Goal: Task Accomplishment & Management: Use online tool/utility

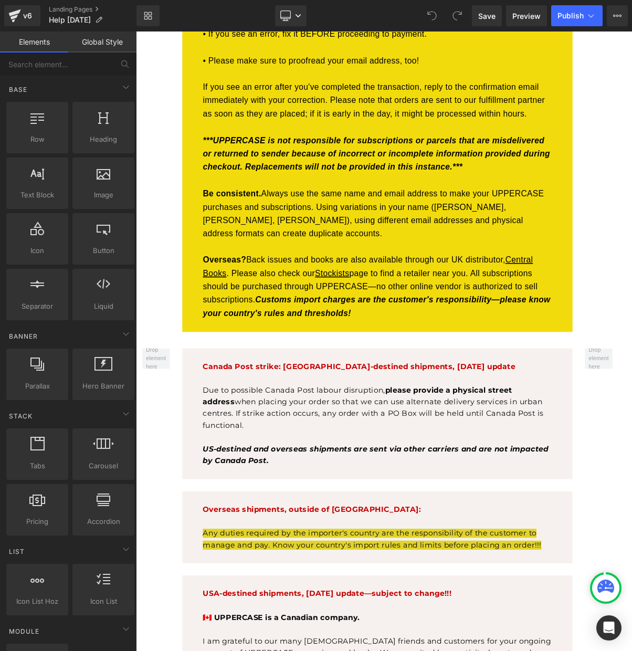
scroll to position [284, 0]
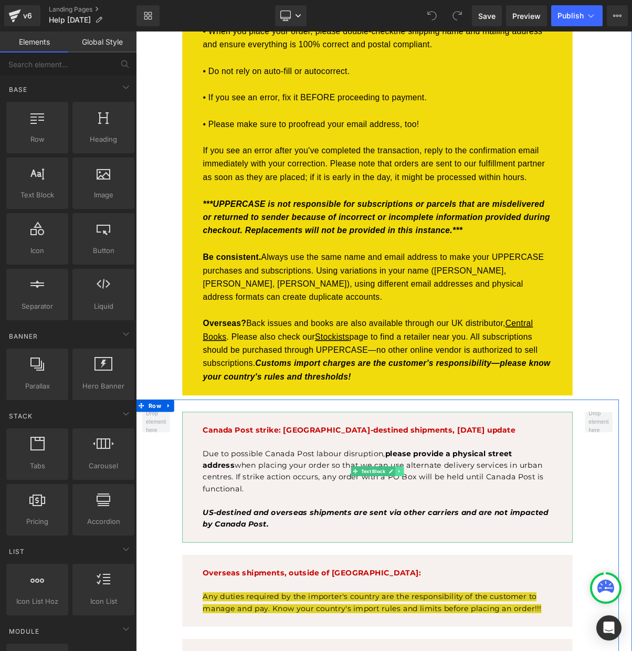
click at [474, 594] on icon at bounding box center [473, 596] width 2 height 4
click at [470, 592] on icon at bounding box center [468, 595] width 6 height 6
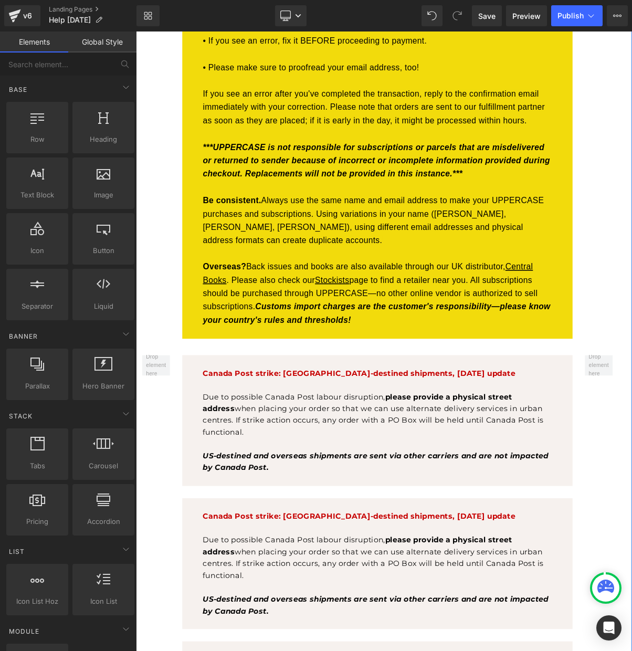
scroll to position [351, 0]
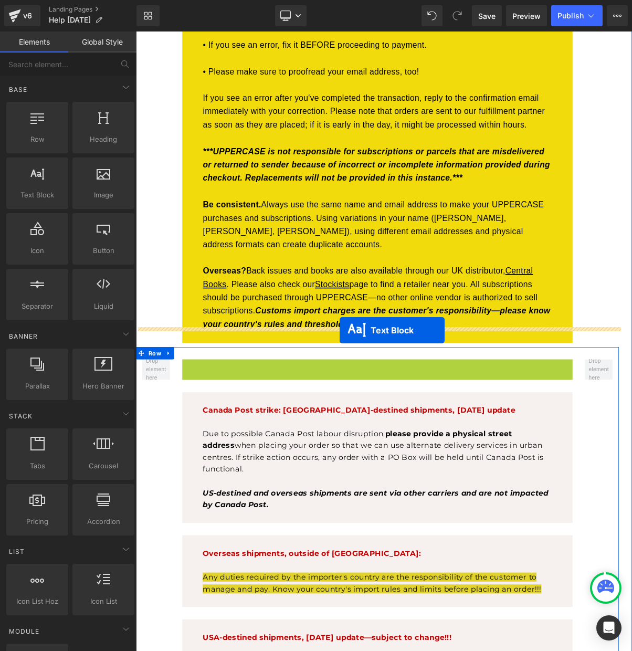
drag, startPoint x: 394, startPoint y: 474, endPoint x: 397, endPoint y: 414, distance: 60.5
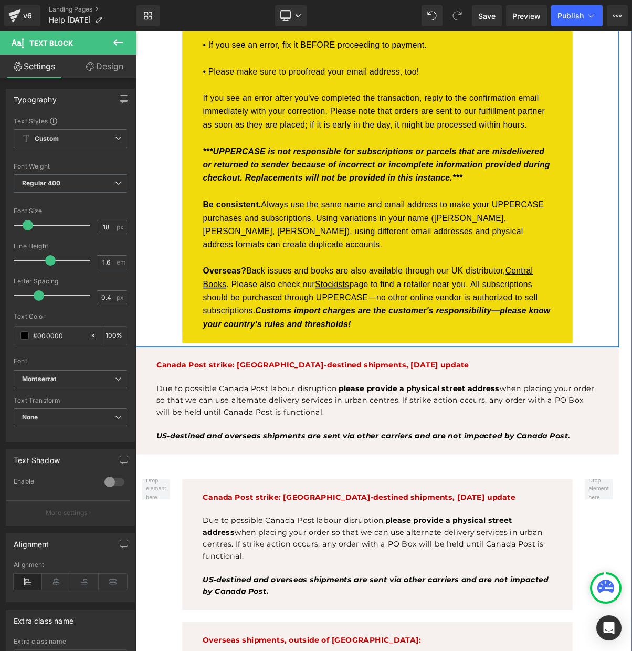
click at [153, 383] on div "Please take your time when placing an order. Providing correct and complete inf…" at bounding box center [445, 154] width 619 height 563
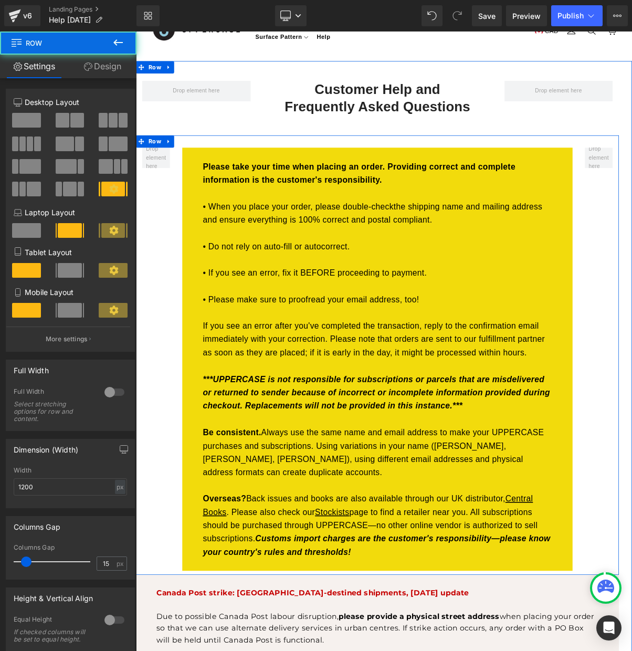
scroll to position [57, 0]
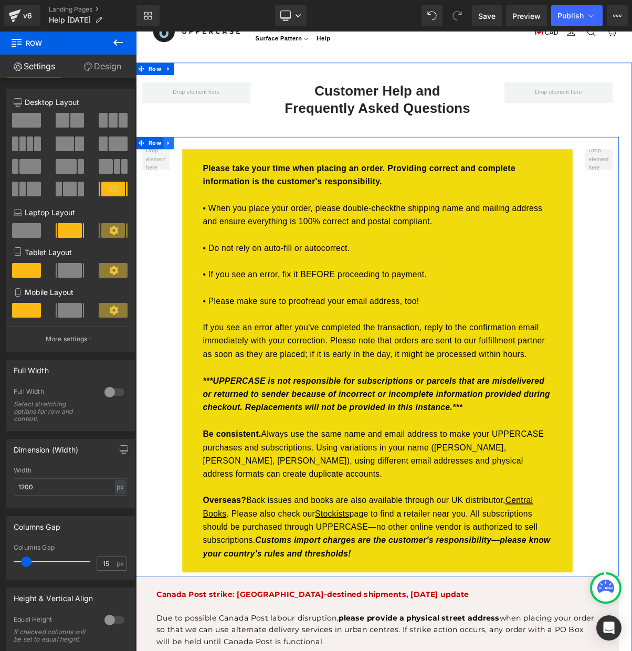
click at [178, 171] on icon at bounding box center [177, 175] width 7 height 8
click at [191, 172] on icon at bounding box center [191, 174] width 7 height 7
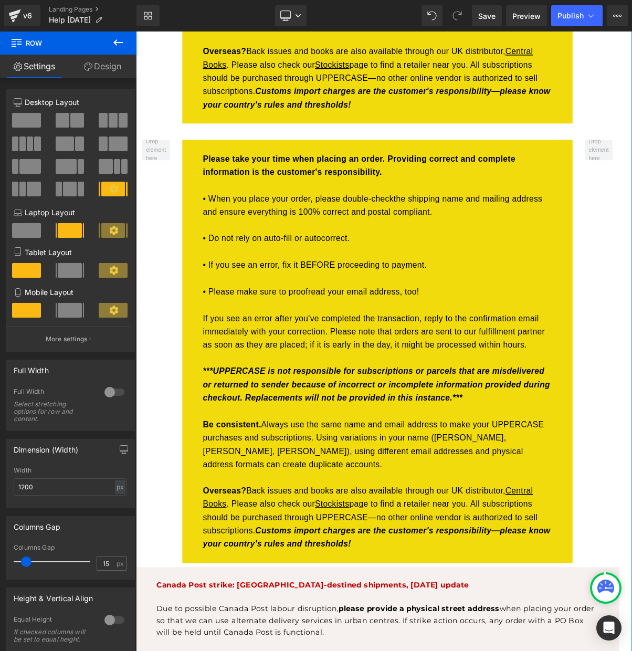
scroll to position [708, 0]
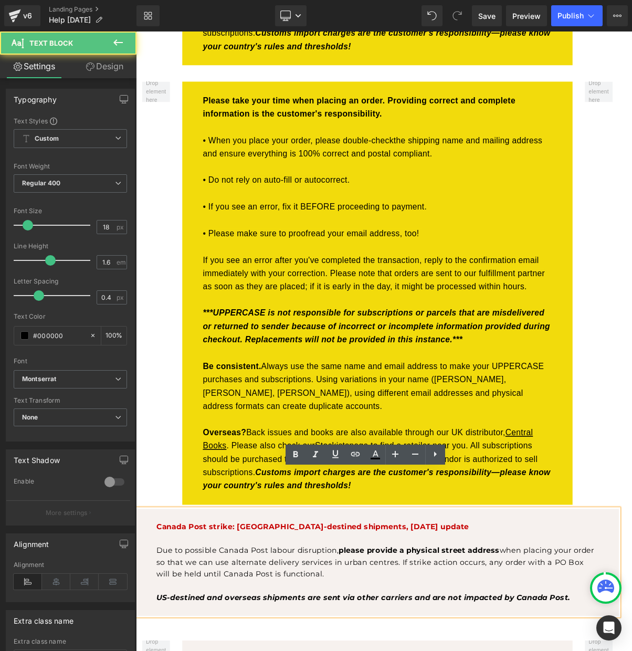
scroll to position [708, 0]
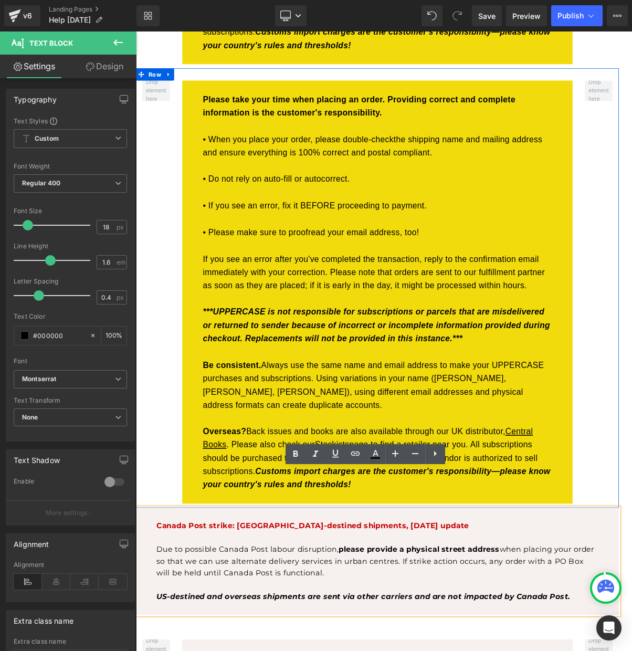
click at [632, 580] on div "Please take your time when placing an order. Providing correct and complete inf…" at bounding box center [445, 360] width 619 height 563
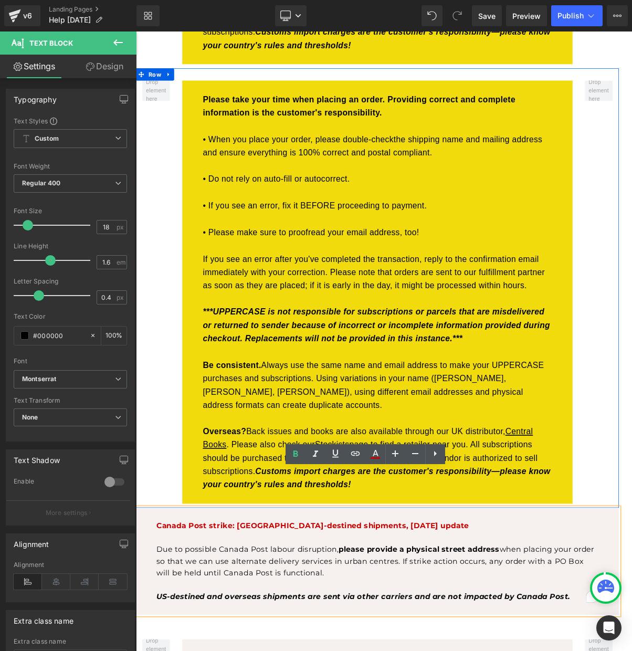
drag, startPoint x: 728, startPoint y: 574, endPoint x: 620, endPoint y: 612, distance: 114.5
click at [632, 574] on div "Please take your time when placing an order. Providing correct and complete inf…" at bounding box center [445, 360] width 619 height 563
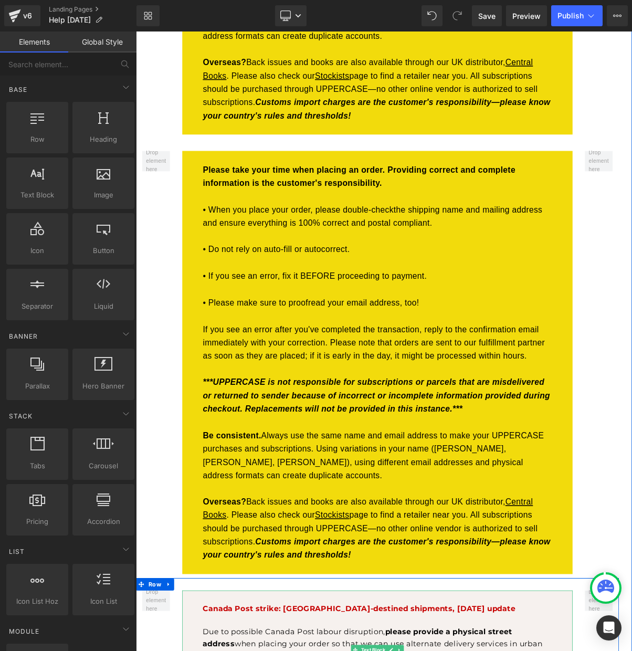
scroll to position [539, 0]
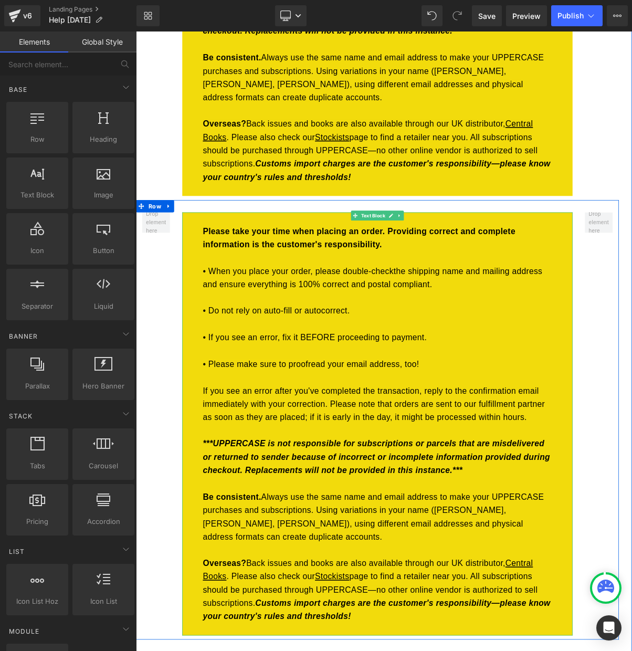
click at [311, 282] on strong "Please take your time when placing an order. Providing correct and complete inf…" at bounding box center [422, 296] width 400 height 28
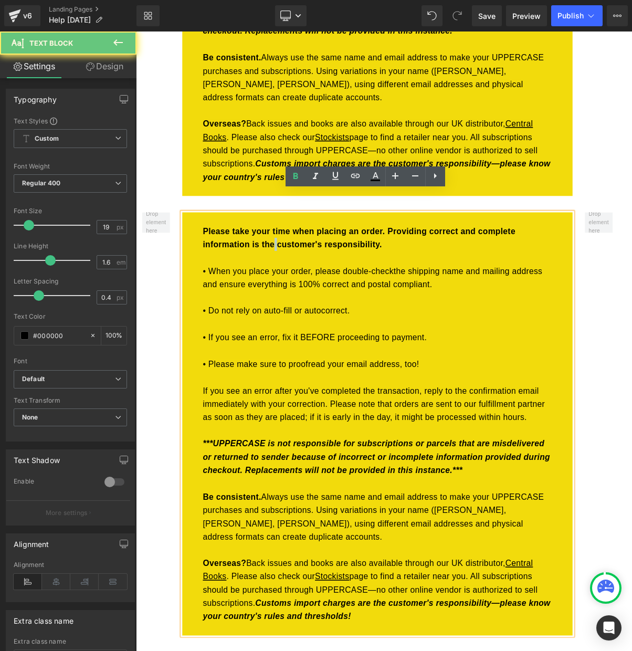
click at [311, 282] on strong "Please take your time when placing an order. Providing correct and complete inf…" at bounding box center [422, 296] width 400 height 28
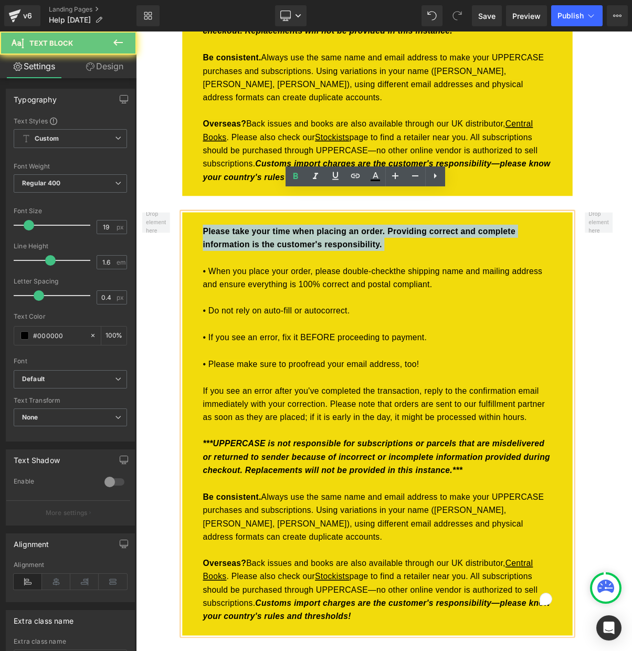
click at [311, 282] on strong "Please take your time when placing an order. Providing correct and complete inf…" at bounding box center [422, 296] width 400 height 28
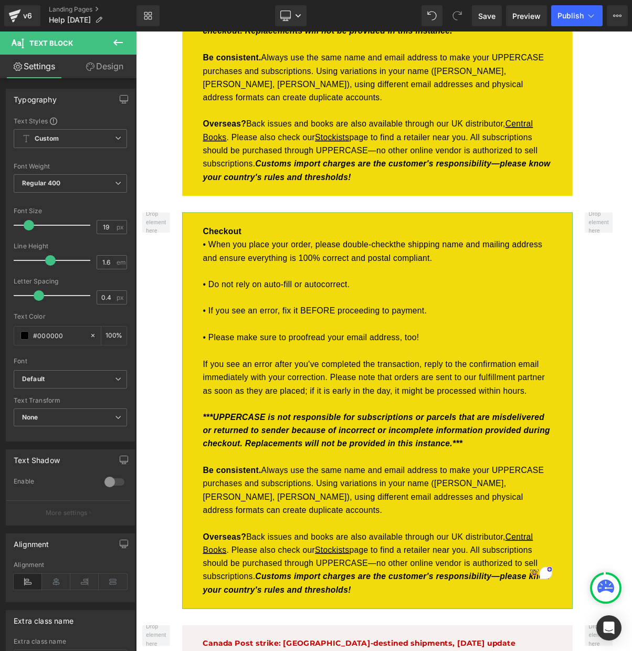
click at [95, 60] on link "Design" at bounding box center [104, 67] width 68 height 24
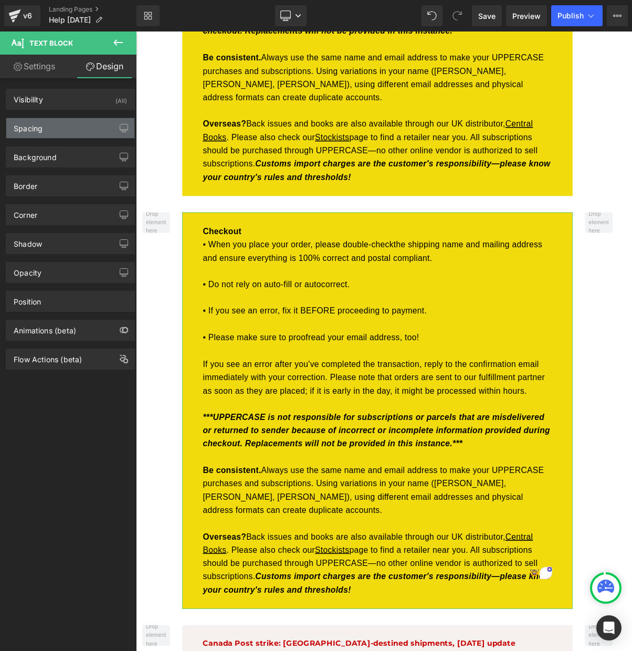
click at [27, 131] on div "Spacing" at bounding box center [28, 125] width 29 height 15
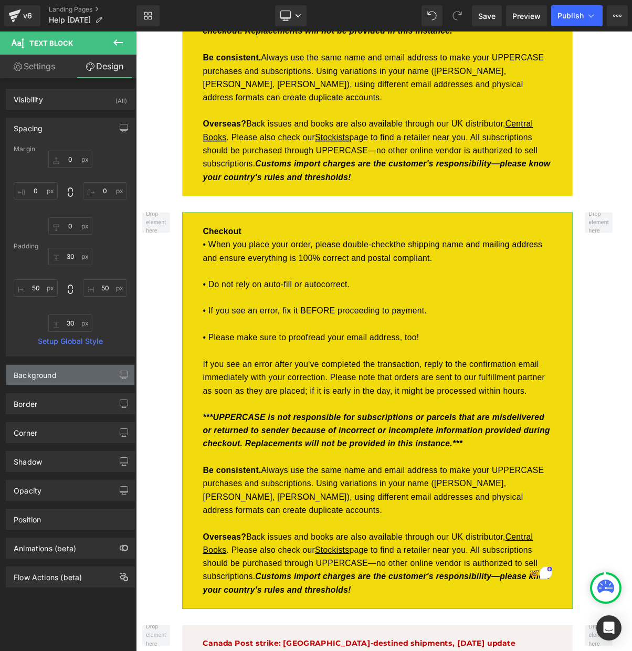
click at [33, 376] on div "Background" at bounding box center [35, 372] width 43 height 15
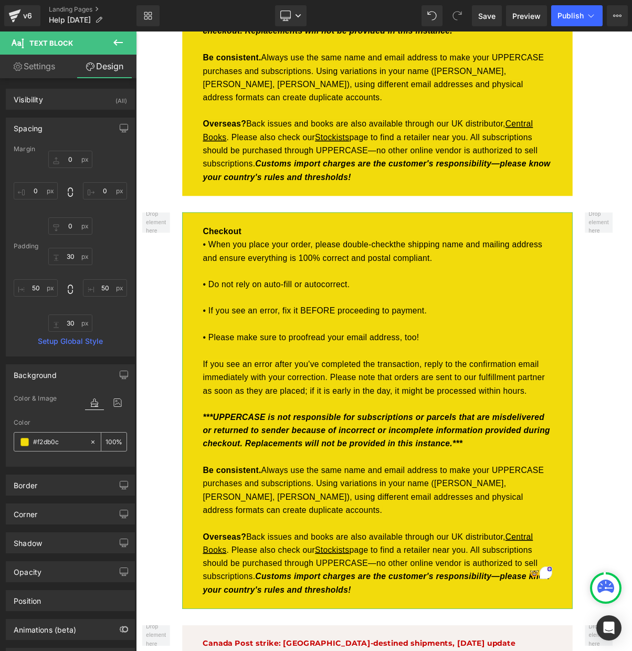
click at [22, 441] on span at bounding box center [24, 442] width 8 height 8
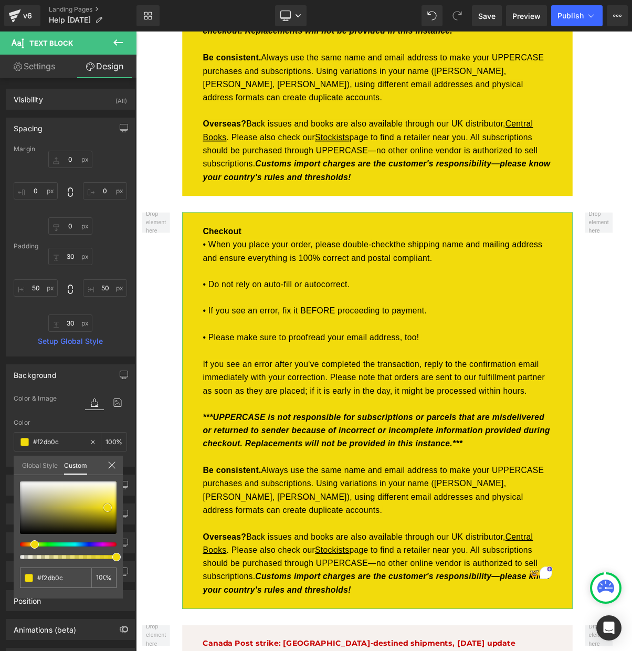
type input "#eeede1"
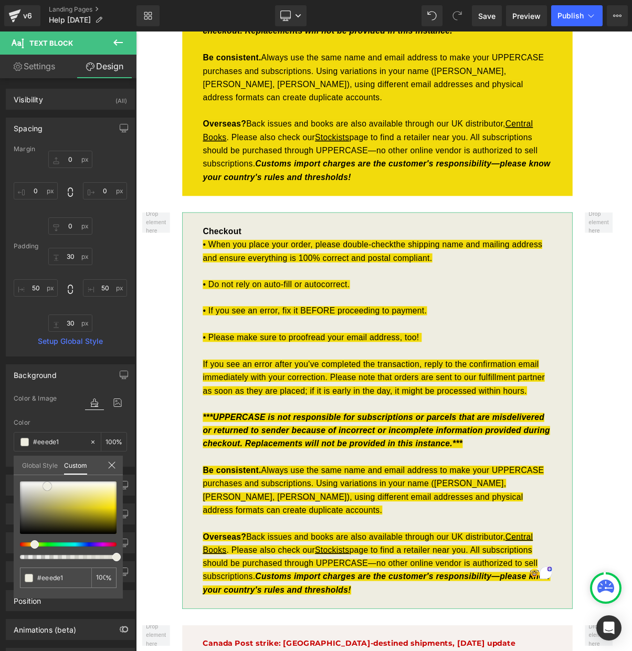
type input "#f0efe4"
type input "#f1f0e8"
type input "#f3f2ec"
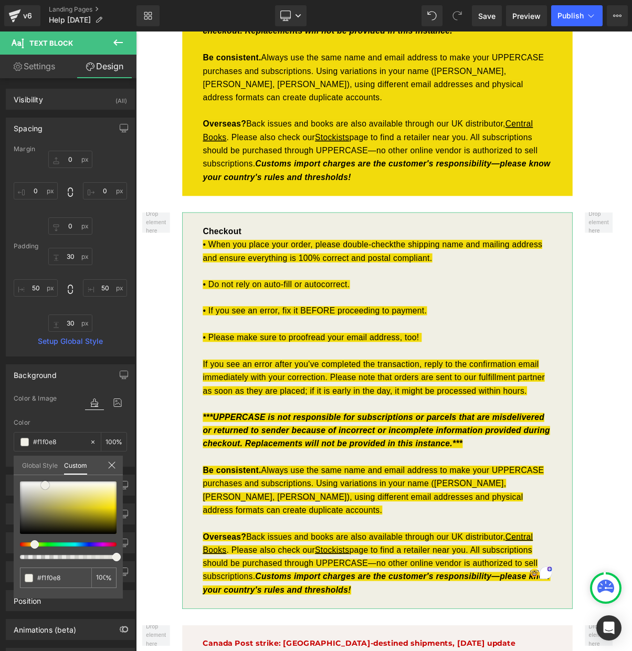
type input "#f3f2ec"
type input "#f2f1ec"
type input "#f4f3f0"
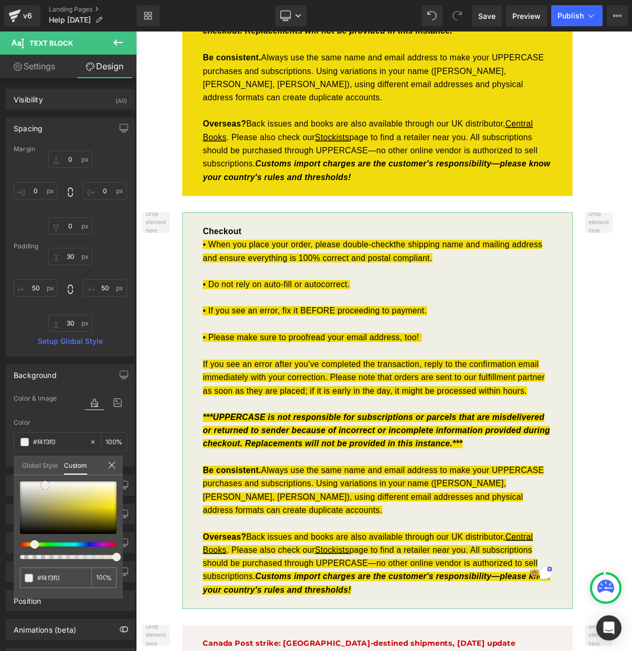
type input "#f8f7f6"
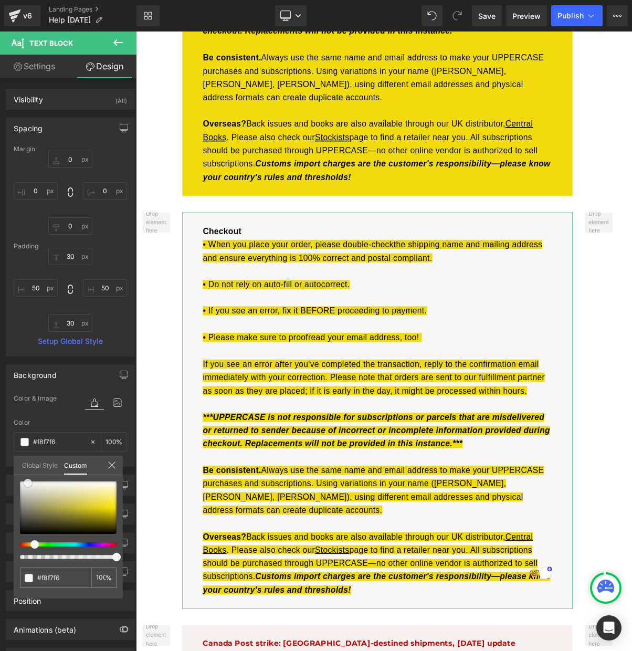
type input "#fafaf9"
type input "#f9f9f9"
type input "#f7f7f7"
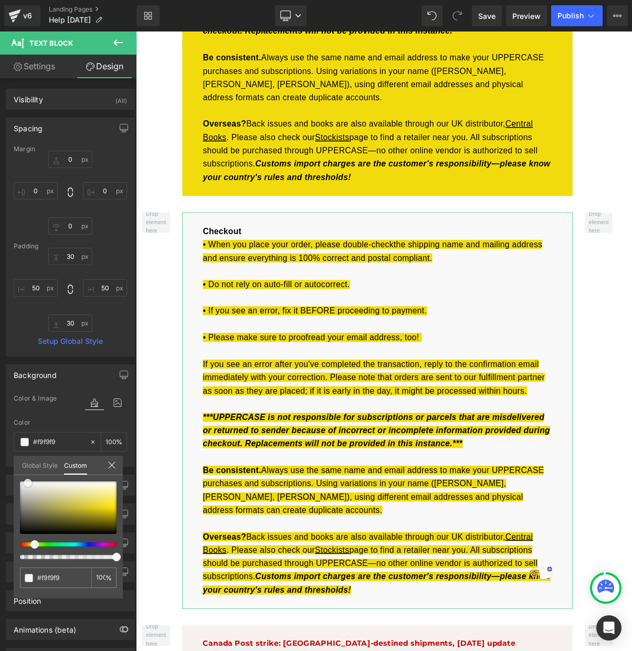
type input "#f7f7f7"
type input "#f4f4f4"
type input "#f7f7f7"
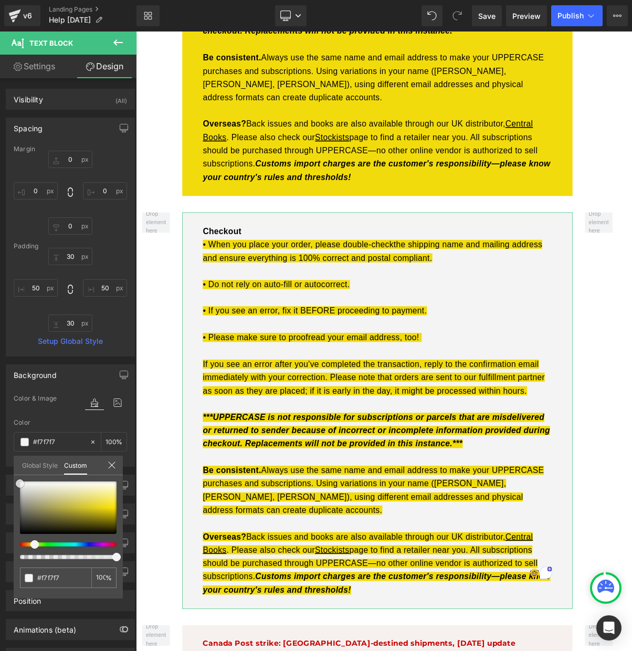
type input "#ffffff"
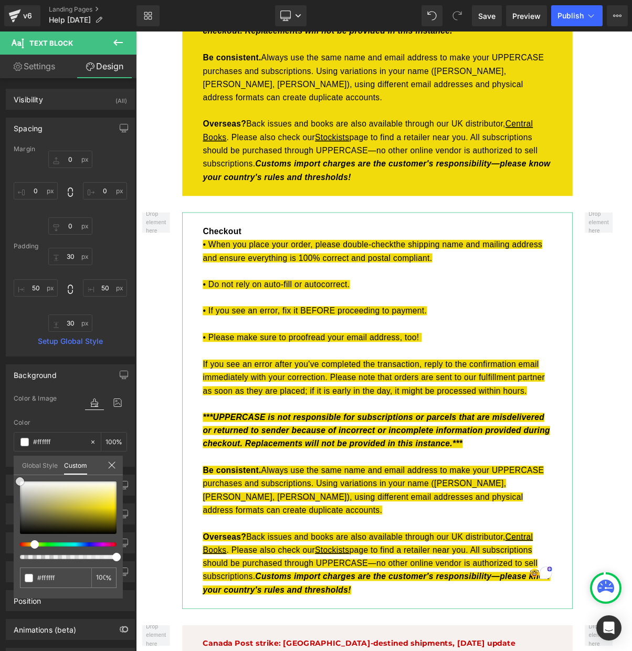
drag, startPoint x: 49, startPoint y: 486, endPoint x: 2, endPoint y: 471, distance: 49.7
click at [2, 467] on div "Background Color & Image color rgba(255, 255, 255, 1) Color #ffffff 100 % Image…" at bounding box center [70, 412] width 141 height 110
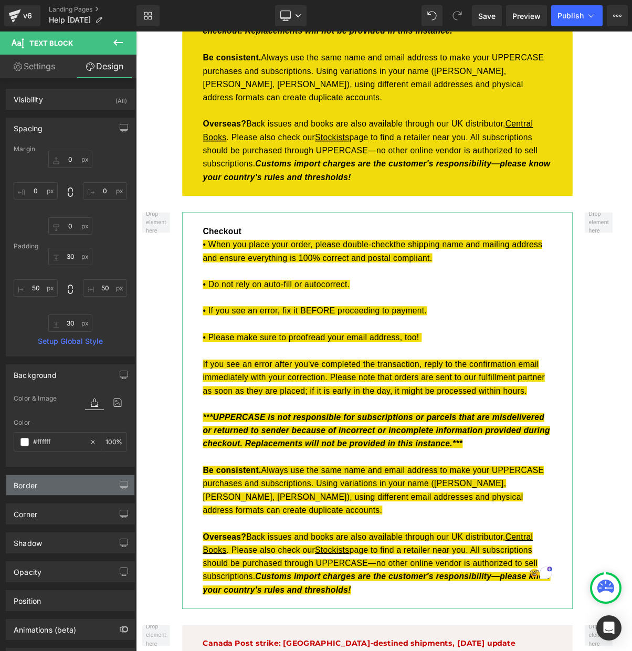
click at [83, 487] on div "Border" at bounding box center [70, 485] width 128 height 20
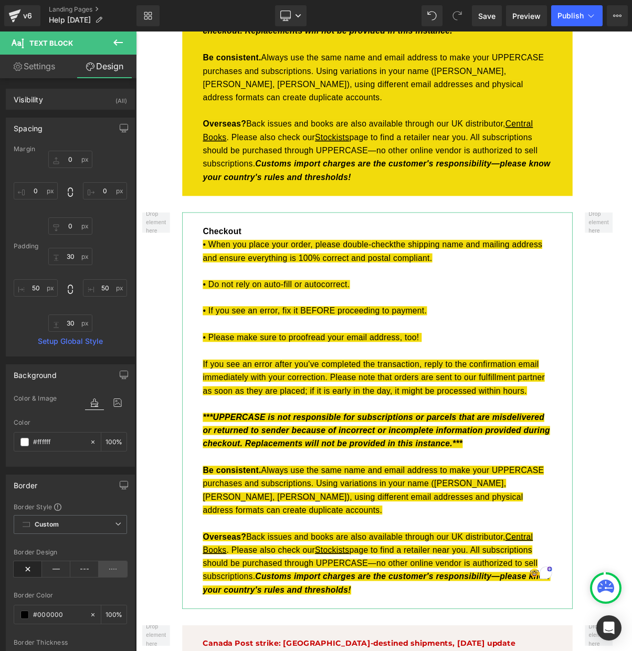
click at [105, 568] on icon at bounding box center [113, 570] width 28 height 16
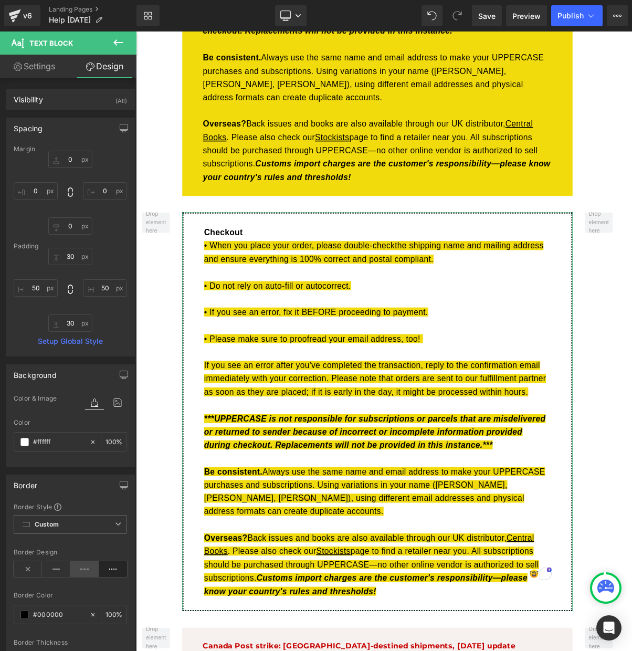
click at [80, 567] on icon at bounding box center [84, 570] width 28 height 16
click at [56, 568] on icon at bounding box center [56, 570] width 28 height 16
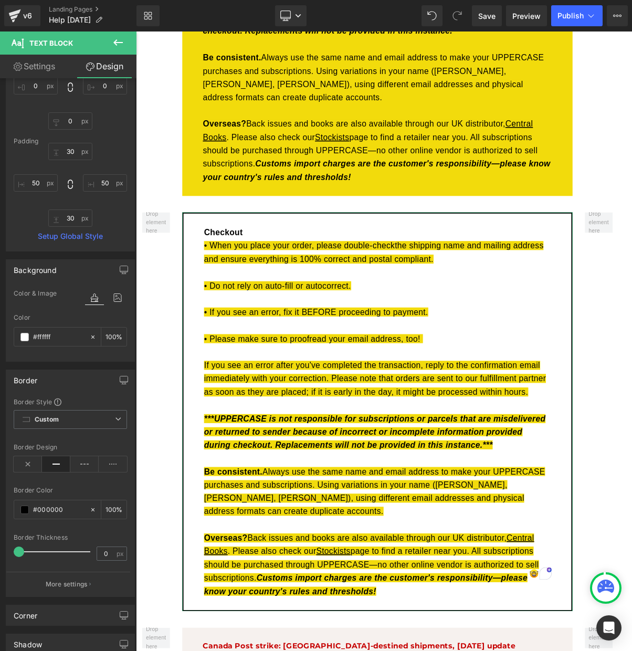
scroll to position [110, 0]
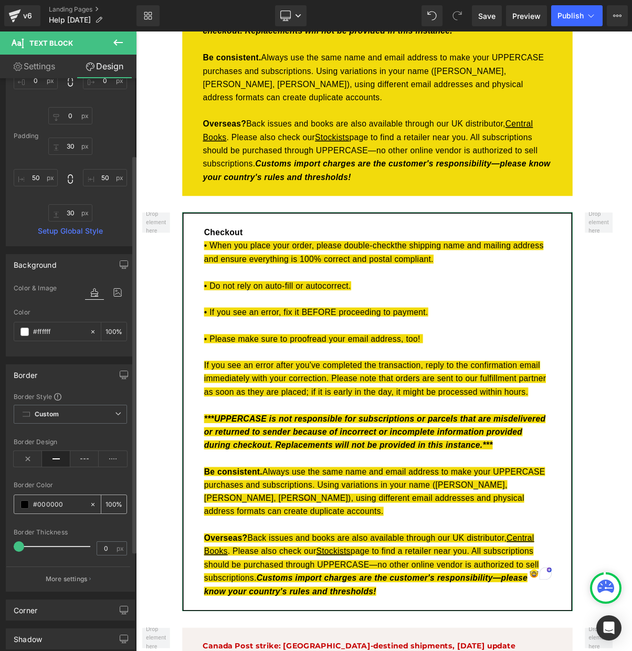
click at [25, 503] on span at bounding box center [24, 505] width 8 height 8
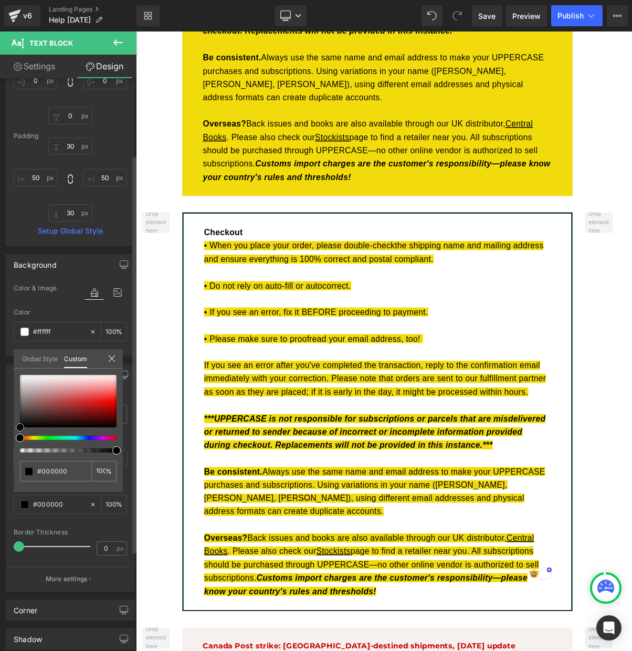
type input "#952121"
type input "#9a2121"
type input "#9b2121"
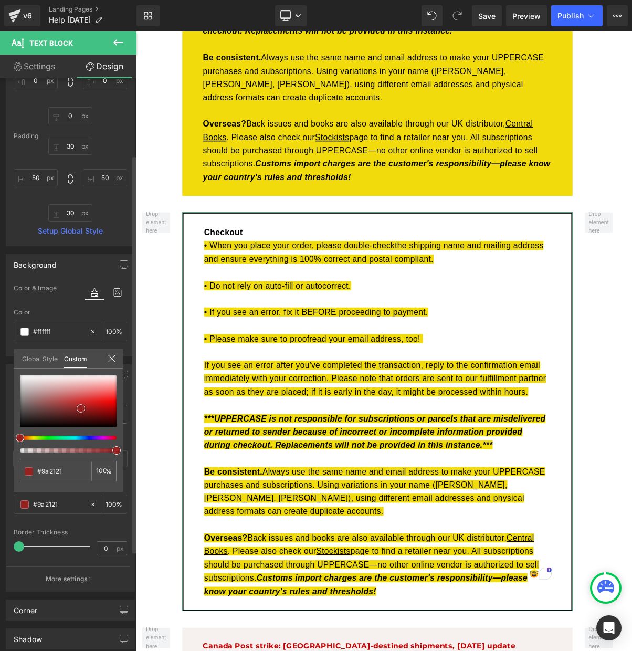
type input "#9b2121"
type input "#9d1f1f"
type input "#9e1e1e"
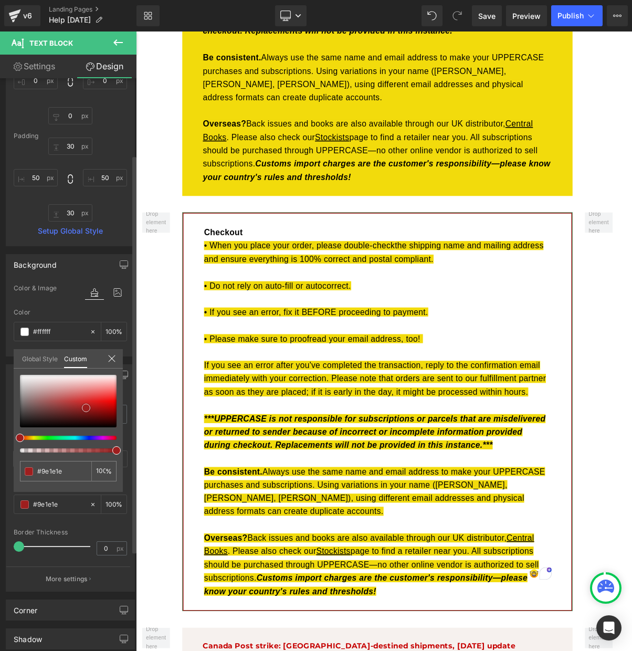
type input "#9f1d1d"
type input "#9b1c1c"
type input "#961b1b"
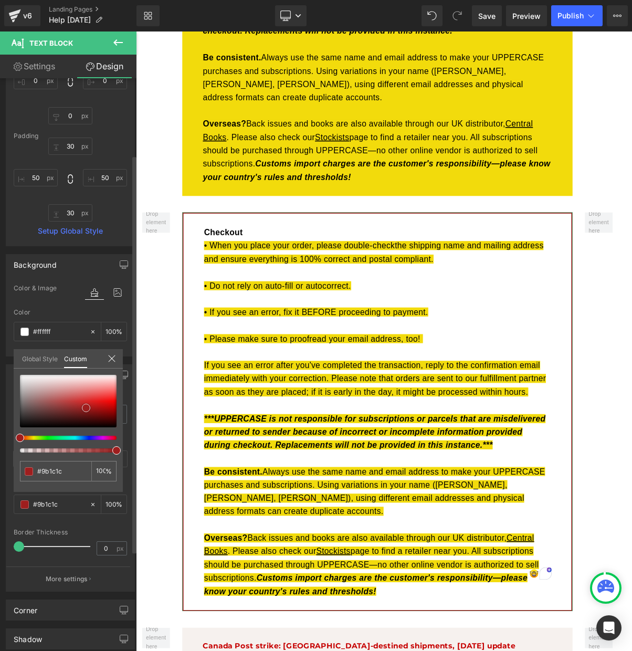
type input "#961b1b"
type input "#921a1a"
type input "#931a1a"
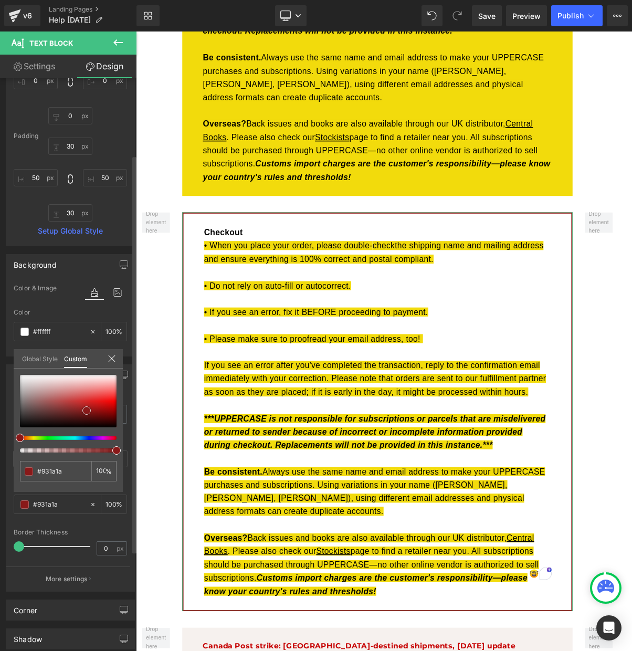
type input "#8e1a1a"
type input "#891919"
type input "#851818"
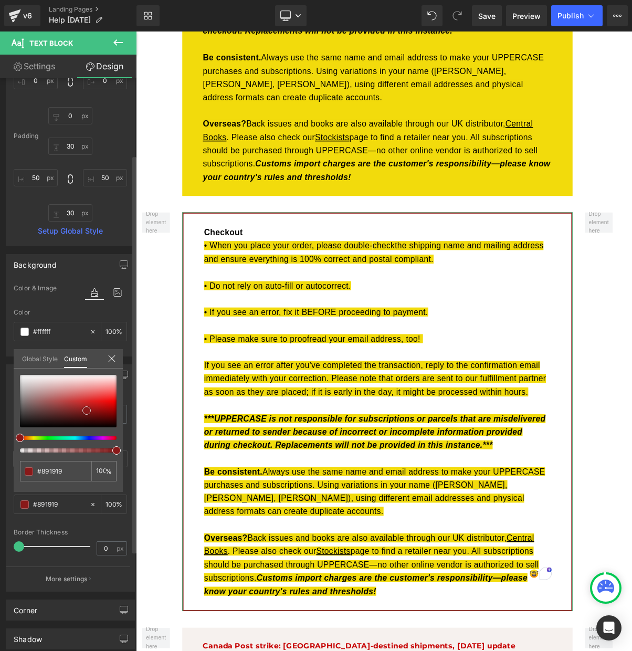
type input "#851818"
type input "#821616"
type input "#7c1616"
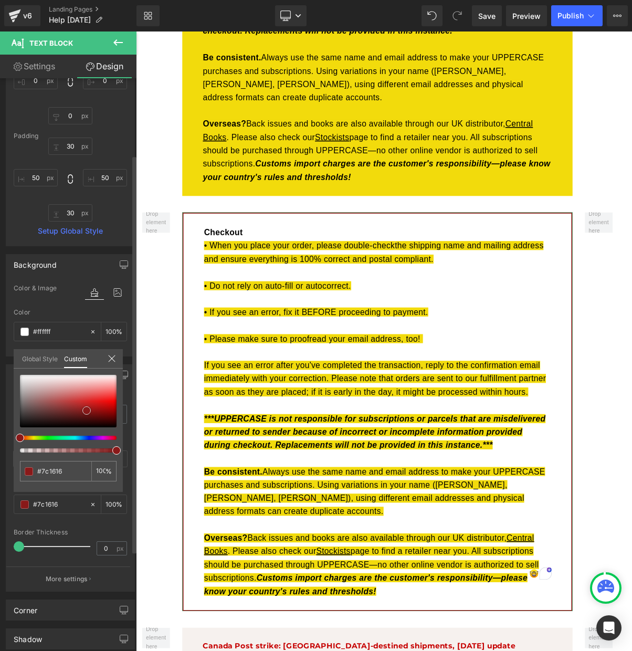
type input "#781616"
type input "#741515"
type input "#6f1515"
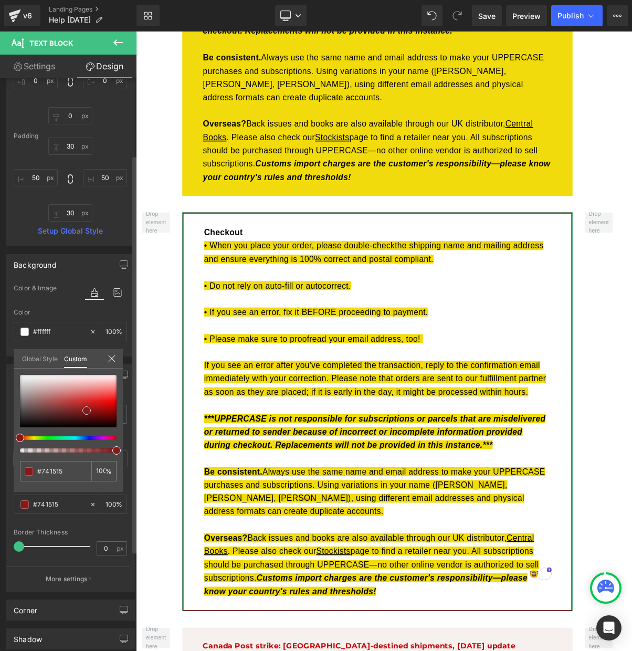
type input "#6f1515"
type input "#6b1414"
type input "#6b1313"
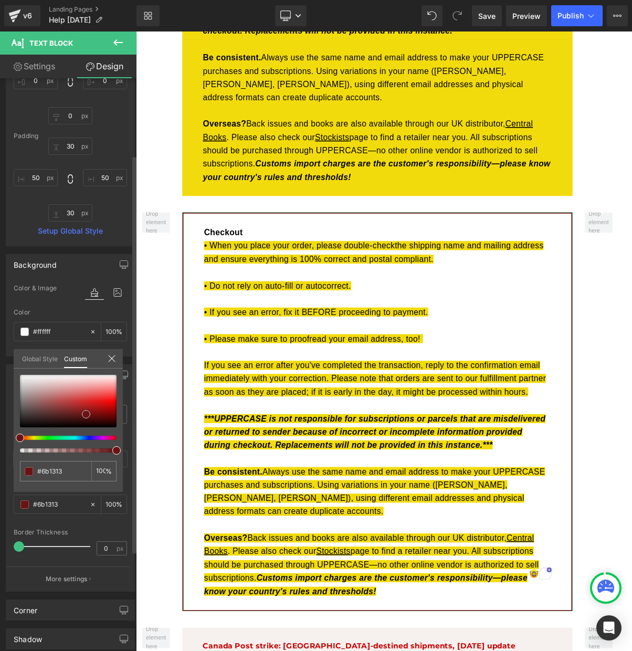
type input "#671212"
type input "#631212"
type input "#5e1111"
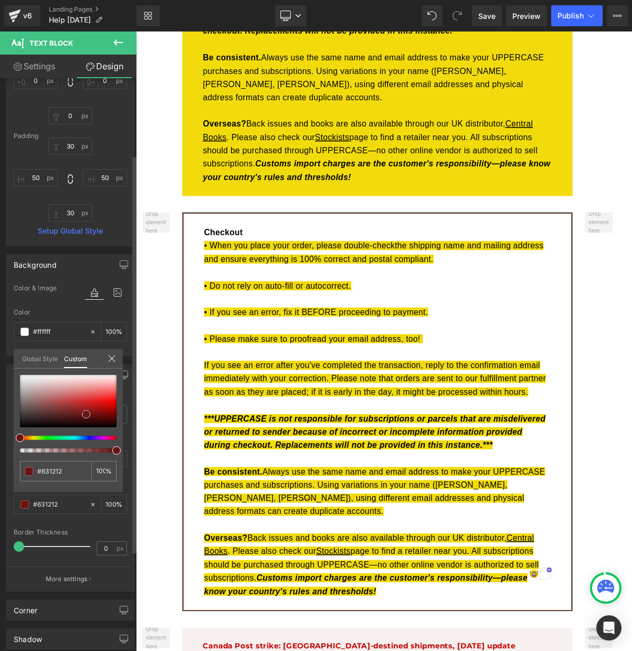
type input "#5e1111"
type input "#551010"
type input "#510f0f"
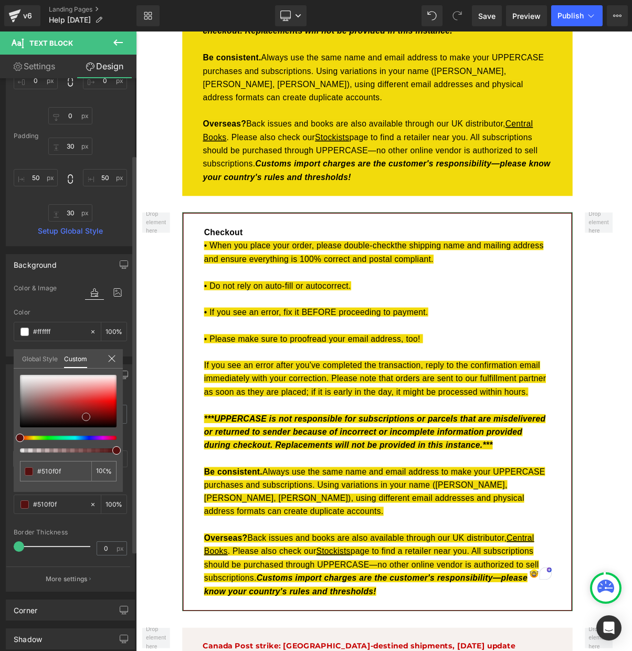
type input "#4d0e0e"
type input "#490d0d"
type input "#440c0c"
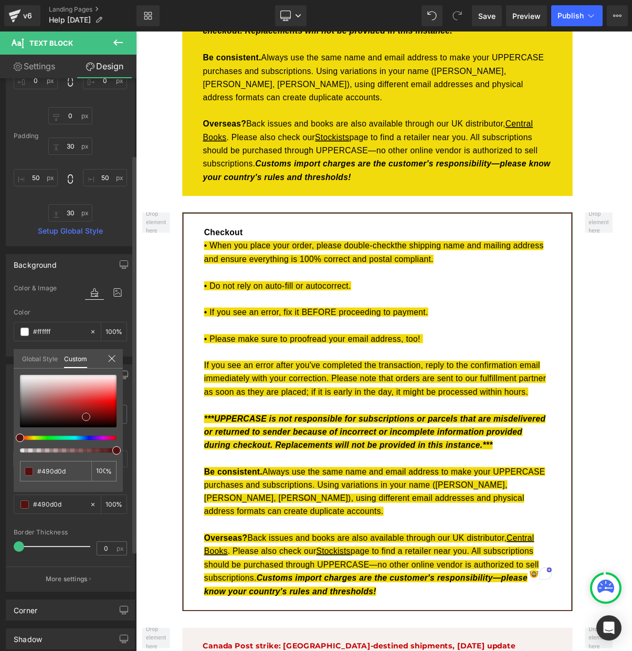
type input "#440c0c"
type input "#440d0d"
type input "#400c0c"
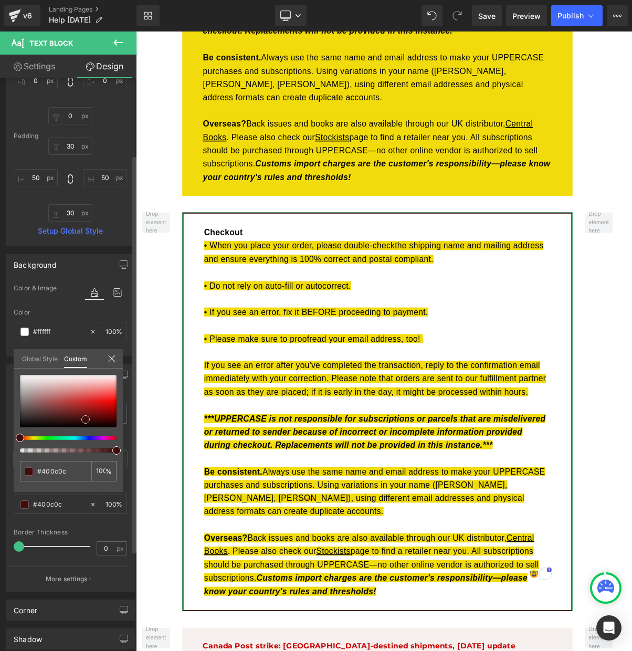
type input "#3f0d0d"
type input "#430d0d"
type input "#440d0d"
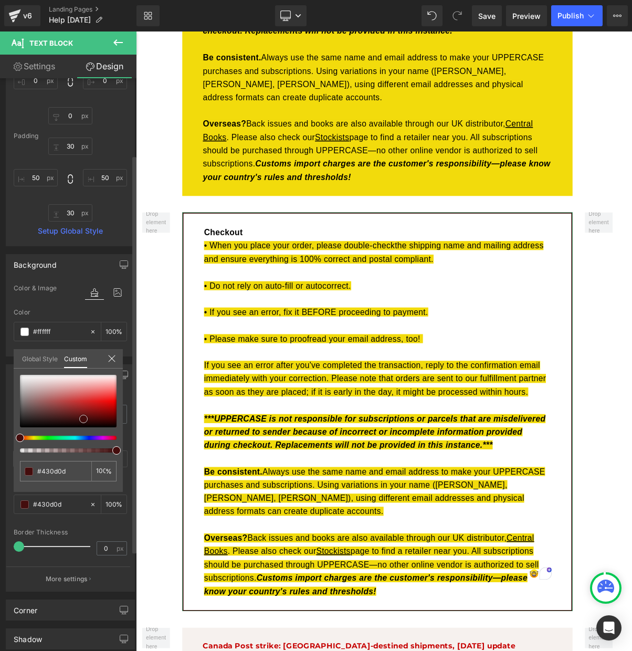
type input "#440d0d"
type input "#430e0e"
type input "#4b1010"
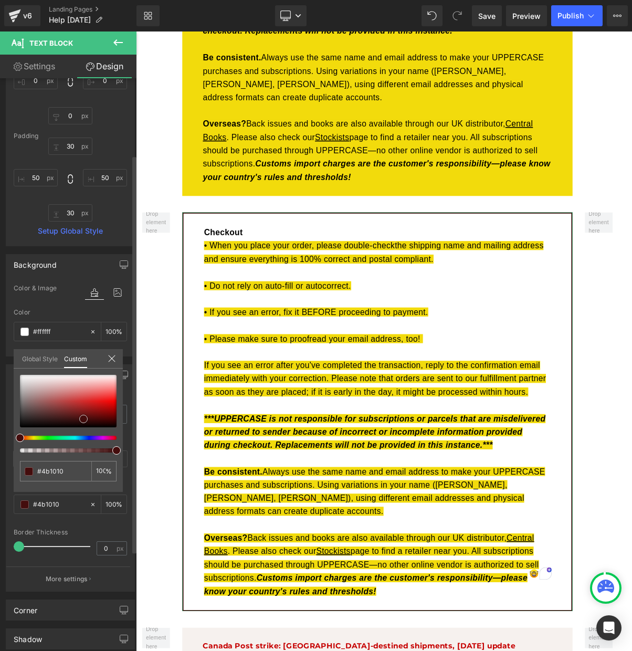
type input "#541111"
type input "#5d1313"
type input "#611313"
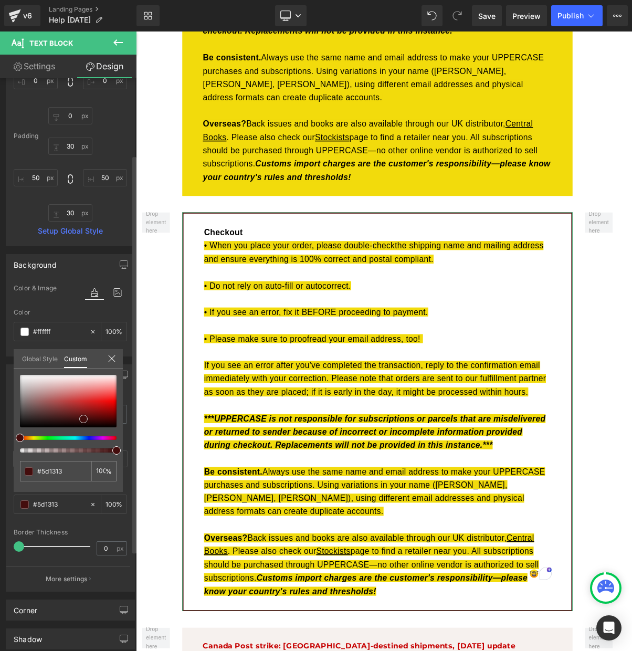
type input "#611313"
type input "#641515"
type input "#691616"
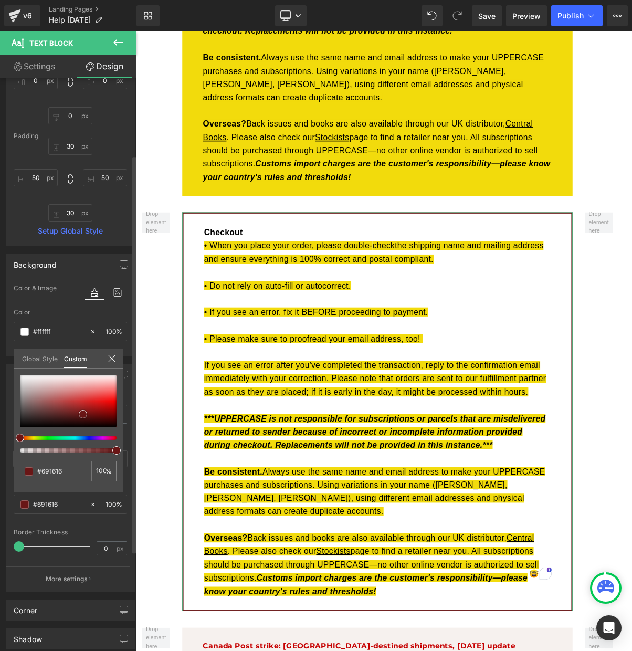
drag, startPoint x: 81, startPoint y: 409, endPoint x: 83, endPoint y: 414, distance: 6.1
click at [83, 414] on div at bounding box center [68, 401] width 97 height 53
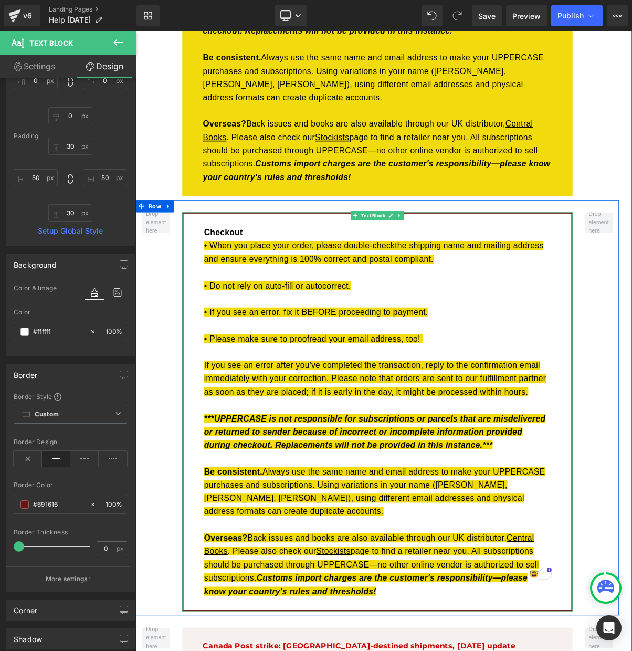
click at [350, 523] on p "***UPPERCASE is not responsible for subscriptions or parcels that are misdelive…" at bounding box center [445, 544] width 444 height 51
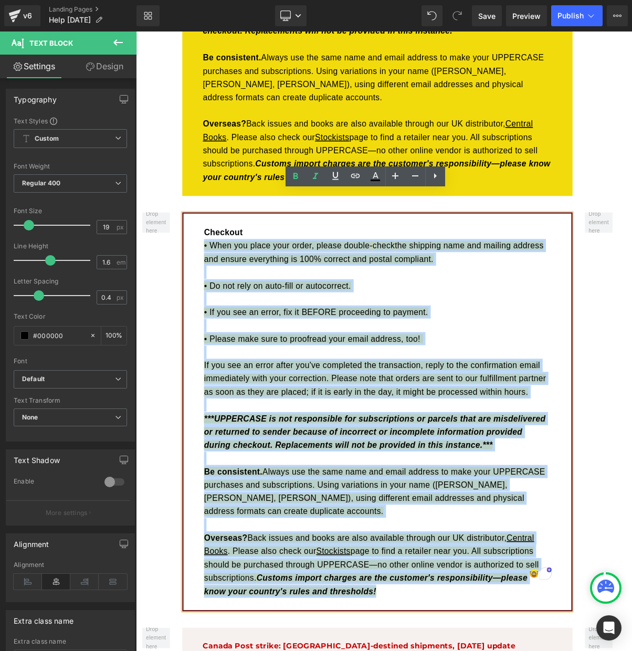
drag, startPoint x: 221, startPoint y: 278, endPoint x: 494, endPoint y: 726, distance: 524.6
click at [494, 651] on div "Checkout • When you place your order, please double- check the shipping name an…" at bounding box center [445, 518] width 500 height 511
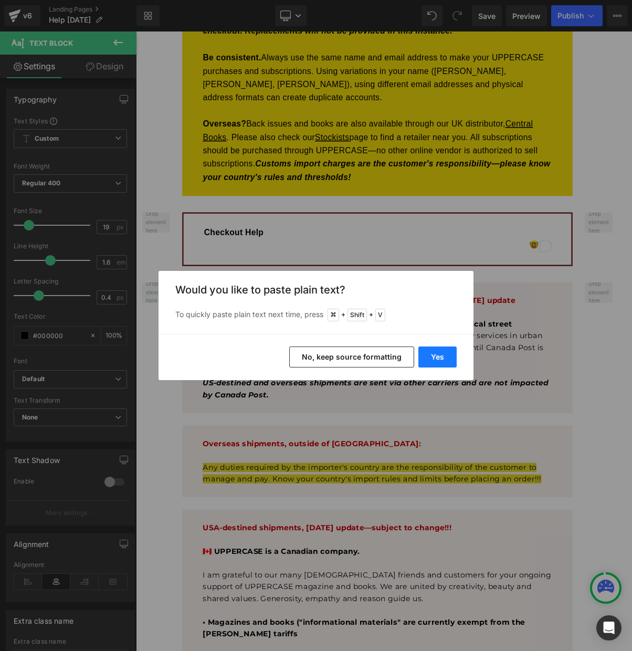
click at [435, 355] on button "Yes" at bounding box center [438, 357] width 38 height 21
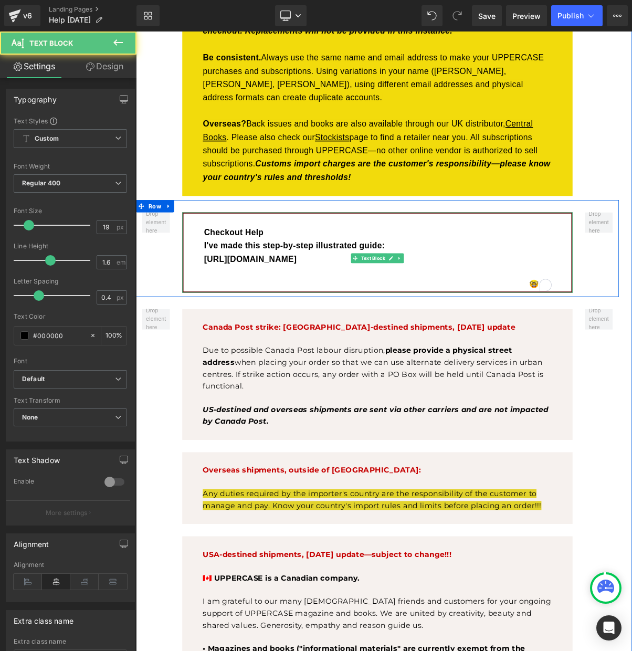
click at [299, 317] on b "https://uppercasemag.notion.site/Checkout-Steps-for-UPPERCASE-272c69202e45802fa…" at bounding box center [282, 323] width 119 height 12
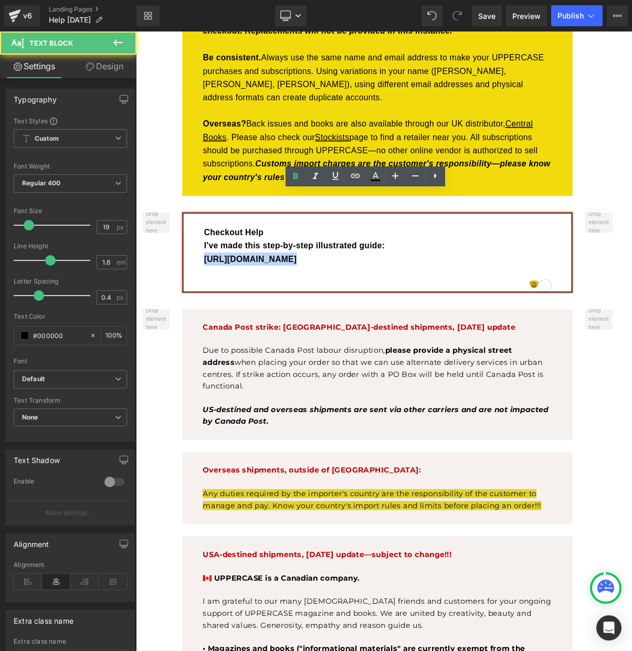
drag, startPoint x: 222, startPoint y: 295, endPoint x: 548, endPoint y: 333, distance: 328.8
click at [548, 333] on div "Checkout Help I've made this step-by-step illustrated guide: https://uppercasem…" at bounding box center [445, 314] width 500 height 103
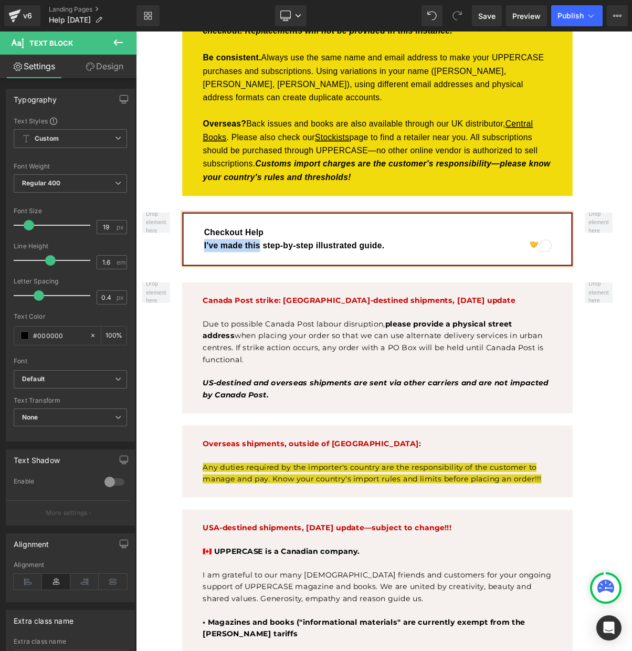
drag, startPoint x: 222, startPoint y: 279, endPoint x: 294, endPoint y: 281, distance: 72.5
click at [294, 281] on div "Checkout Help I've made this step-by-step illustrated guide." at bounding box center [445, 297] width 500 height 69
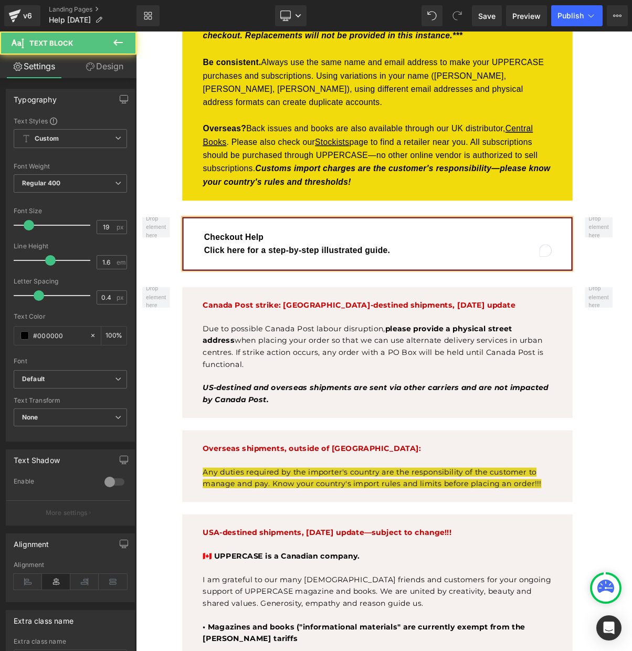
click at [480, 303] on p "Click here for a step-by-step illustrated guide." at bounding box center [445, 311] width 444 height 17
drag, startPoint x: 302, startPoint y: 287, endPoint x: 367, endPoint y: 287, distance: 65.7
click at [367, 306] on b "Click here for a step-by-step illustrated guide." at bounding box center [342, 312] width 238 height 12
click at [395, 306] on b "Click here for an illustrated guide." at bounding box center [311, 312] width 177 height 12
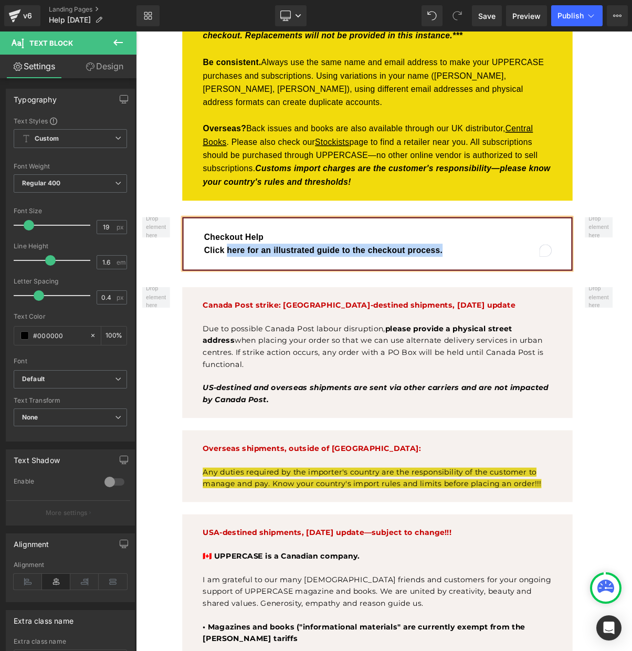
drag, startPoint x: 454, startPoint y: 283, endPoint x: 252, endPoint y: 283, distance: 202.2
click at [252, 303] on p "Click here for an illustrated guide to the checkout process." at bounding box center [445, 311] width 444 height 17
drag, startPoint x: 224, startPoint y: 283, endPoint x: 539, endPoint y: 283, distance: 315.2
click at [539, 284] on div "Checkout Help Click here for an illustrated guide to the checkout process." at bounding box center [445, 303] width 500 height 69
click at [520, 306] on b "Click here for an illustrated guide to the checkout process." at bounding box center [376, 312] width 306 height 12
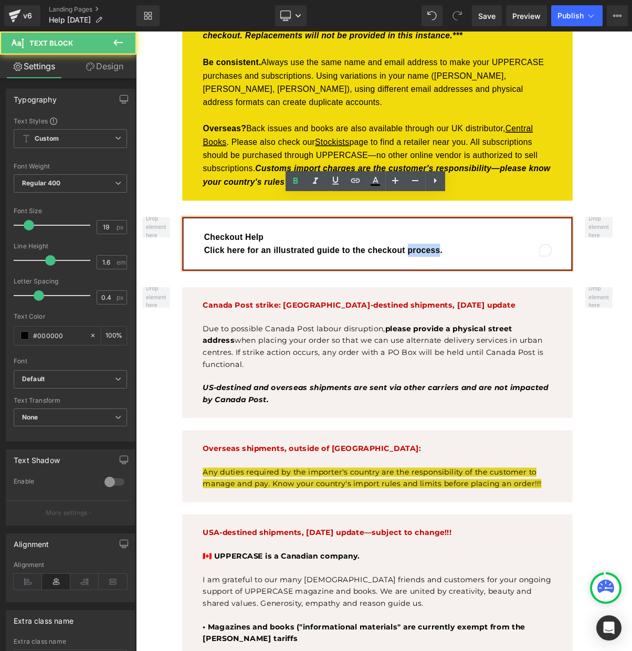
click at [520, 306] on b "Click here for an illustrated guide to the checkout process." at bounding box center [376, 312] width 306 height 12
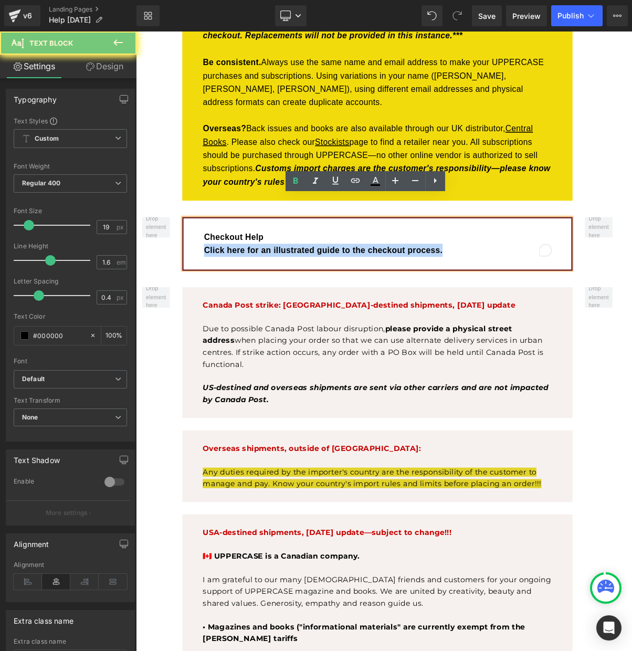
click at [520, 306] on b "Click here for an illustrated guide to the checkout process." at bounding box center [376, 312] width 306 height 12
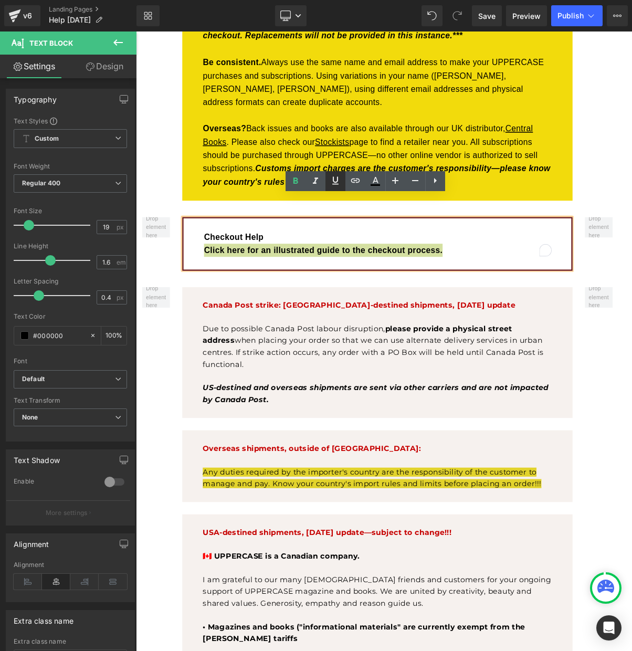
click at [336, 179] on icon at bounding box center [335, 180] width 13 height 13
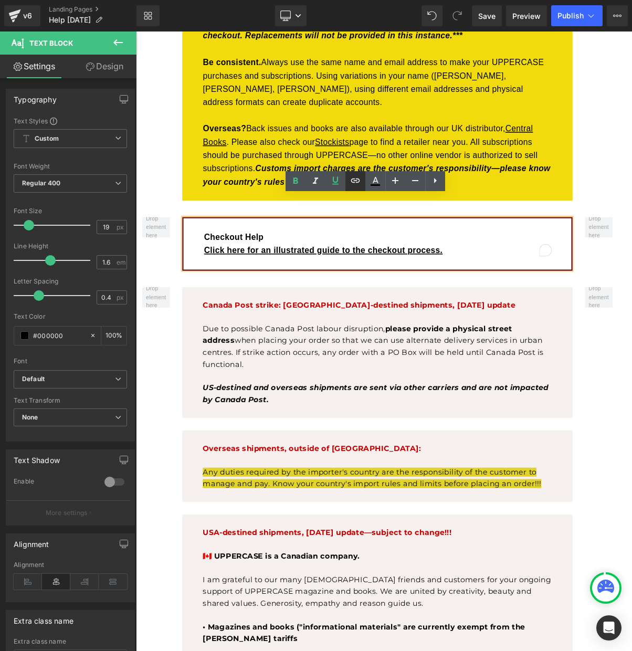
click at [353, 179] on icon at bounding box center [355, 180] width 13 height 13
click at [318, 240] on input "text" at bounding box center [333, 244] width 162 height 26
paste input "https://uppercasemag.notion.site/Checkout-Steps-for-UPPERCASE-272c69202e45802fa…"
type input "https://uppercasemag.notion.site/Checkout-Steps-for-UPPERCASE-272c69202e45802fa…"
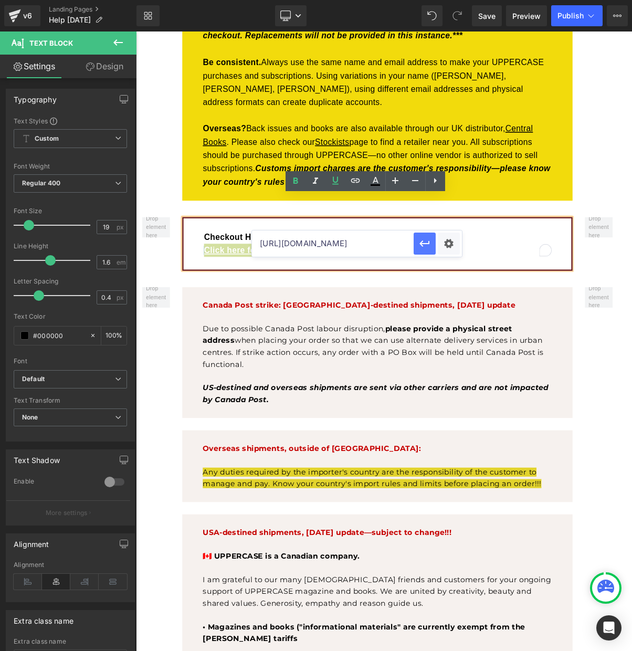
scroll to position [0, 0]
click at [426, 246] on icon "button" at bounding box center [425, 243] width 13 height 13
click at [381, 286] on p "Checkout Help" at bounding box center [445, 294] width 444 height 17
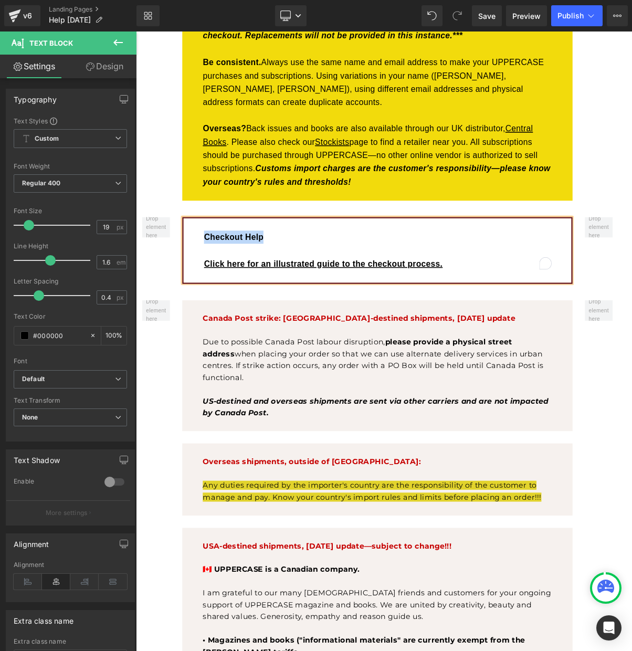
drag, startPoint x: 293, startPoint y: 268, endPoint x: 223, endPoint y: 268, distance: 69.3
click at [223, 289] on b "Checkout Help" at bounding box center [261, 295] width 76 height 12
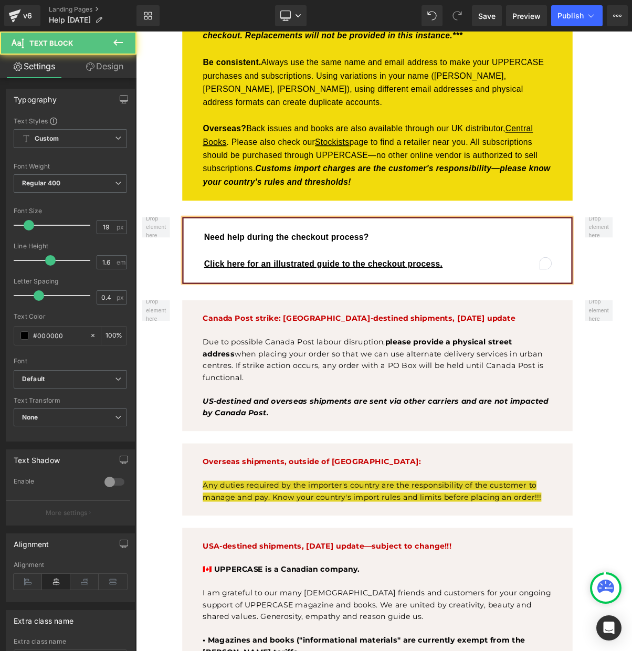
click at [240, 289] on b "Need help during the checkout process?" at bounding box center [328, 295] width 211 height 12
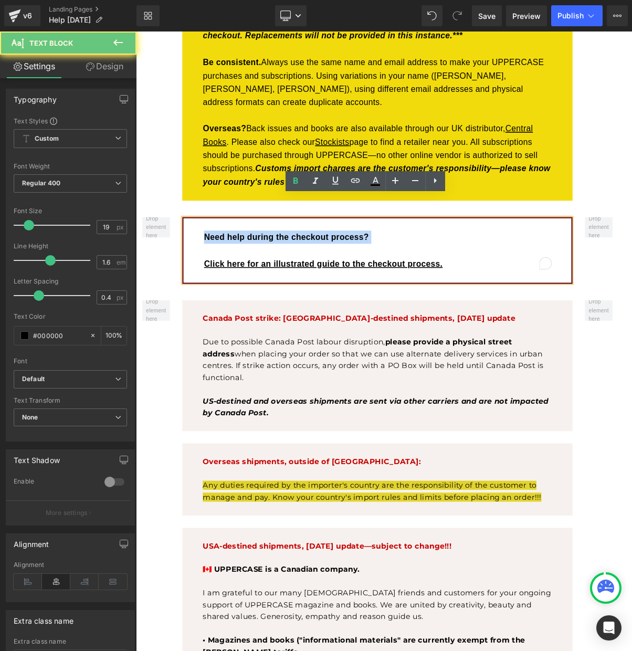
click at [240, 289] on b "Need help during the checkout process?" at bounding box center [328, 295] width 211 height 12
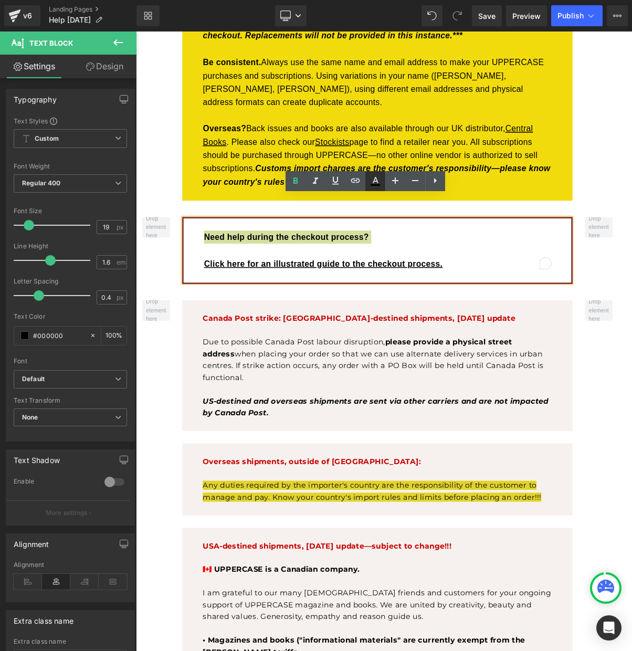
click at [376, 179] on icon at bounding box center [375, 181] width 13 height 13
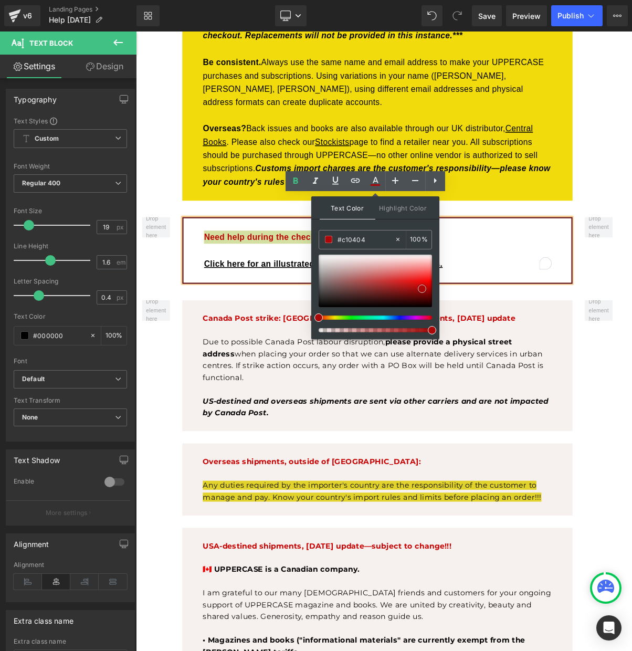
type input "#c50606"
drag, startPoint x: 411, startPoint y: 292, endPoint x: 425, endPoint y: 286, distance: 14.6
click at [425, 286] on div at bounding box center [375, 281] width 113 height 53
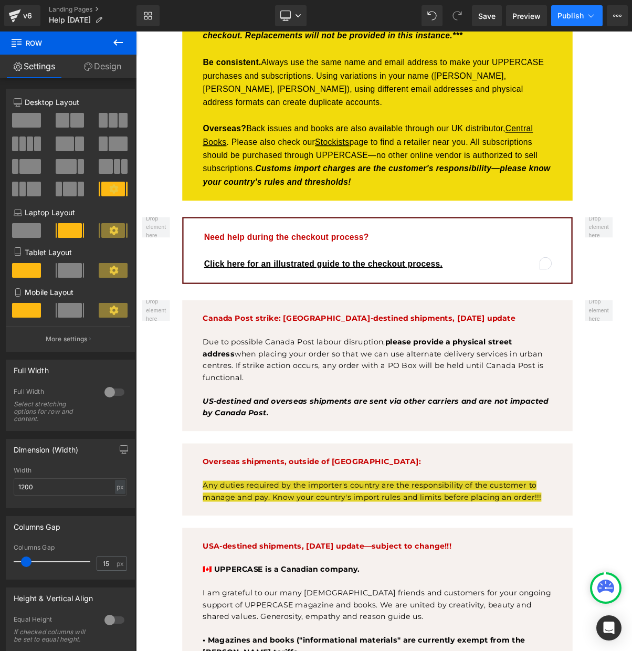
click at [574, 15] on span "Publish" at bounding box center [571, 16] width 26 height 8
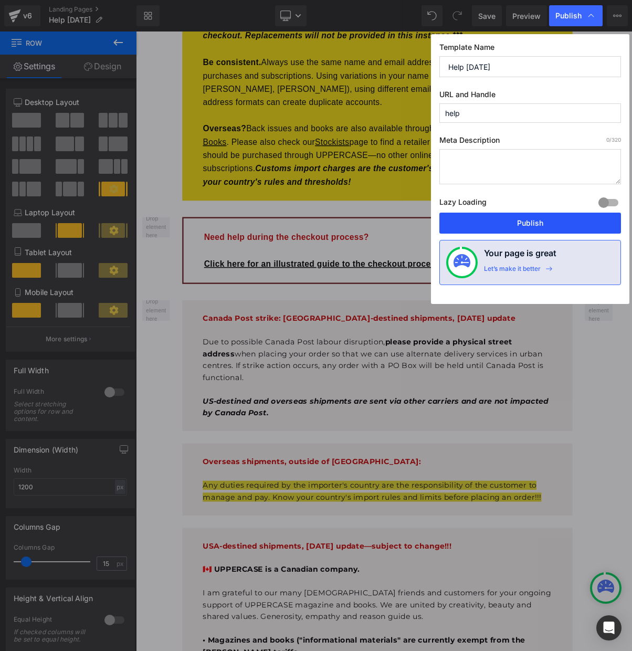
click at [520, 221] on button "Publish" at bounding box center [531, 223] width 182 height 21
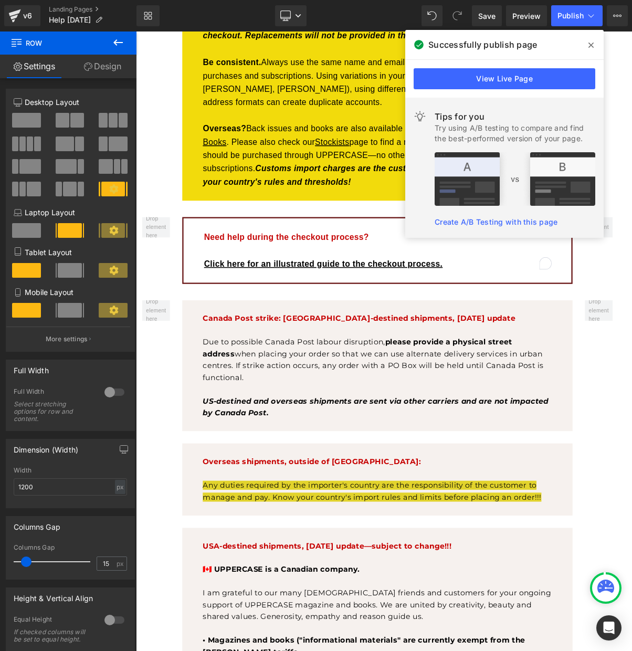
click at [590, 44] on icon at bounding box center [591, 45] width 5 height 5
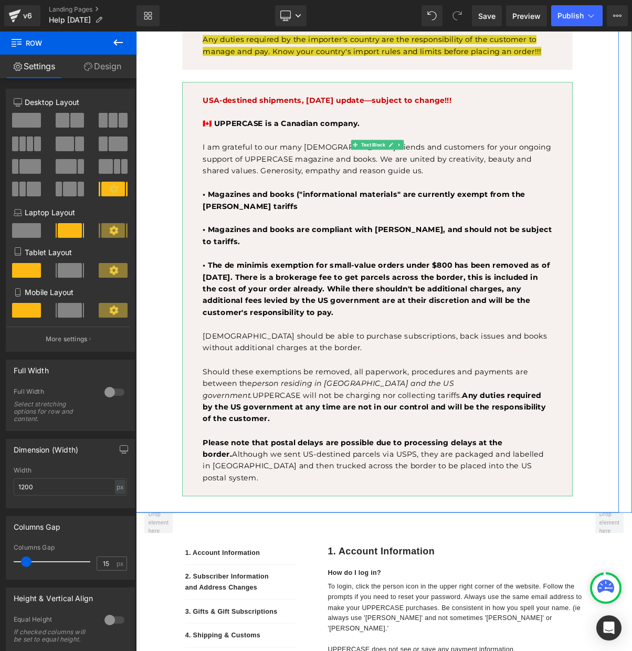
scroll to position [1105, 0]
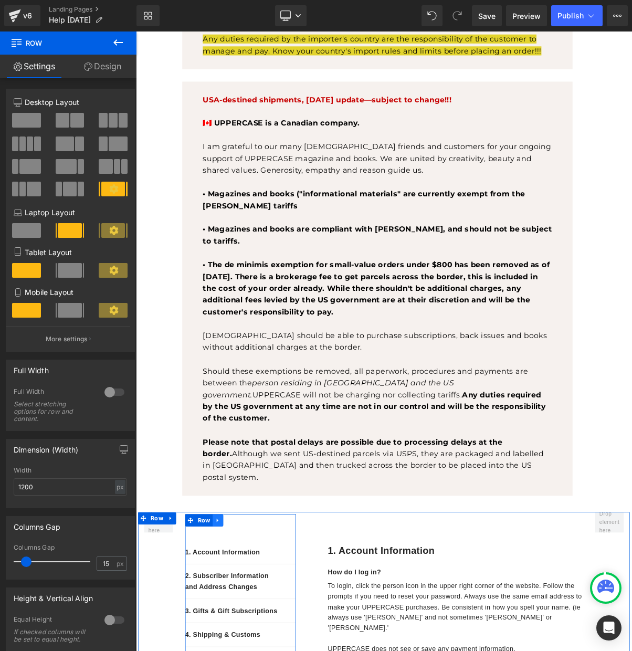
click at [240, 651] on icon at bounding box center [241, 658] width 2 height 5
click at [253, 651] on icon at bounding box center [254, 657] width 7 height 7
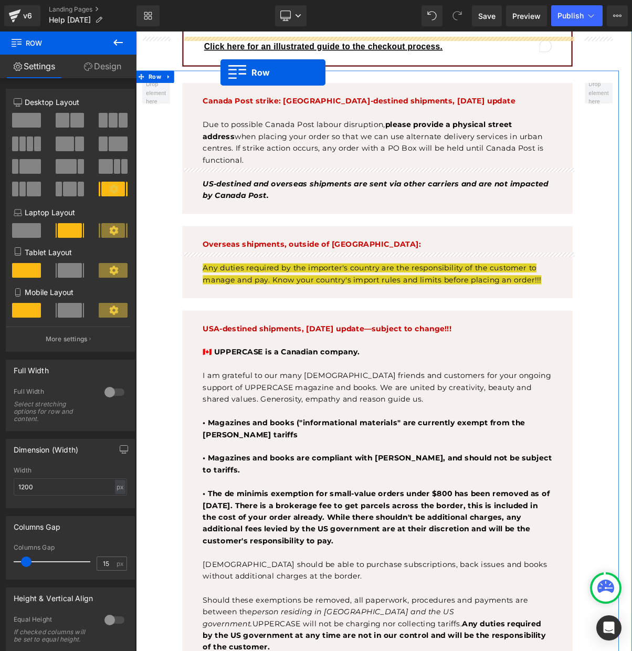
scroll to position [770, 0]
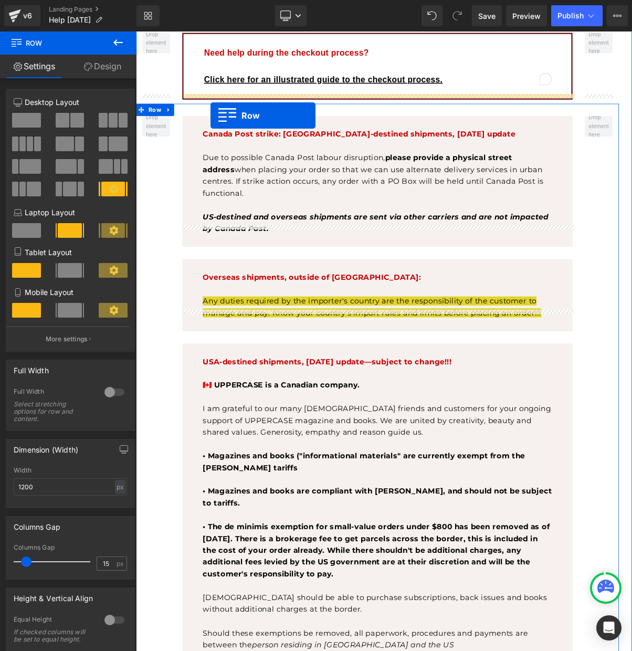
drag, startPoint x: 206, startPoint y: 553, endPoint x: 232, endPoint y: 139, distance: 414.7
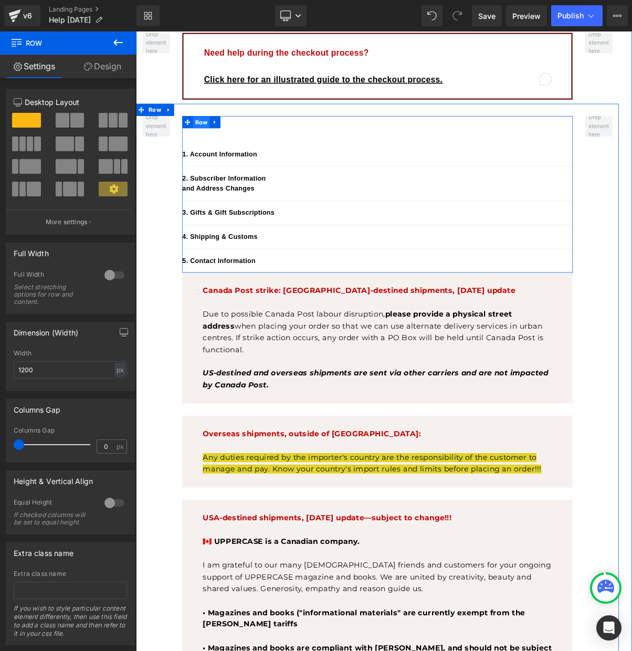
click at [219, 140] on span "Row" at bounding box center [220, 148] width 22 height 16
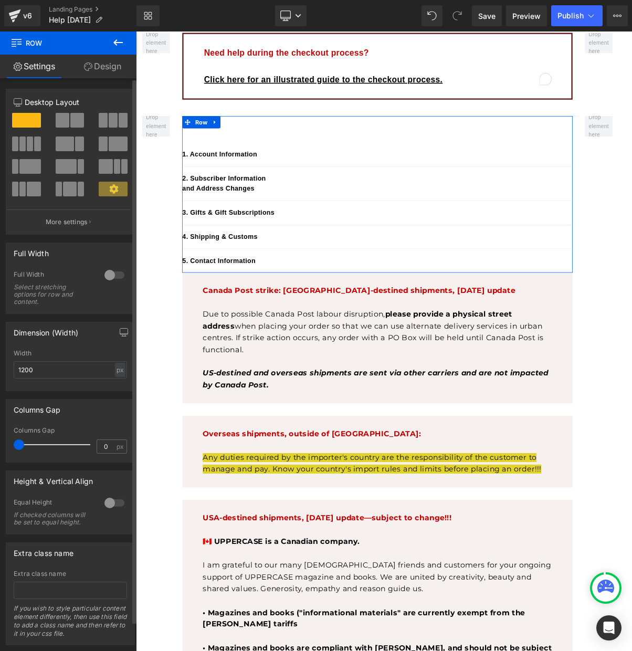
click at [103, 147] on span at bounding box center [103, 144] width 9 height 15
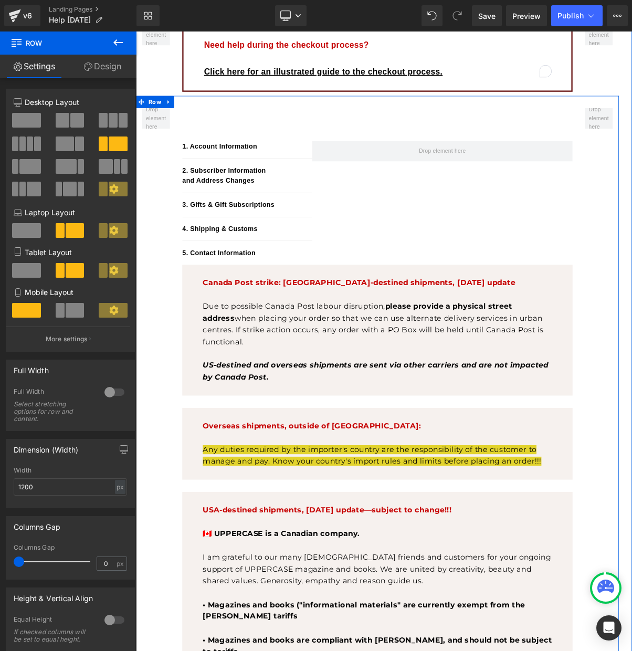
scroll to position [730, 0]
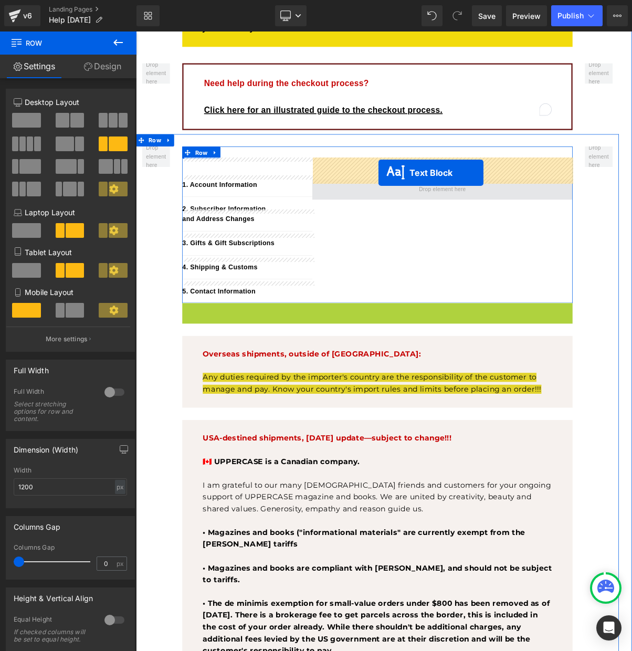
drag, startPoint x: 414, startPoint y: 426, endPoint x: 447, endPoint y: 212, distance: 216.3
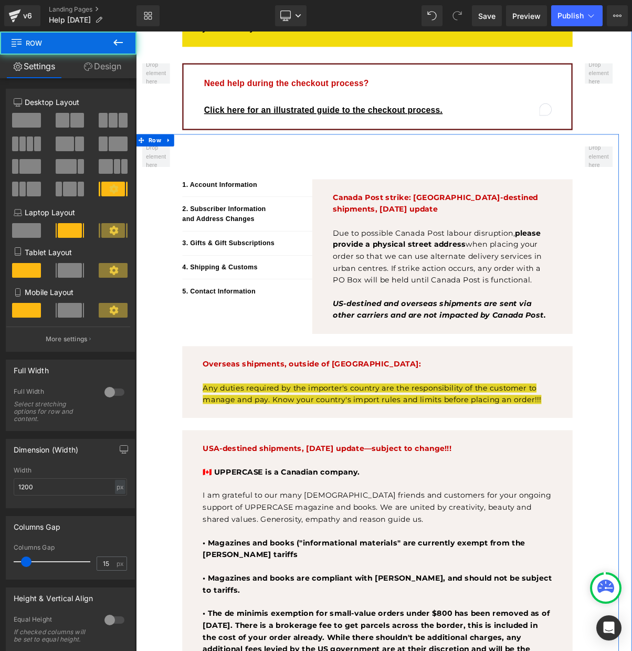
click at [186, 418] on div "1. Account Information Text Block 2. Subscriber Information and Address Changes…" at bounding box center [445, 628] width 619 height 931
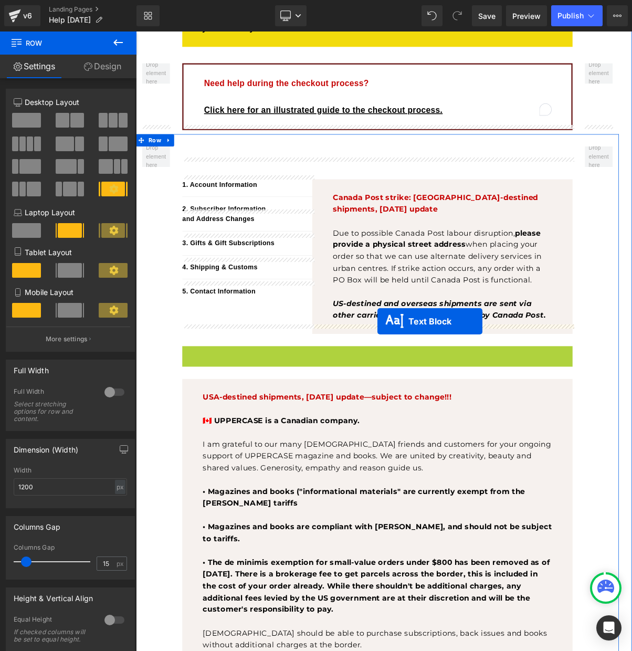
drag, startPoint x: 413, startPoint y: 452, endPoint x: 445, endPoint y: 402, distance: 59.1
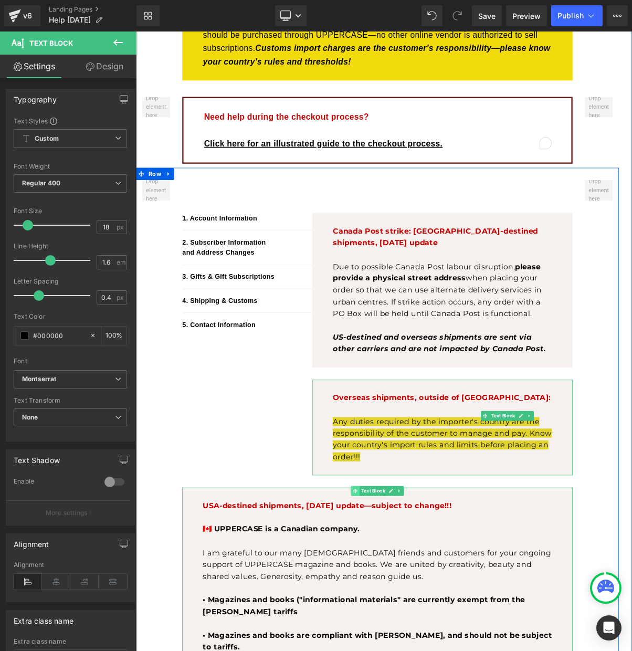
scroll to position [682, 0]
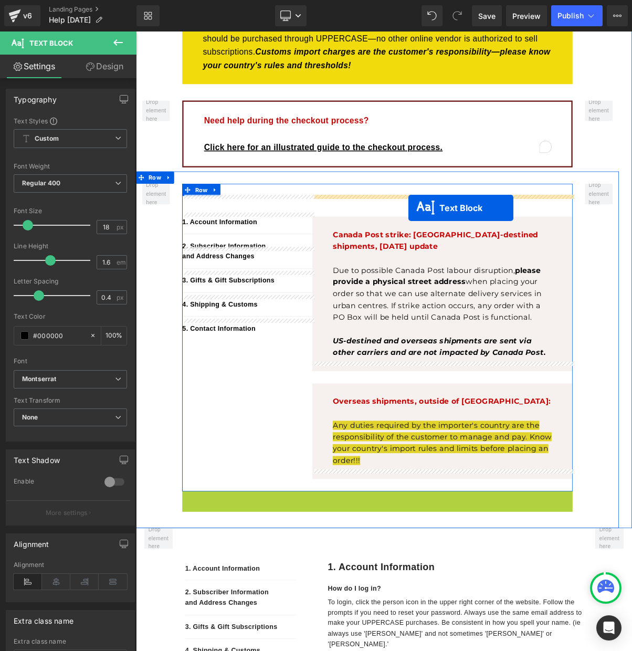
drag, startPoint x: 413, startPoint y: 596, endPoint x: 485, endPoint y: 258, distance: 345.7
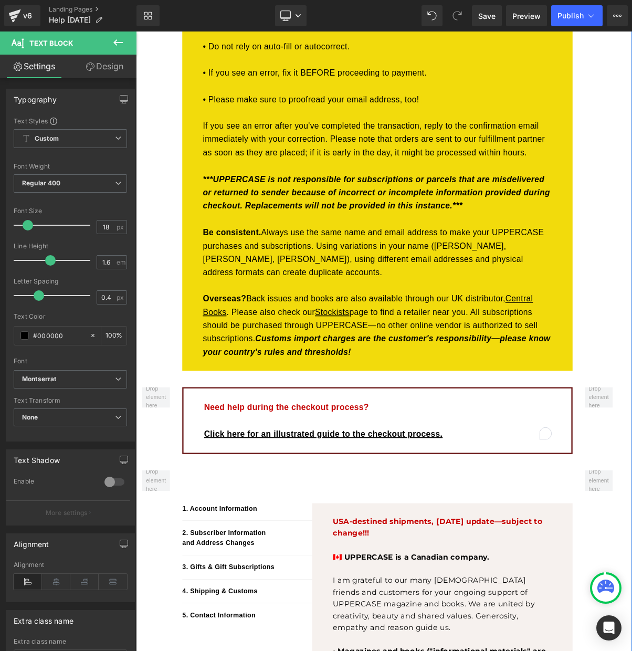
scroll to position [408, 0]
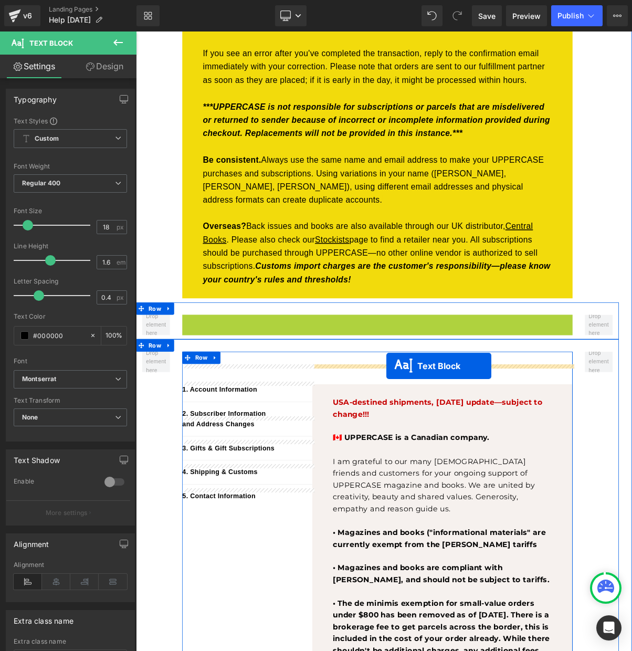
drag, startPoint x: 415, startPoint y: 408, endPoint x: 457, endPoint y: 460, distance: 66.9
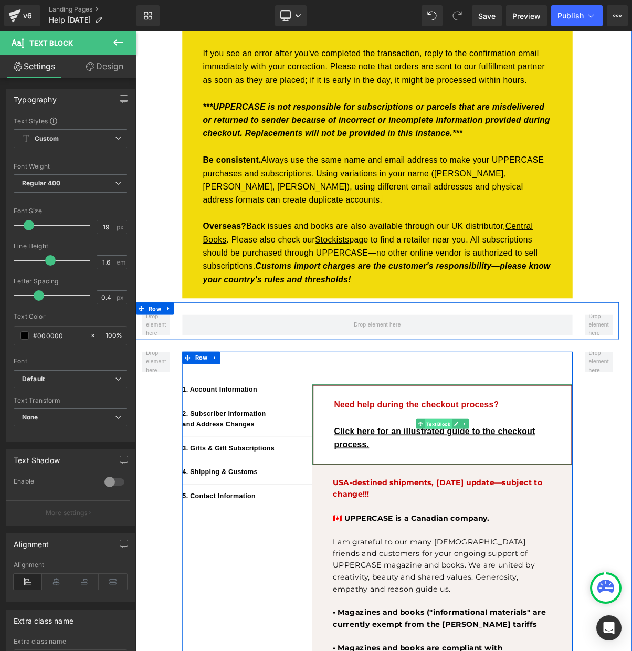
click at [525, 528] on span "Text Block" at bounding box center [523, 534] width 35 height 13
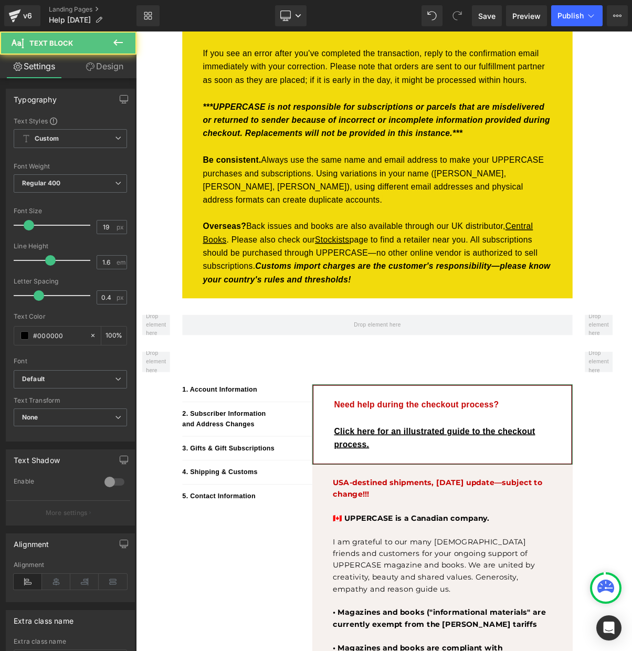
click at [111, 68] on link "Design" at bounding box center [104, 67] width 68 height 24
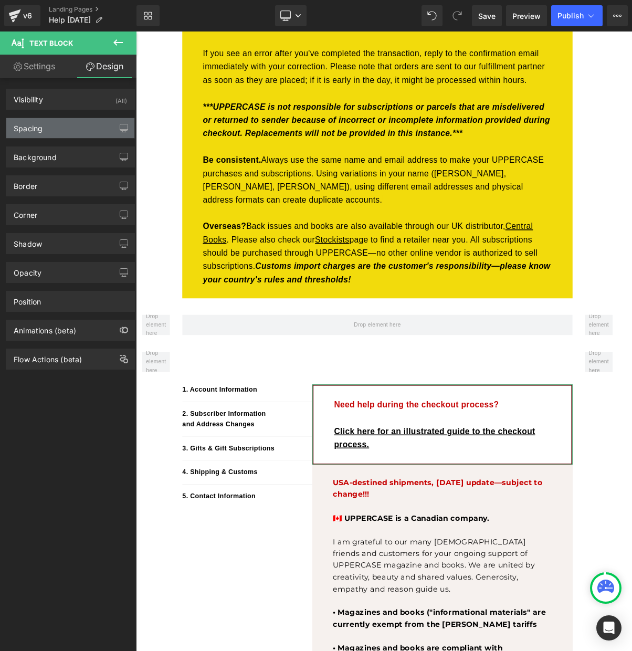
click at [51, 126] on div "Spacing" at bounding box center [70, 128] width 128 height 20
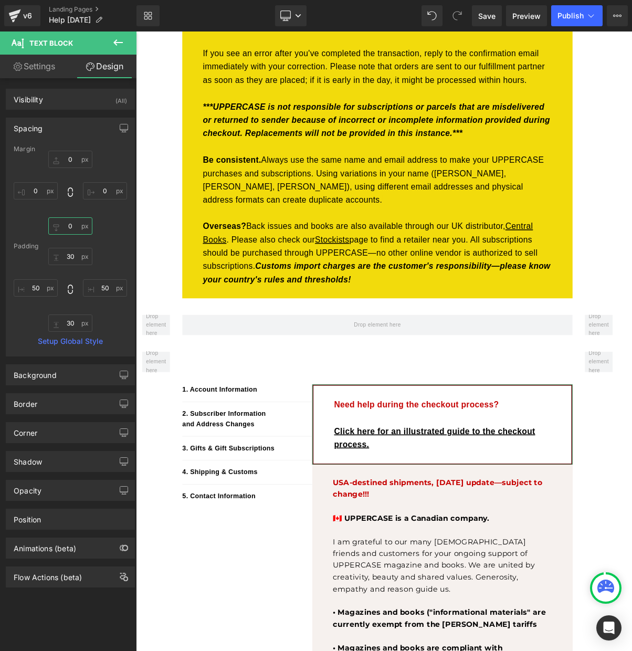
click at [65, 225] on input "0" at bounding box center [70, 225] width 44 height 17
click at [82, 226] on input "0" at bounding box center [70, 225] width 44 height 17
click at [64, 226] on input "0" at bounding box center [70, 225] width 44 height 17
click at [66, 226] on input "0" at bounding box center [70, 225] width 44 height 17
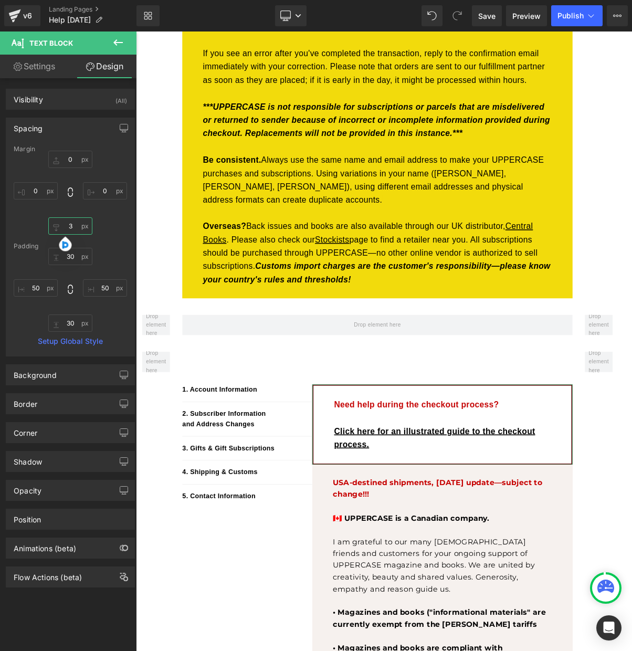
type input "30"
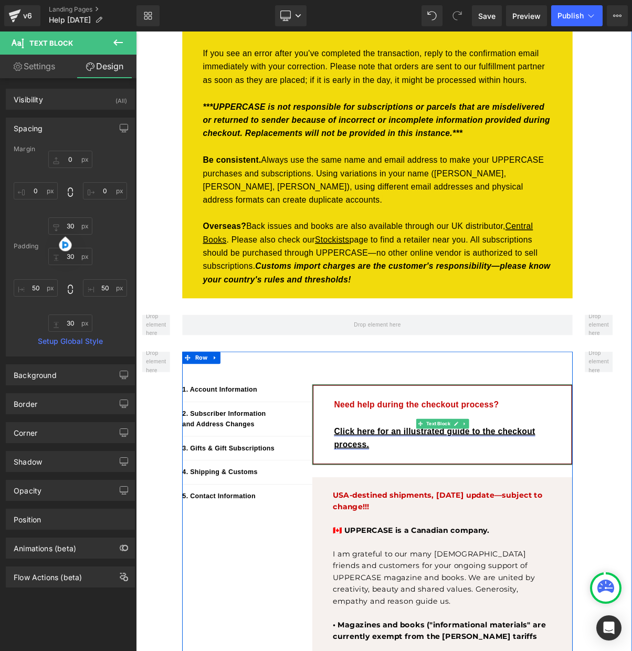
click at [443, 538] on link "Click here for an illustrated guide to the checkout process." at bounding box center [519, 552] width 258 height 28
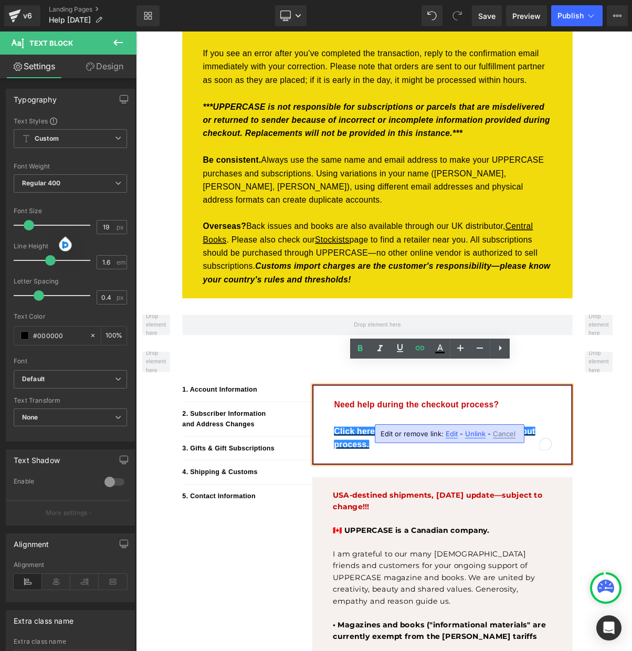
click at [523, 535] on p "Click here for an illustrated guide to the checkout process." at bounding box center [528, 552] width 277 height 34
drag, startPoint x: 552, startPoint y: 520, endPoint x: 488, endPoint y: 537, distance: 66.4
click at [488, 537] on p "Click here for an illustrated guide to the checkout process." at bounding box center [528, 552] width 277 height 34
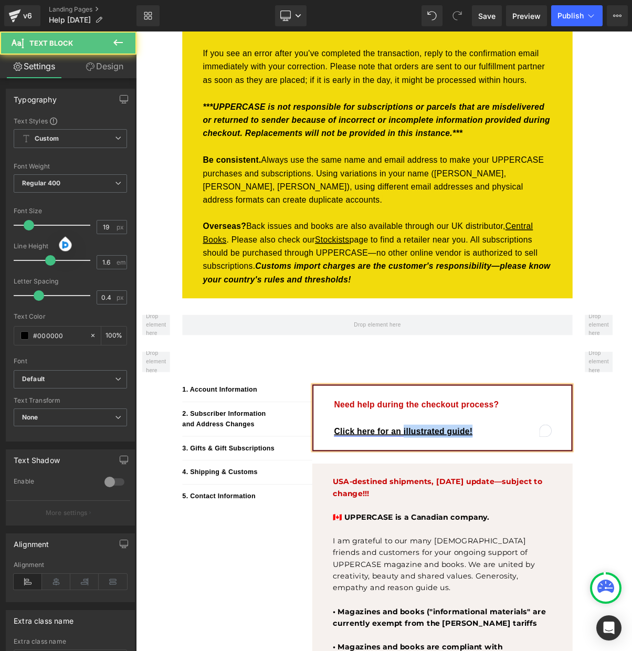
drag, startPoint x: 570, startPoint y: 516, endPoint x: 473, endPoint y: 516, distance: 97.2
click at [477, 535] on p "Click here for an illustrated guide!" at bounding box center [528, 543] width 277 height 17
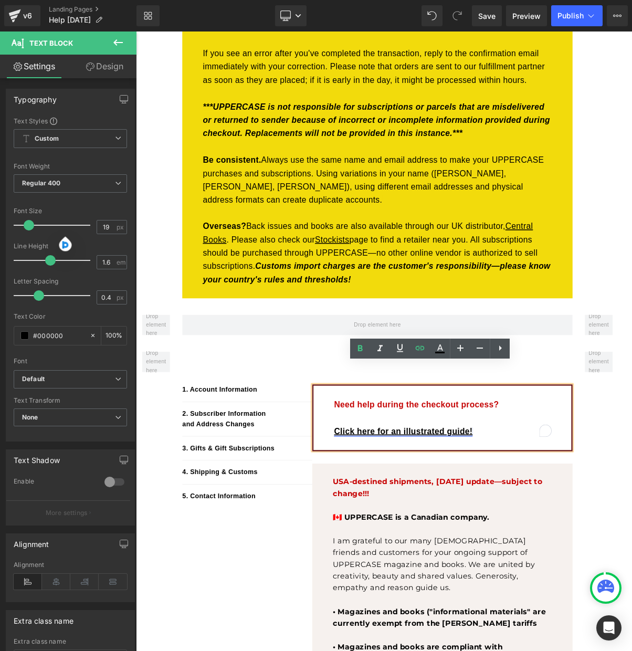
click at [469, 538] on link "Click here for an illustrated guide!" at bounding box center [479, 544] width 178 height 12
click at [470, 538] on link "Click here for an illustrated guide!" at bounding box center [479, 544] width 178 height 12
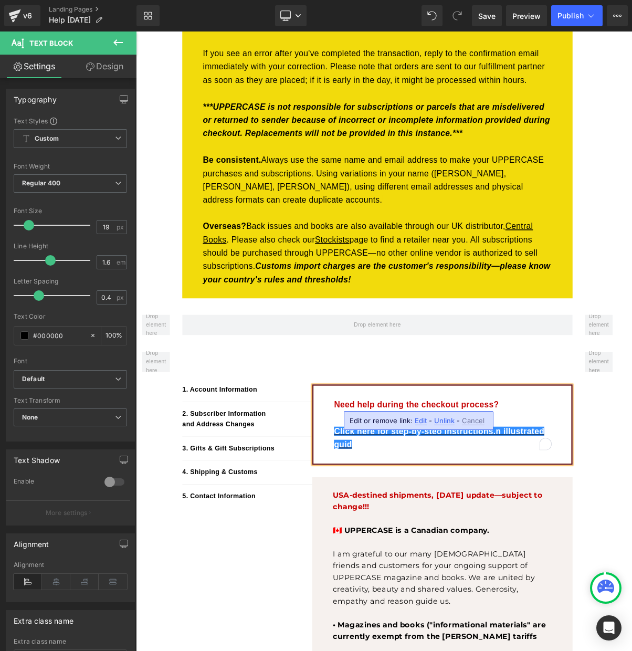
click at [492, 420] on div "Edit or remove link: Edit - Unlink - Cancel" at bounding box center [419, 420] width 150 height 19
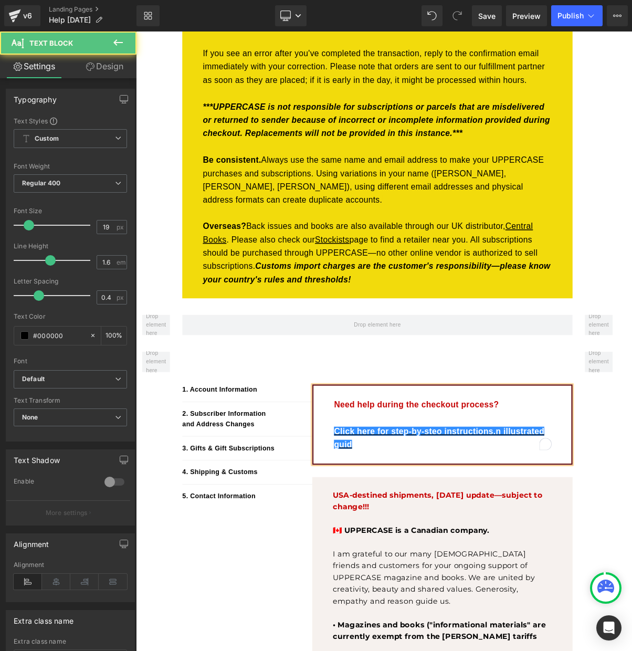
click at [600, 535] on p "Click here for step-by-steo instructions.n illustrated guid" at bounding box center [528, 552] width 277 height 34
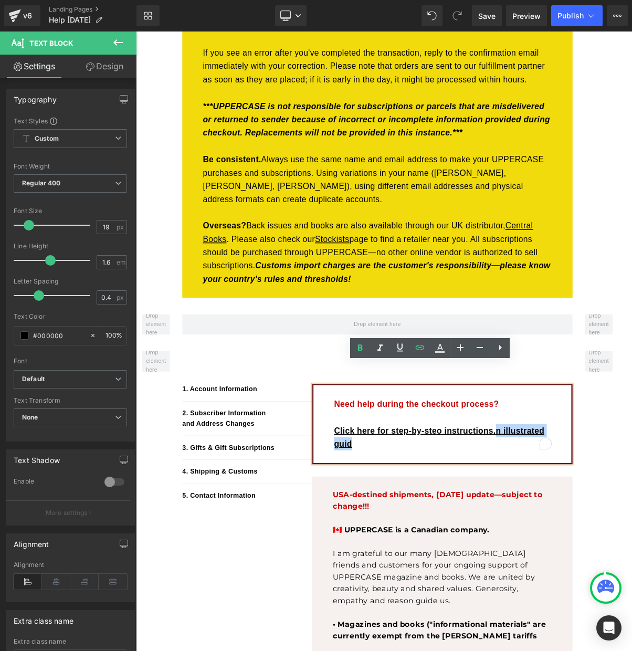
drag, startPoint x: 597, startPoint y: 516, endPoint x: 597, endPoint y: 533, distance: 16.8
click at [597, 535] on p "Click here for step-by-steo instructions.n illustrated guid" at bounding box center [528, 552] width 277 height 34
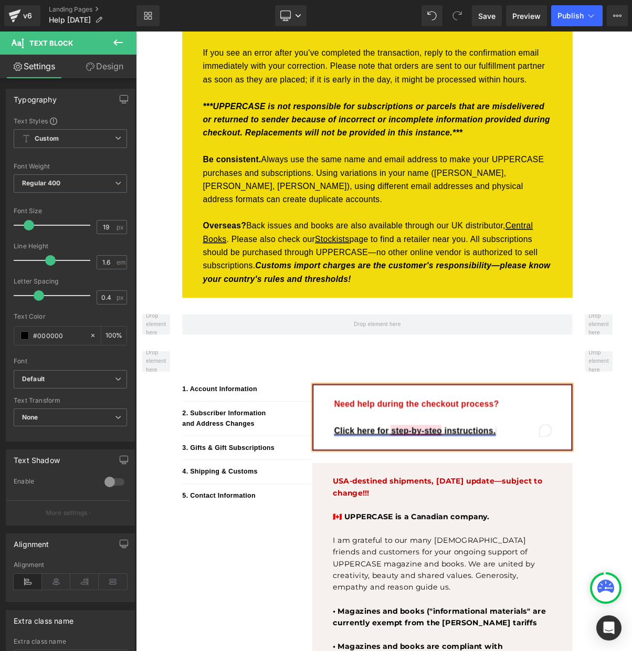
click at [526, 537] on link "Click here for step-by-steo instructions." at bounding box center [493, 543] width 207 height 12
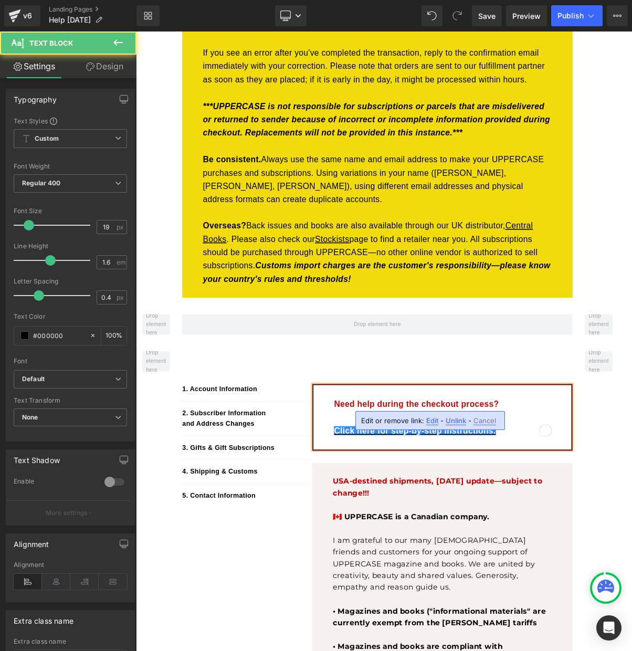
click at [588, 501] on p "Need help during the checkout process?" at bounding box center [528, 518] width 277 height 34
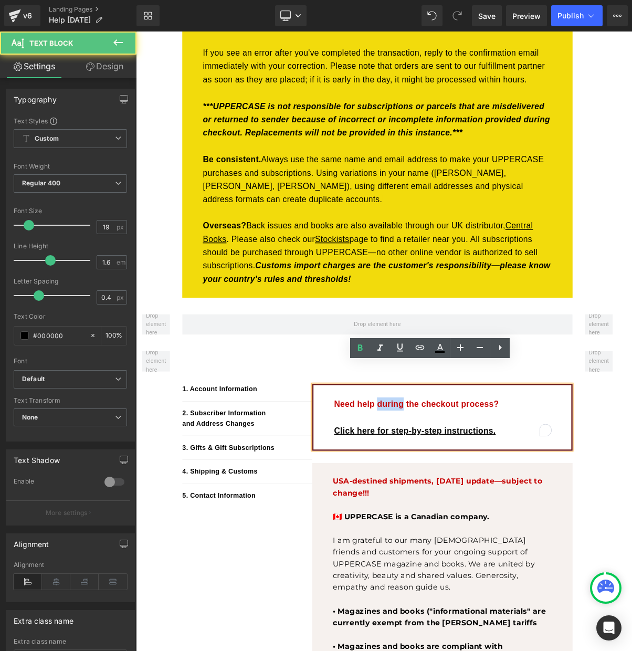
drag, startPoint x: 444, startPoint y: 483, endPoint x: 476, endPoint y: 481, distance: 32.1
click at [476, 503] on span "Need help during the checkout process?" at bounding box center [495, 509] width 211 height 12
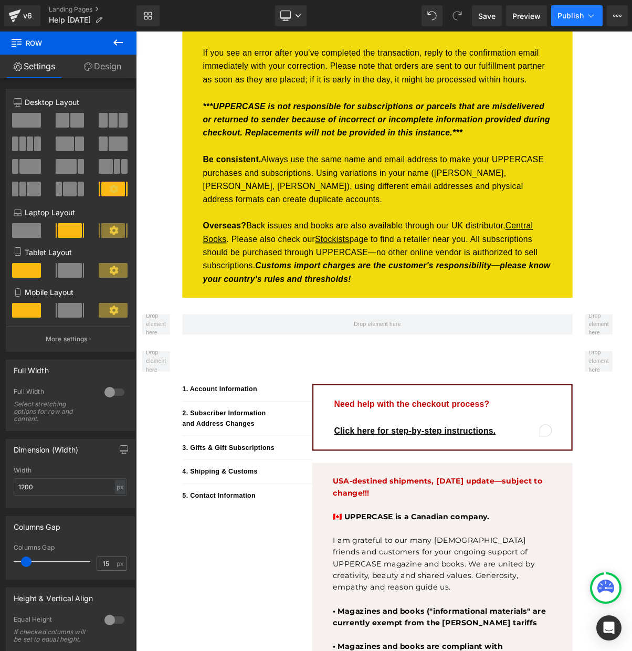
click at [570, 13] on span "Publish" at bounding box center [571, 16] width 26 height 8
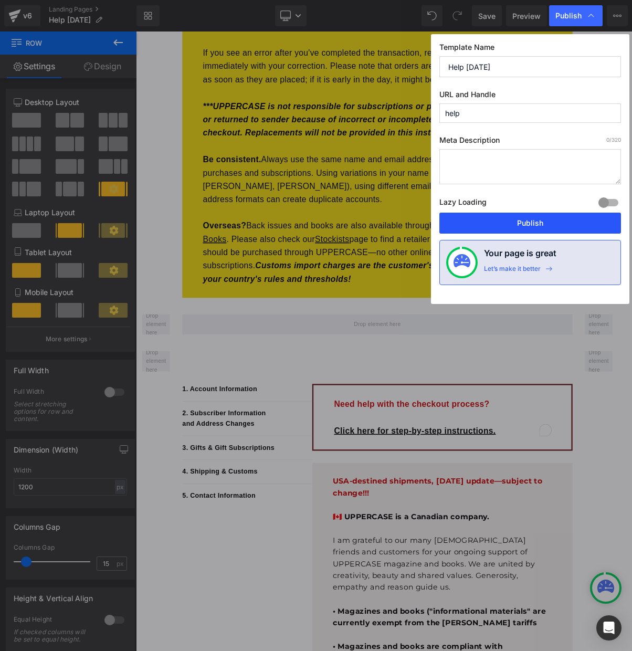
click at [528, 221] on button "Publish" at bounding box center [531, 223] width 182 height 21
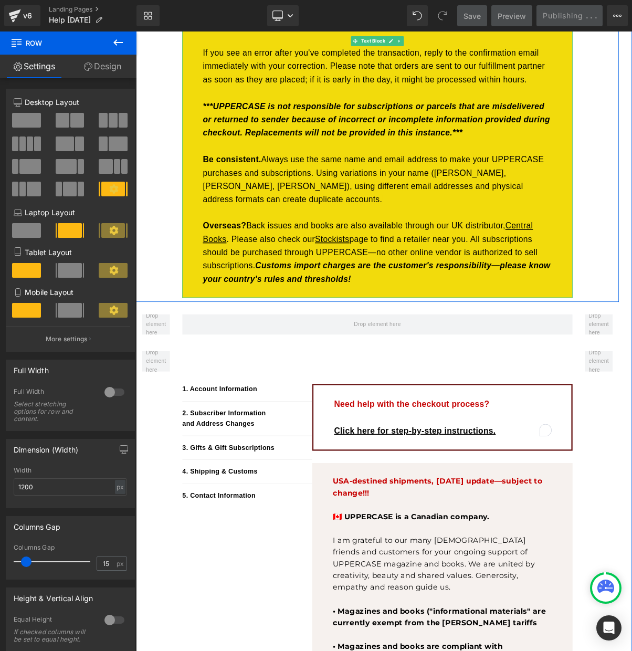
scroll to position [408, 0]
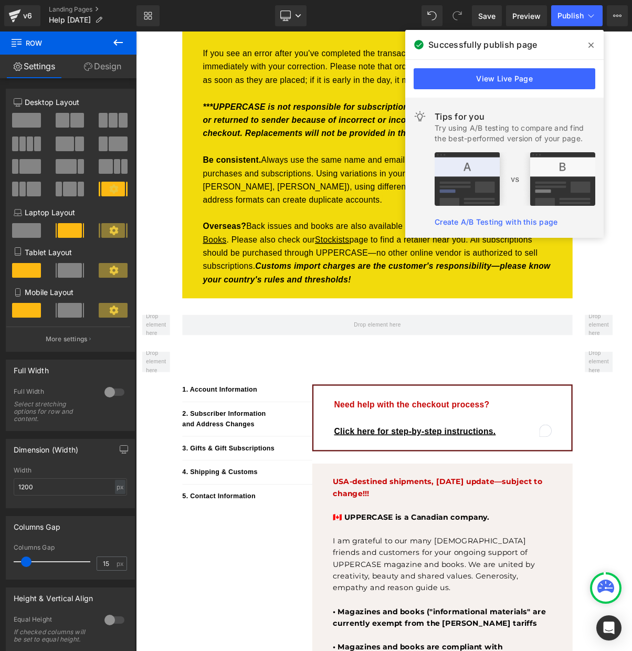
click at [590, 44] on icon at bounding box center [591, 45] width 5 height 5
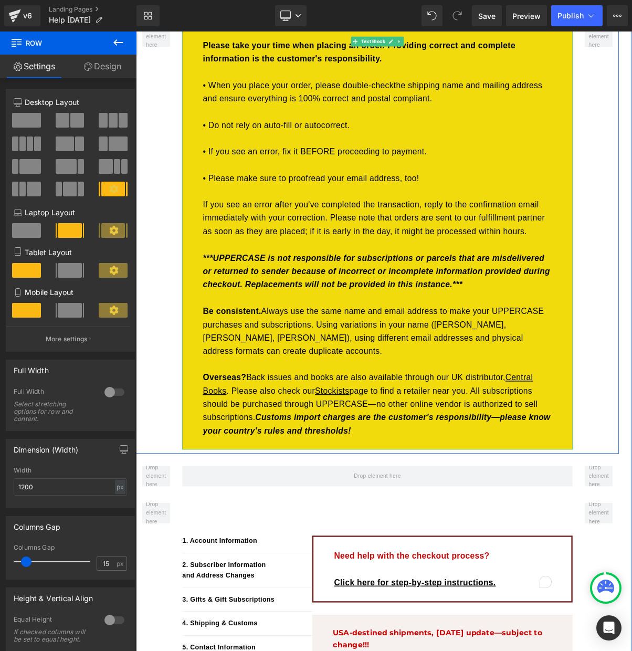
scroll to position [142, 0]
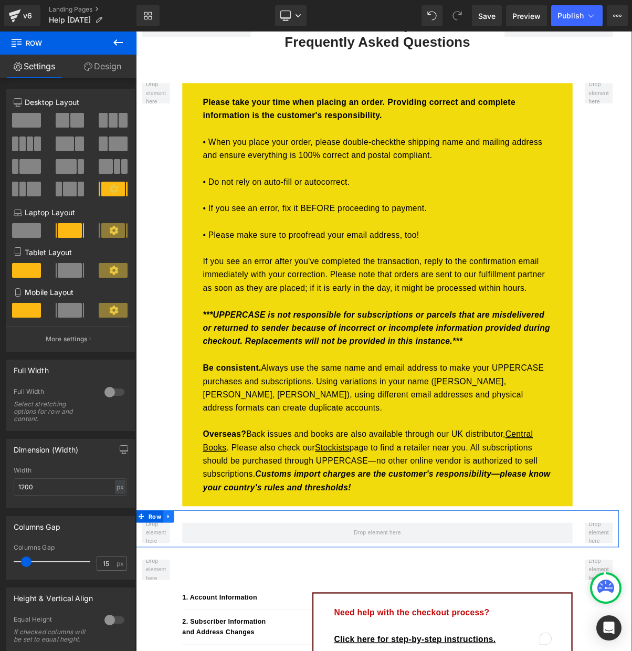
click at [176, 651] on icon at bounding box center [177, 653] width 2 height 5
click at [203, 649] on icon at bounding box center [205, 652] width 7 height 7
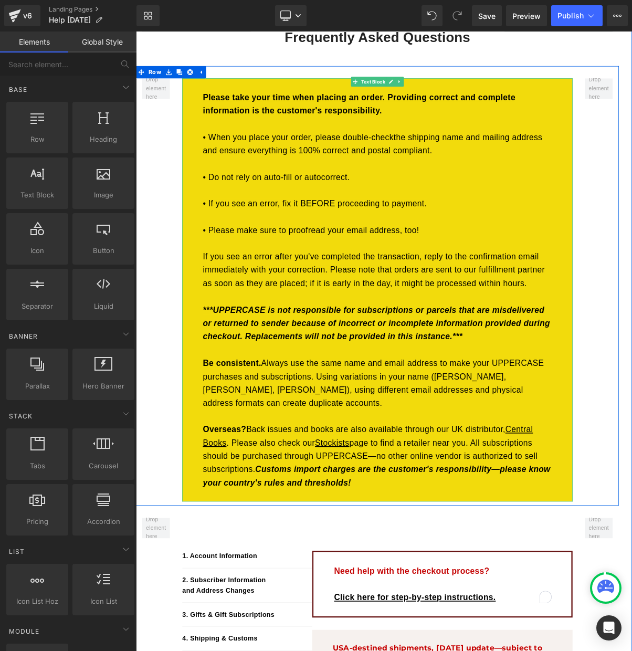
scroll to position [0, 0]
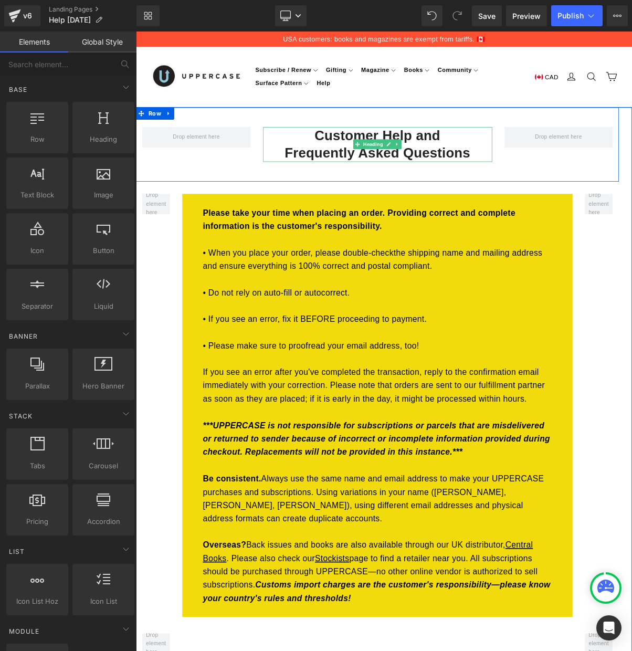
click at [496, 157] on h2 "Customer Help and Frequently Asked Questions" at bounding box center [446, 176] width 294 height 45
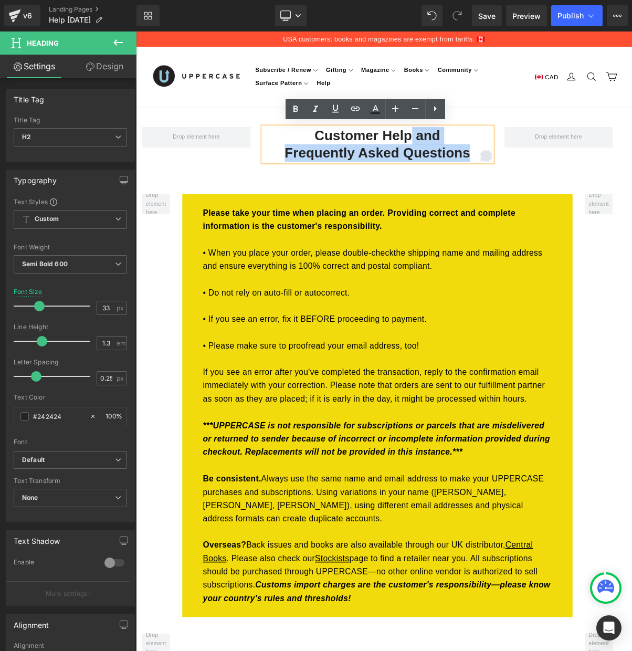
drag, startPoint x: 484, startPoint y: 162, endPoint x: 582, endPoint y: 192, distance: 102.3
click at [582, 192] on div "Customer Help and Frequently Asked Questions Heading" at bounding box center [446, 176] width 294 height 45
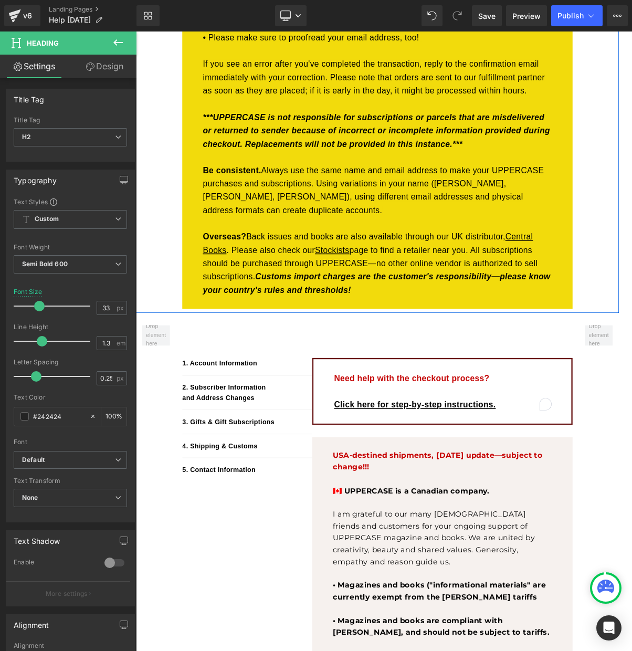
scroll to position [451, 0]
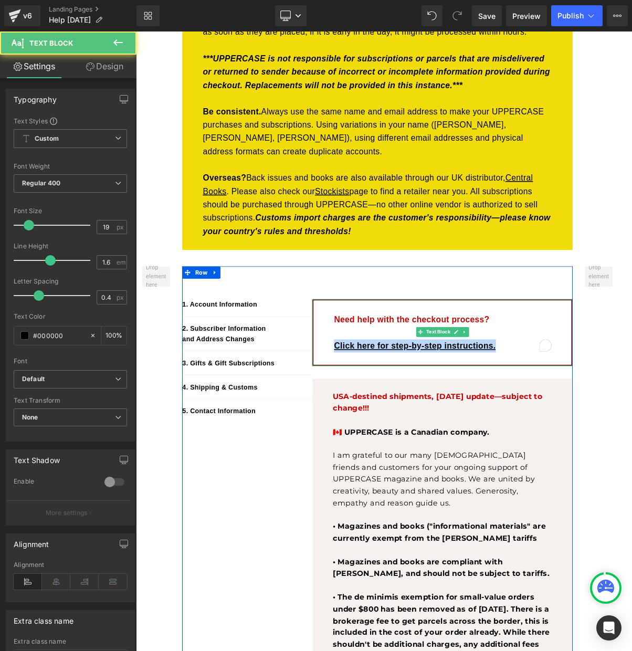
drag, startPoint x: 606, startPoint y: 409, endPoint x: 365, endPoint y: 401, distance: 241.8
click at [365, 401] on div "Need help with the checkout process? Click here for step-by-step instructions." at bounding box center [528, 418] width 333 height 86
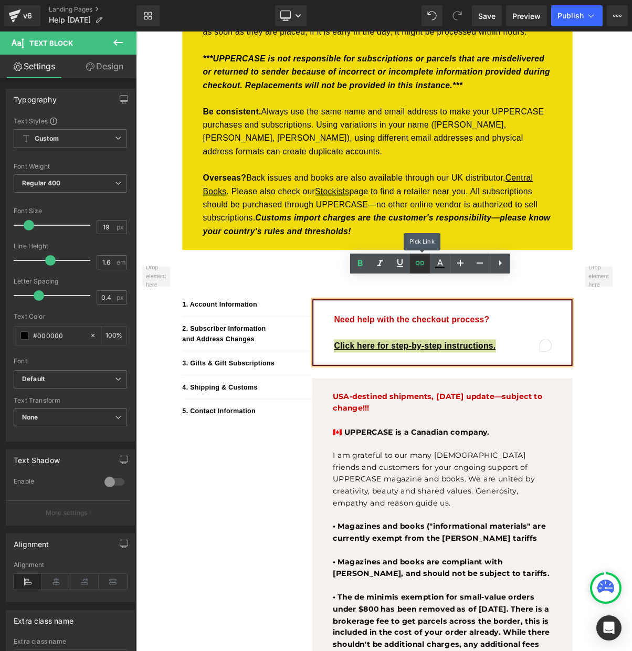
click at [422, 263] on icon at bounding box center [420, 263] width 13 height 13
type input "https://uppercasemag.notion.site/Checkout-Steps-for-UPPERCASE-272c69202e45802fa…"
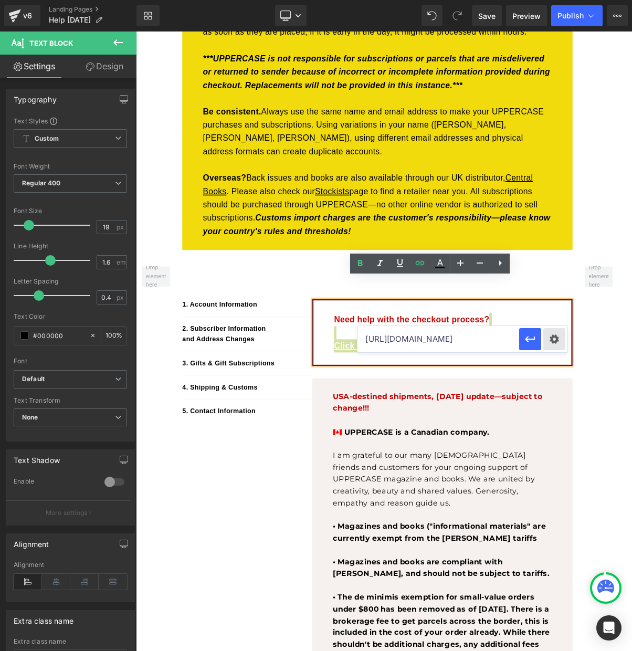
click at [561, 0] on div "Text Color Highlight Color rgba(197, 6, 6, 1) #c50606 100 % transparent transpa…" at bounding box center [316, 0] width 632 height 0
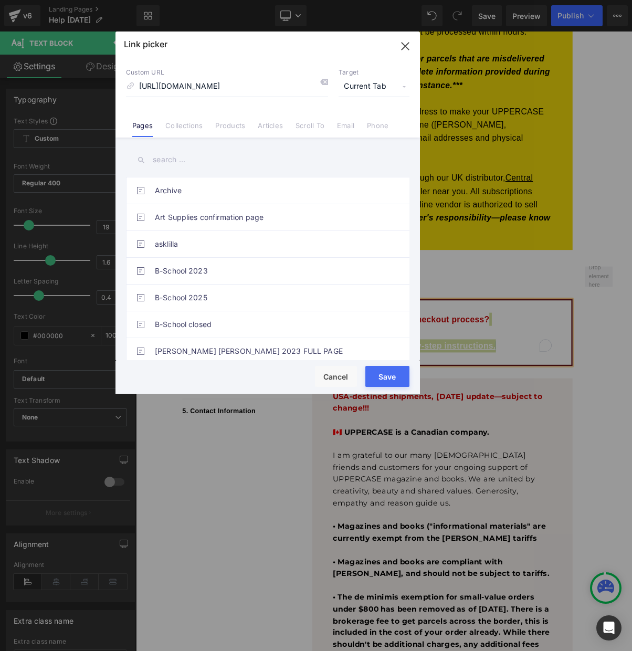
scroll to position [0, 0]
click at [389, 86] on span "Current Tab" at bounding box center [374, 87] width 71 height 20
click at [367, 122] on li "New Tab" at bounding box center [374, 124] width 81 height 18
click at [381, 373] on button "Save" at bounding box center [388, 376] width 44 height 21
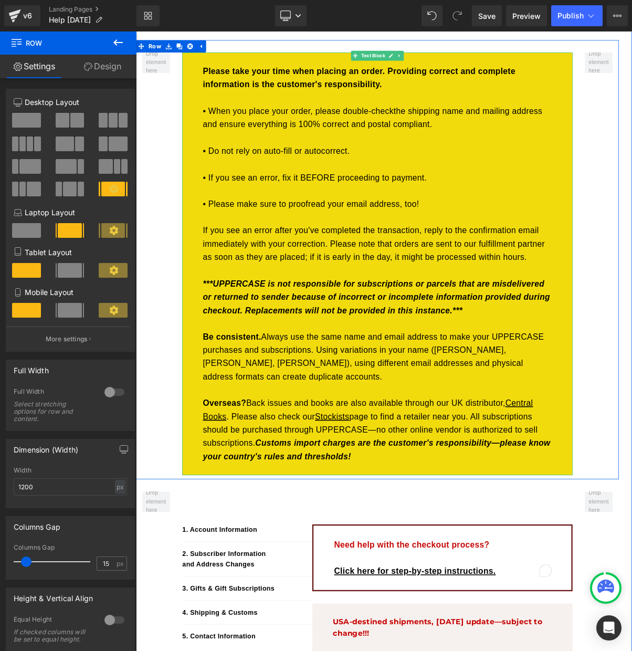
scroll to position [131, 0]
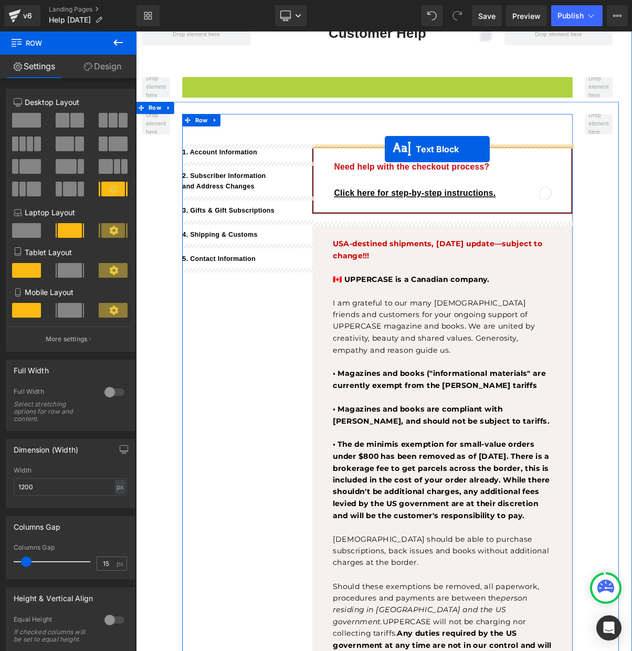
drag, startPoint x: 415, startPoint y: 60, endPoint x: 455, endPoint y: 182, distance: 128.6
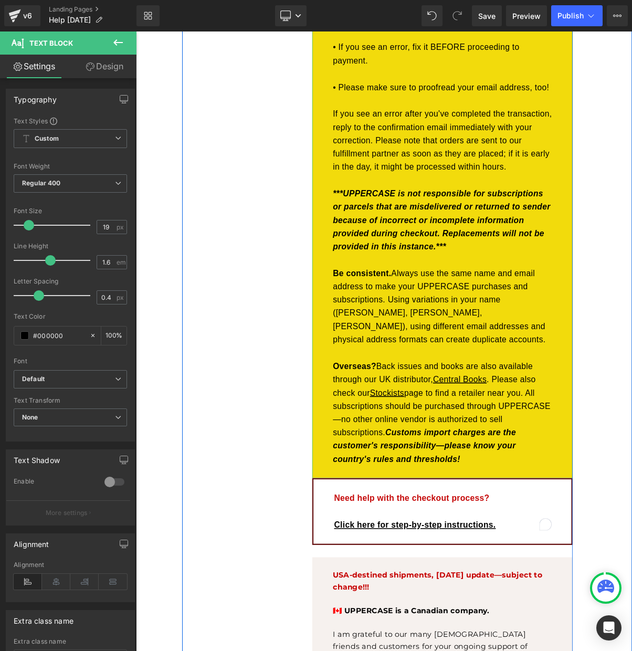
scroll to position [181, 0]
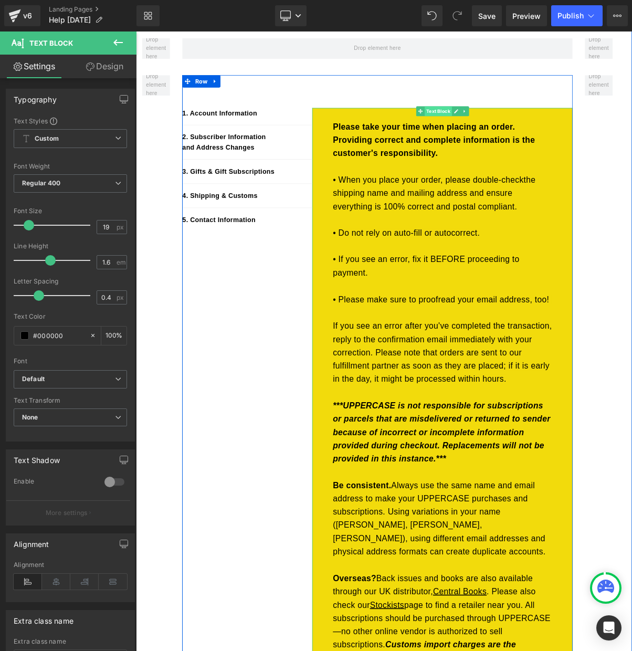
drag, startPoint x: 520, startPoint y: 134, endPoint x: 362, endPoint y: 109, distance: 159.7
click at [520, 134] on span "Text Block" at bounding box center [523, 133] width 35 height 13
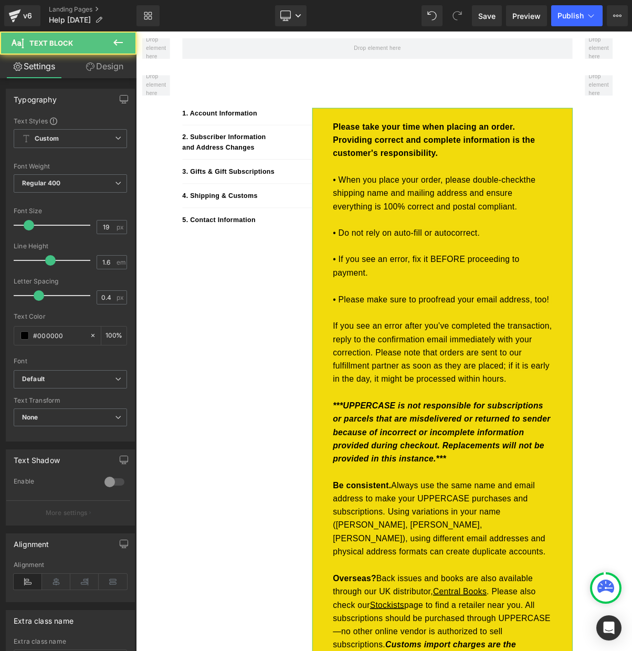
click at [91, 64] on icon at bounding box center [90, 67] width 8 height 8
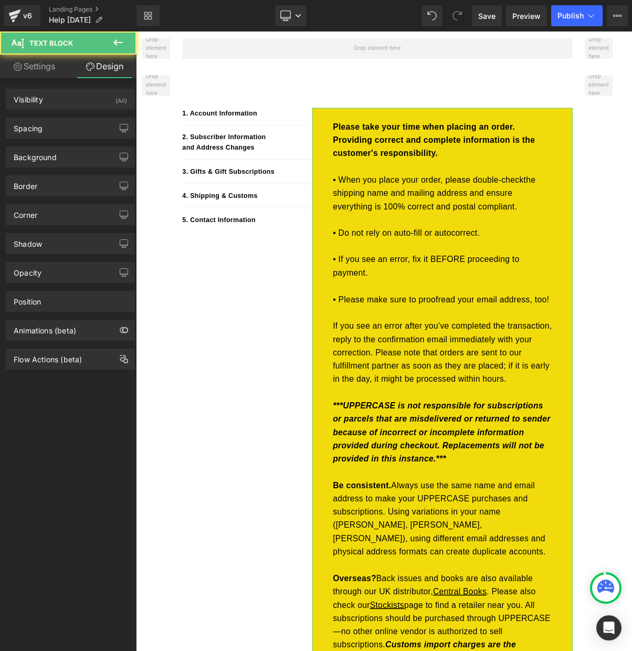
type input "0"
type input "30"
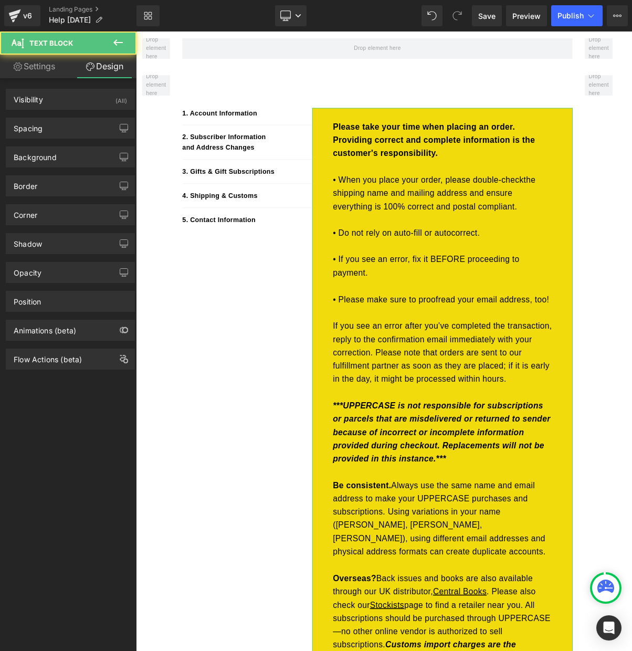
type input "50"
type input "30"
type input "50"
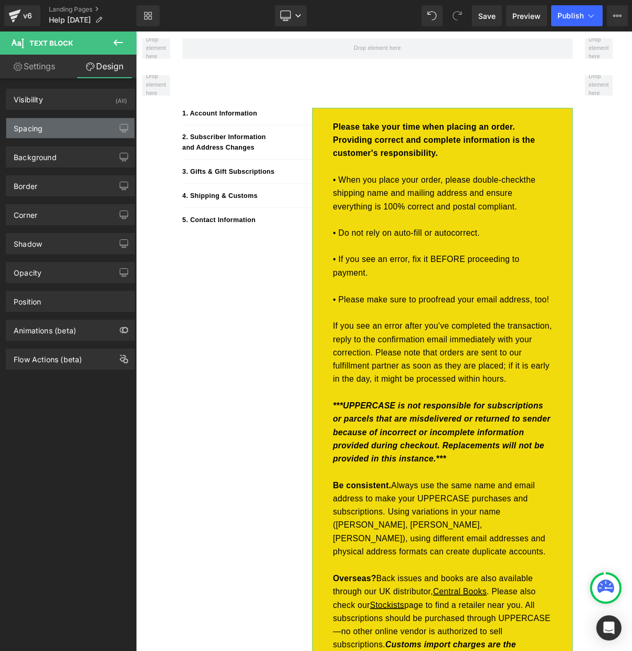
click at [59, 127] on div "Spacing" at bounding box center [70, 128] width 128 height 20
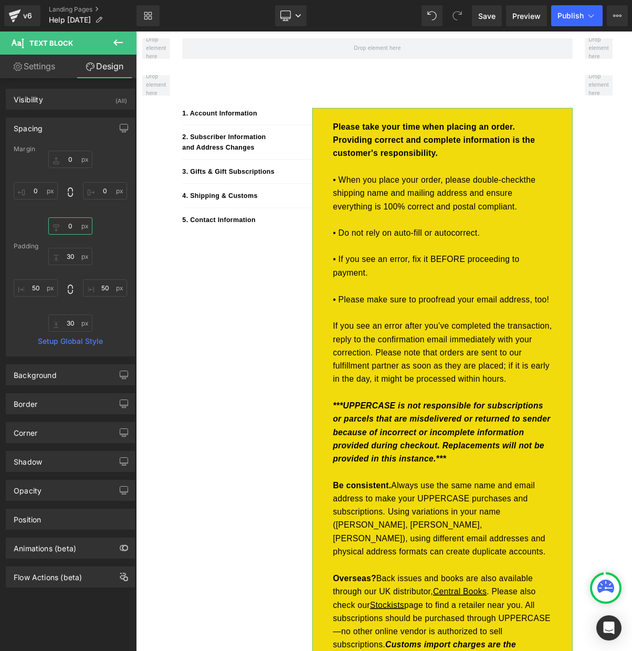
click at [74, 225] on input "0" at bounding box center [70, 225] width 44 height 17
type input "30"
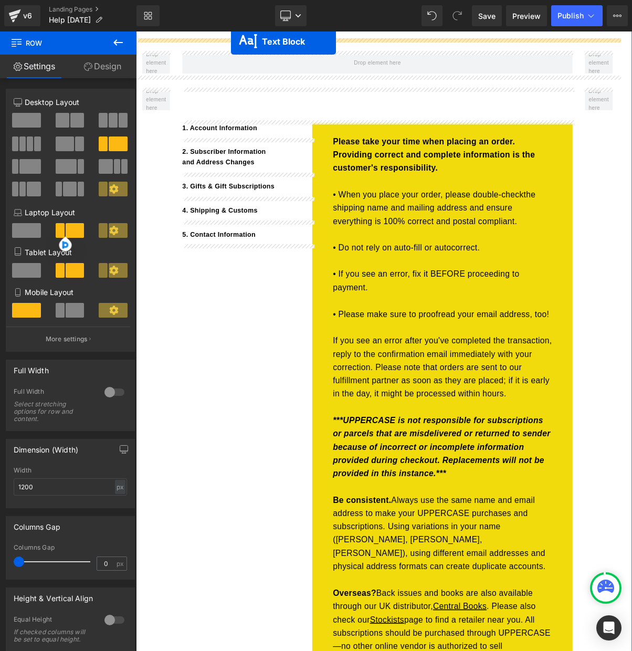
scroll to position [120, 0]
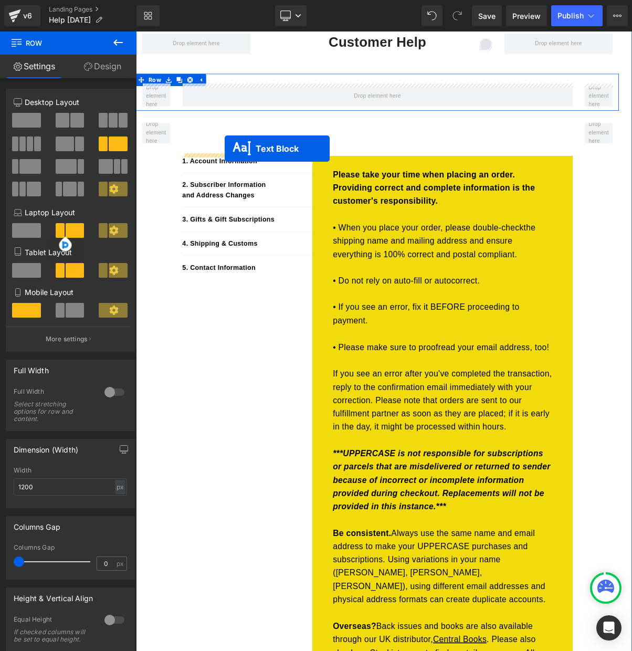
drag, startPoint x: 499, startPoint y: 545, endPoint x: 250, endPoint y: 182, distance: 440.6
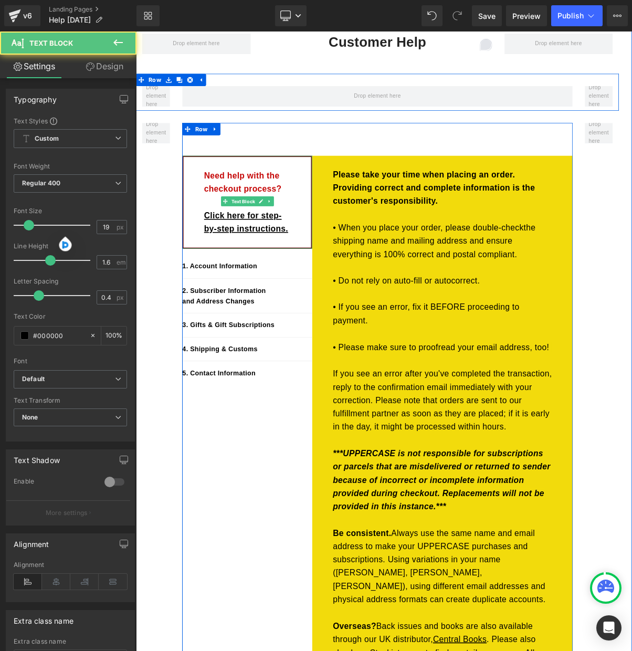
click at [241, 201] on div "Need help with the checkout process? Click here for step-by-step instructions." at bounding box center [278, 251] width 167 height 120
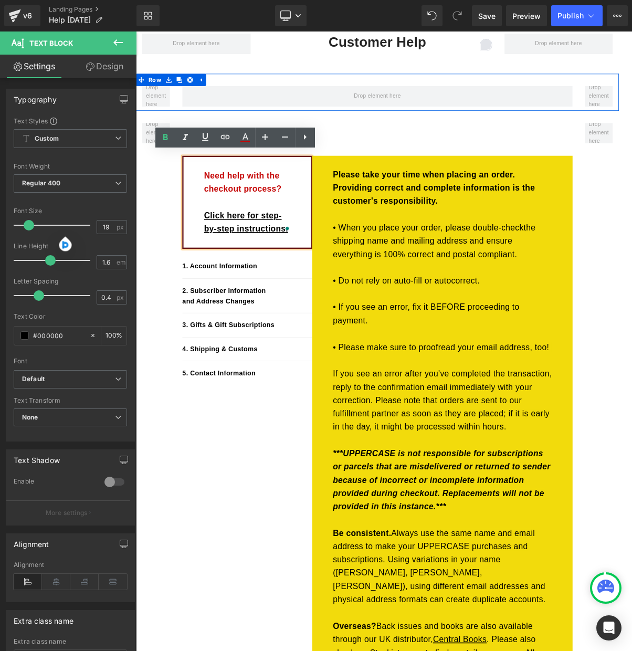
drag, startPoint x: 404, startPoint y: 165, endPoint x: 329, endPoint y: 211, distance: 88.4
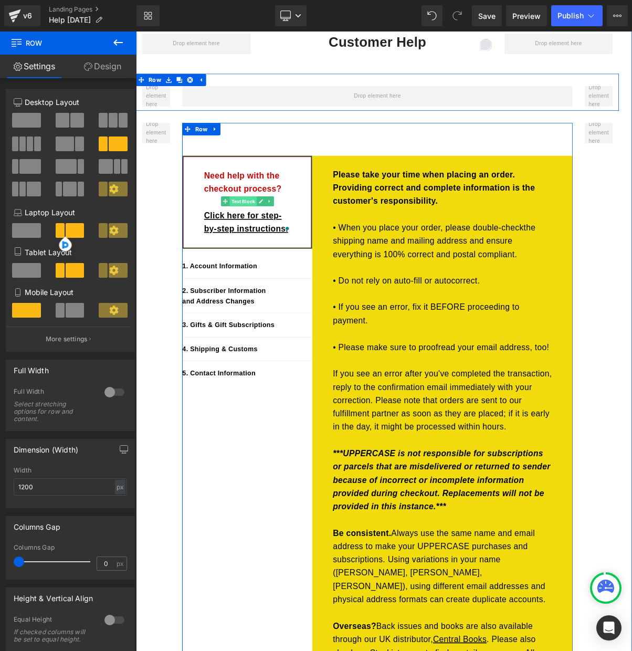
click at [271, 248] on span "Text Block" at bounding box center [273, 249] width 35 height 13
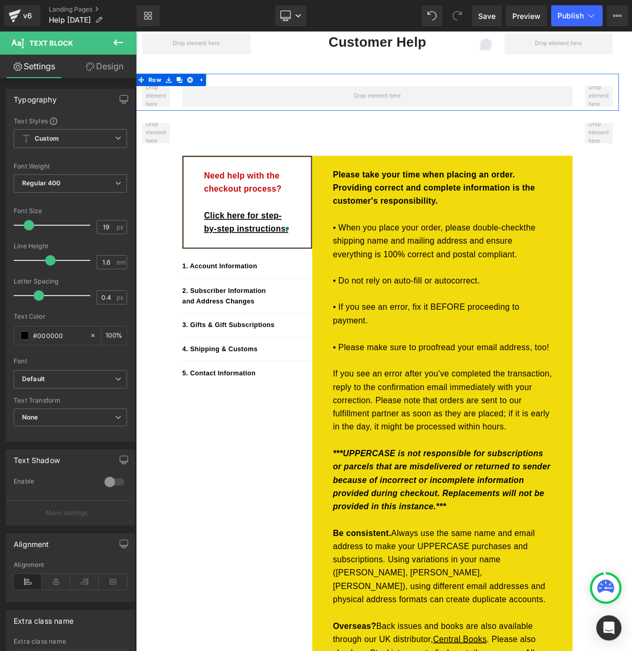
click at [104, 67] on link "Design" at bounding box center [104, 67] width 68 height 24
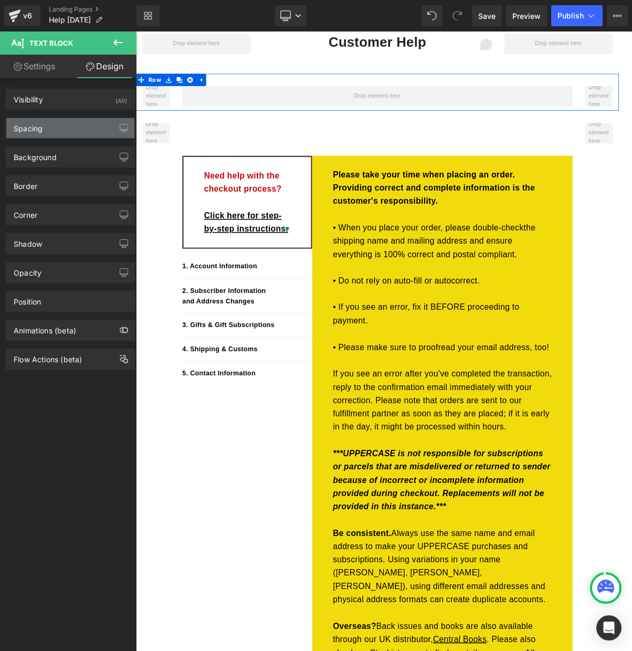
click at [54, 132] on div "Spacing" at bounding box center [70, 128] width 128 height 20
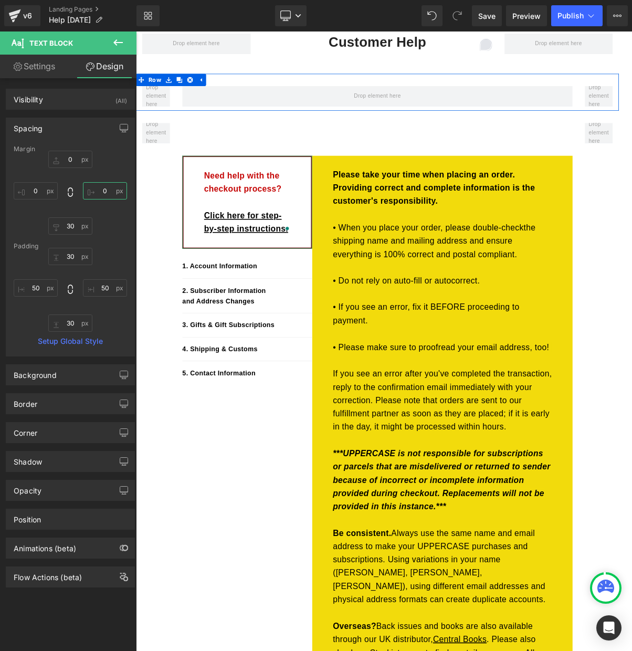
click at [98, 191] on input "0" at bounding box center [105, 190] width 44 height 17
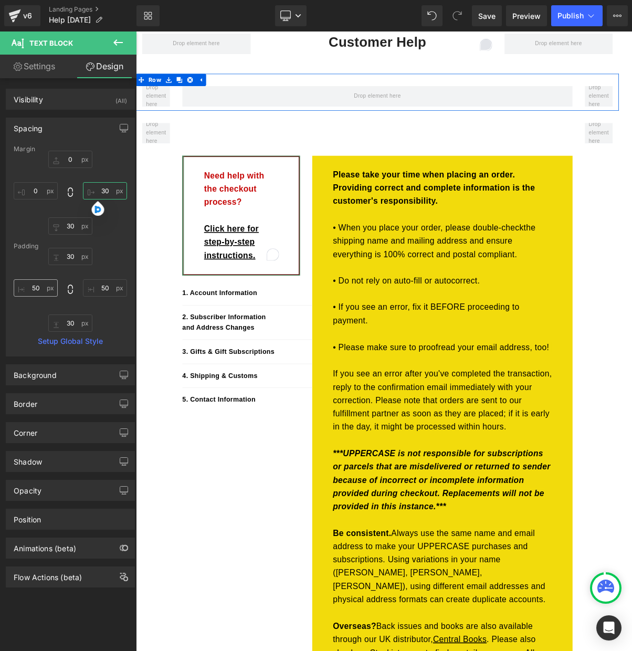
type input "30"
click at [35, 290] on input "50" at bounding box center [36, 287] width 44 height 17
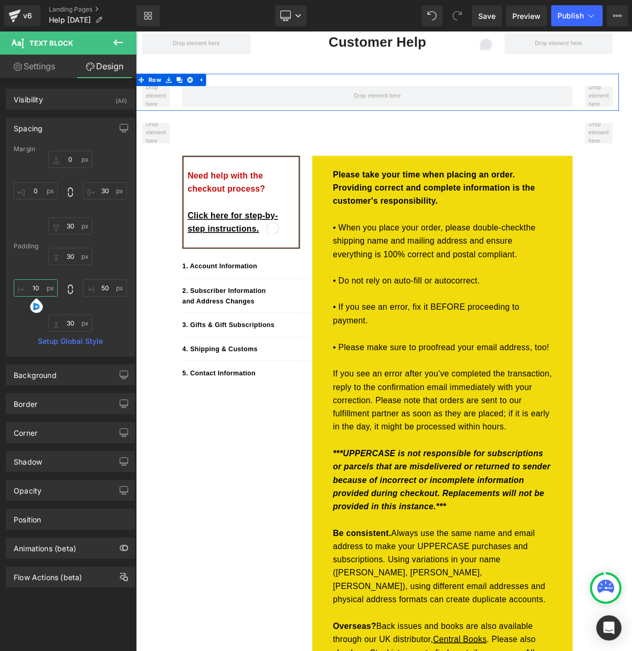
type input "1"
type input "20"
click at [98, 285] on input "50" at bounding box center [105, 287] width 44 height 17
type input "20"
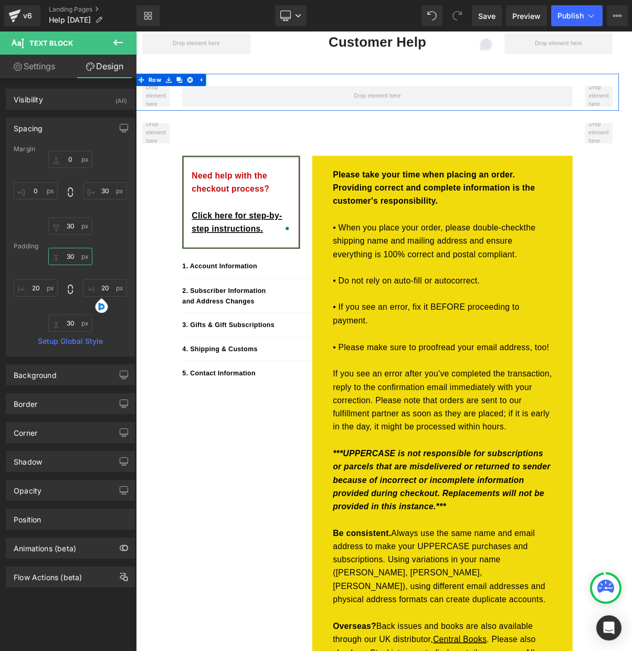
click at [69, 256] on input "30" at bounding box center [70, 256] width 44 height 17
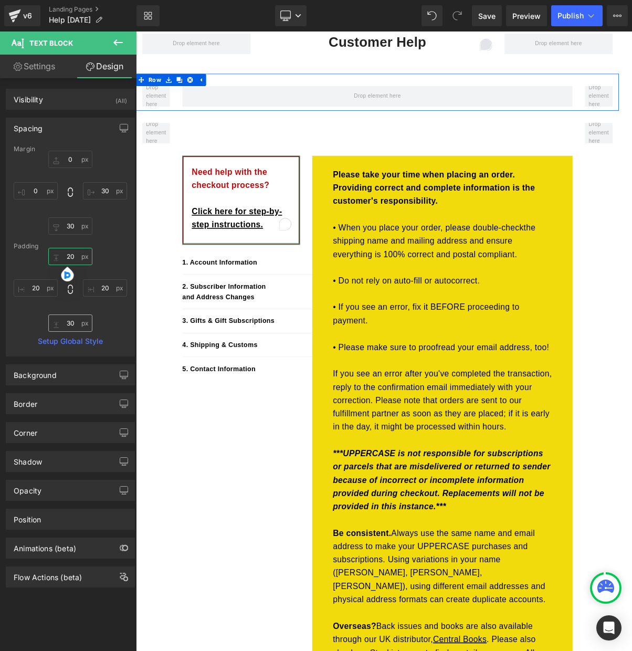
type input "20"
click at [67, 323] on input "30" at bounding box center [70, 323] width 44 height 17
type input "20"
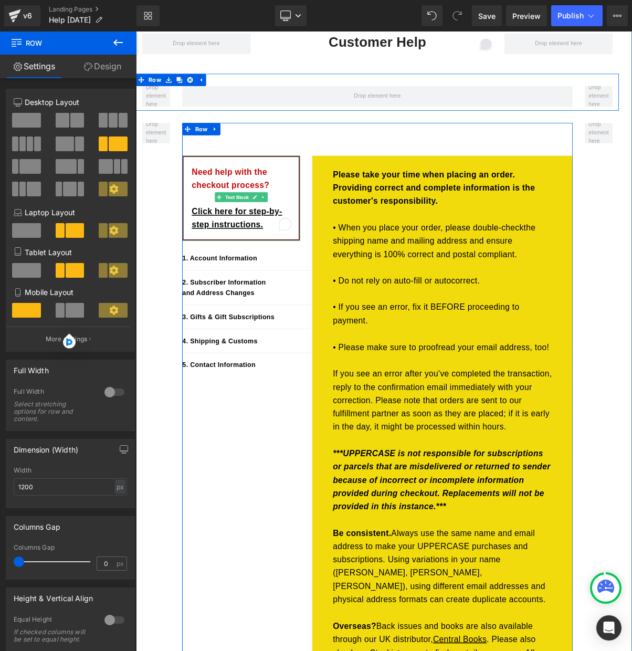
click at [227, 243] on p "Need help with the checkout process?" at bounding box center [270, 228] width 127 height 51
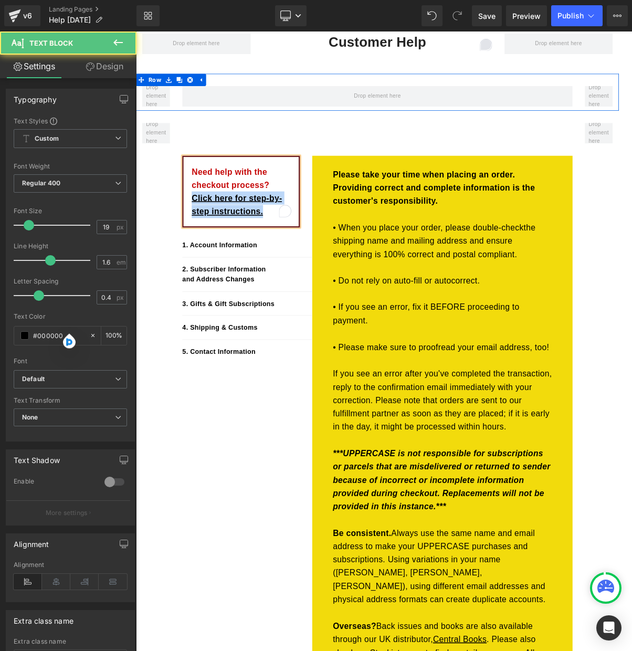
drag, startPoint x: 246, startPoint y: 257, endPoint x: 198, endPoint y: 246, distance: 49.1
click at [198, 246] on div "Need help with the checkout process? Click here for step-by-step instructions." at bounding box center [270, 237] width 151 height 92
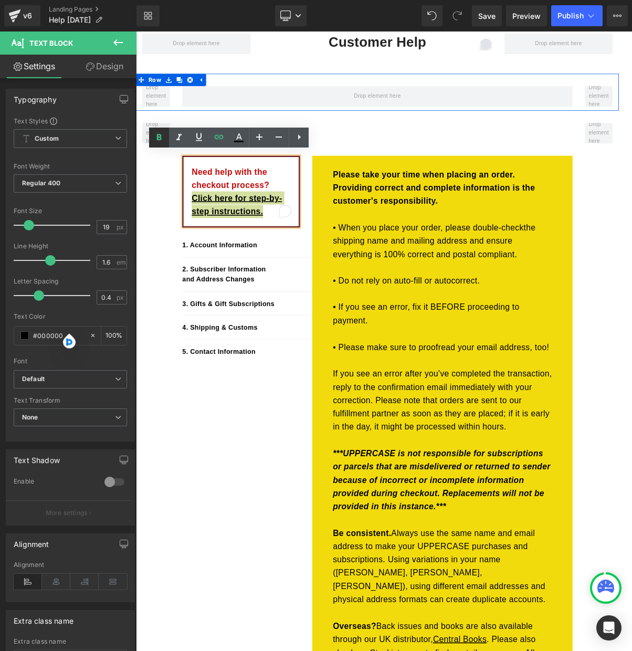
click at [160, 138] on icon at bounding box center [159, 137] width 13 height 13
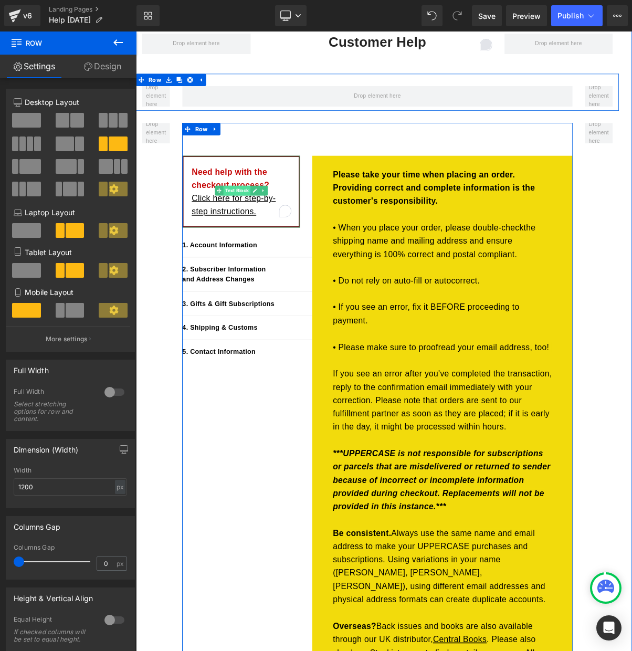
click at [266, 231] on span "Text Block" at bounding box center [265, 235] width 35 height 13
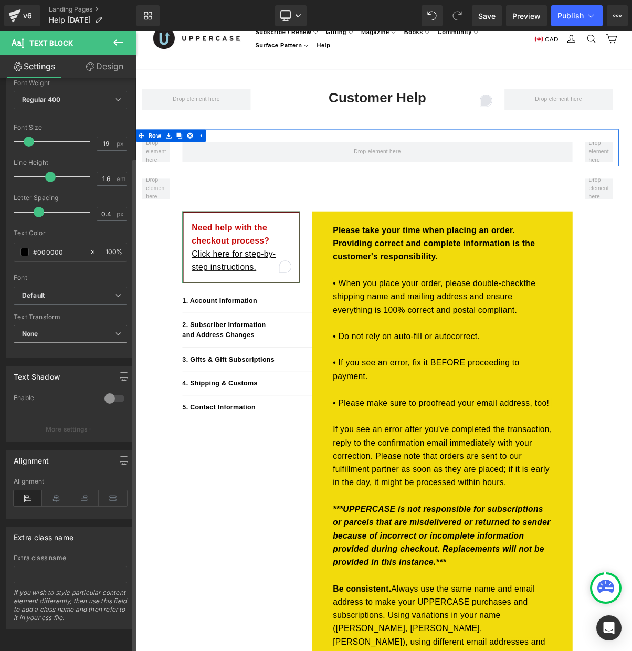
scroll to position [92, 0]
click at [106, 70] on link "Design" at bounding box center [104, 67] width 68 height 24
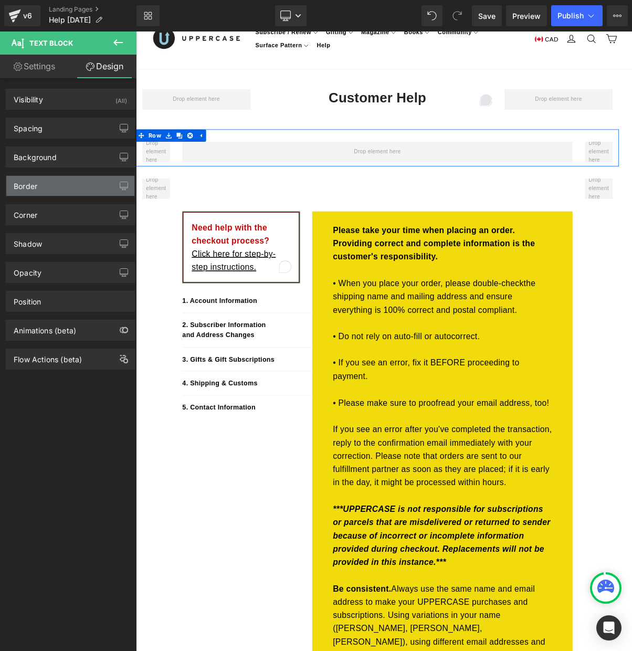
click at [45, 184] on div "Border" at bounding box center [70, 186] width 128 height 20
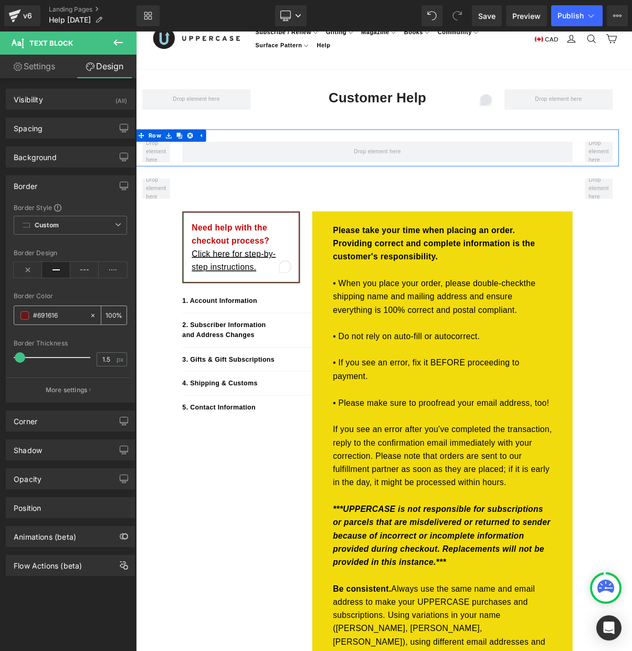
click at [23, 316] on span at bounding box center [24, 315] width 8 height 8
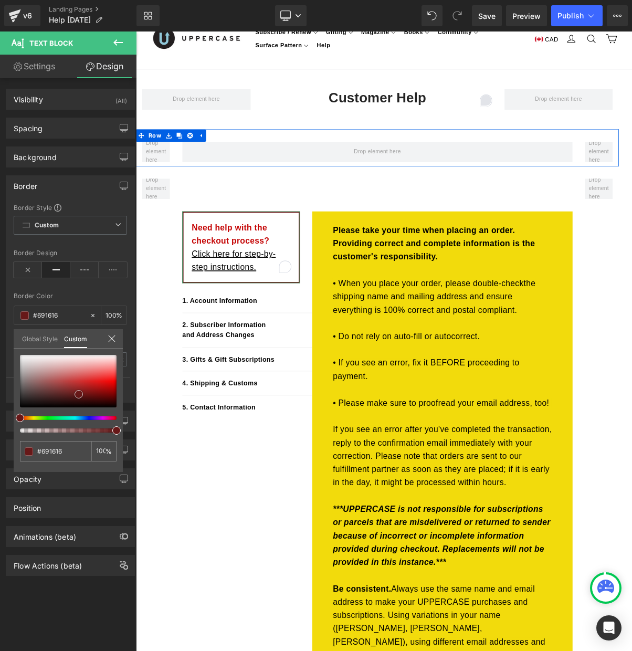
type input "#671818"
type input "#6e2020"
type input "#813b3b"
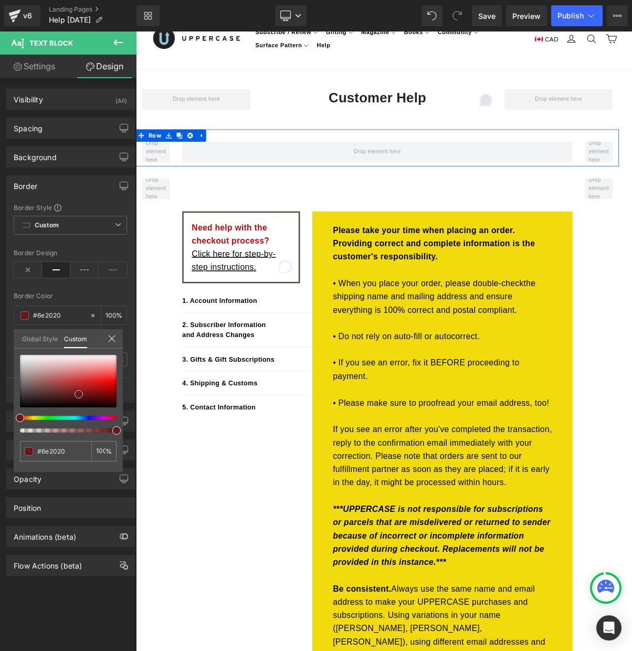
type input "#813b3b"
type input "#884343"
type input "#925252"
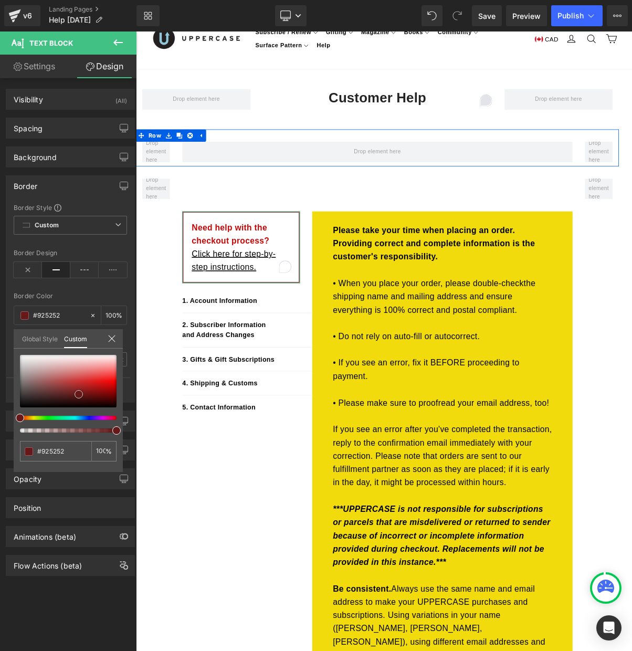
type input "#955959"
type input "#965e5e"
type input "#986161"
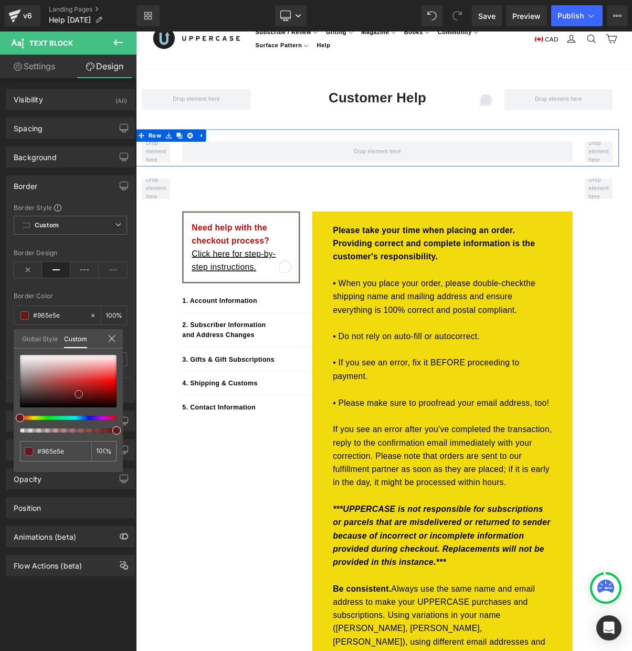
type input "#986161"
type input "#9d6c6c"
type input "#a58282"
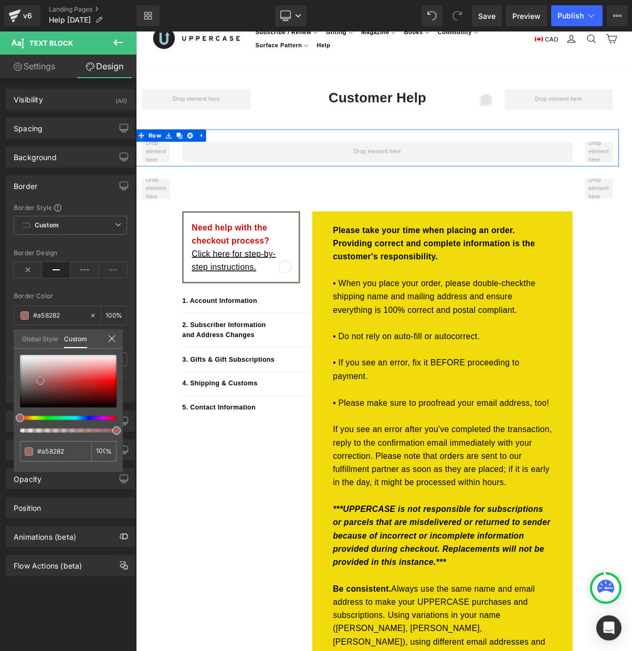
type input "#a98d8d"
type input "#ac9494"
type input "#af9b9b"
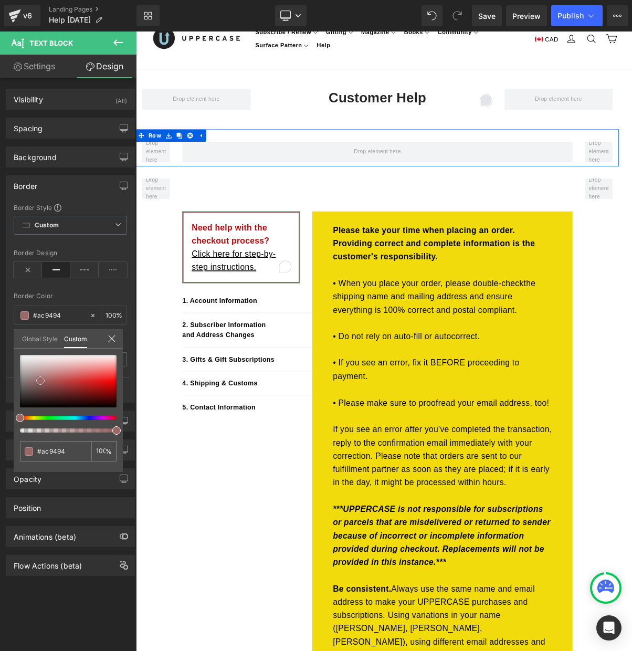
type input "#af9b9b"
type input "#b4a1a1"
type input "#b5a5a5"
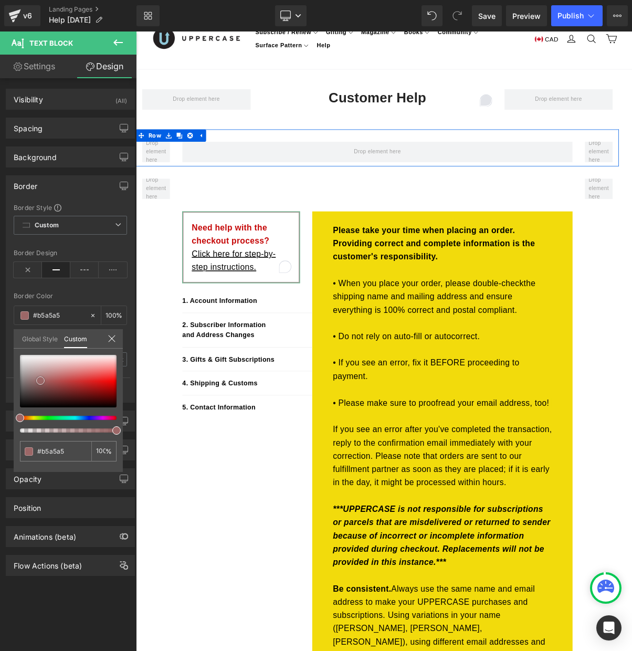
type input "#b7a8a8"
type input "#b8acac"
type input "#baafaf"
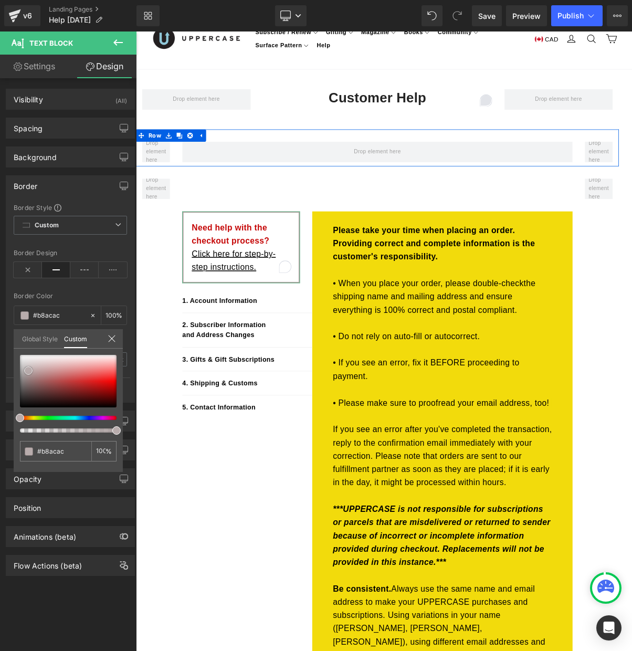
type input "#baafaf"
type input "#bdb6b6"
type input "#c1bcbc"
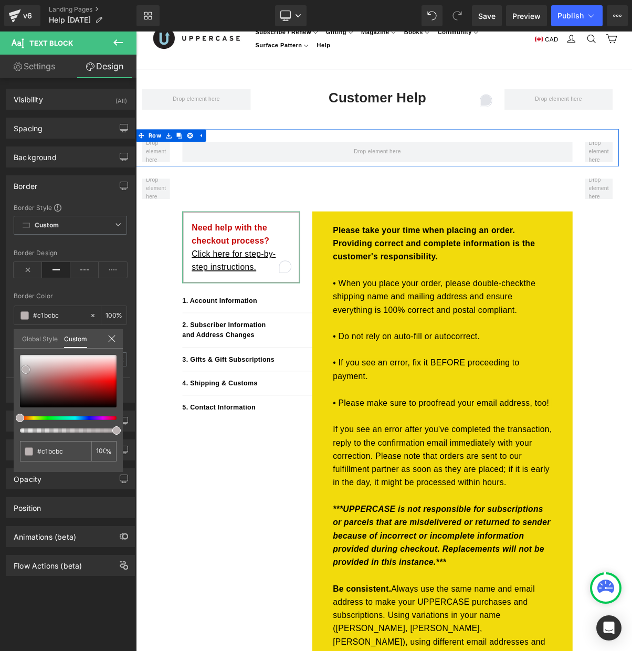
type input "#cac8c8"
type input "#cfcece"
type input "#d6d6d6"
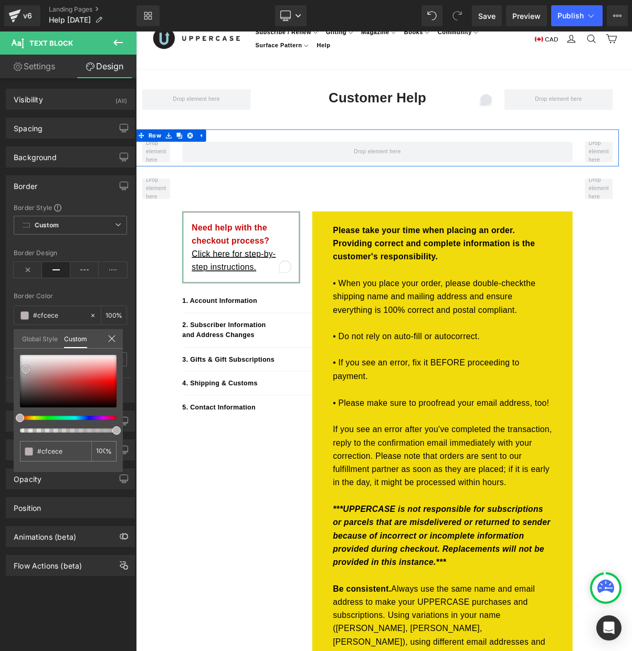
type input "#d6d6d6"
type input "#dbdbdb"
type input "#dddddd"
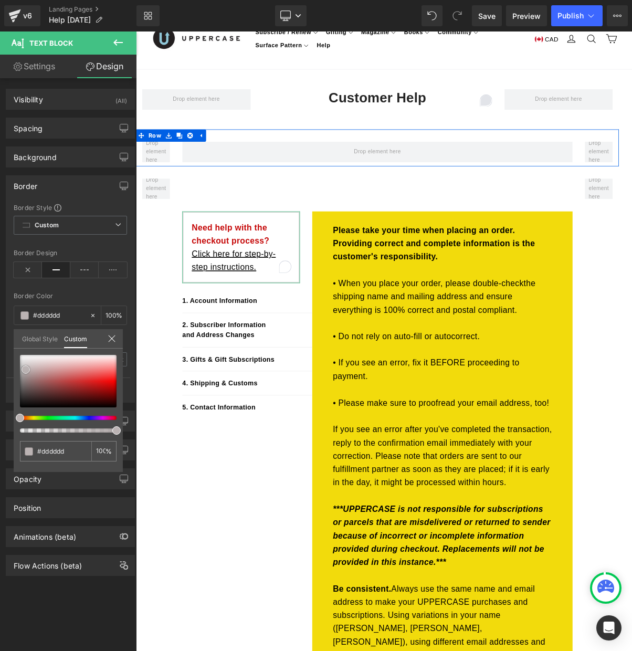
type input "#e2e2e2"
type input "#eaeaea"
type input "#ededed"
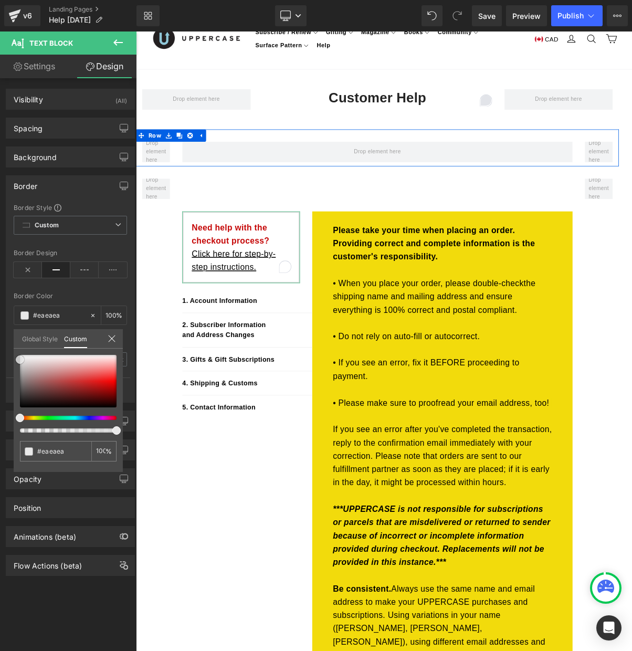
type input "#ededed"
type input "#f2f2f2"
type input "#f7f7f7"
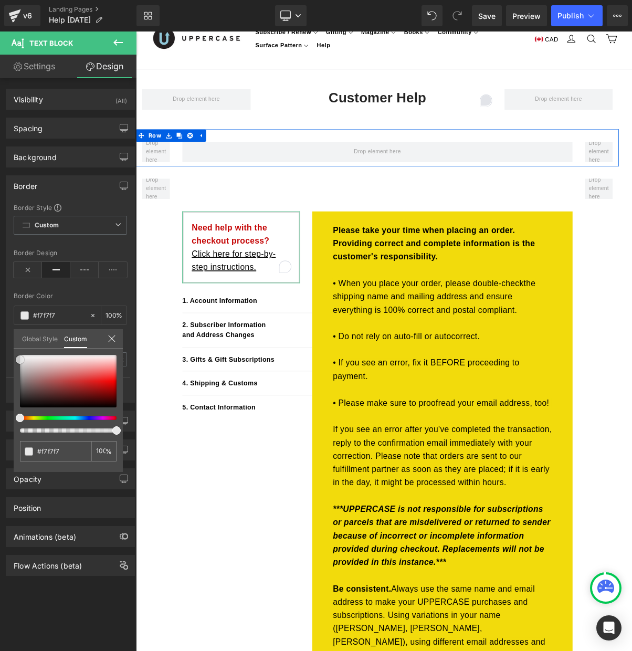
type input "#ffffff"
type input "#fcfcfc"
type input "#e8e8e8"
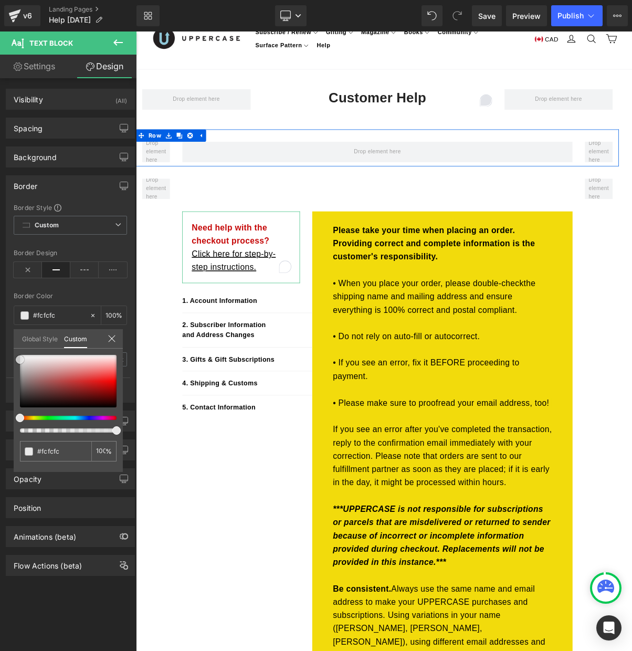
type input "#e8e8e8"
type input "#d3d3d3"
type input "#c1c1c1"
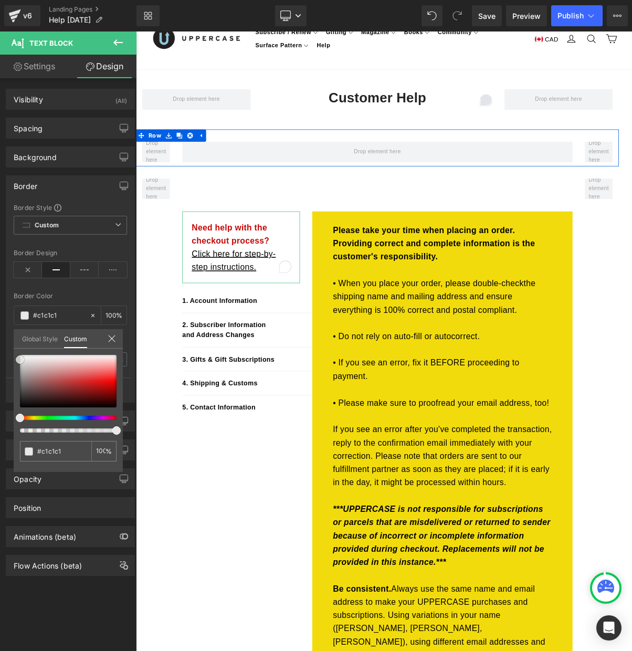
type input "#b2b2b2"
drag, startPoint x: 76, startPoint y: 393, endPoint x: 12, endPoint y: 379, distance: 66.0
click at [12, 379] on div "Border Border Style Custom Custom Setup Global Style Custom Setup Global Style …" at bounding box center [70, 285] width 141 height 235
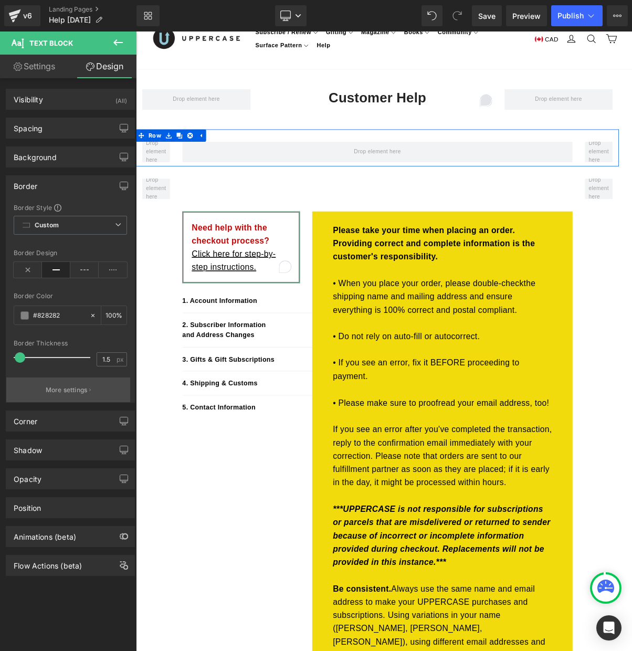
click at [62, 390] on p "More settings" at bounding box center [67, 390] width 42 height 9
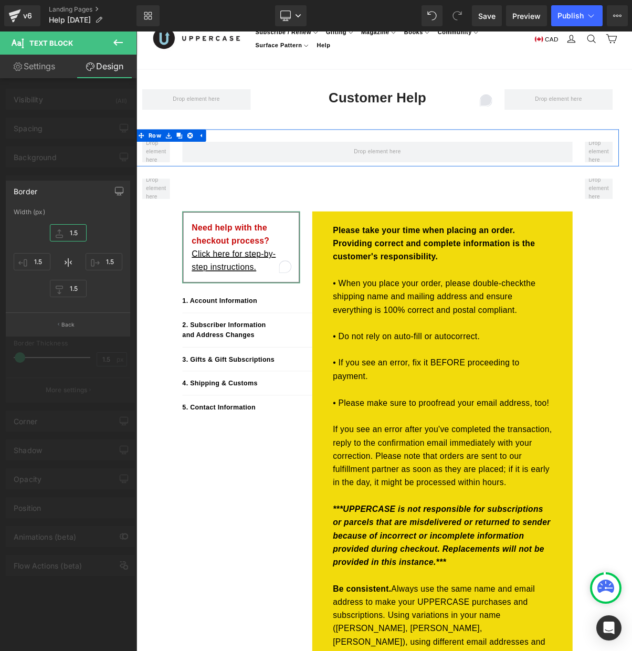
click at [72, 232] on input "1.5" at bounding box center [68, 232] width 37 height 17
click at [35, 259] on input "1.5" at bounding box center [32, 261] width 37 height 17
click at [67, 288] on input "1.5" at bounding box center [68, 288] width 37 height 17
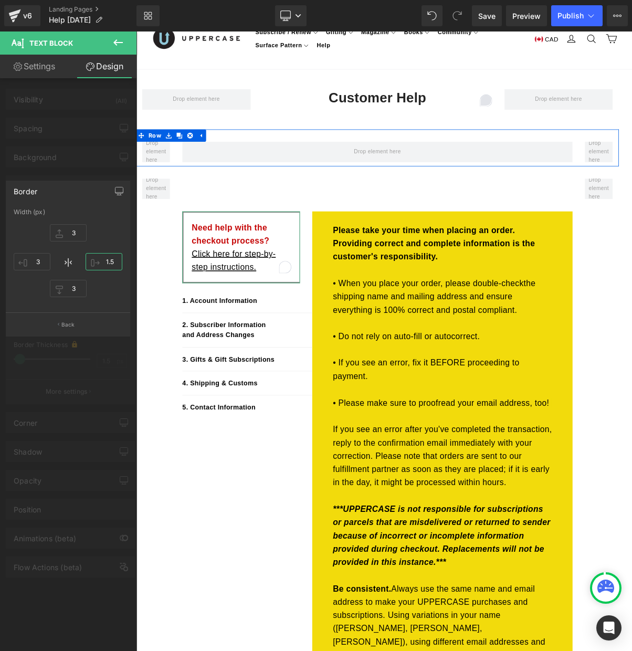
click at [106, 261] on input "1.5" at bounding box center [104, 261] width 37 height 17
click at [105, 66] on link "Design" at bounding box center [104, 67] width 68 height 24
click at [118, 43] on icon at bounding box center [117, 42] width 9 height 6
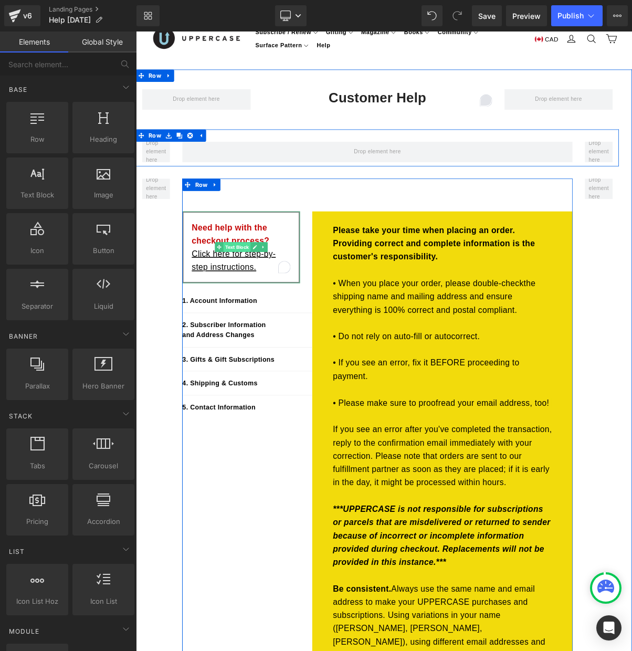
click at [268, 304] on span "Text Block" at bounding box center [265, 308] width 35 height 13
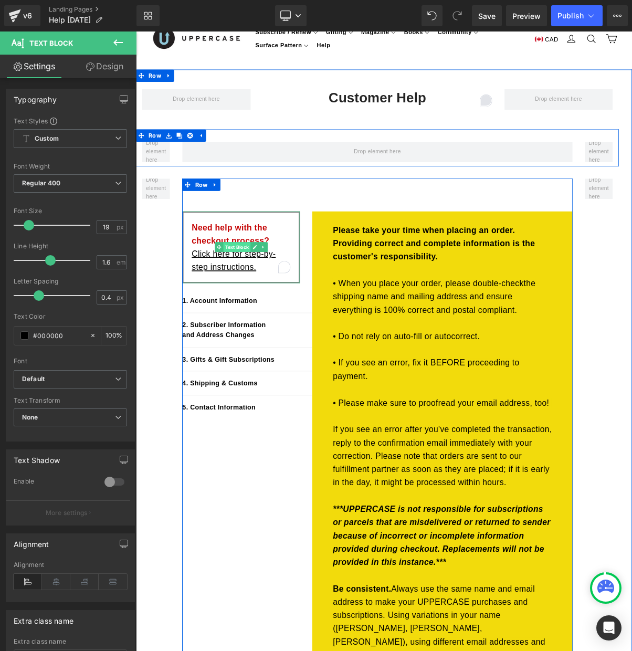
click at [269, 303] on span "Text Block" at bounding box center [265, 308] width 35 height 13
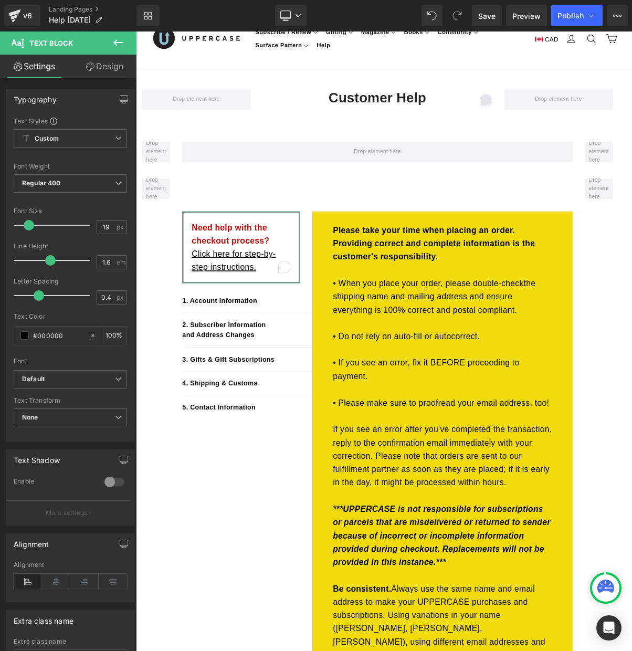
click at [106, 75] on link "Design" at bounding box center [104, 67] width 68 height 24
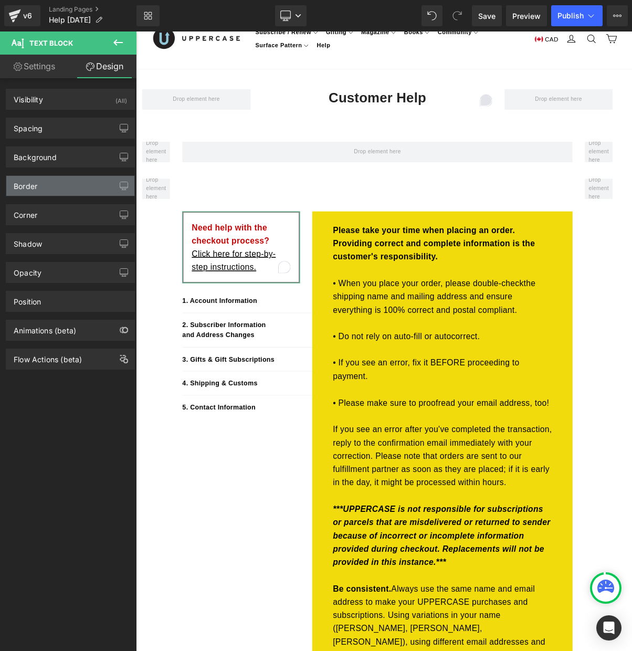
click at [26, 181] on div "Border" at bounding box center [26, 183] width 24 height 15
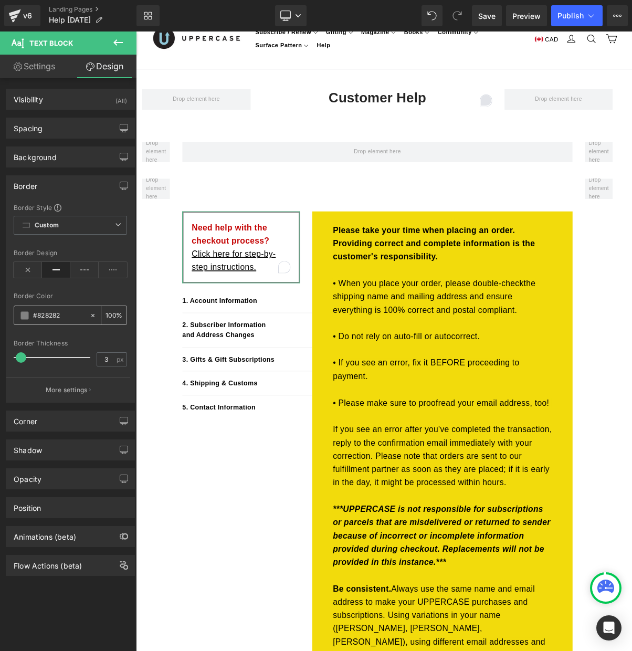
click at [22, 314] on span at bounding box center [24, 315] width 8 height 8
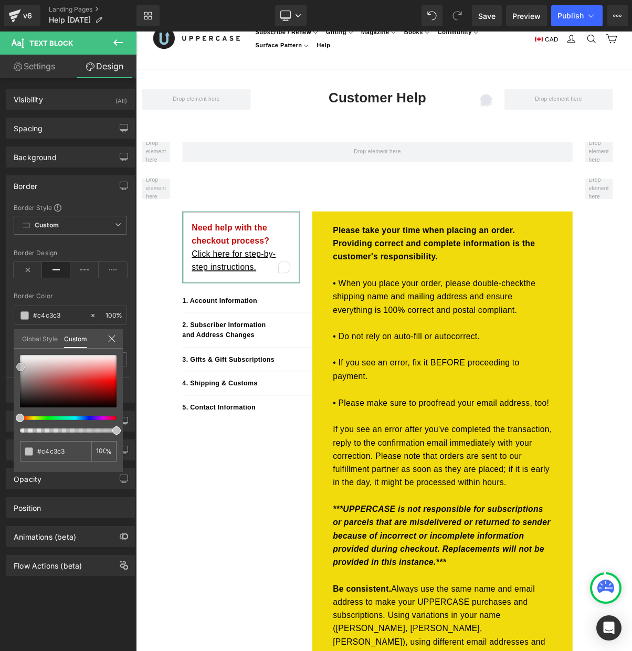
drag, startPoint x: 20, startPoint y: 377, endPoint x: 21, endPoint y: 363, distance: 13.7
click at [21, 363] on span at bounding box center [20, 367] width 8 height 8
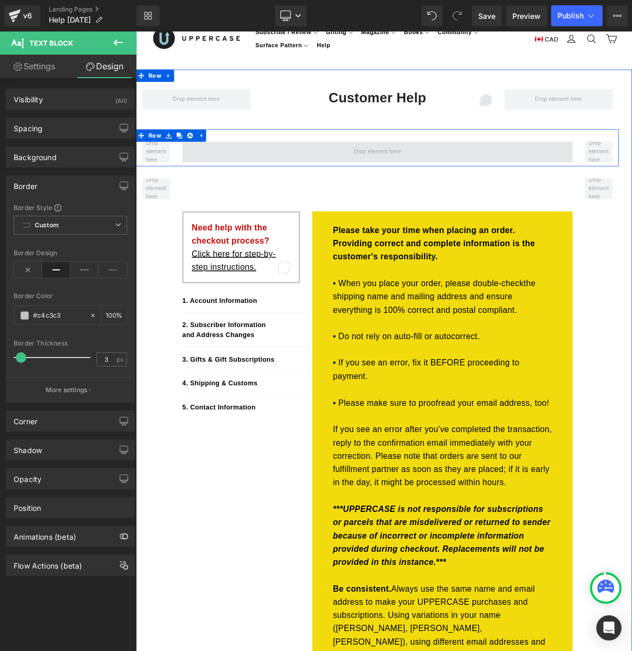
drag, startPoint x: 369, startPoint y: 189, endPoint x: 244, endPoint y: 189, distance: 125.5
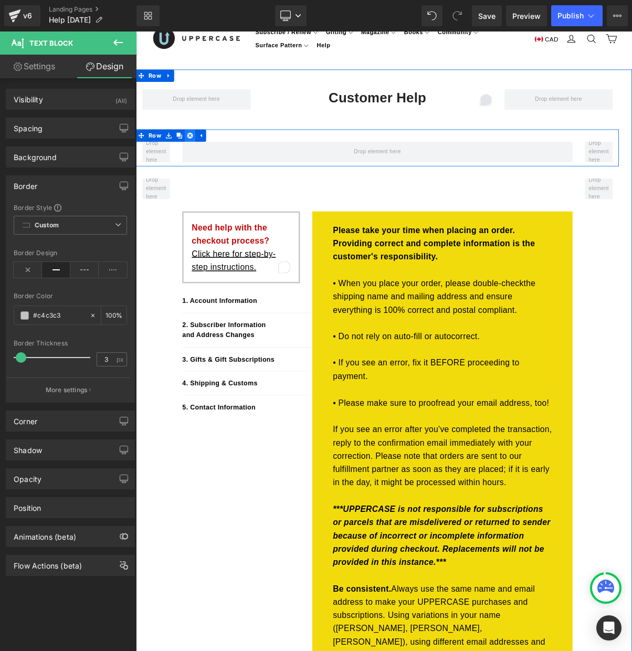
click at [206, 162] on icon at bounding box center [205, 164] width 7 height 7
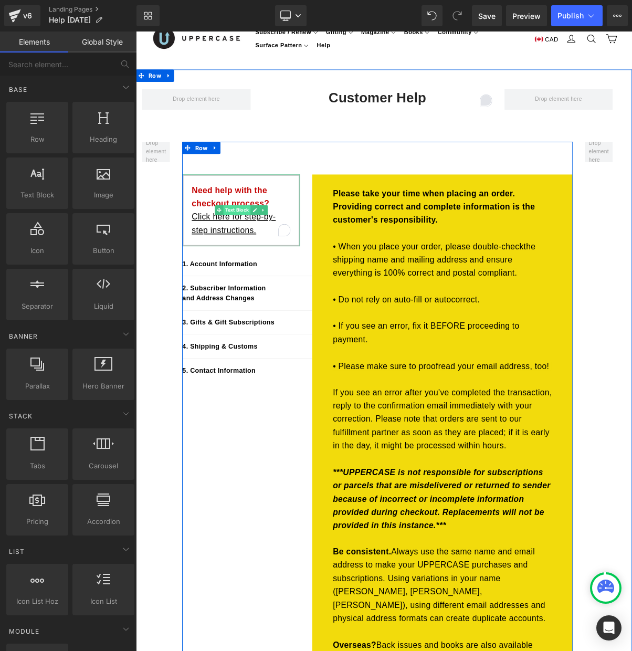
click at [267, 257] on span "Text Block" at bounding box center [265, 260] width 35 height 13
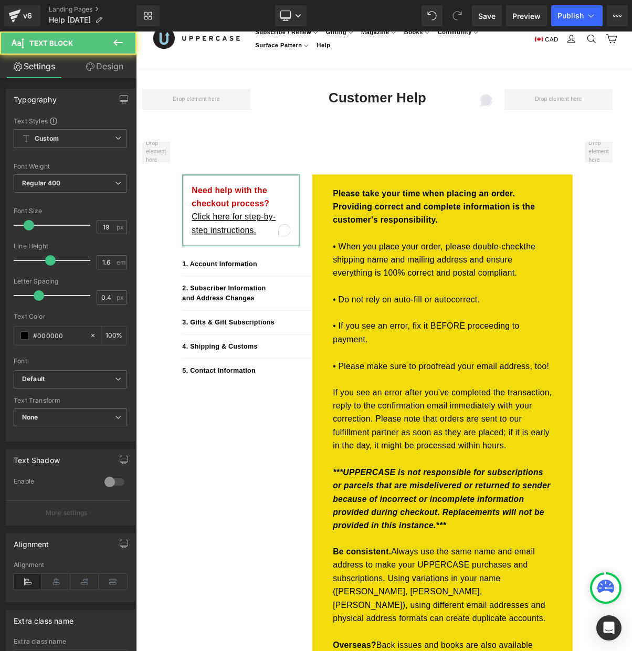
click at [109, 67] on link "Design" at bounding box center [104, 67] width 68 height 24
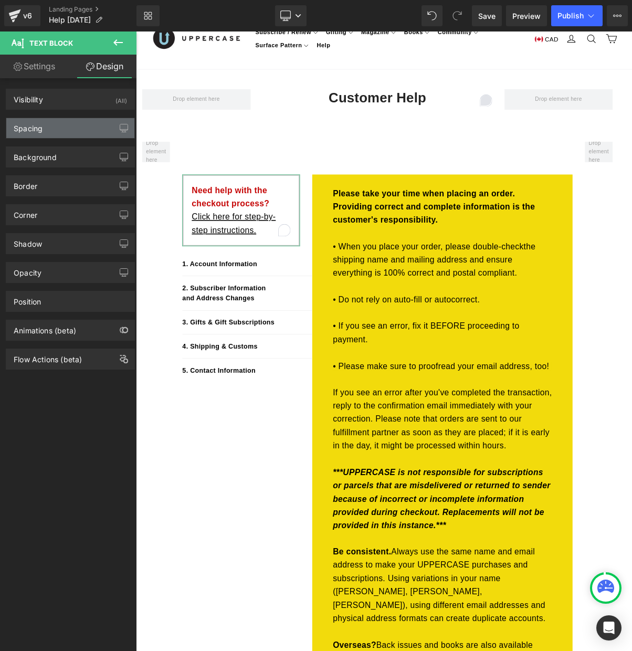
click at [73, 127] on div "Spacing" at bounding box center [70, 128] width 128 height 20
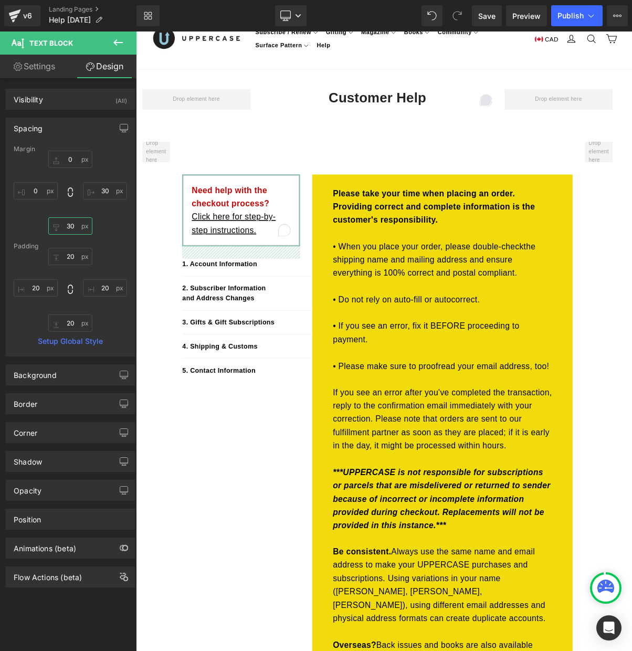
click at [66, 224] on input "30" at bounding box center [70, 225] width 44 height 17
click at [120, 220] on div "0px 0 30px 30 30 30 0px 0" at bounding box center [70, 193] width 113 height 84
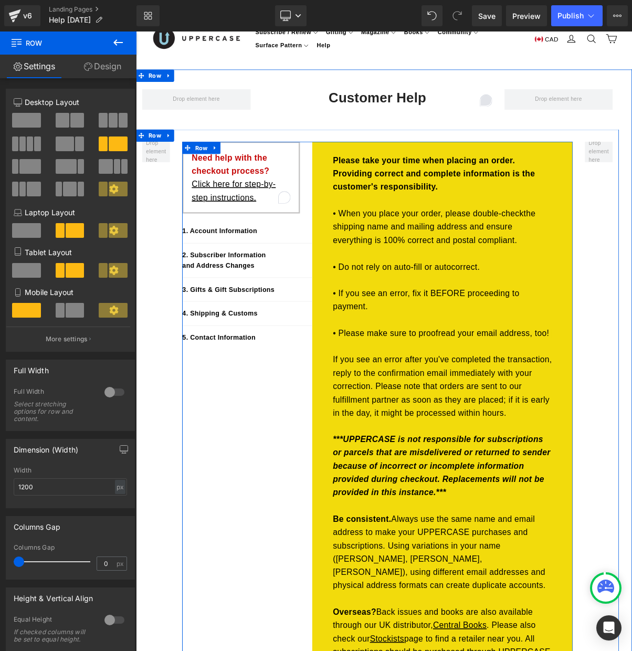
drag, startPoint x: 355, startPoint y: 210, endPoint x: 355, endPoint y: 176, distance: 33.6
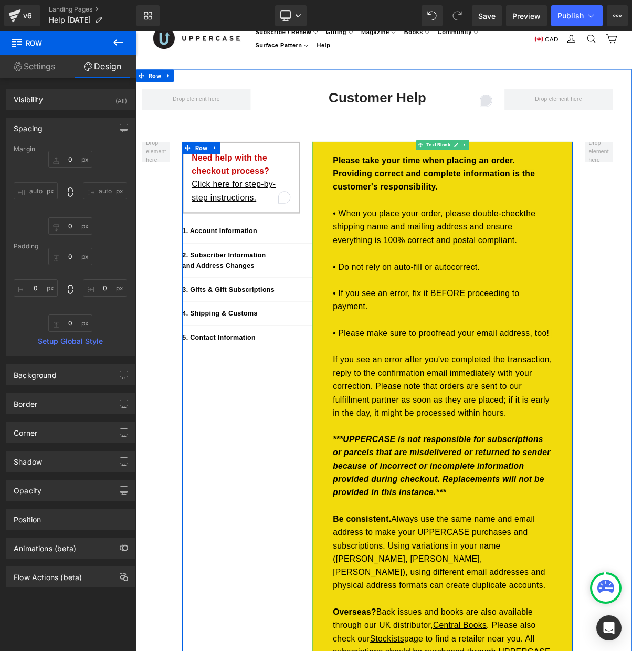
click at [388, 194] on strong "Please take your time when placing an order. Providing correct and complete inf…" at bounding box center [517, 214] width 259 height 46
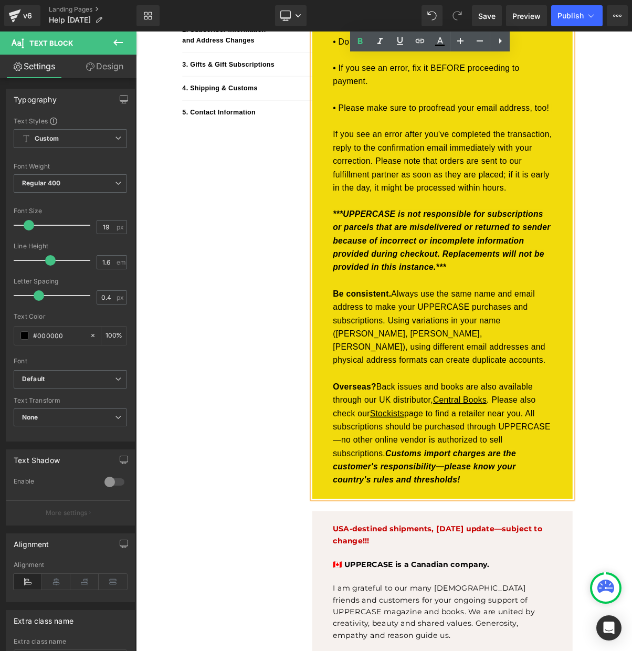
scroll to position [355, 0]
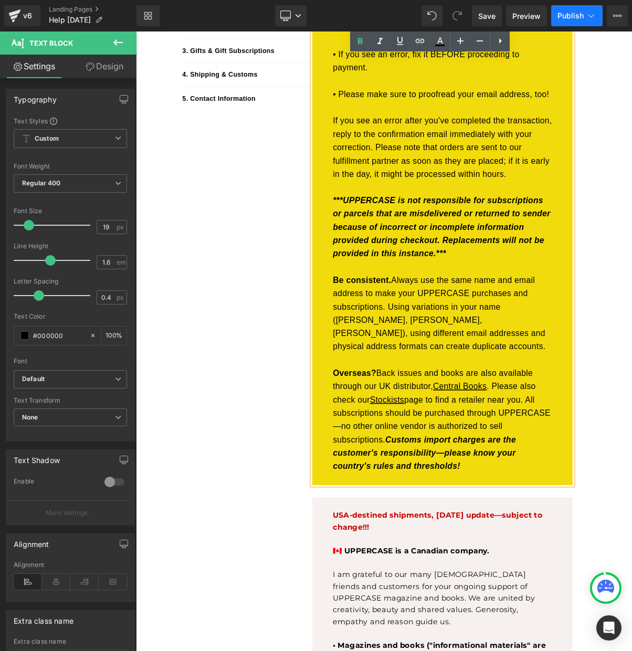
click at [572, 17] on span "Publish" at bounding box center [571, 16] width 26 height 8
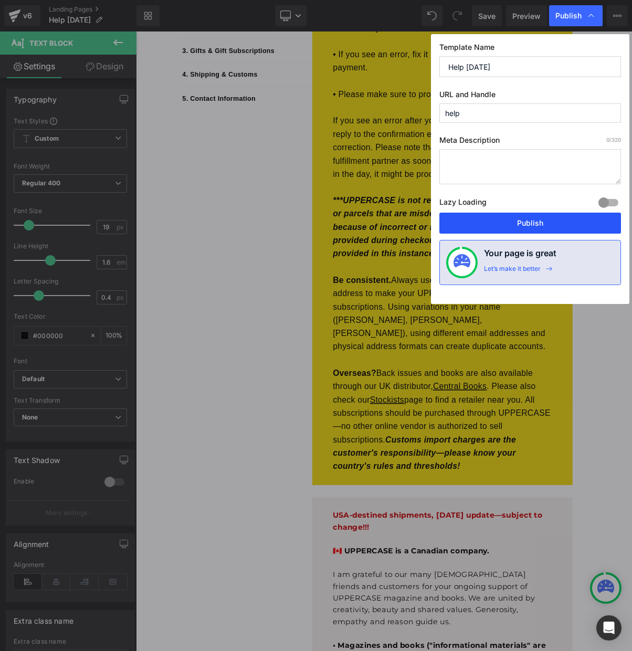
click at [523, 226] on button "Publish" at bounding box center [531, 223] width 182 height 21
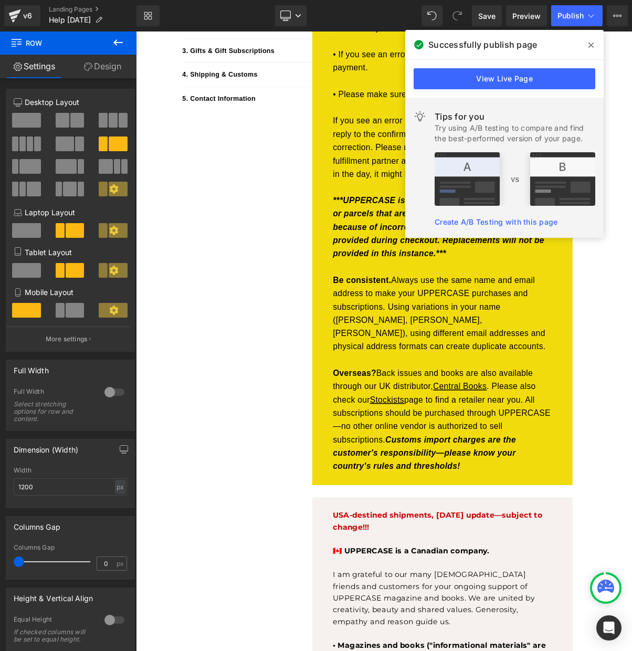
click at [592, 44] on icon at bounding box center [591, 45] width 5 height 5
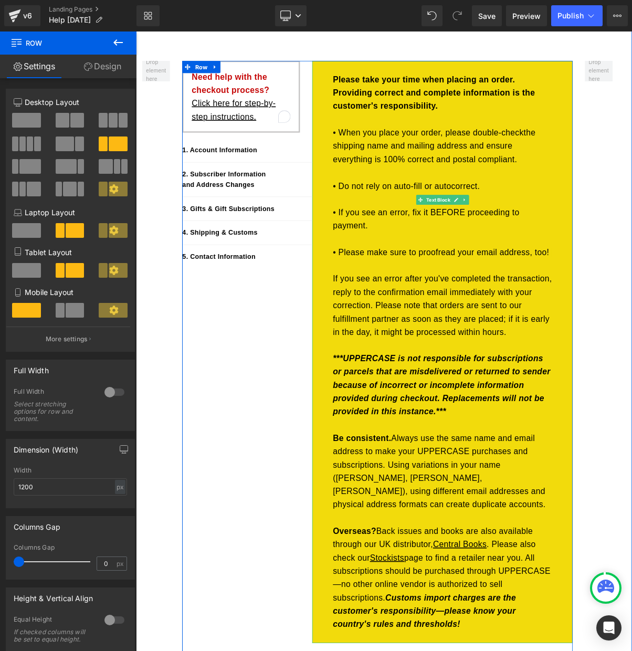
scroll to position [52, 0]
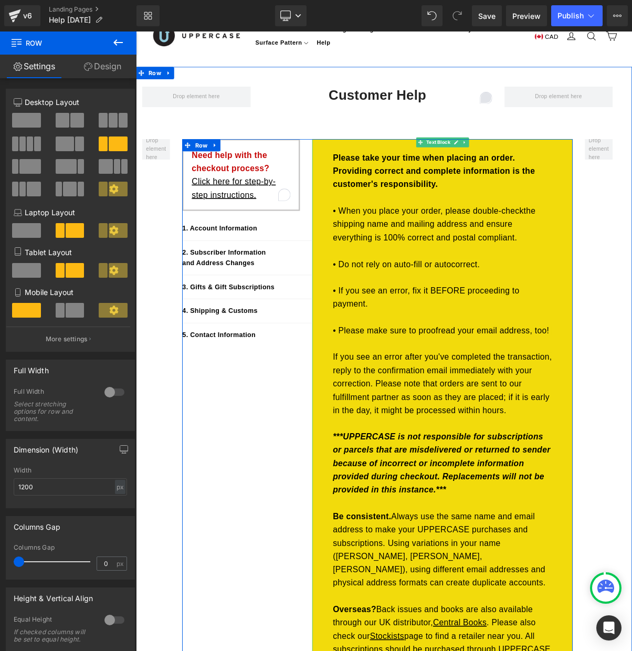
click at [447, 206] on strong "Please take your time when placing an order. Providing correct and complete inf…" at bounding box center [517, 211] width 259 height 46
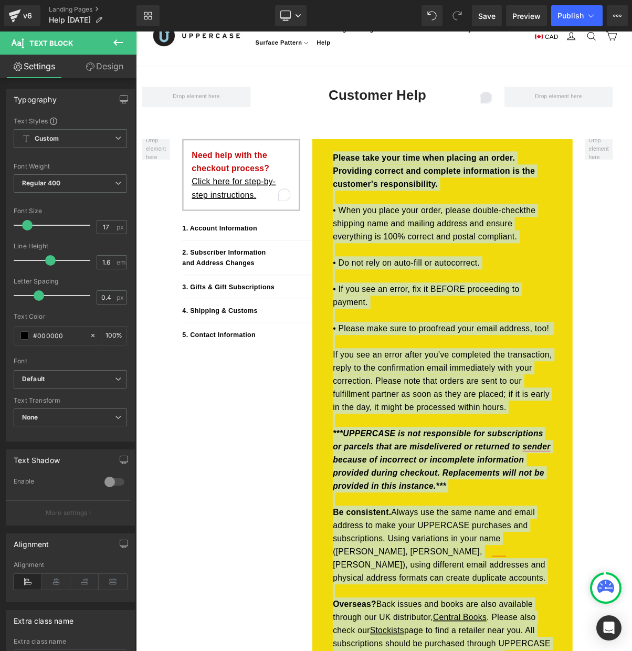
click at [25, 225] on span at bounding box center [27, 225] width 11 height 11
click at [22, 226] on span at bounding box center [23, 225] width 11 height 11
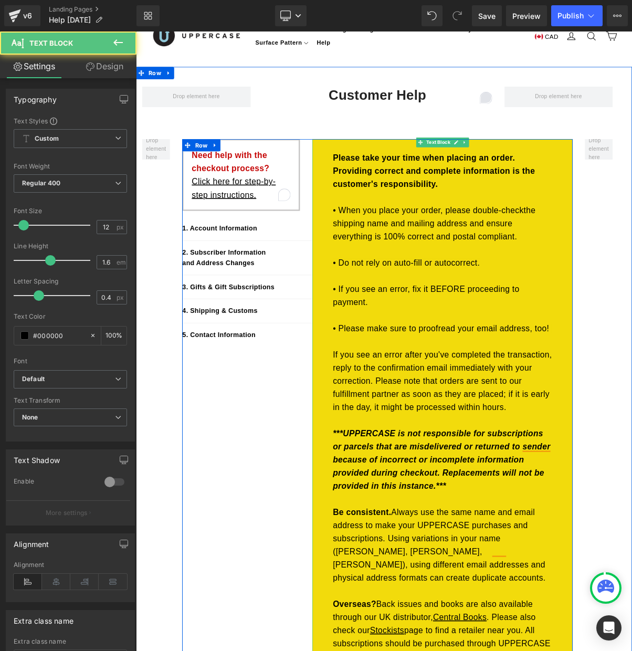
click at [516, 341] on p "• If you see an error, fix it BEFORE proceeding to payment." at bounding box center [528, 361] width 280 height 50
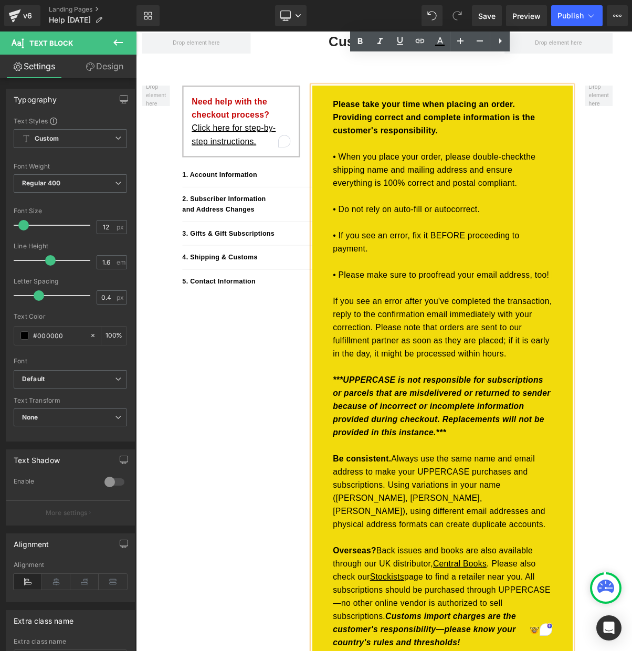
scroll to position [18, 0]
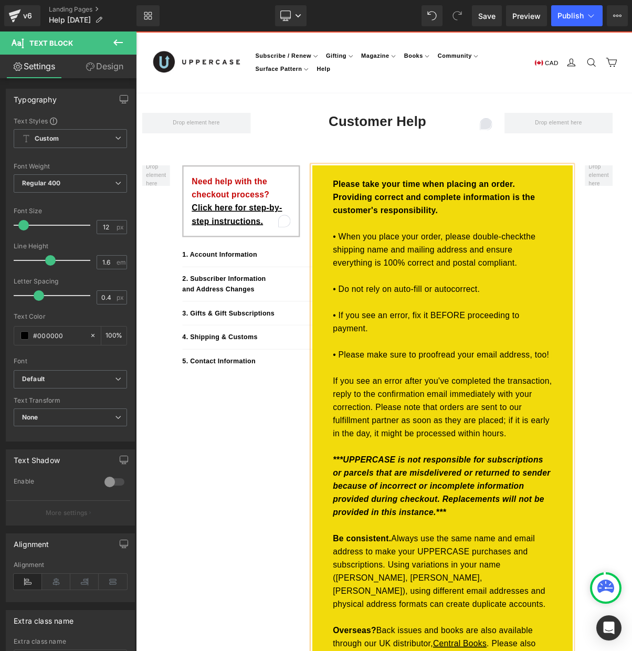
click at [483, 244] on strong "Please take your time when placing an order. Providing correct and complete inf…" at bounding box center [517, 244] width 259 height 45
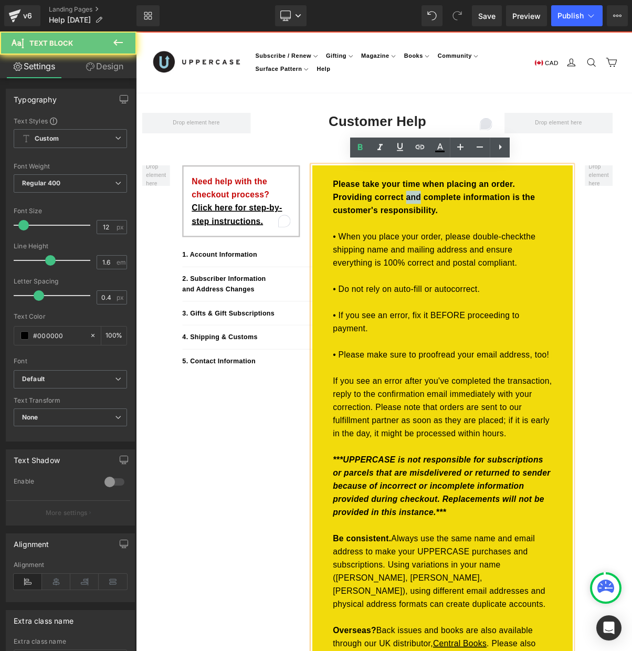
click at [483, 244] on strong "Please take your time when placing an order. Providing correct and complete inf…" at bounding box center [517, 244] width 259 height 45
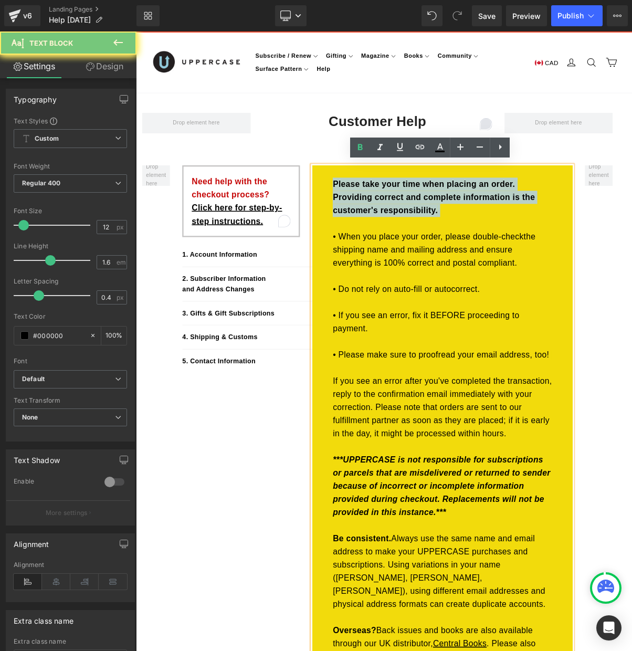
click at [483, 244] on strong "Please take your time when placing an order. Providing correct and complete inf…" at bounding box center [517, 244] width 259 height 45
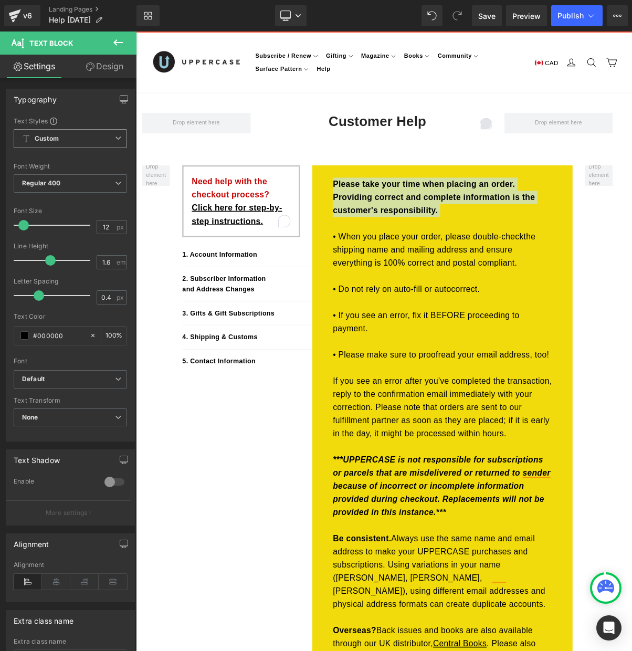
click at [80, 138] on span "Custom Setup Global Style" at bounding box center [70, 138] width 113 height 19
click at [85, 111] on div "Typography Text Styles Custom Custom Setup Global Style Custom Setup Global Sty…" at bounding box center [70, 265] width 129 height 353
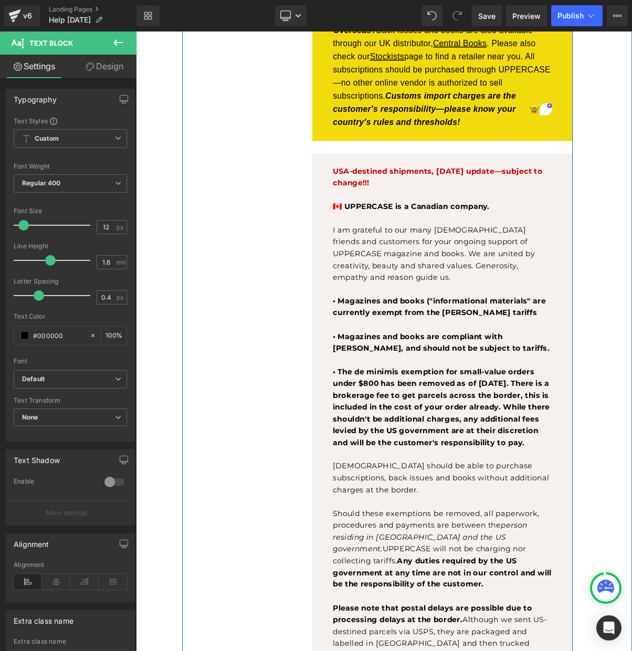
scroll to position [791, 0]
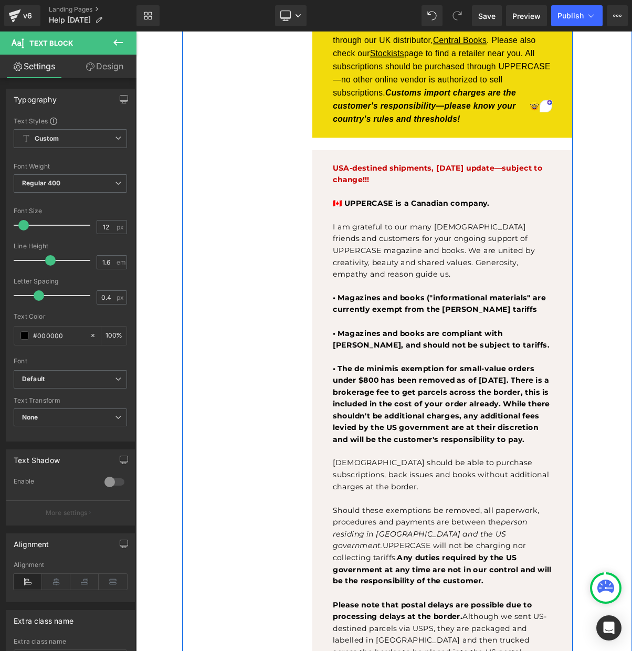
click at [479, 412] on span "• Magazines and books are compliant with [PERSON_NAME], and should not be subje…" at bounding box center [526, 425] width 277 height 27
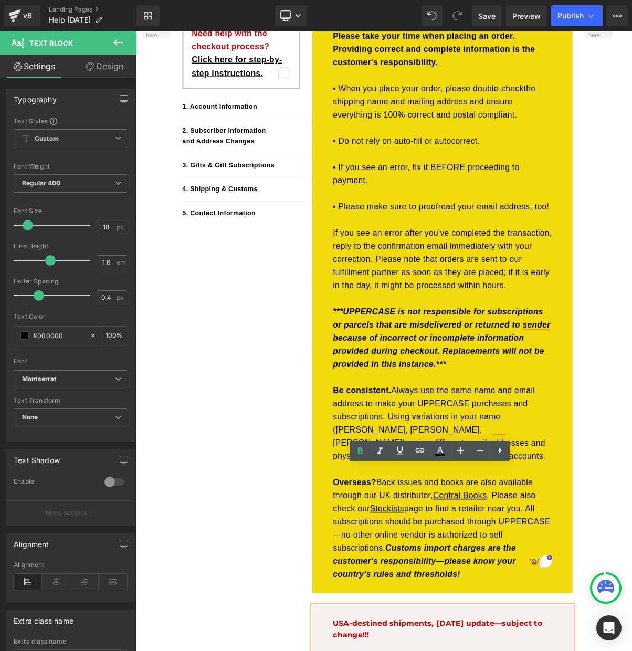
scroll to position [0, 0]
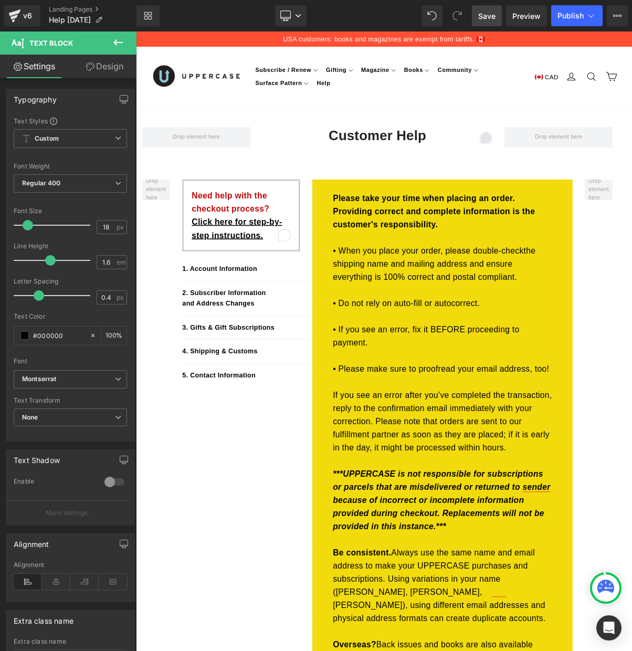
click at [493, 14] on span "Save" at bounding box center [487, 16] width 17 height 11
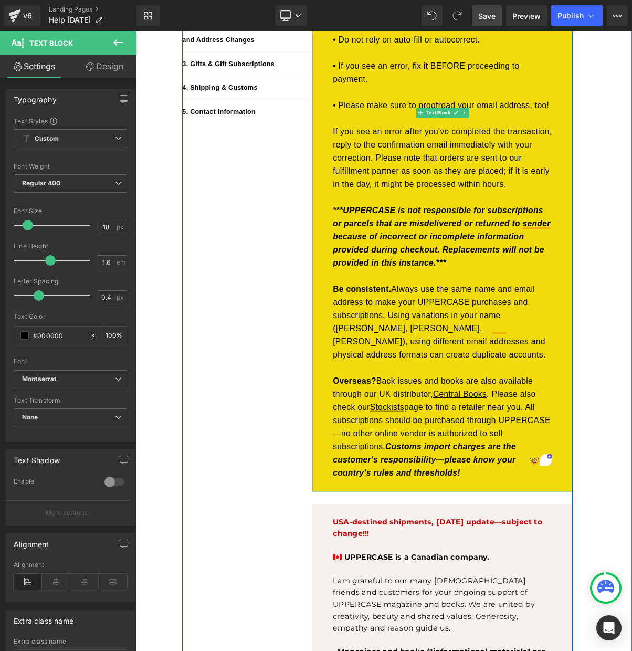
scroll to position [489, 0]
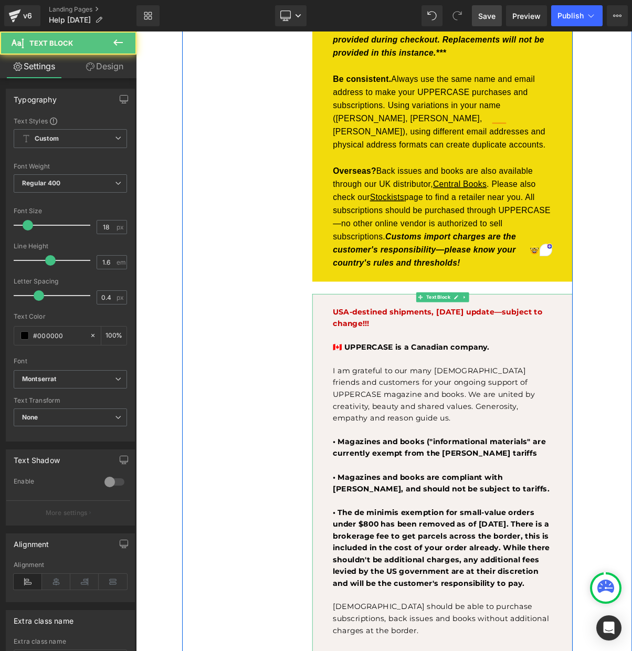
click at [453, 385] on p "USA-destined shipments , August 26 update—subject to change!!!" at bounding box center [528, 398] width 280 height 30
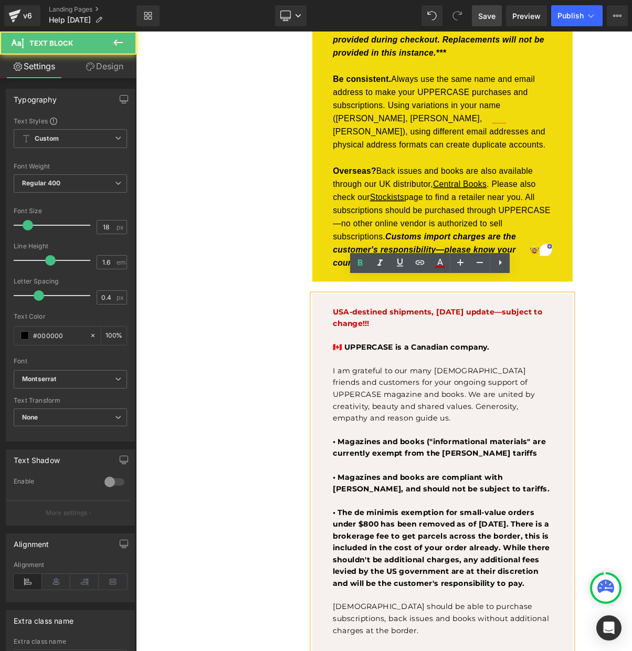
scroll to position [609, 0]
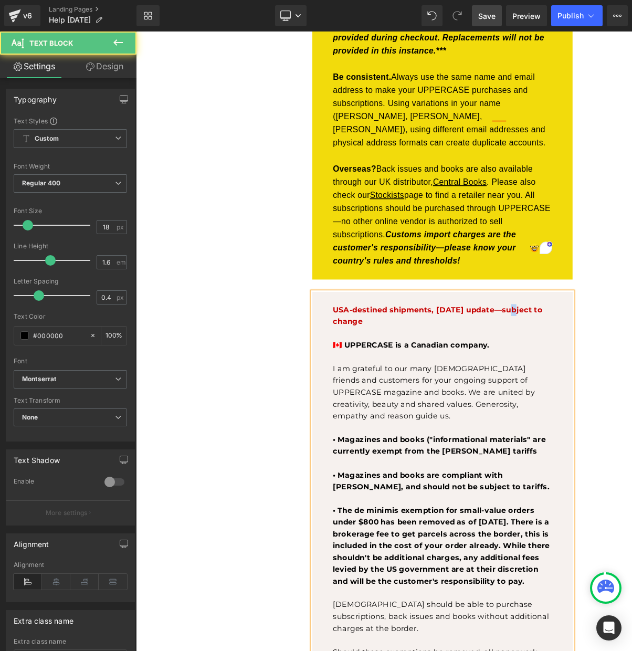
drag, startPoint x: 615, startPoint y: 368, endPoint x: 621, endPoint y: 368, distance: 6.8
click at [621, 382] on strong ", August 26 update—subject to change" at bounding box center [522, 395] width 269 height 27
click at [460, 460] on span "🇨🇦 UPPERCASE is a Canadian company. I am grateful to our many American friends …" at bounding box center [517, 479] width 259 height 102
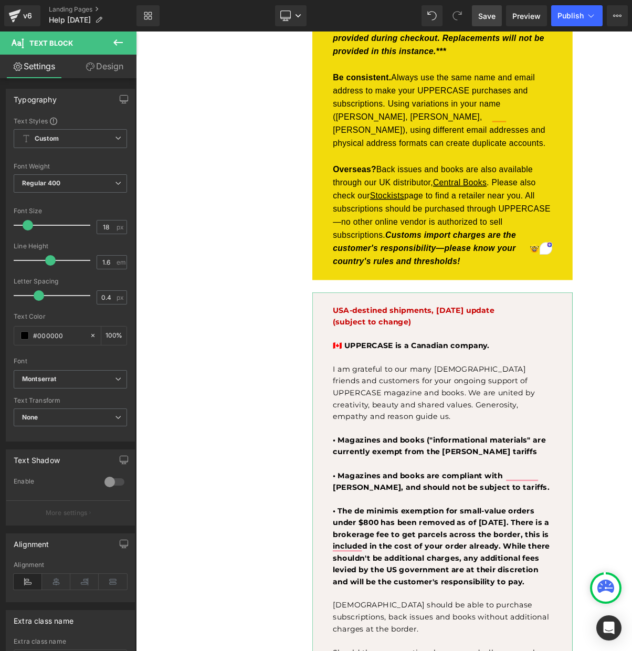
click at [105, 66] on link "Design" at bounding box center [104, 67] width 68 height 24
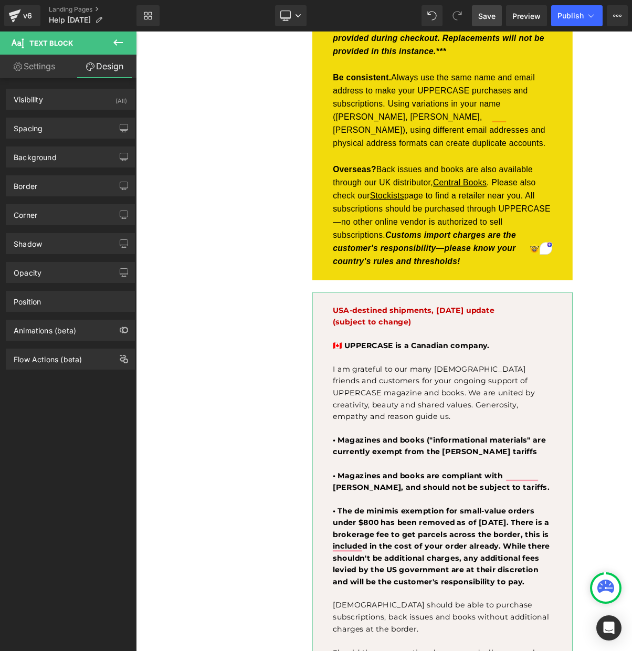
click at [29, 68] on link "Settings" at bounding box center [34, 67] width 68 height 24
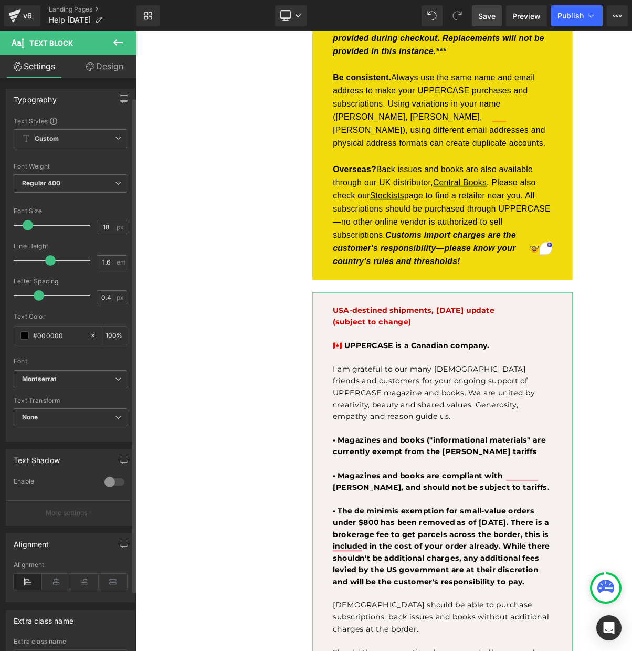
scroll to position [92, 0]
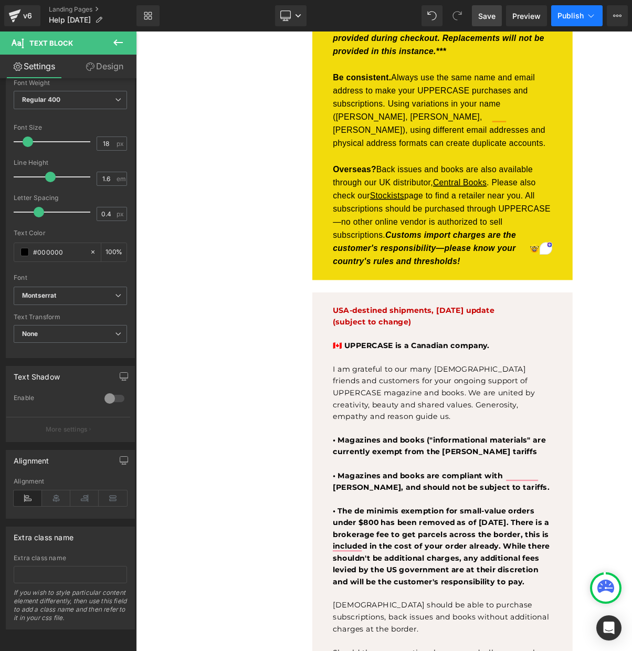
click at [576, 16] on span "Publish" at bounding box center [571, 16] width 26 height 8
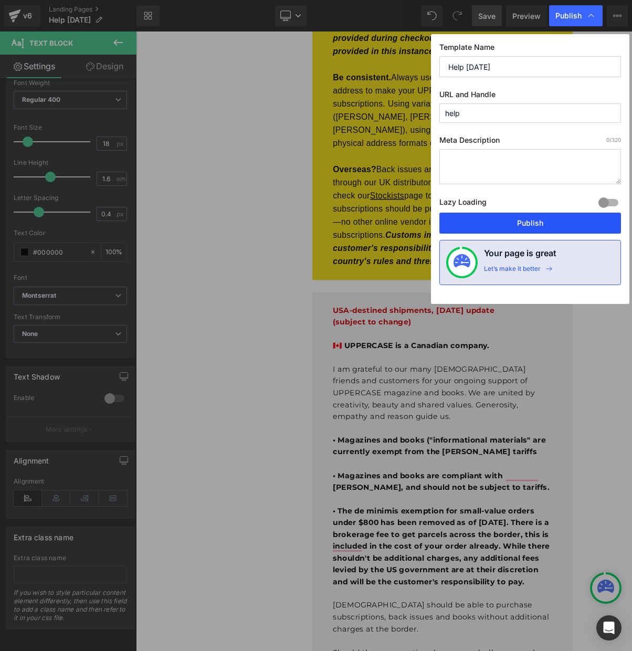
click at [520, 223] on button "Publish" at bounding box center [531, 223] width 182 height 21
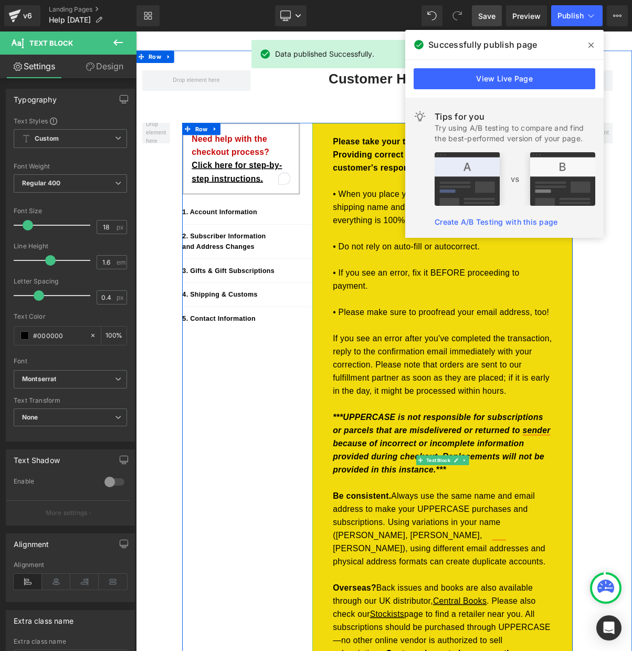
scroll to position [0, 0]
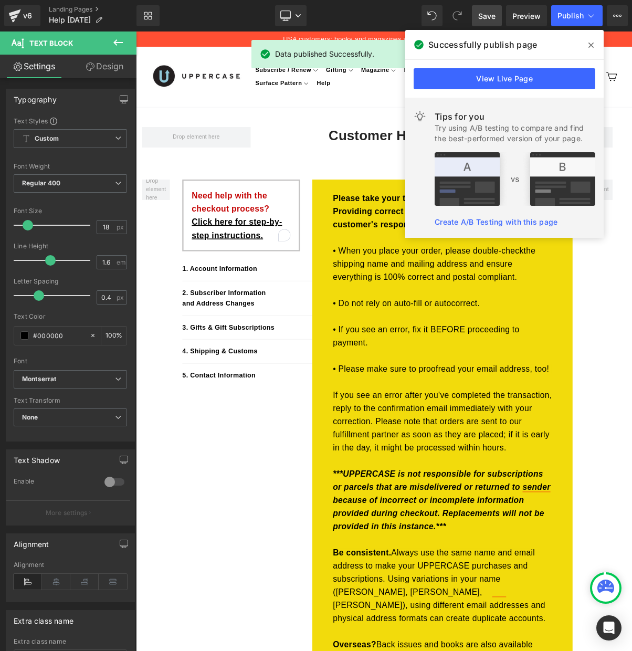
click at [591, 44] on icon at bounding box center [591, 45] width 5 height 8
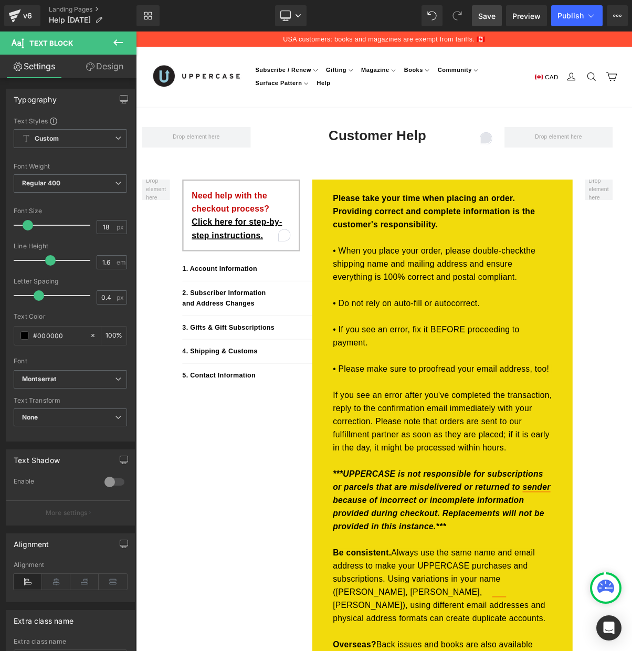
click at [114, 39] on icon at bounding box center [118, 42] width 13 height 13
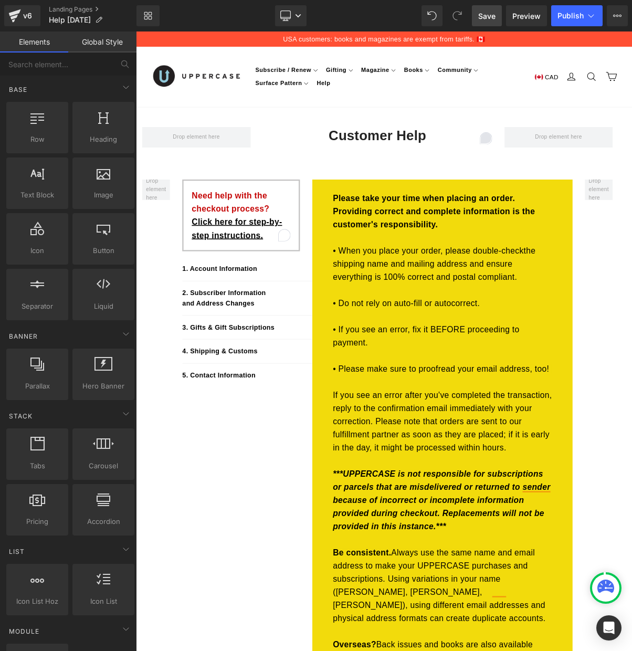
click at [107, 40] on link "Global Style" at bounding box center [102, 42] width 68 height 21
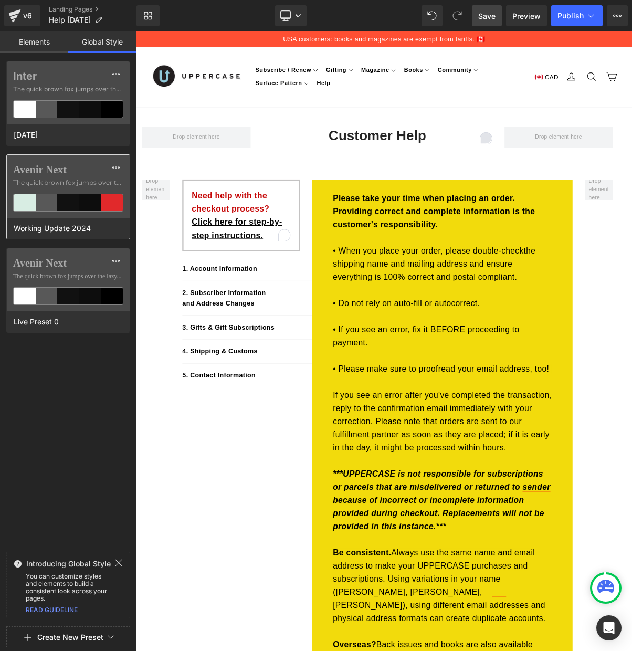
click at [91, 172] on label "Avenir Next" at bounding box center [68, 169] width 110 height 13
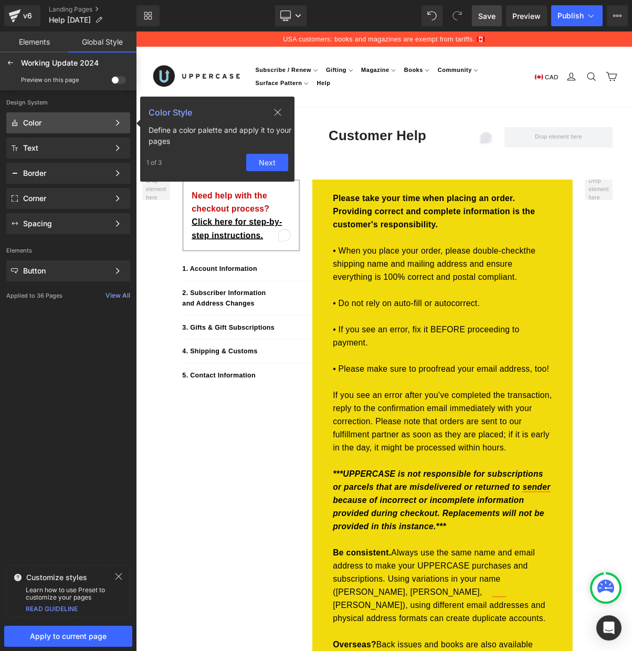
click at [278, 111] on icon at bounding box center [278, 112] width 8 height 8
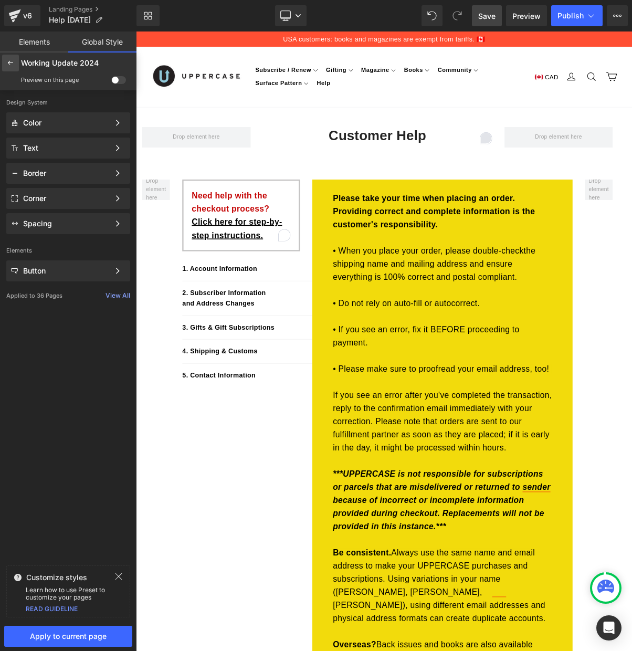
click at [11, 61] on icon at bounding box center [10, 63] width 8 height 8
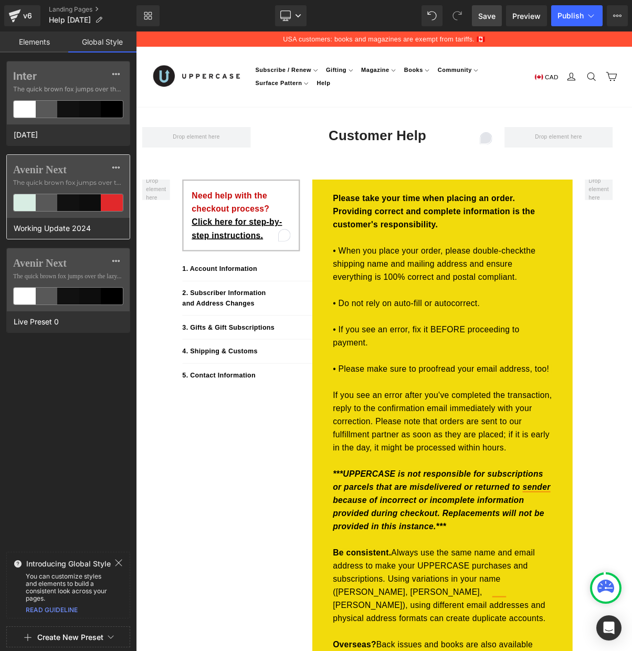
click at [85, 170] on label "Avenir Next" at bounding box center [68, 169] width 110 height 13
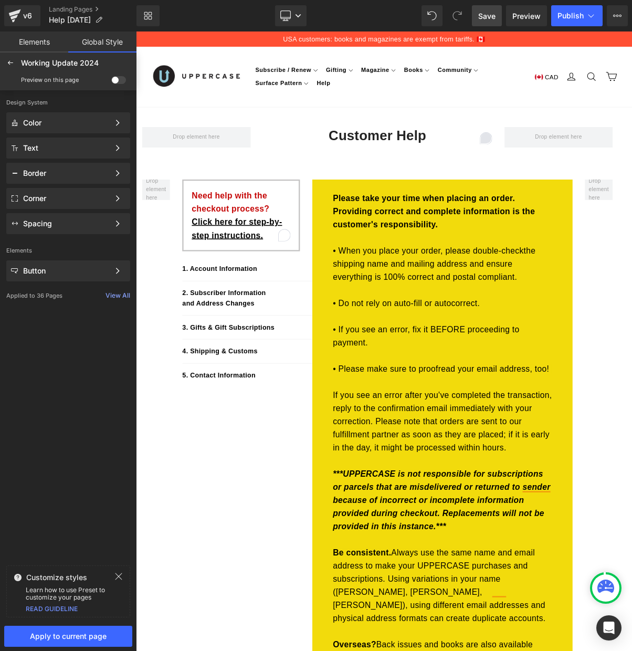
click at [117, 78] on span at bounding box center [118, 80] width 15 height 8
click at [111, 82] on input "checkbox" at bounding box center [111, 82] width 0 height 0
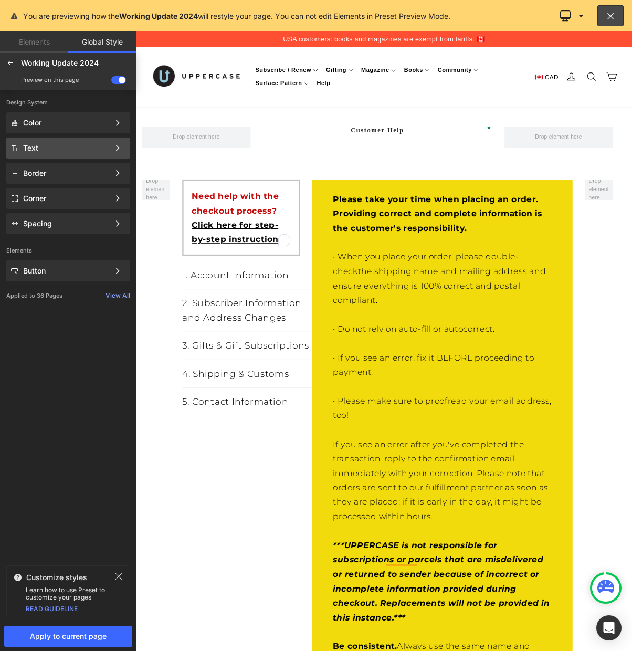
click at [75, 147] on div "Text" at bounding box center [66, 148] width 86 height 8
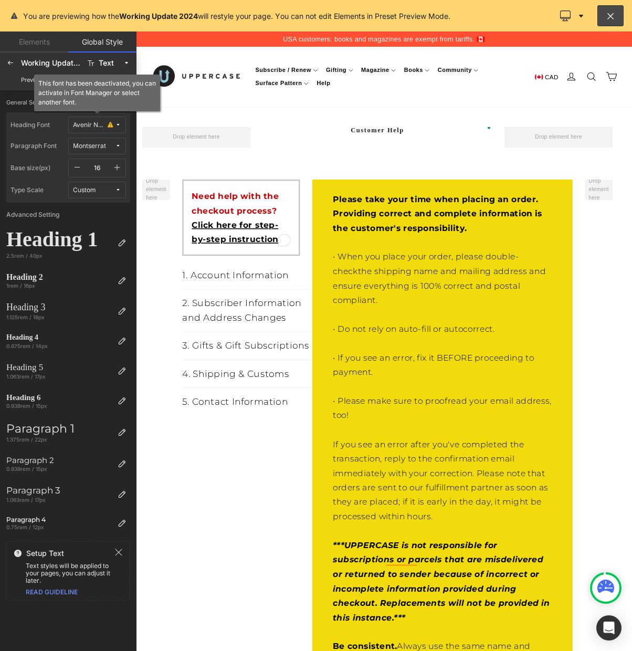
click at [110, 124] on icon at bounding box center [110, 125] width 5 height 8
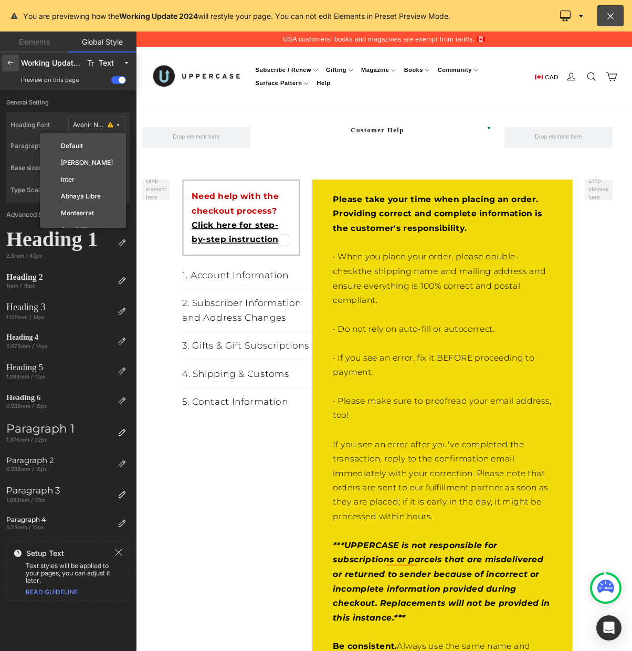
click at [7, 63] on icon at bounding box center [10, 63] width 8 height 8
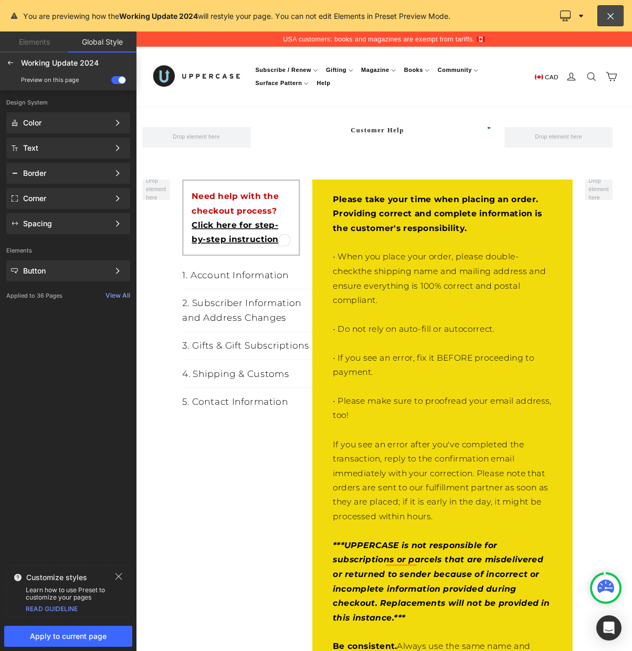
click at [113, 45] on link "Global Style" at bounding box center [102, 42] width 68 height 21
drag, startPoint x: 120, startPoint y: 78, endPoint x: 75, endPoint y: 74, distance: 45.4
click at [119, 78] on span at bounding box center [118, 80] width 15 height 8
click at [111, 82] on input "checkbox" at bounding box center [111, 82] width 0 height 0
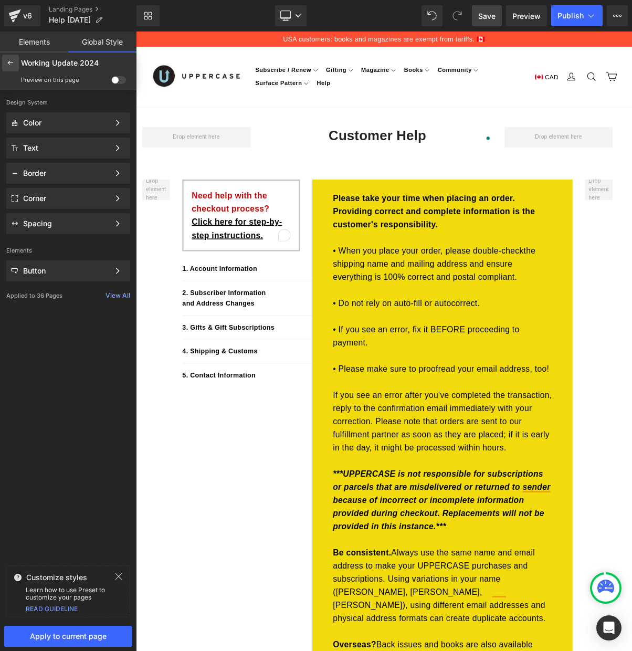
click at [10, 64] on icon at bounding box center [10, 63] width 8 height 8
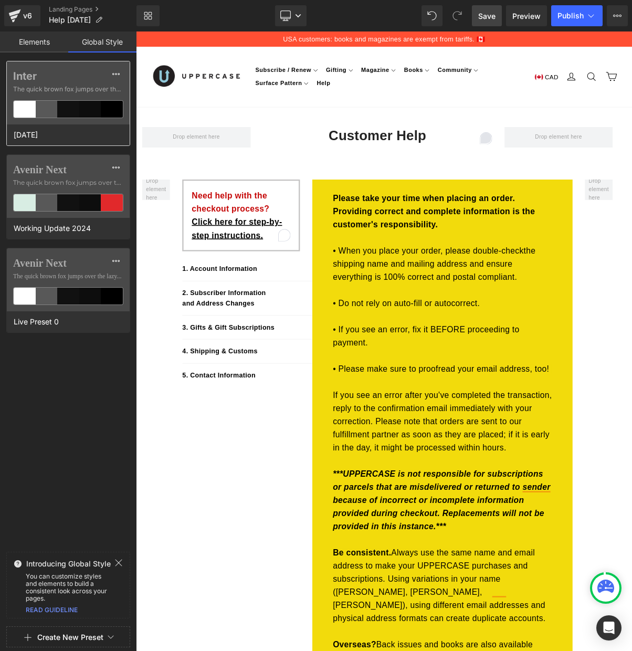
click at [66, 84] on div "Inter The quick brown fox jumps over the lazy..." at bounding box center [68, 92] width 123 height 63
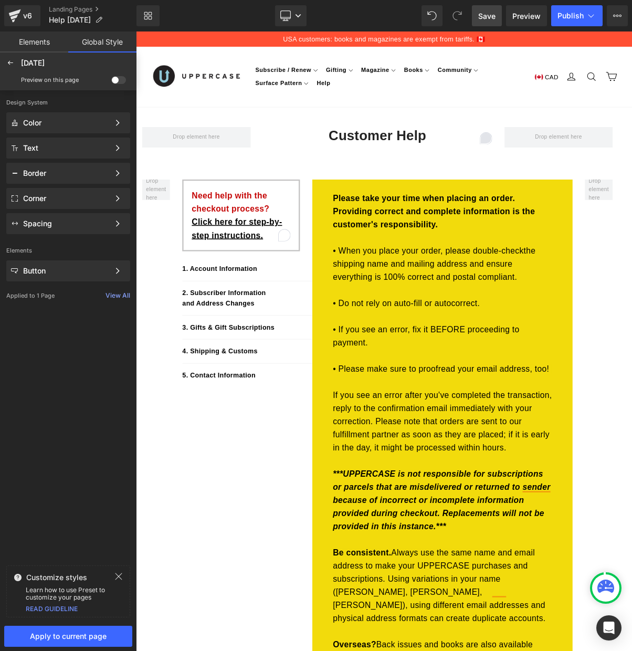
click at [116, 80] on span at bounding box center [118, 80] width 15 height 8
click at [111, 82] on input "checkbox" at bounding box center [111, 82] width 0 height 0
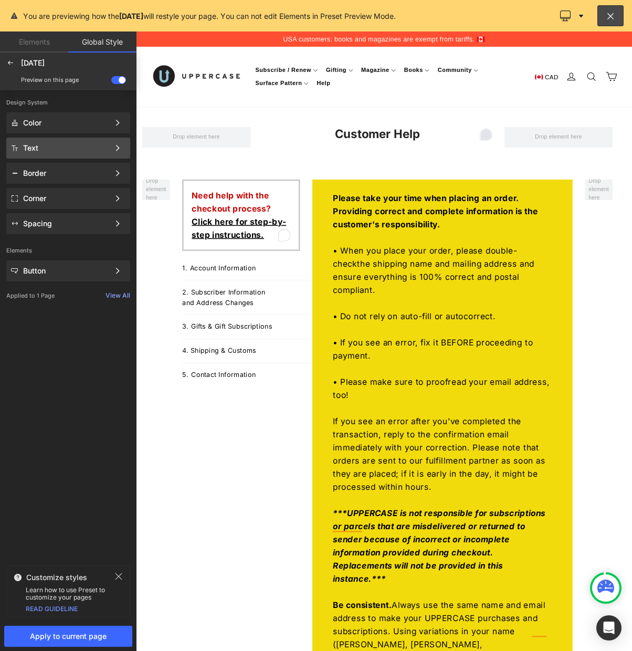
click at [64, 144] on div "Text" at bounding box center [66, 148] width 86 height 8
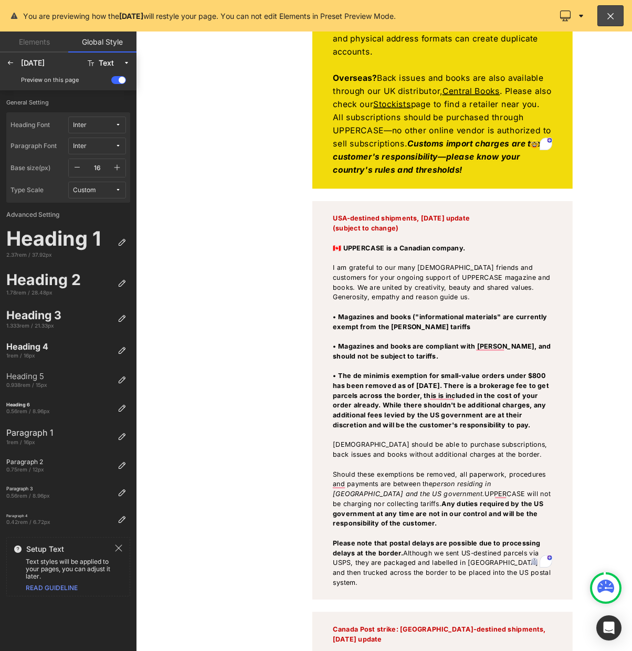
scroll to position [802, 0]
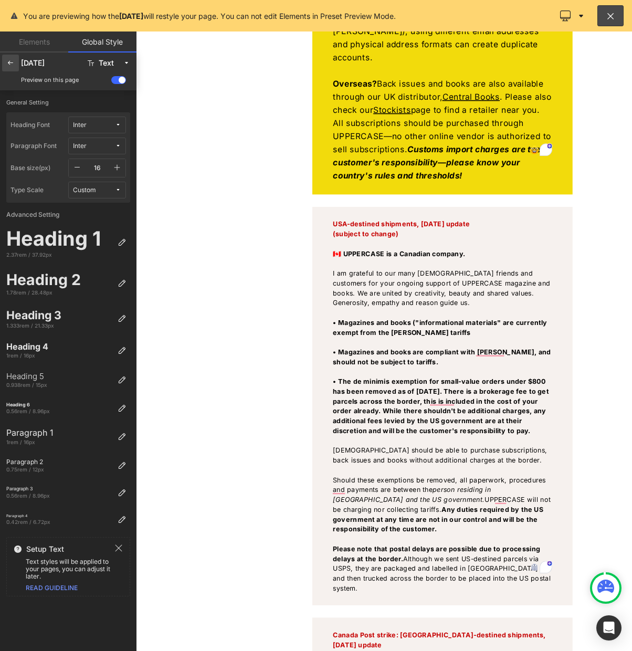
click at [9, 60] on icon at bounding box center [10, 63] width 8 height 8
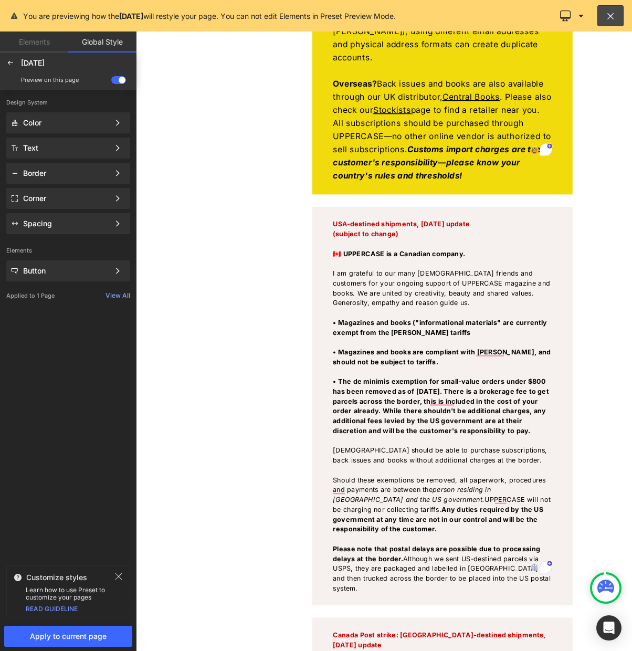
click at [33, 43] on link "Elements" at bounding box center [34, 42] width 68 height 21
click at [121, 80] on span at bounding box center [118, 80] width 15 height 8
click at [111, 82] on input "checkbox" at bounding box center [111, 82] width 0 height 0
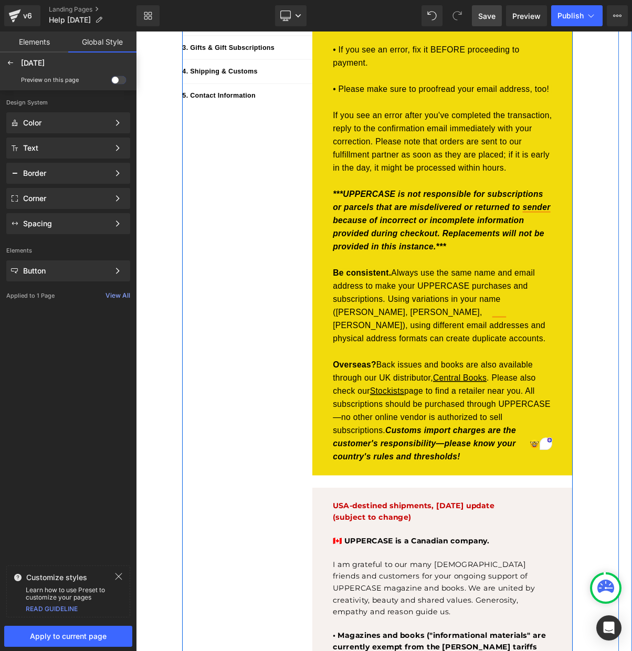
scroll to position [335, 0]
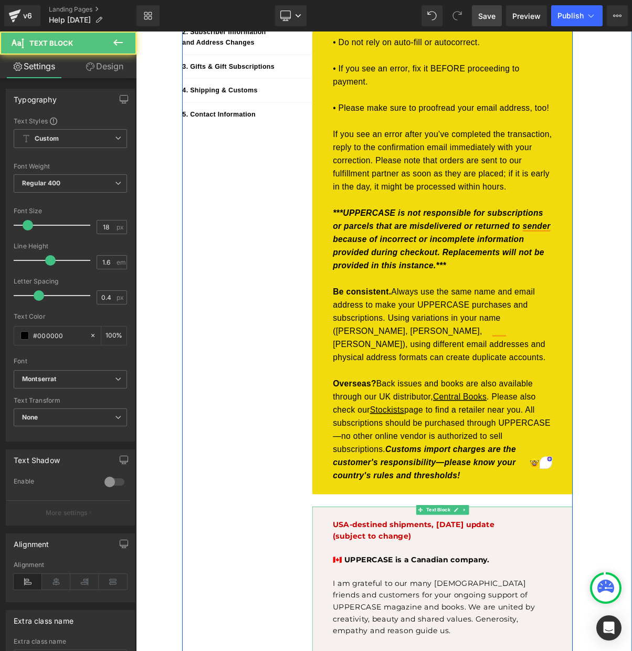
click at [473, 424] on span "Be consistent. Always use the same name and email address to make your UPPERCAS…" at bounding box center [524, 407] width 273 height 96
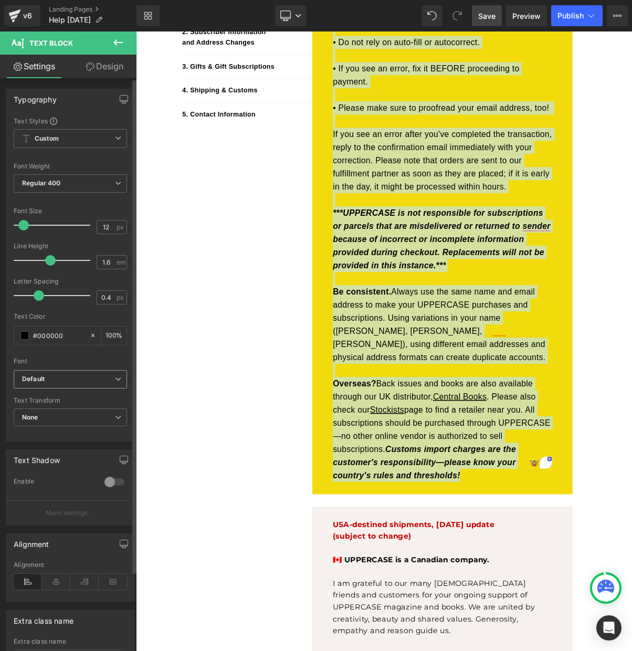
click at [65, 379] on b "Default" at bounding box center [68, 379] width 93 height 9
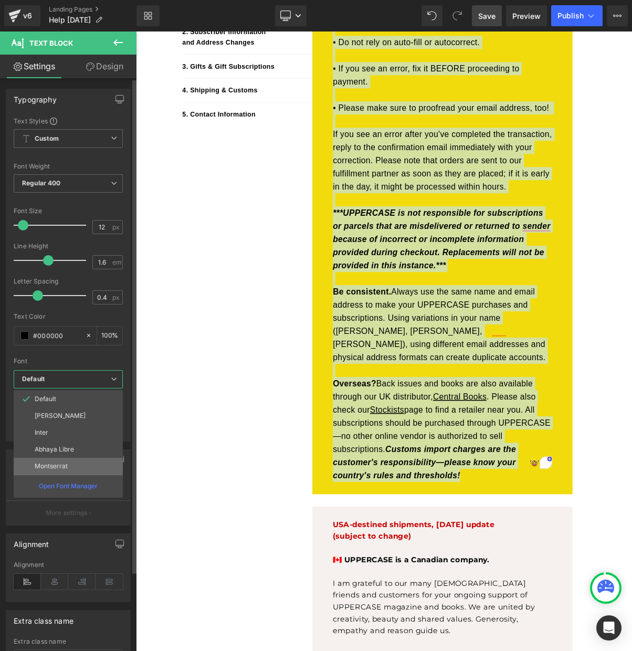
click at [64, 463] on p "Montserrat" at bounding box center [51, 466] width 33 height 7
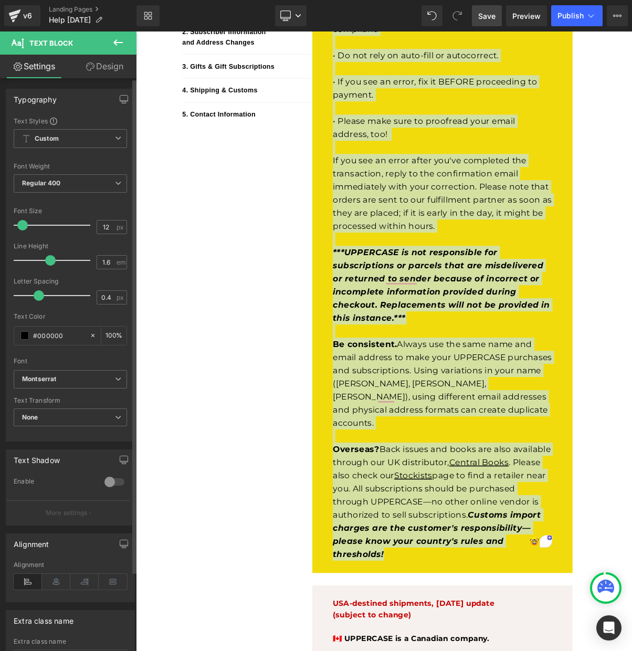
click at [23, 226] on span at bounding box center [22, 225] width 11 height 11
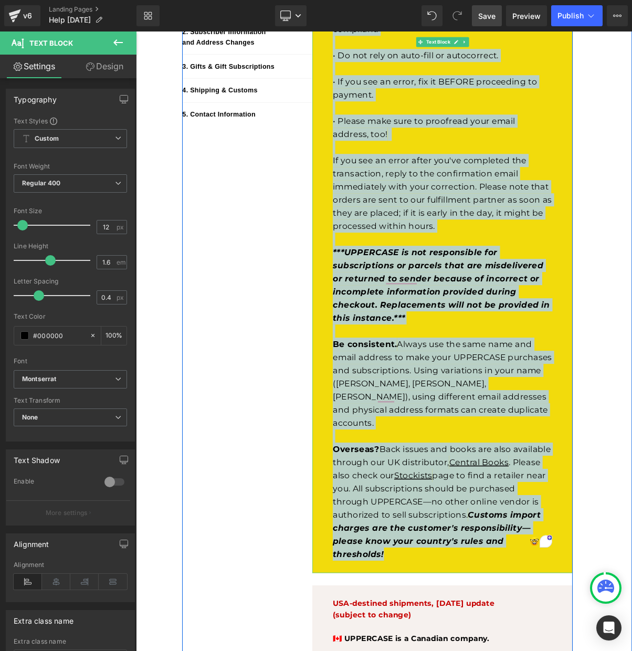
click at [479, 456] on span "Be consistent. Always use the same name and email address to make your UPPERCAS…" at bounding box center [528, 481] width 280 height 113
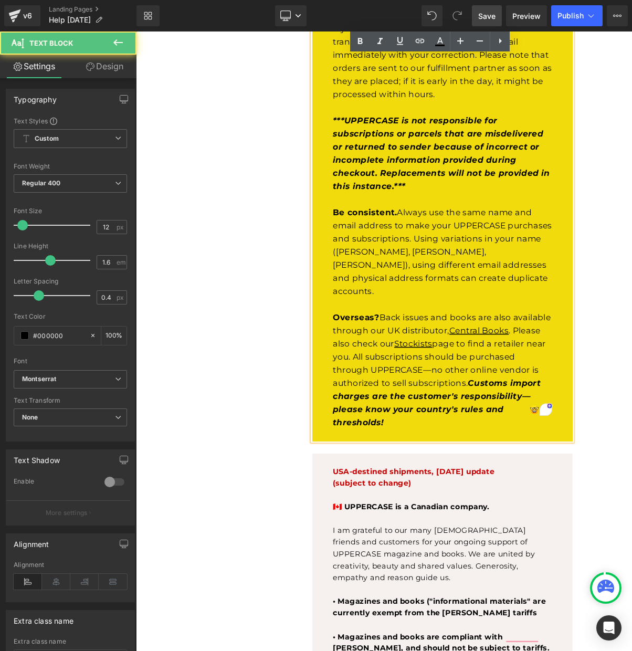
scroll to position [554, 0]
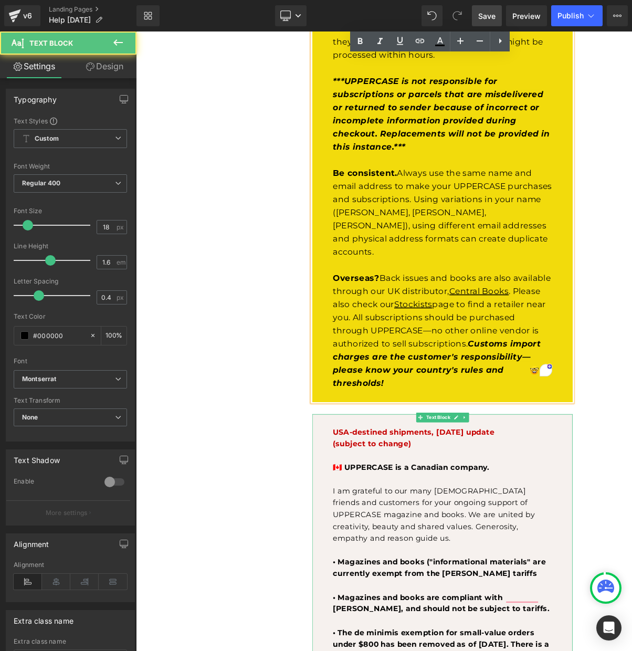
click at [461, 626] on span "🇨🇦 UPPERCASE is a Canadian company. I am grateful to our many American friends …" at bounding box center [517, 635] width 259 height 102
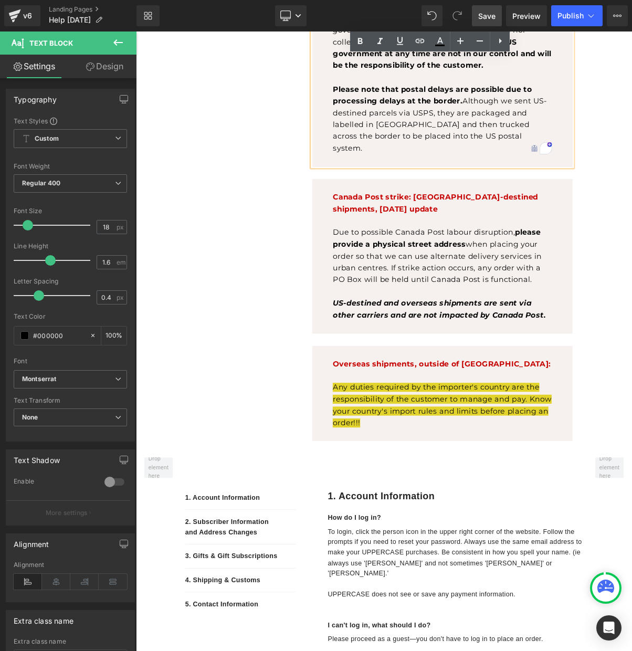
scroll to position [1563, 0]
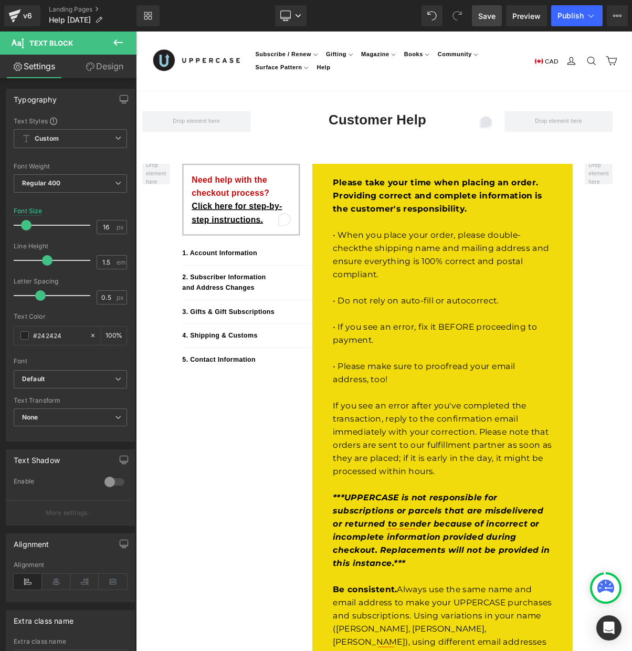
scroll to position [0, 0]
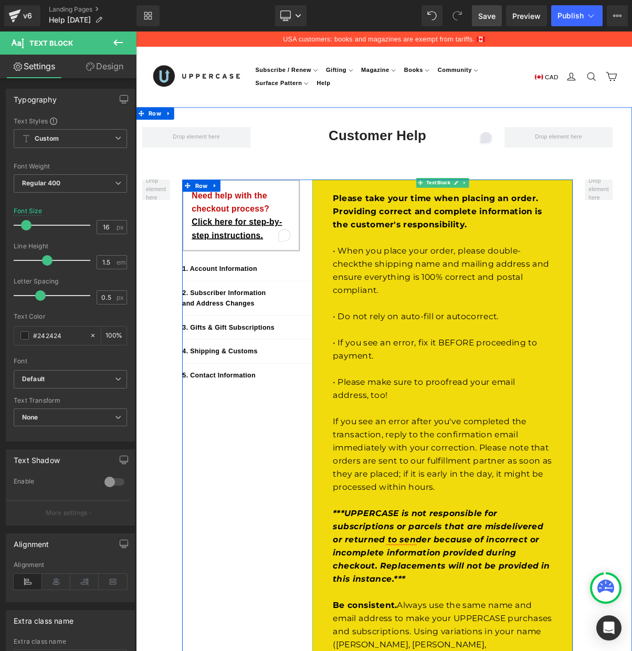
click at [469, 474] on span "• Please make sure to proofread your email address, too!" at bounding box center [505, 488] width 234 height 29
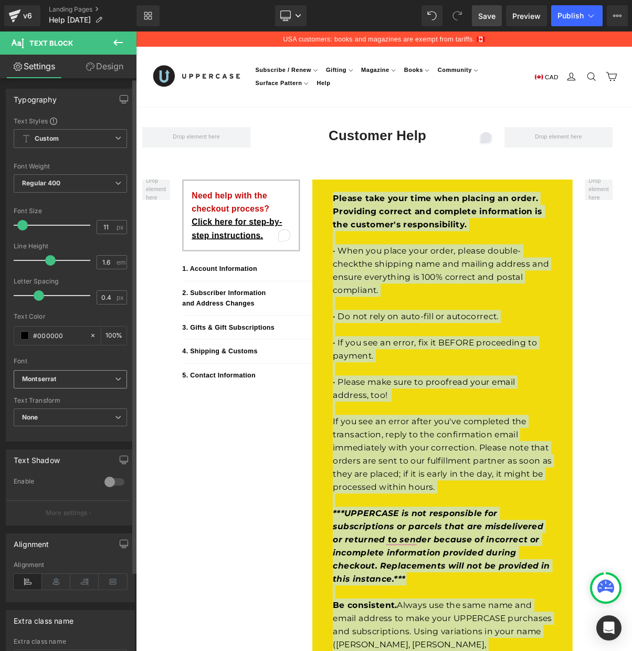
click at [116, 377] on icon at bounding box center [118, 379] width 6 height 6
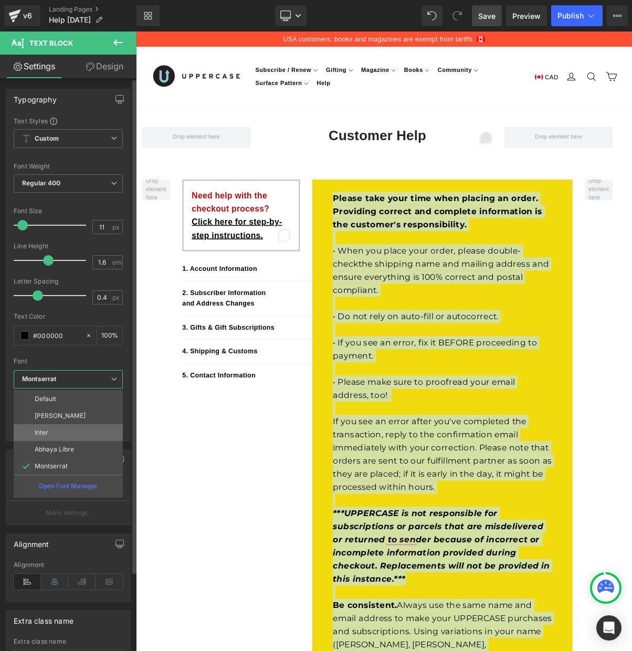
click at [56, 432] on li "Inter" at bounding box center [68, 432] width 109 height 17
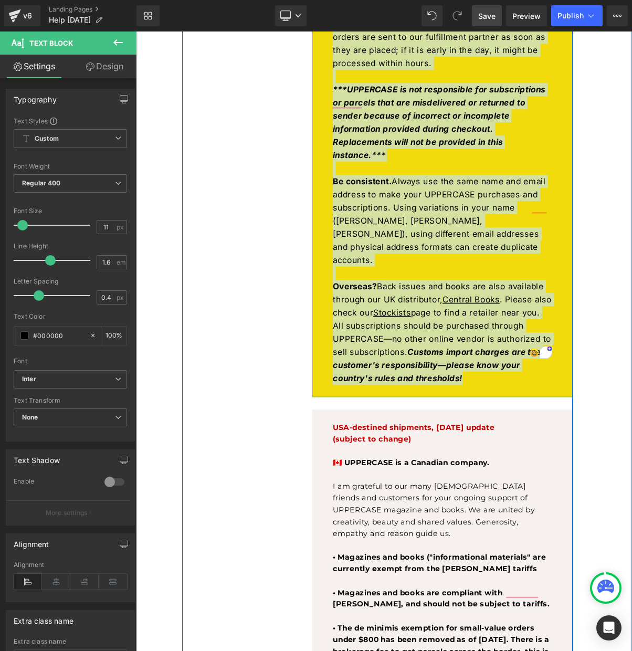
scroll to position [601, 0]
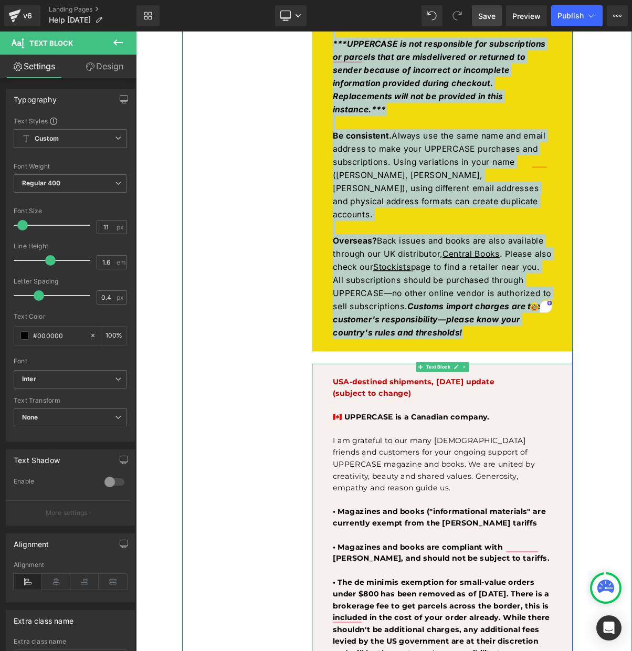
click at [529, 520] on span "🇨🇦 UPPERCASE is a Canadian company." at bounding box center [488, 526] width 201 height 12
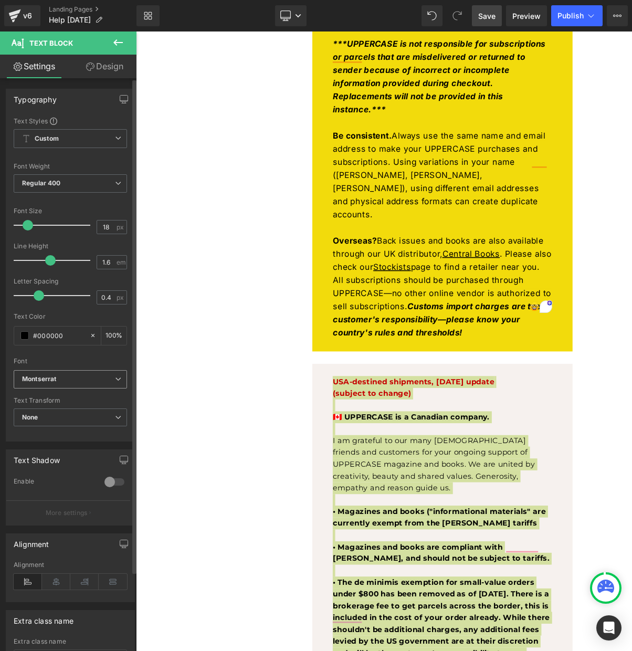
click at [79, 380] on b "Montserrat" at bounding box center [68, 379] width 93 height 9
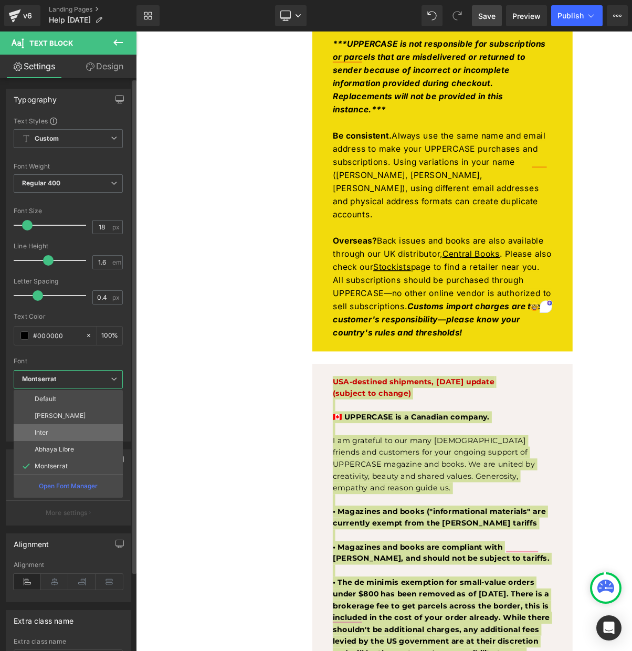
click at [60, 433] on li "Inter" at bounding box center [68, 432] width 109 height 17
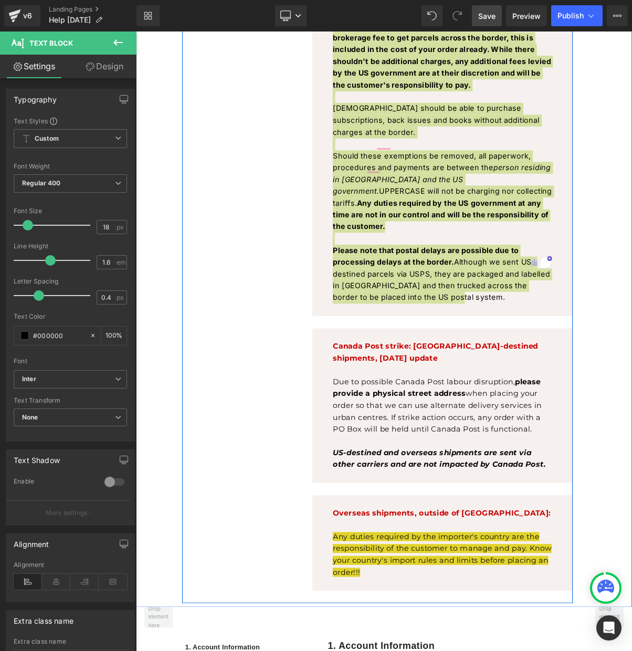
scroll to position [1368, 0]
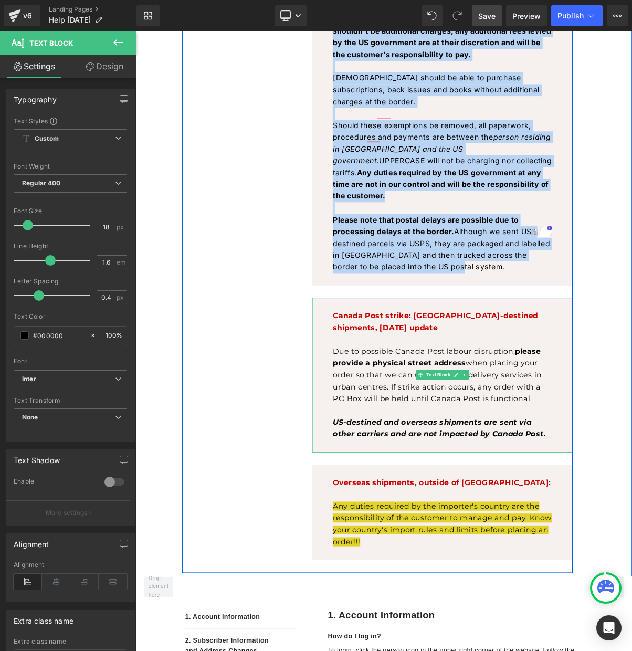
click at [491, 433] on p "Due to possible Canada Post labour disruption, please provide a physical street…" at bounding box center [528, 471] width 280 height 76
click at [428, 433] on p "Due to possible Canada Post labour disruption, please provide a physical street…" at bounding box center [528, 471] width 280 height 76
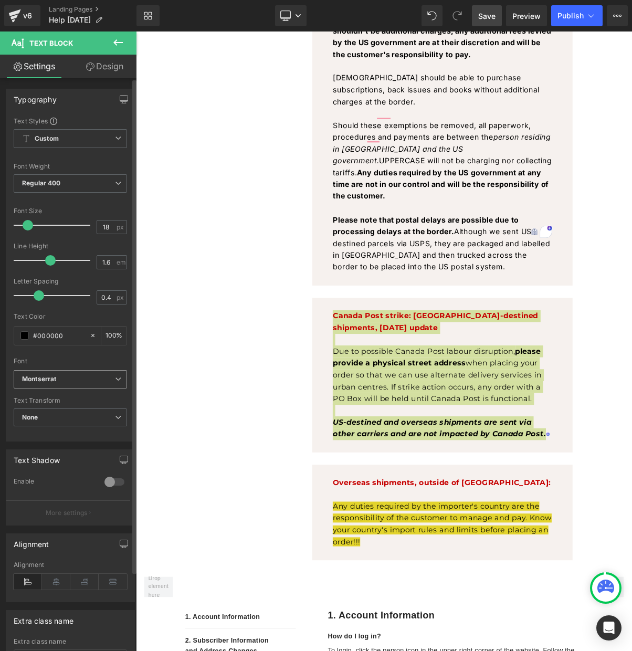
click at [68, 378] on b "Montserrat" at bounding box center [68, 379] width 93 height 9
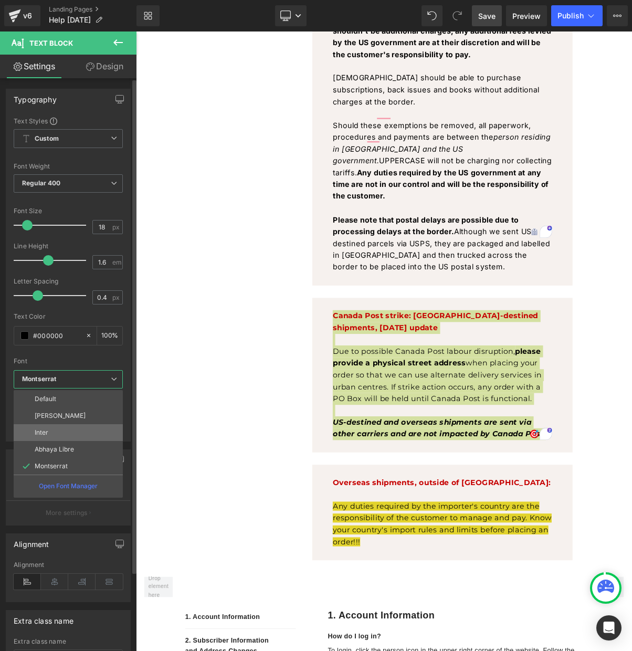
click at [60, 429] on li "Inter" at bounding box center [68, 432] width 109 height 17
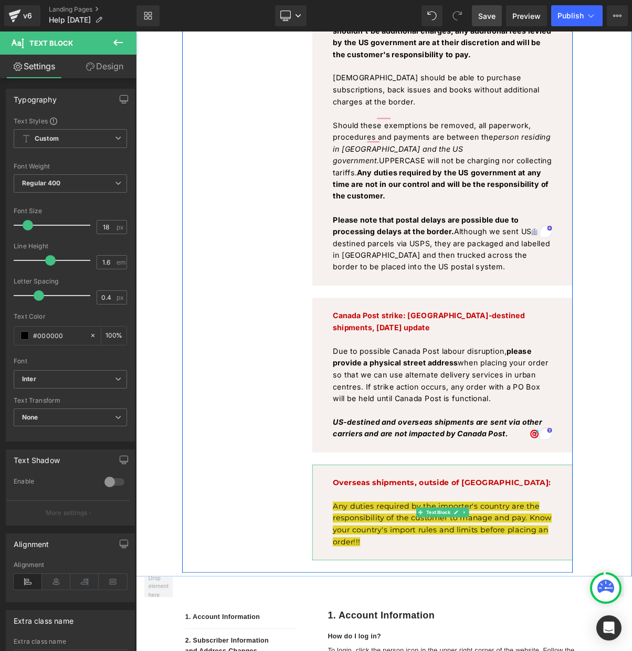
click at [424, 604] on b "Overseas shipments, outside of [GEOGRAPHIC_DATA]:" at bounding box center [527, 610] width 279 height 12
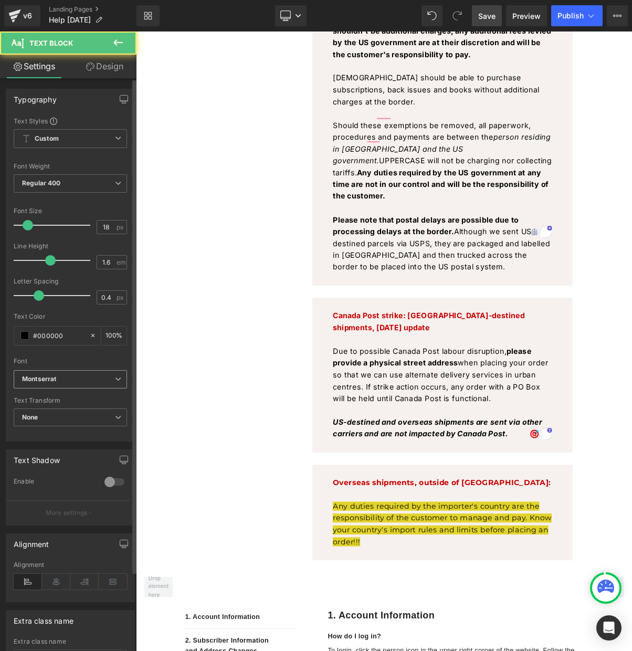
click at [60, 377] on b "Montserrat" at bounding box center [68, 379] width 93 height 9
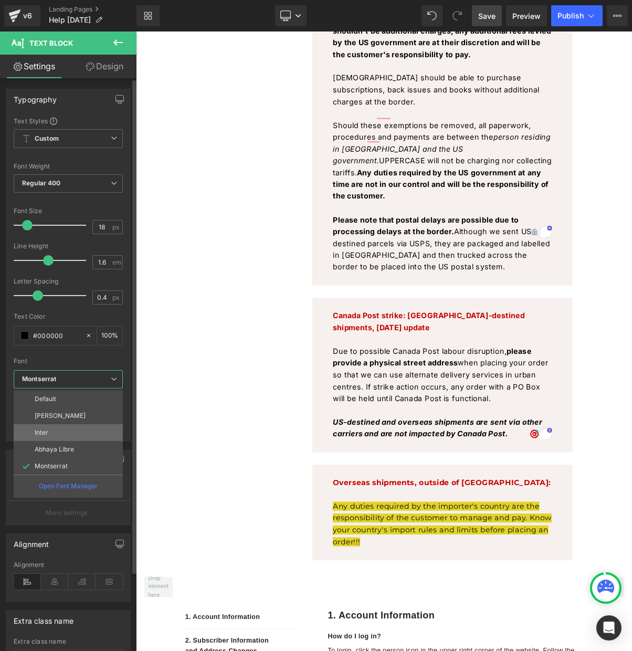
click at [54, 428] on li "Inter" at bounding box center [68, 432] width 109 height 17
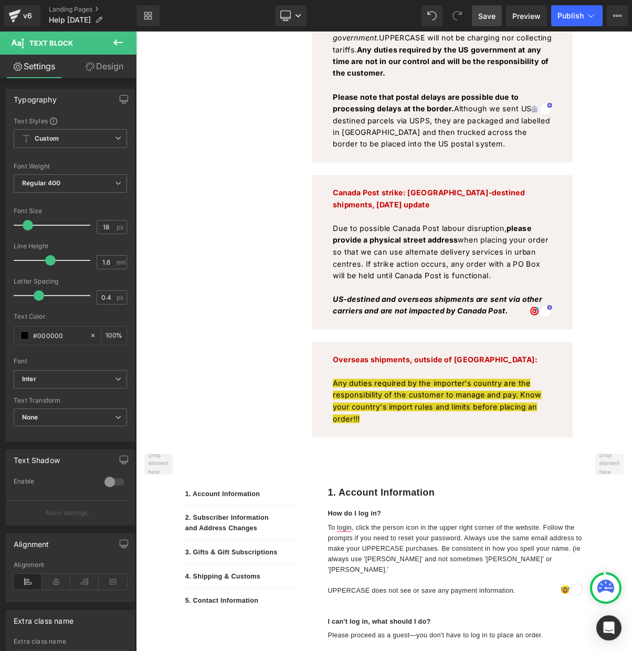
scroll to position [1536, 0]
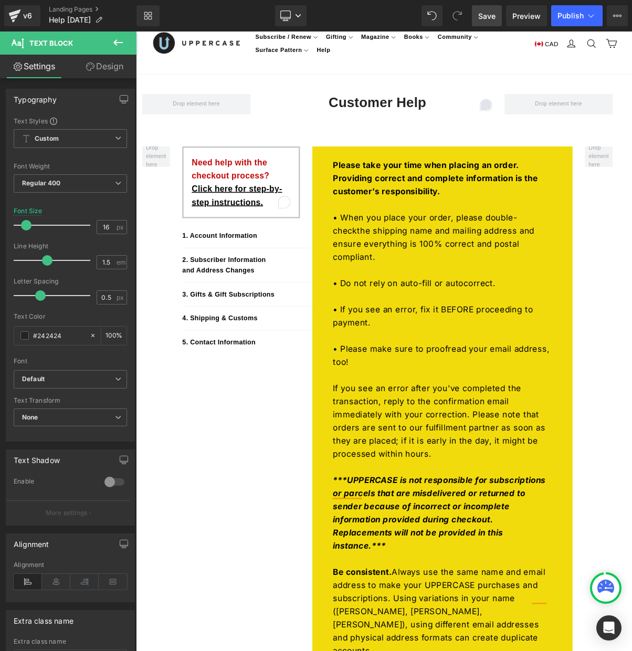
scroll to position [0, 0]
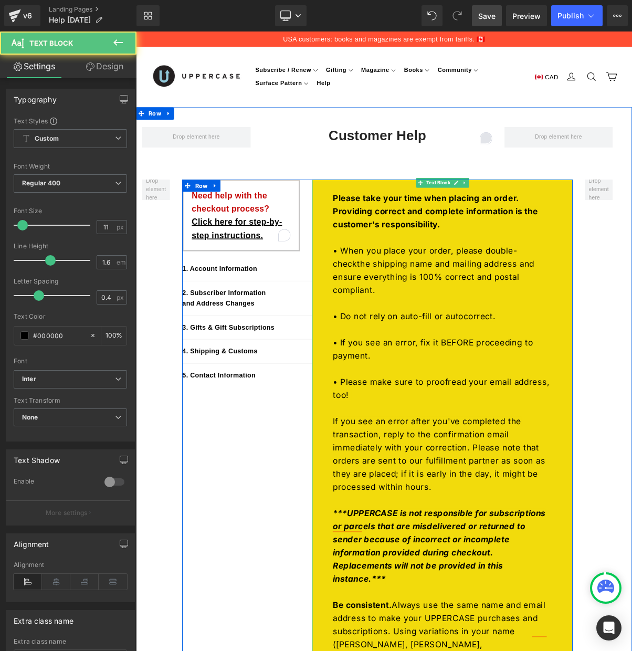
click at [453, 333] on p "• When you place your order, please double- check the shipping name and mailing…" at bounding box center [528, 337] width 280 height 67
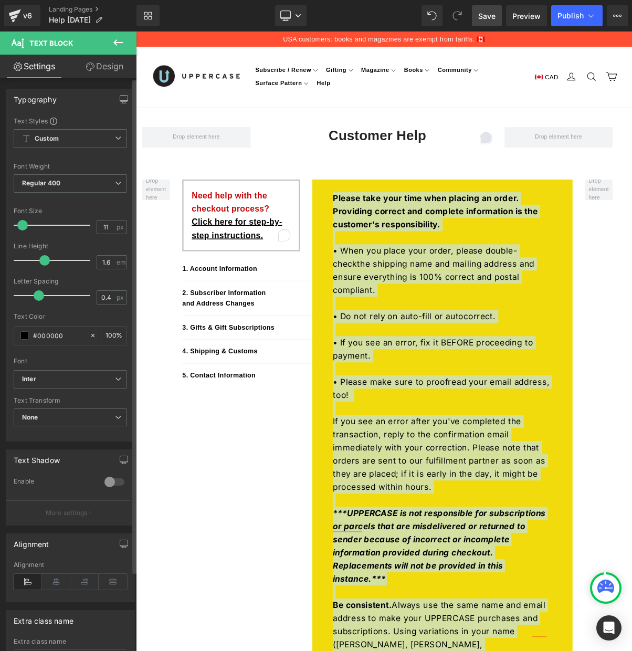
drag, startPoint x: 46, startPoint y: 263, endPoint x: 110, endPoint y: 255, distance: 64.6
click at [45, 262] on span at bounding box center [44, 260] width 11 height 11
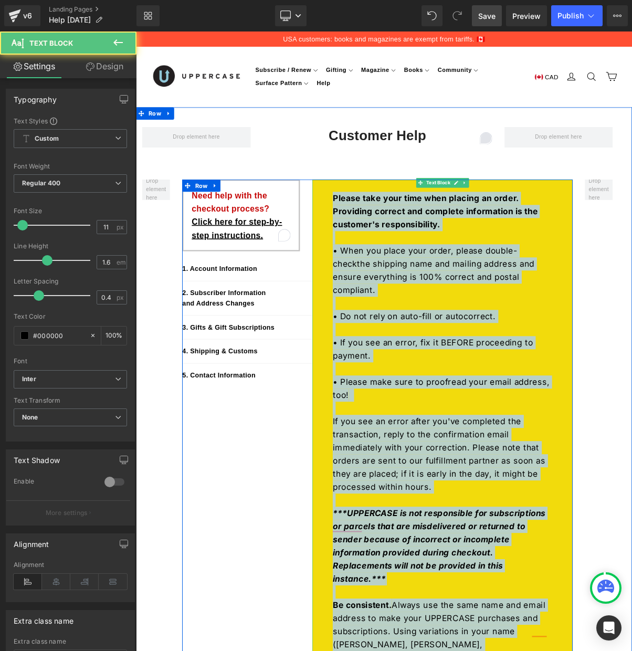
click at [414, 268] on p "Please take your time when placing an order. Providing correct and complete inf…" at bounding box center [528, 270] width 280 height 67
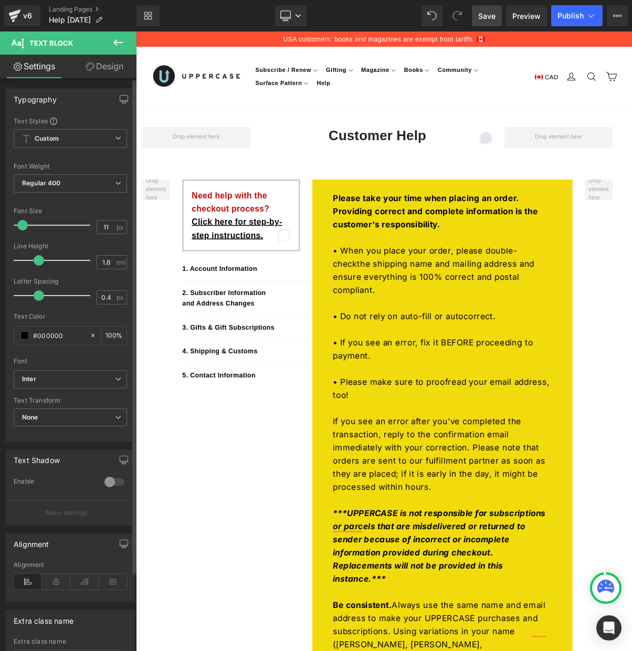
click at [38, 259] on span at bounding box center [39, 260] width 11 height 11
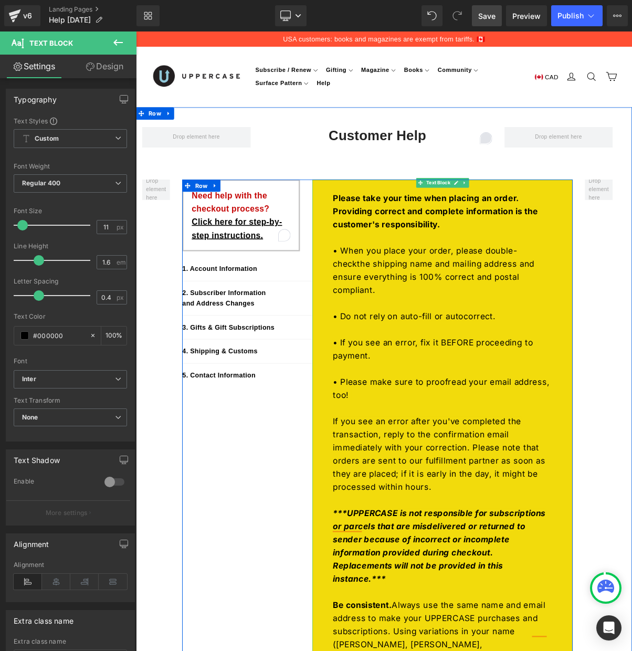
click at [503, 288] on p "Please take your time when placing an order. Providing correct and complete inf…" at bounding box center [528, 270] width 280 height 67
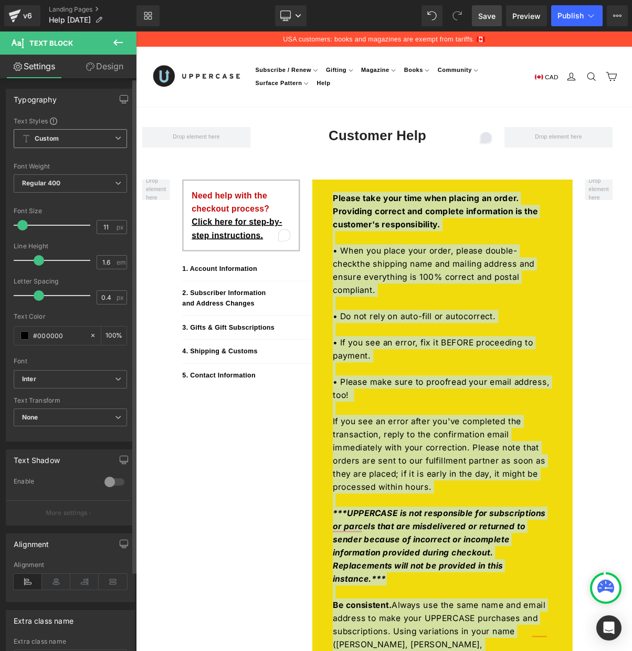
click at [96, 137] on span "Custom Setup Global Style" at bounding box center [70, 138] width 113 height 19
click at [101, 118] on div "Text Styles" at bounding box center [68, 121] width 109 height 8
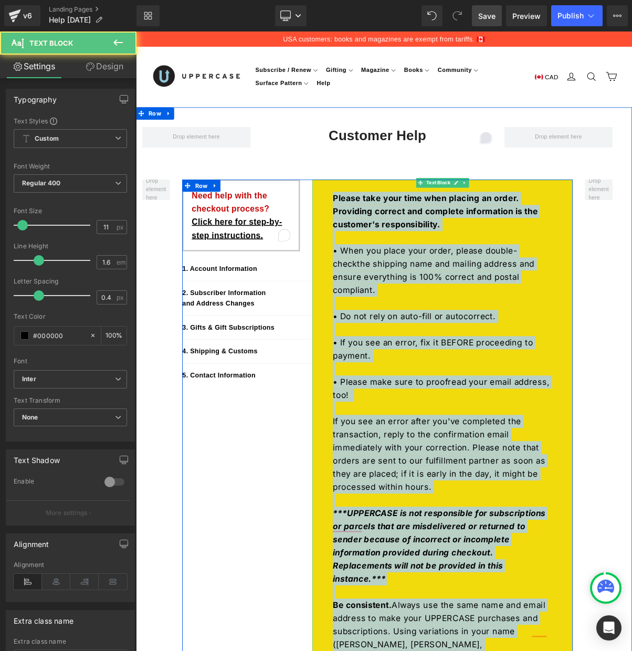
click at [502, 318] on p "• When you place your order, please double- check the shipping name and mailing…" at bounding box center [528, 337] width 280 height 67
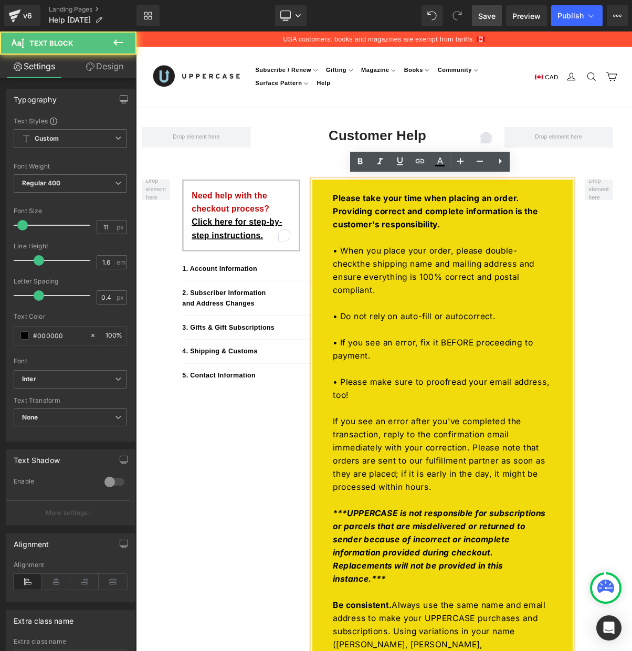
click at [437, 262] on strong "Please take your time when placing an order. Providing correct and complete inf…" at bounding box center [519, 262] width 263 height 46
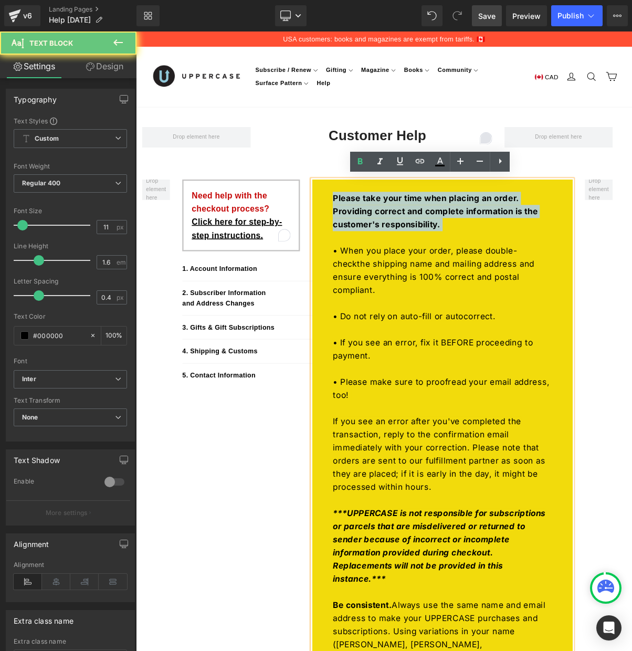
click at [437, 262] on strong "Please take your time when placing an order. Providing correct and complete inf…" at bounding box center [519, 262] width 263 height 46
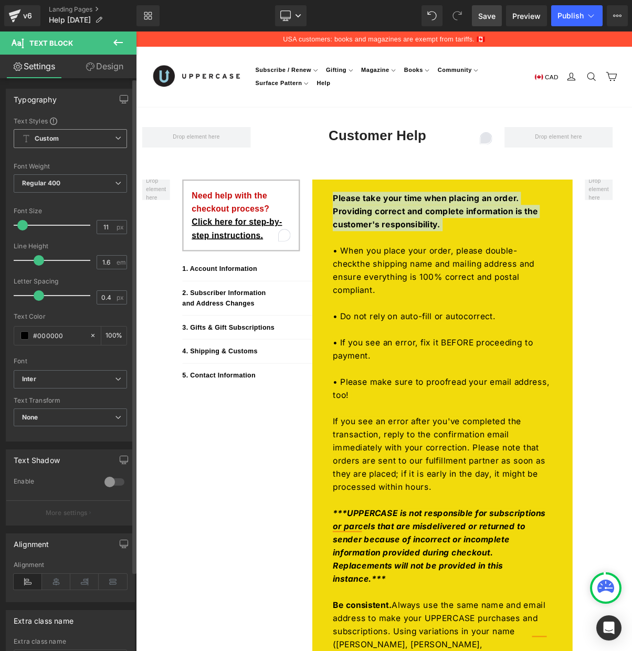
click at [104, 139] on span "Custom Setup Global Style" at bounding box center [70, 138] width 113 height 19
drag, startPoint x: 100, startPoint y: 115, endPoint x: 95, endPoint y: 115, distance: 5.3
click at [99, 115] on div "Typography Text Styles Custom Custom Setup Global Style Custom Setup Global Sty…" at bounding box center [68, 265] width 125 height 353
click at [50, 120] on span at bounding box center [53, 121] width 7 height 7
click at [91, 119] on div "Text Styles" at bounding box center [70, 121] width 113 height 8
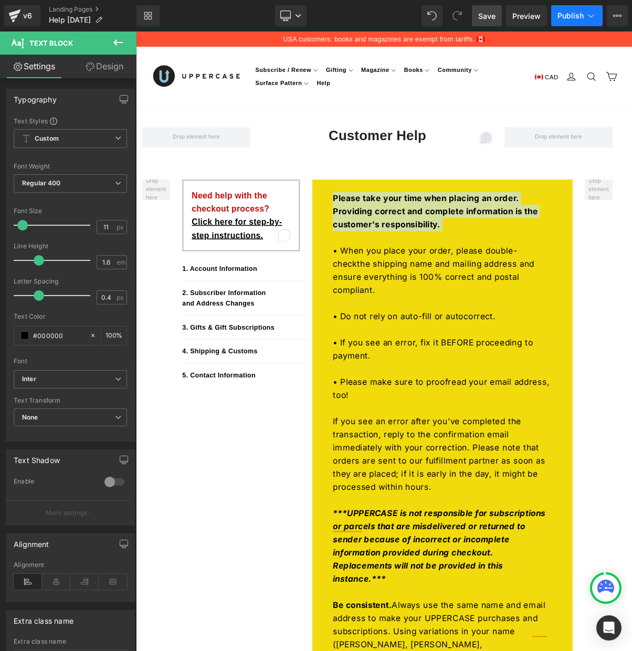
click at [570, 15] on span "Publish" at bounding box center [571, 16] width 26 height 8
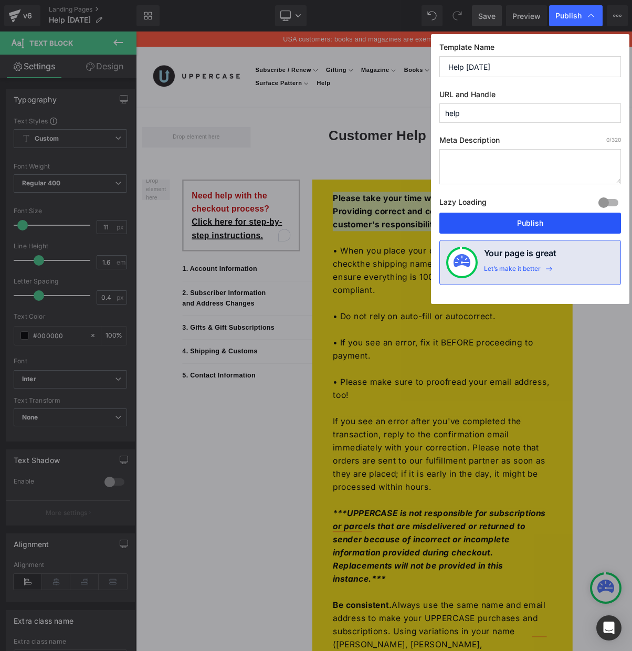
click at [526, 220] on button "Publish" at bounding box center [531, 223] width 182 height 21
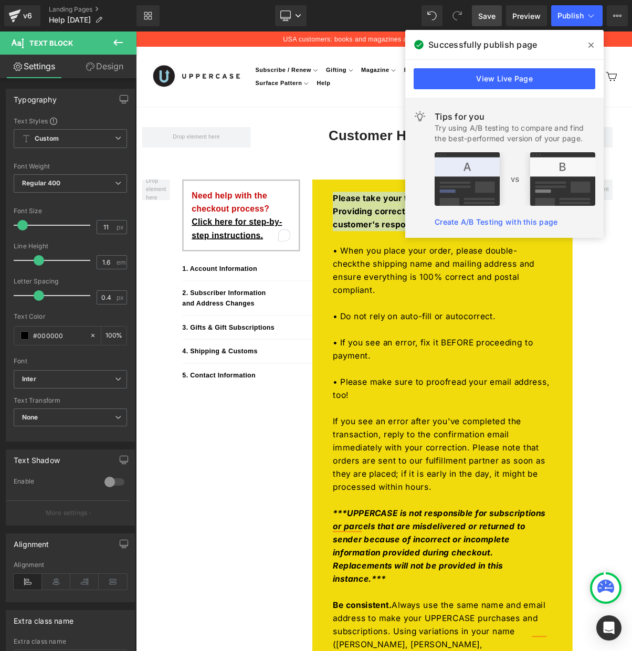
click at [592, 45] on icon at bounding box center [591, 45] width 5 height 5
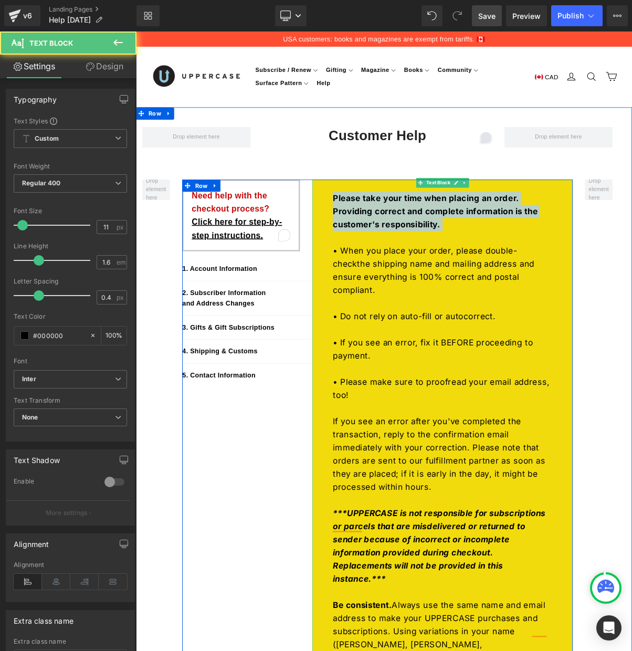
click at [495, 263] on strong "Please take your time when placing an order. Providing correct and complete inf…" at bounding box center [519, 262] width 263 height 46
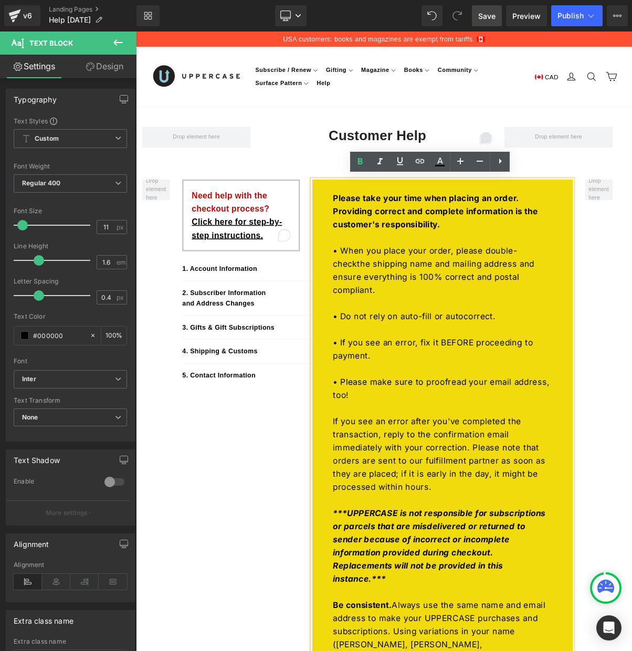
click at [444, 246] on strong "Please take your time when placing an order. Providing correct and complete inf…" at bounding box center [519, 262] width 263 height 46
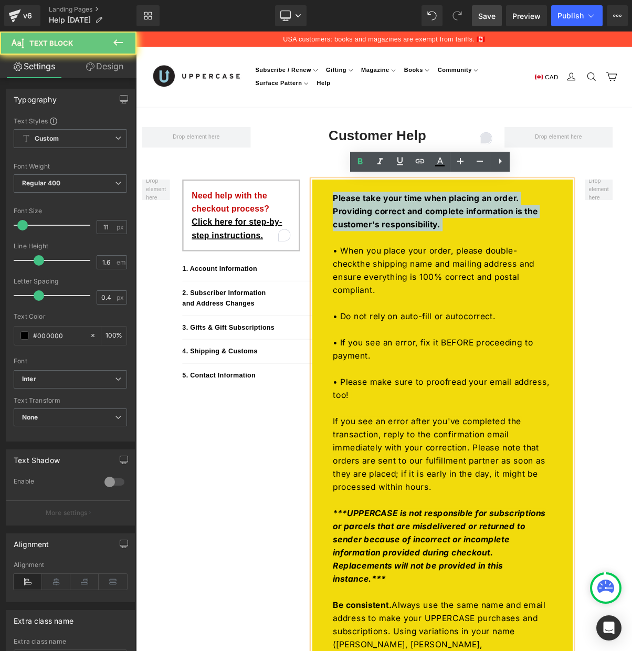
click at [444, 246] on strong "Please take your time when placing an order. Providing correct and complete inf…" at bounding box center [519, 262] width 263 height 46
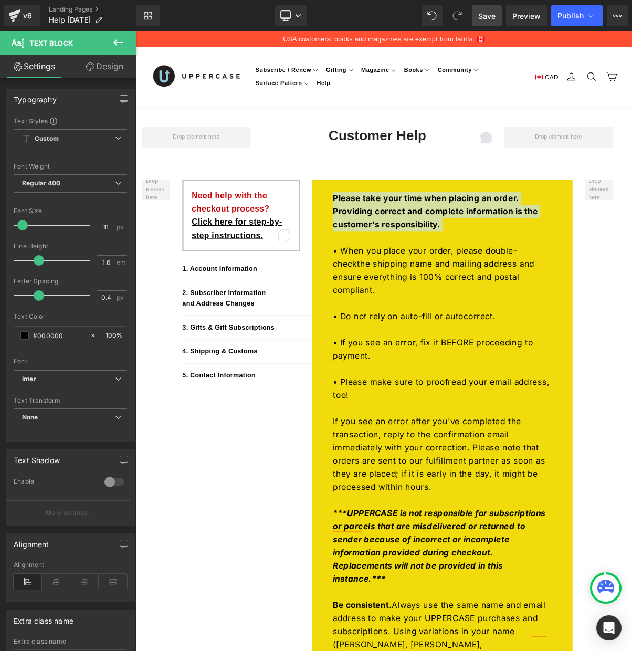
click at [118, 41] on icon at bounding box center [118, 42] width 13 height 13
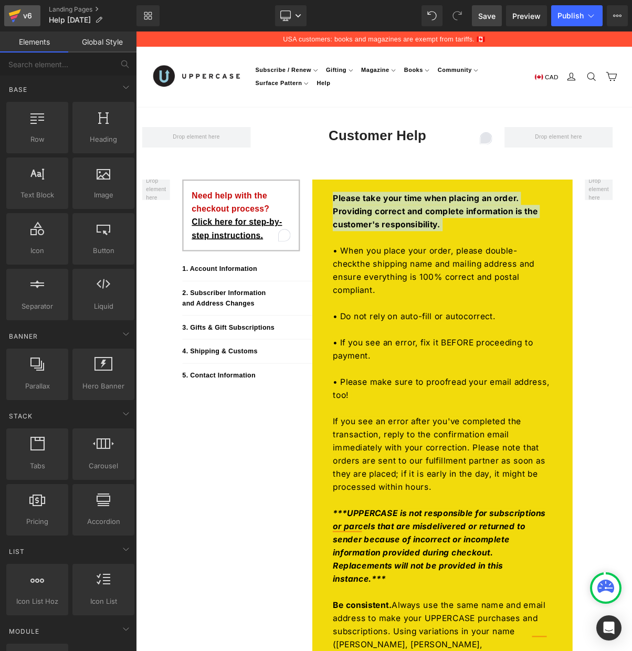
click at [13, 11] on icon at bounding box center [14, 16] width 13 height 26
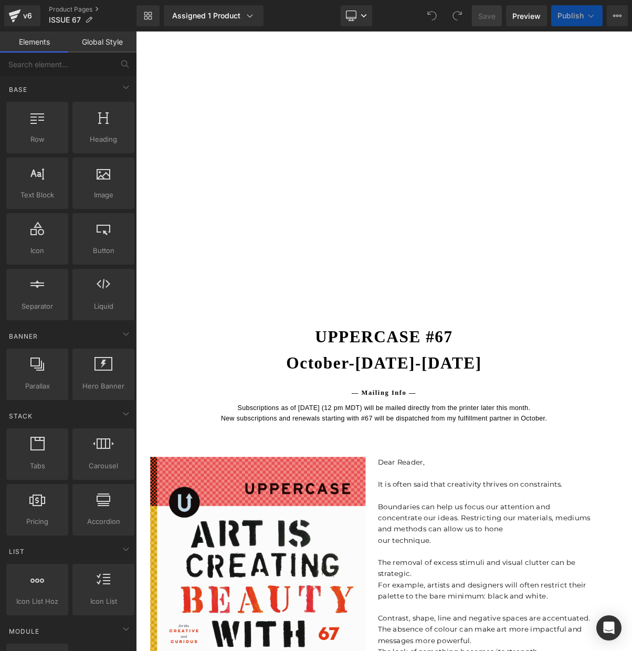
scroll to position [190, 0]
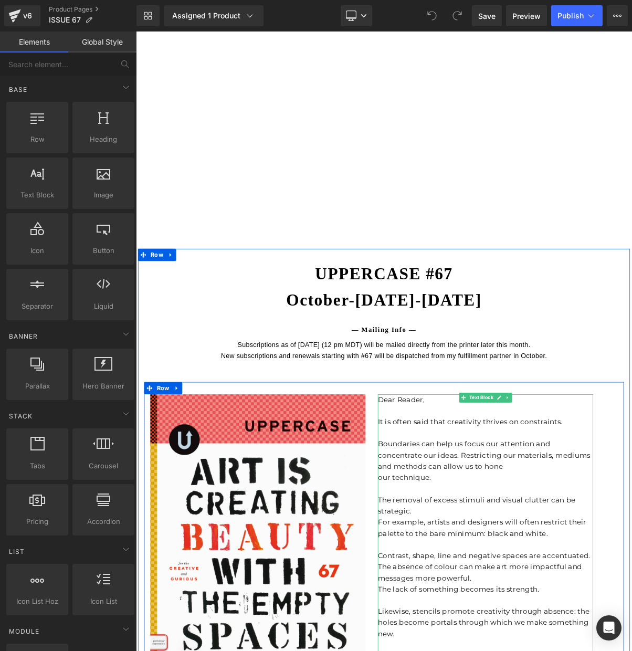
click at [485, 566] on p "Boundaries can help us focus our attention and concentrate our ideas. Restricti…" at bounding box center [584, 574] width 276 height 43
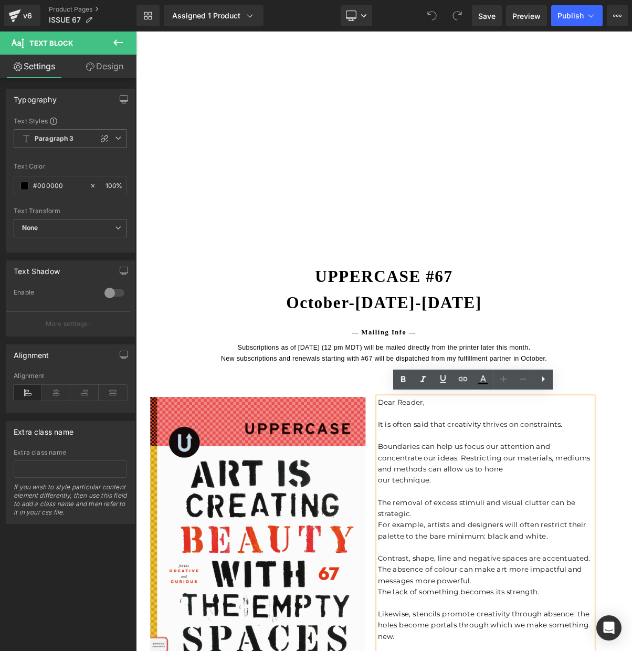
scroll to position [185, 0]
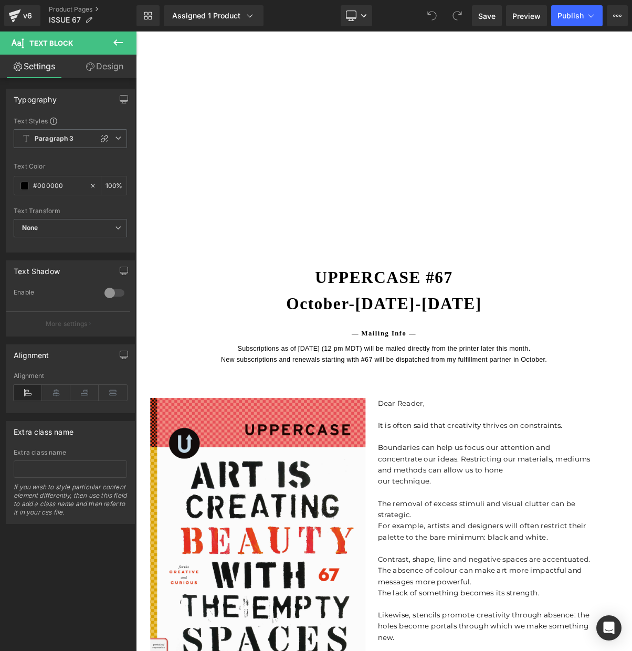
click at [100, 63] on link "Design" at bounding box center [104, 67] width 68 height 24
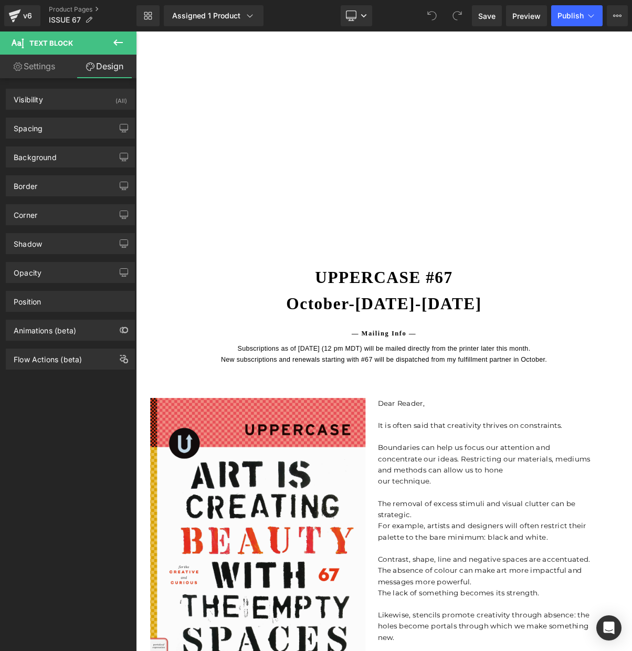
click at [28, 64] on link "Settings" at bounding box center [34, 67] width 68 height 24
type input "100"
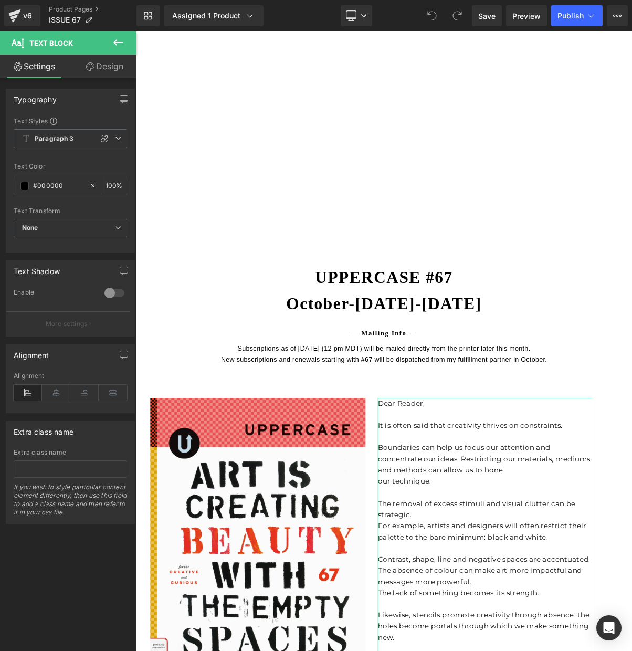
click at [36, 64] on link "Settings" at bounding box center [34, 67] width 68 height 24
click at [105, 64] on link "Design" at bounding box center [104, 67] width 68 height 24
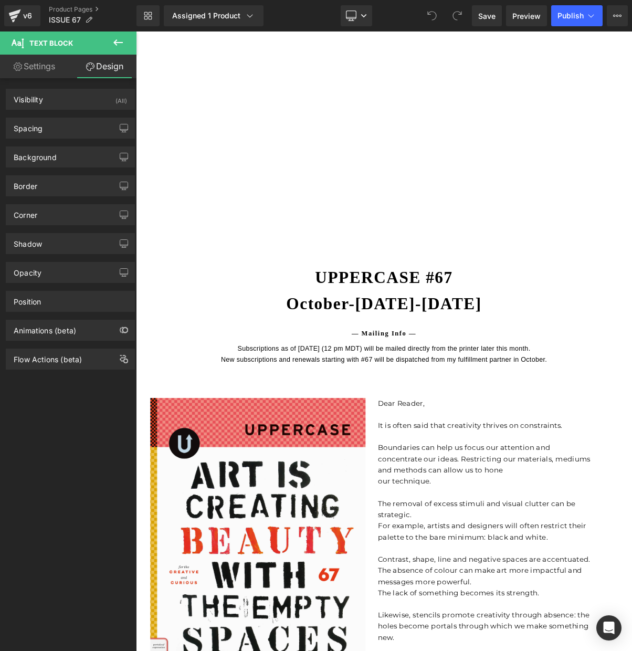
click at [120, 39] on icon at bounding box center [118, 42] width 13 height 13
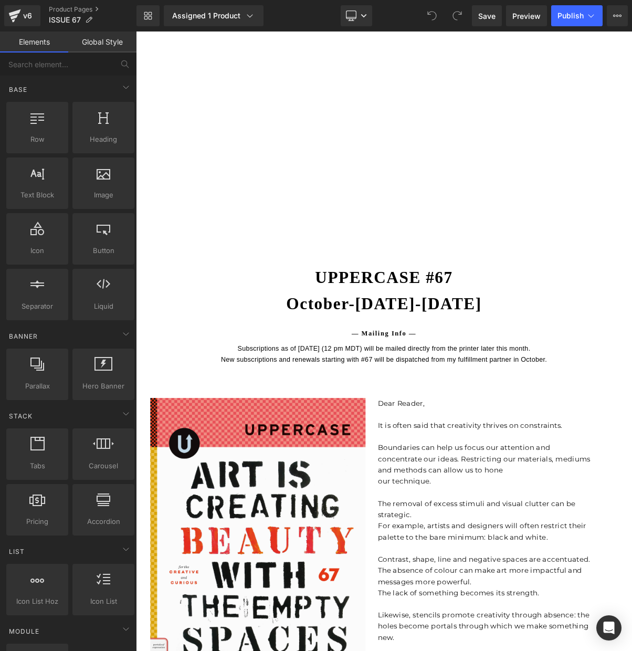
click at [104, 40] on link "Global Style" at bounding box center [102, 42] width 68 height 21
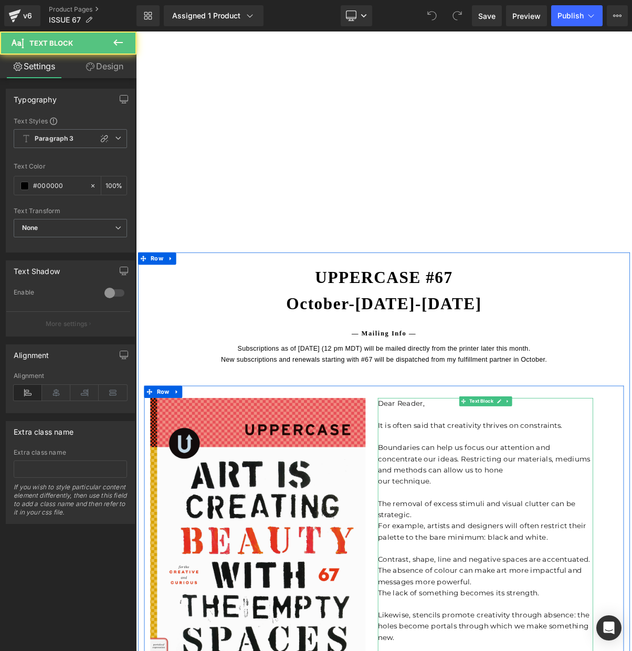
click at [506, 536] on p "It is often said that creativity thrives on constraints." at bounding box center [584, 536] width 276 height 14
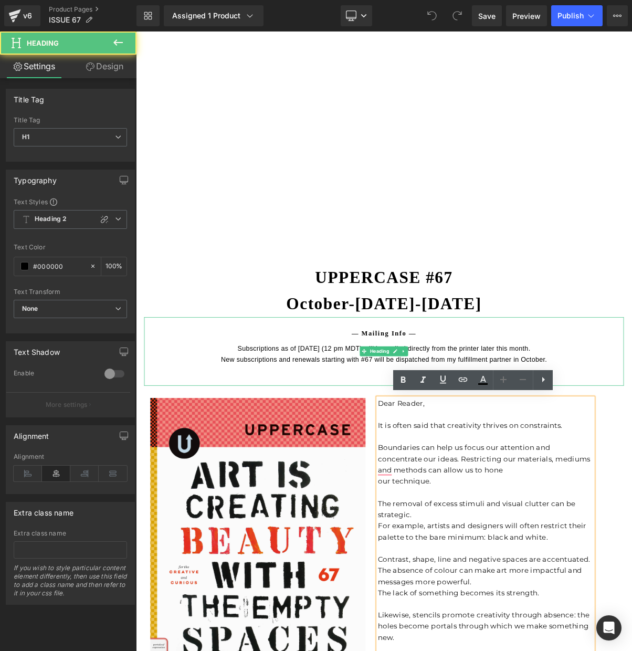
click at [386, 444] on div "Subscriptions as of September 10 (12 pm MDT) will be mailed directly from the p…" at bounding box center [454, 444] width 615 height 27
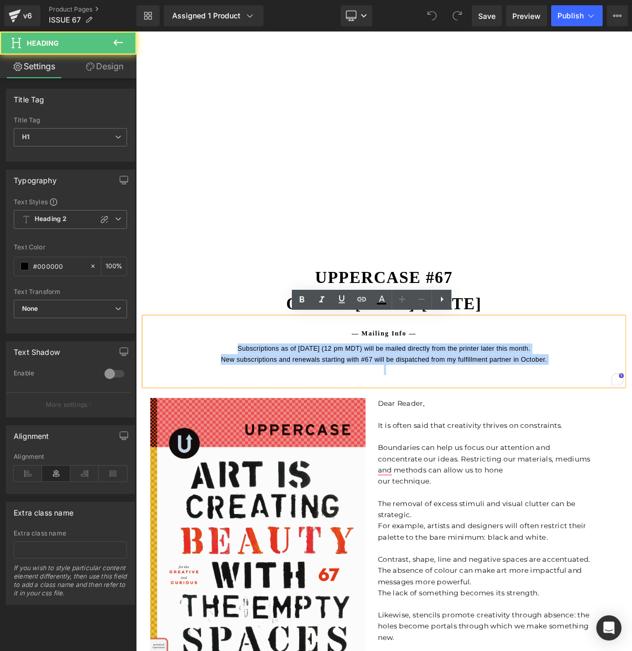
drag, startPoint x: 255, startPoint y: 443, endPoint x: 250, endPoint y: 461, distance: 18.6
click at [250, 461] on div "— Mailing Info — Subscriptions as of September 10 (12 pm MDT) will be mailed di…" at bounding box center [454, 441] width 615 height 87
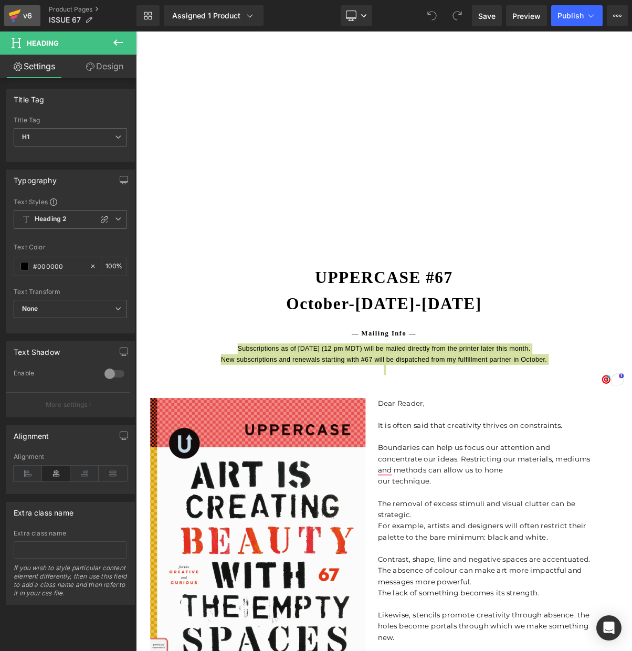
click at [11, 14] on icon at bounding box center [15, 12] width 12 height 7
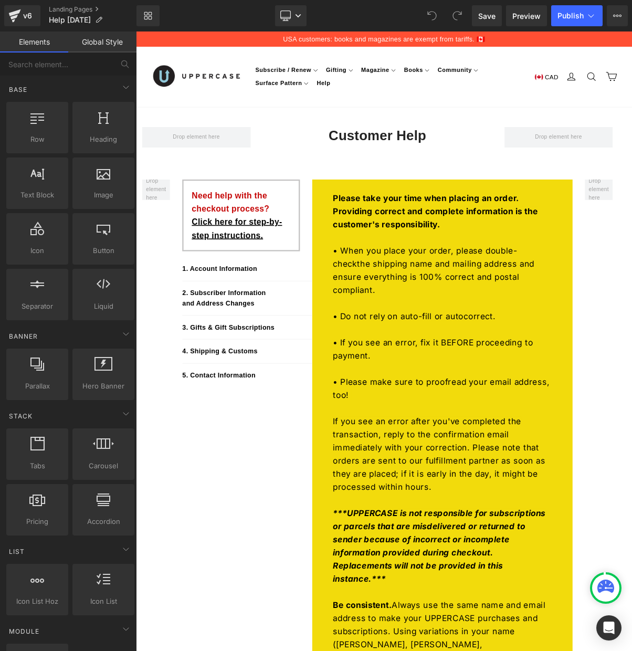
click at [105, 41] on link "Global Style" at bounding box center [102, 42] width 68 height 21
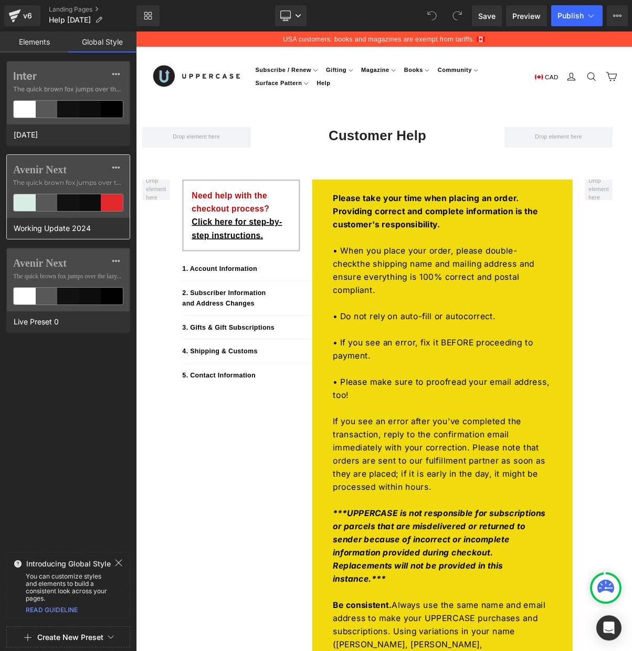
click at [84, 174] on label "Avenir Next" at bounding box center [68, 169] width 110 height 13
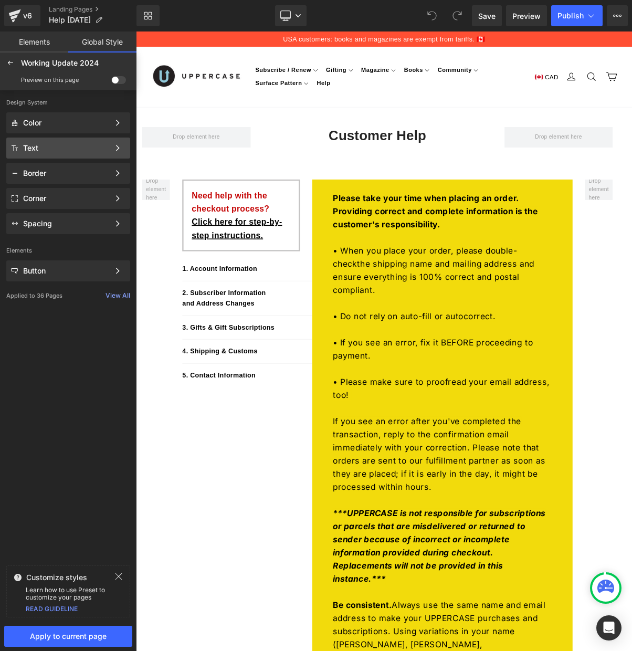
click at [34, 149] on div "Text" at bounding box center [66, 148] width 86 height 8
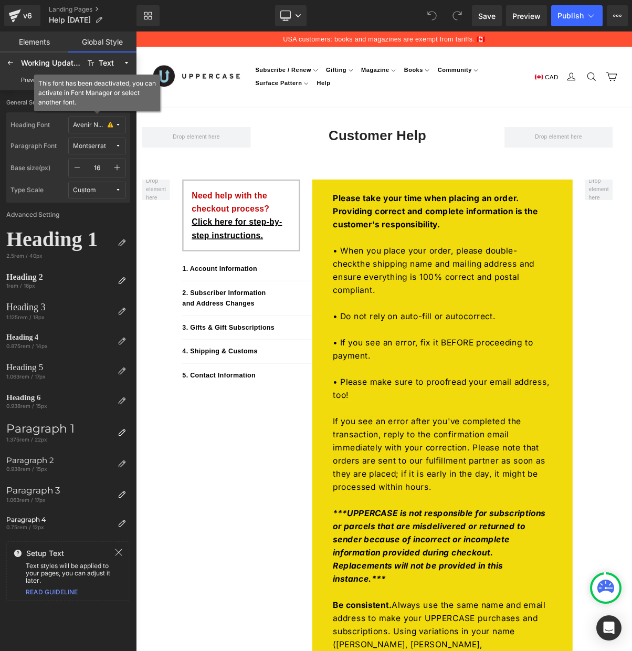
click at [110, 123] on icon at bounding box center [110, 125] width 5 height 8
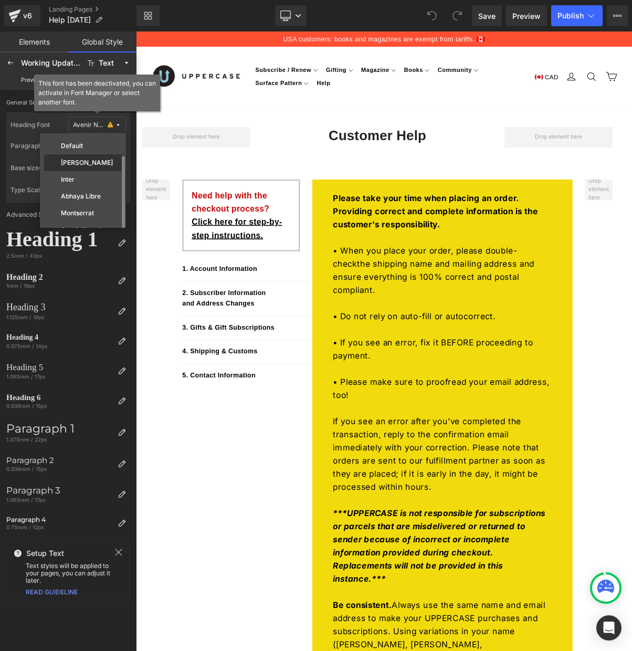
scroll to position [29, 0]
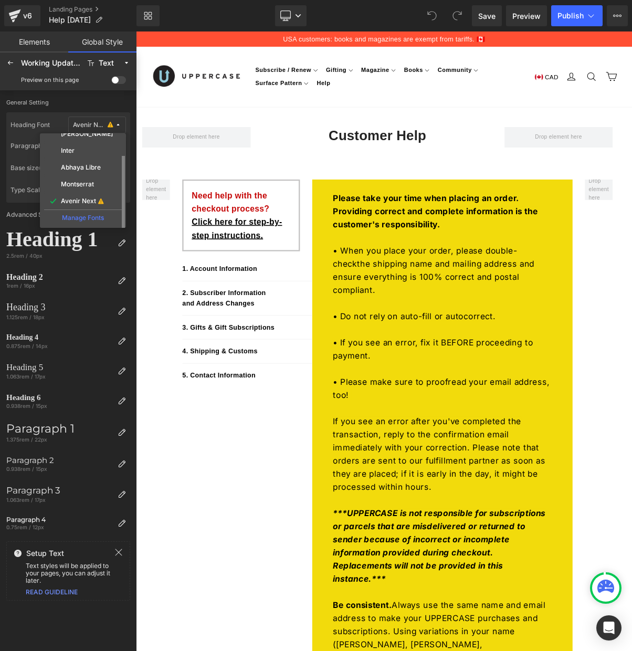
click at [87, 216] on div "Manage Fonts" at bounding box center [83, 217] width 78 height 14
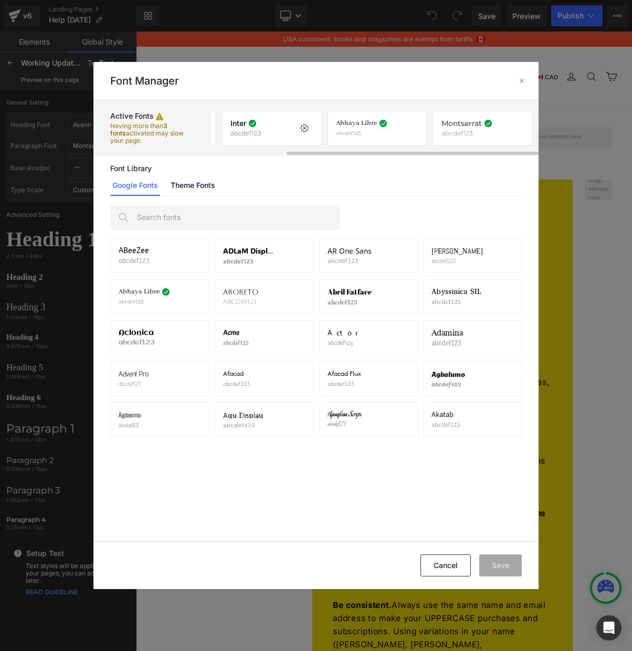
scroll to position [0, 0]
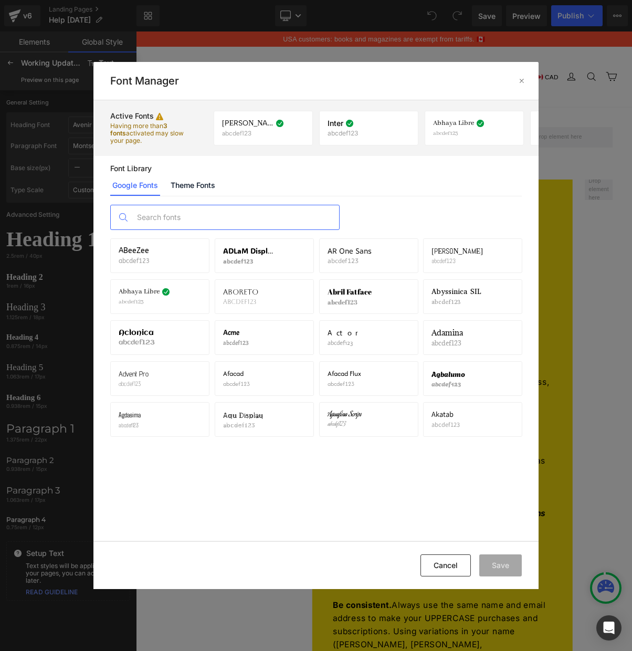
click at [204, 213] on input "text" at bounding box center [235, 217] width 207 height 24
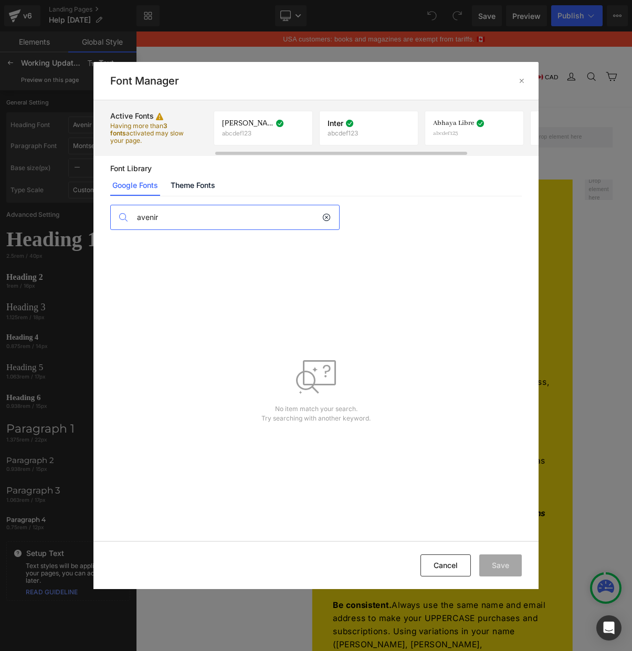
scroll to position [0, 2]
type input "avenir"
click at [441, 562] on button "Cancel" at bounding box center [446, 566] width 50 height 22
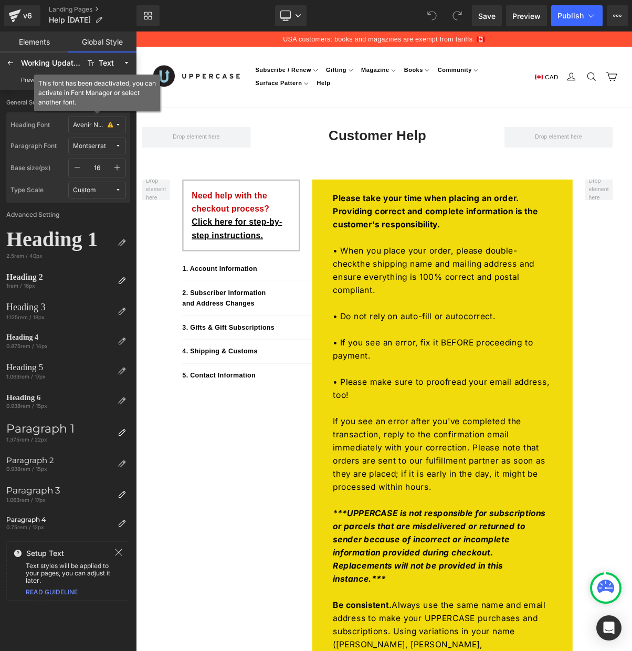
click at [97, 125] on div "Avenir Next" at bounding box center [89, 125] width 33 height 8
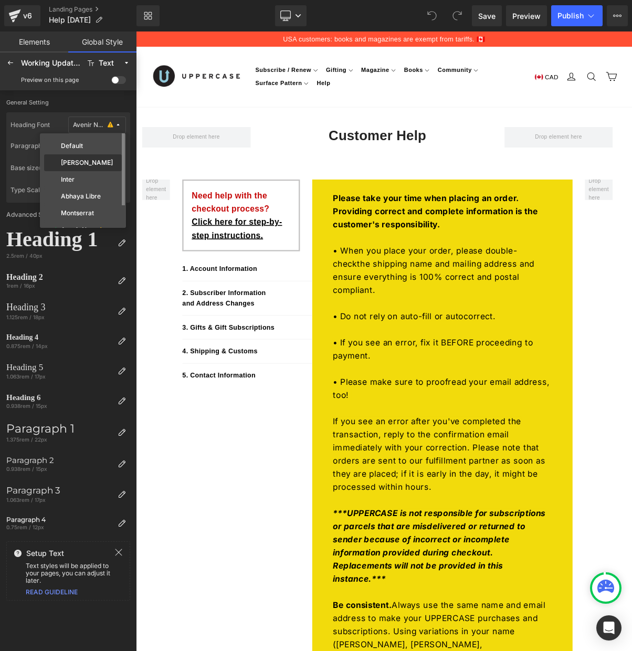
click at [79, 158] on div "[PERSON_NAME]" at bounding box center [83, 162] width 78 height 17
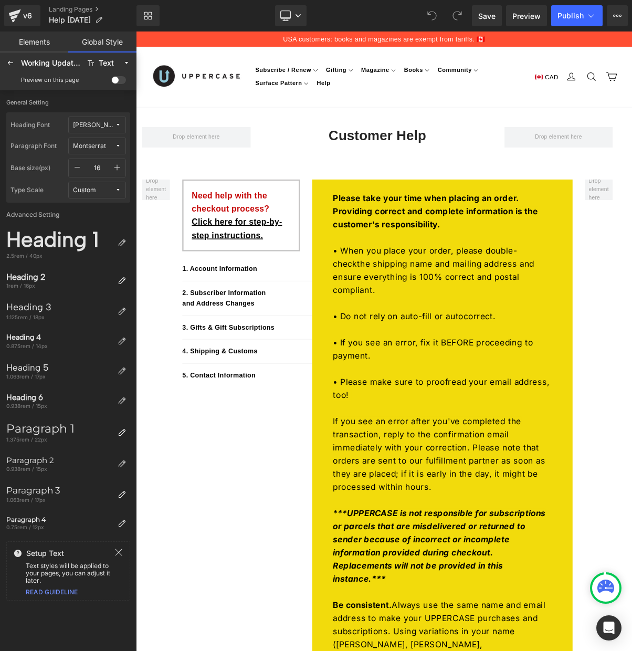
click at [115, 79] on span at bounding box center [118, 80] width 15 height 8
click at [111, 82] on input "checkbox" at bounding box center [111, 82] width 0 height 0
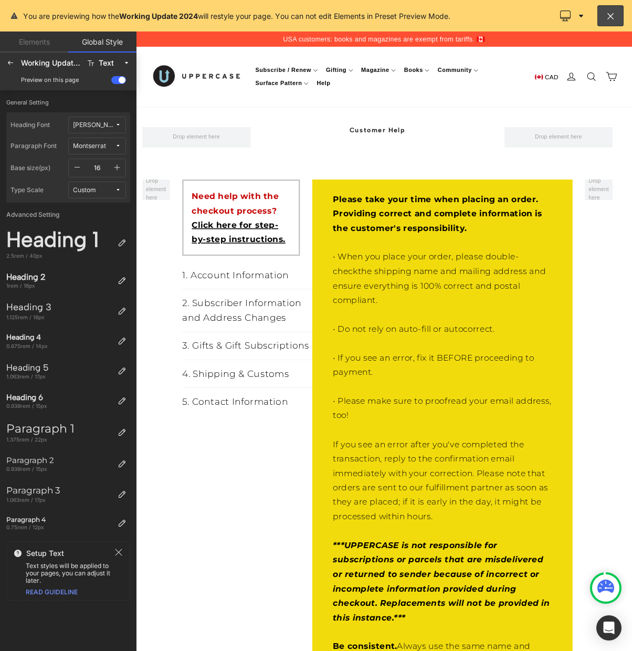
click at [115, 79] on span at bounding box center [118, 80] width 15 height 8
click at [111, 82] on input "checkbox" at bounding box center [111, 82] width 0 height 0
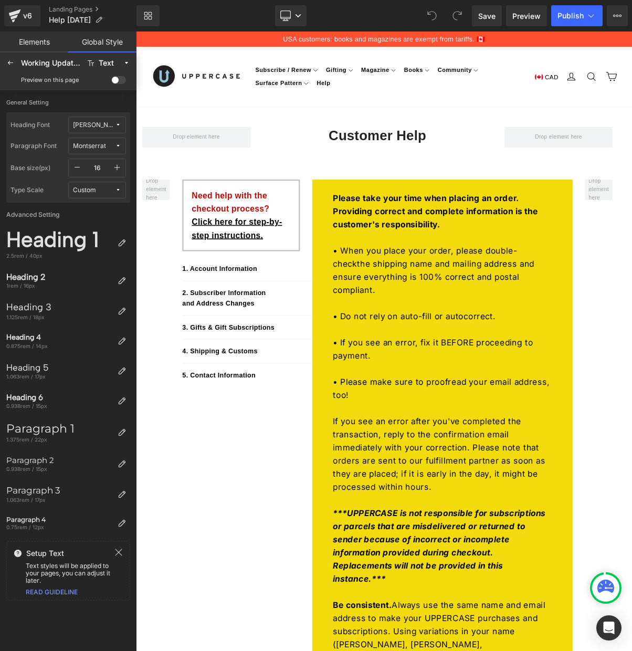
click at [117, 80] on span at bounding box center [118, 80] width 15 height 8
click at [111, 82] on input "checkbox" at bounding box center [111, 82] width 0 height 0
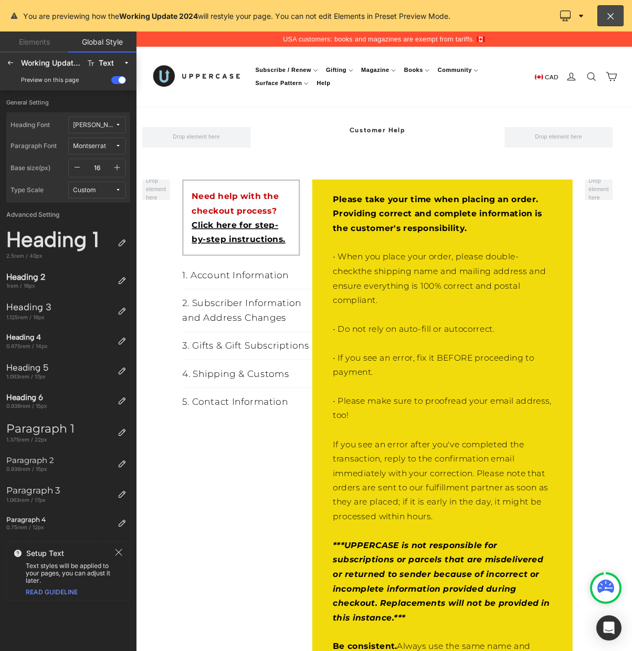
click at [54, 63] on div "Working Update 2024" at bounding box center [51, 63] width 60 height 8
click at [405, 269] on div at bounding box center [454, 429] width 636 height 794
click at [120, 79] on span at bounding box center [118, 80] width 15 height 8
click at [111, 82] on input "checkbox" at bounding box center [111, 82] width 0 height 0
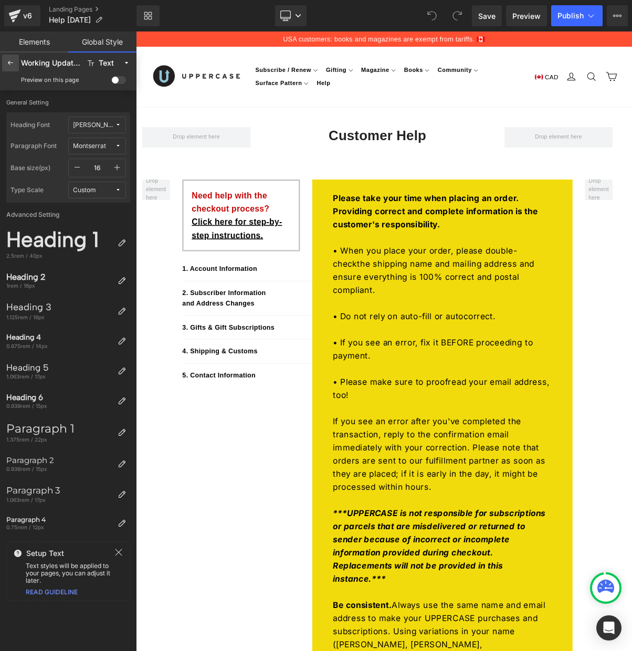
click at [7, 65] on icon at bounding box center [10, 63] width 8 height 8
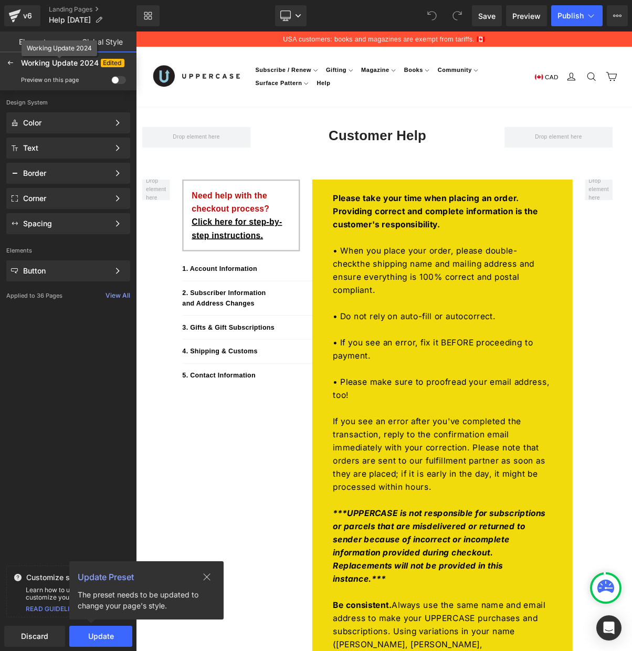
click at [72, 62] on span "Working Update 2024" at bounding box center [60, 62] width 78 height 9
click at [12, 63] on icon at bounding box center [10, 63] width 8 height 8
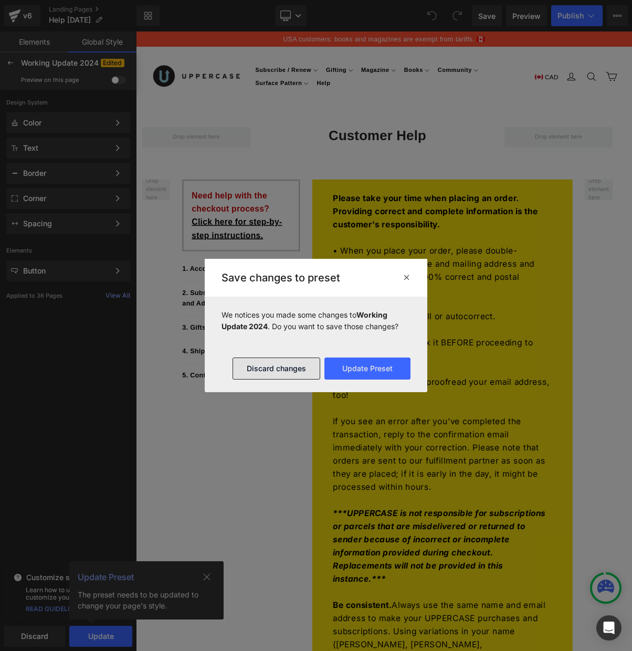
click at [291, 367] on button "Discard changes" at bounding box center [277, 369] width 88 height 22
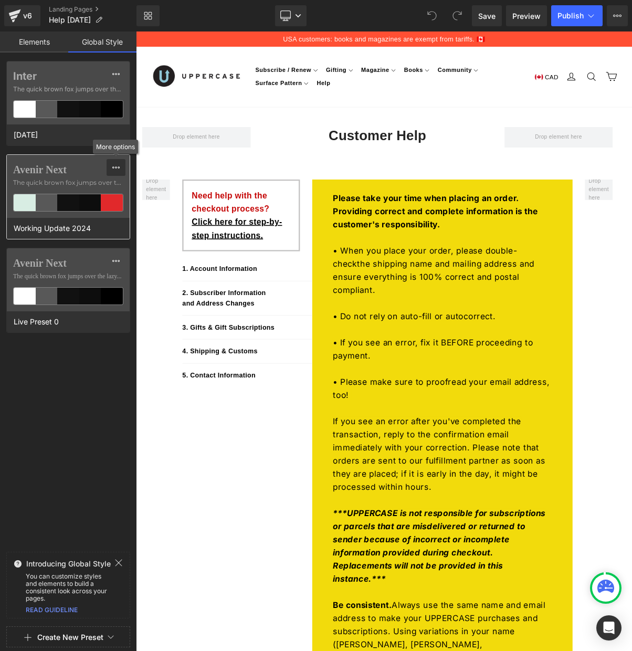
click at [114, 167] on icon at bounding box center [116, 167] width 8 height 8
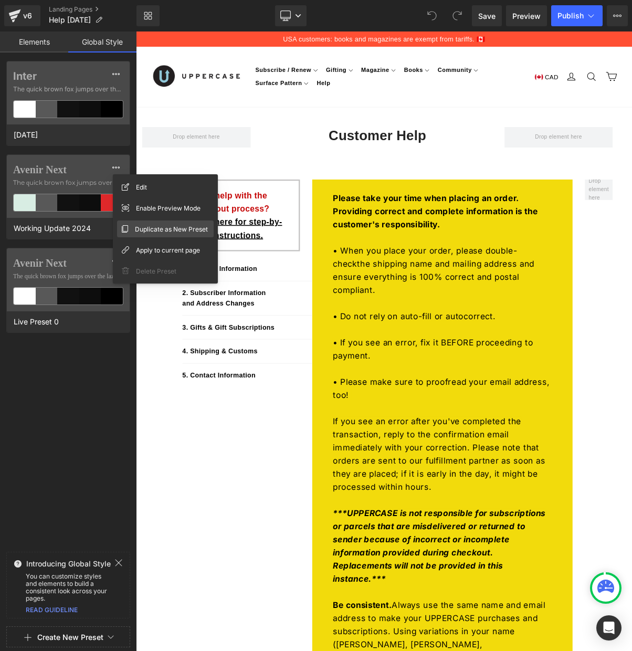
click at [141, 224] on span "Duplicate as New Preset" at bounding box center [171, 229] width 73 height 11
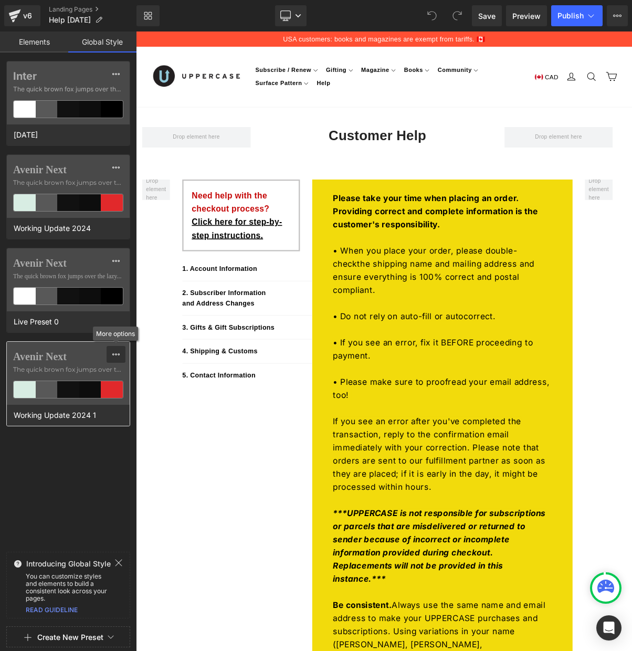
click at [119, 352] on icon at bounding box center [116, 354] width 8 height 8
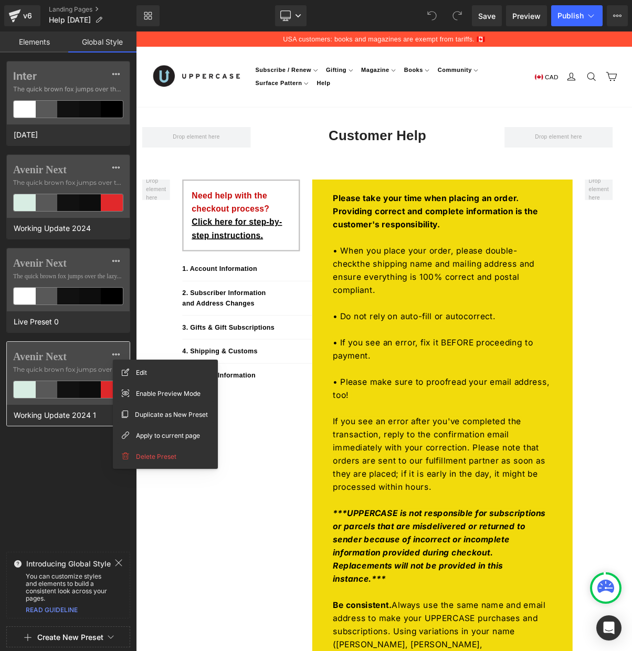
click at [55, 360] on label "Avenir Next" at bounding box center [68, 356] width 110 height 13
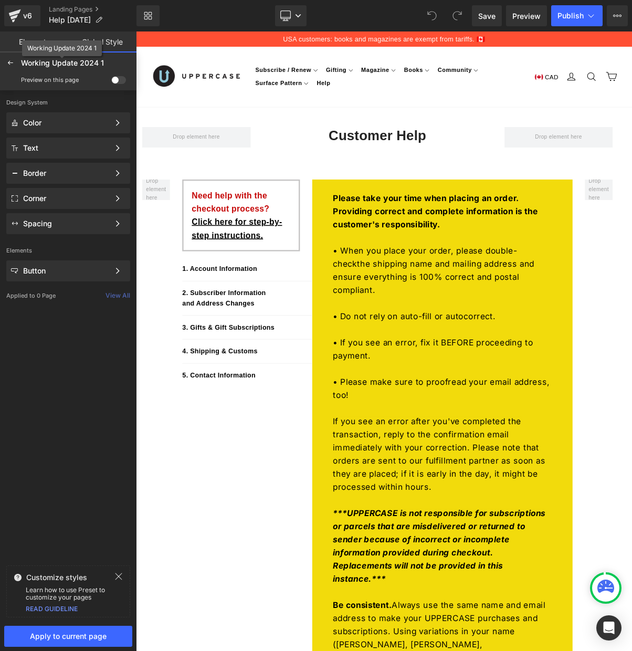
click at [88, 65] on span "Working Update 2024 1" at bounding box center [62, 62] width 83 height 9
click at [66, 63] on span "Working Update 2024 1" at bounding box center [62, 62] width 83 height 9
click at [78, 64] on span "Working Update 2024 1" at bounding box center [62, 62] width 83 height 9
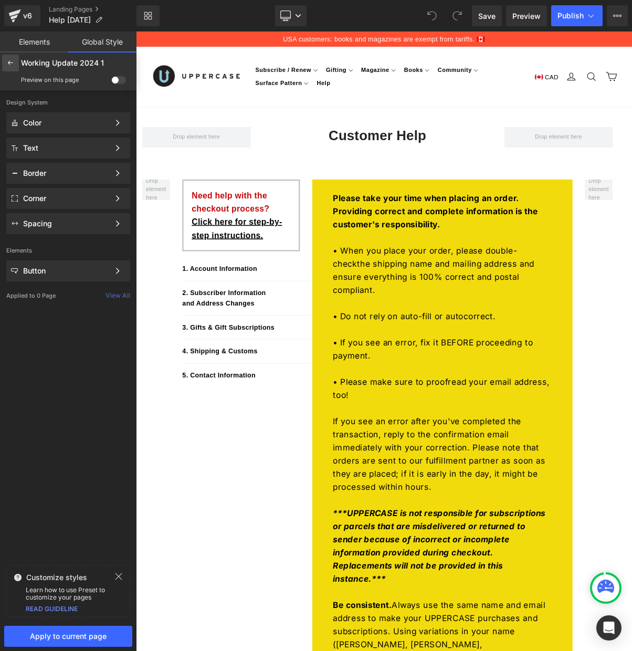
click at [9, 60] on icon at bounding box center [10, 63] width 8 height 8
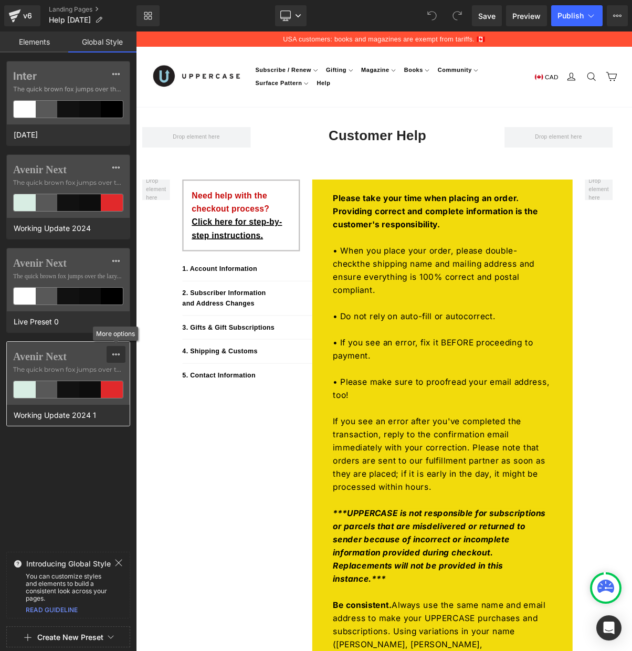
click at [116, 355] on icon at bounding box center [115, 355] width 7 height 2
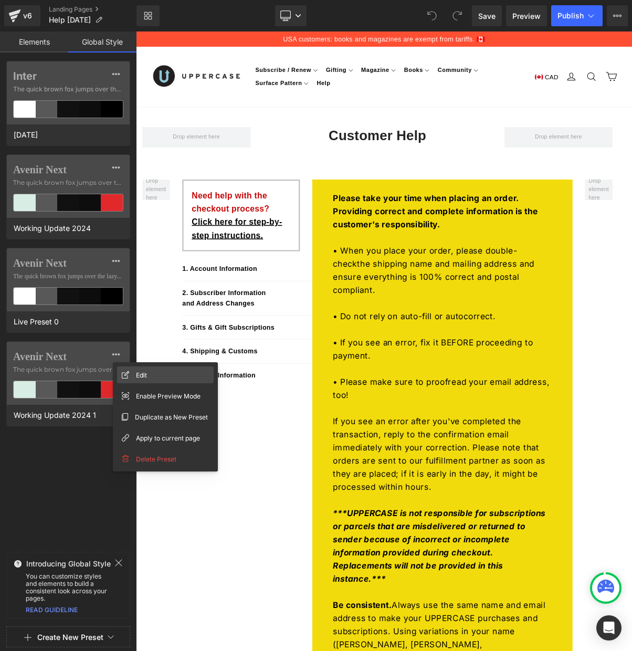
click at [140, 375] on span "Edit" at bounding box center [141, 375] width 11 height 11
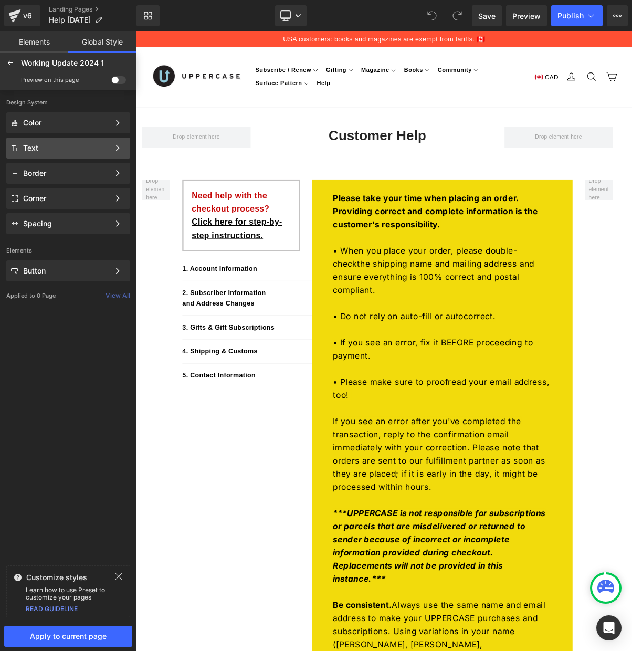
click at [51, 147] on div "Text" at bounding box center [66, 148] width 86 height 8
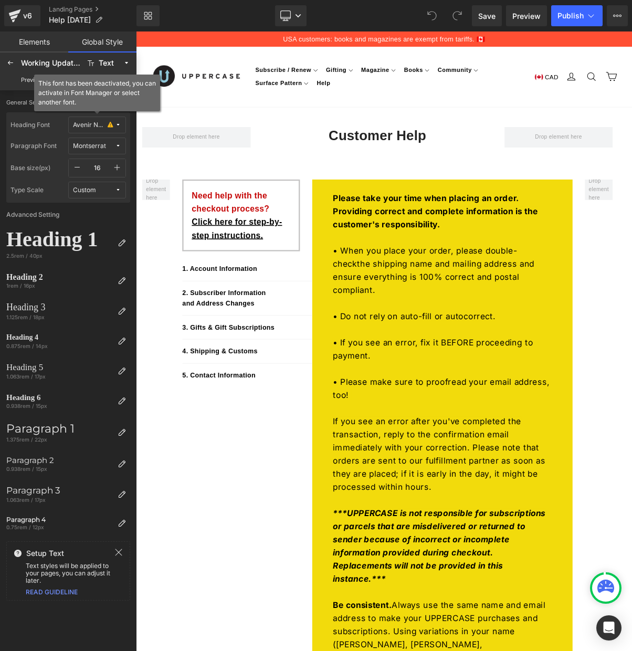
click at [103, 124] on div "Avenir Next" at bounding box center [89, 125] width 33 height 8
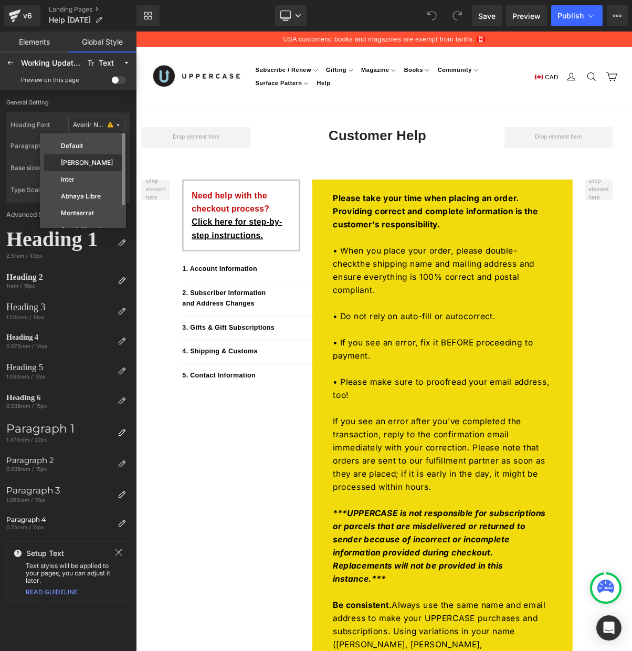
click at [79, 159] on label "[PERSON_NAME]" at bounding box center [87, 162] width 52 height 7
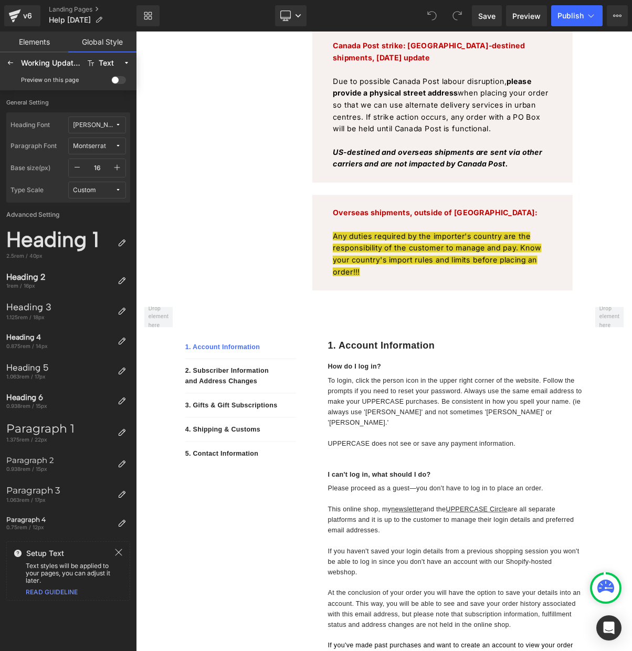
scroll to position [1730, 0]
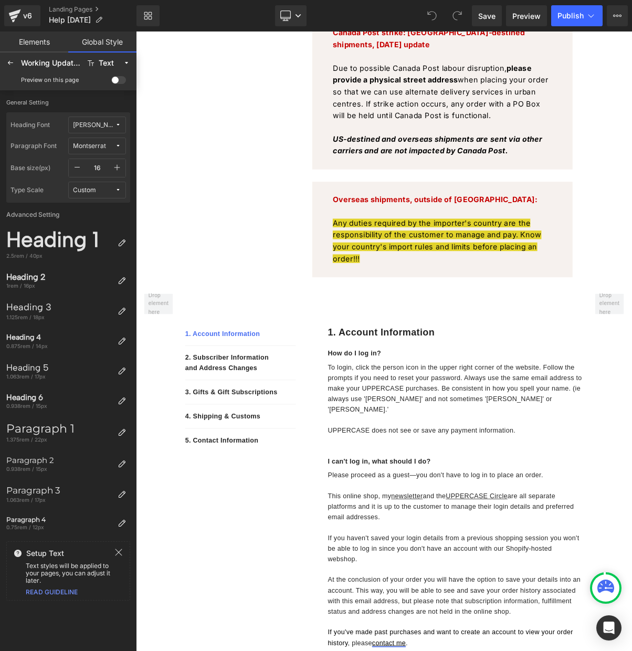
click at [101, 148] on div "Montserrat" at bounding box center [89, 146] width 33 height 8
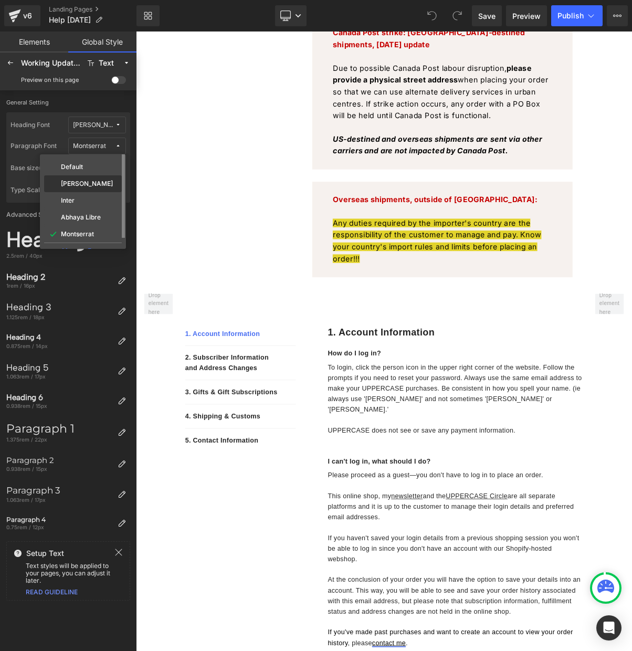
click at [87, 180] on label "[PERSON_NAME]" at bounding box center [87, 183] width 52 height 7
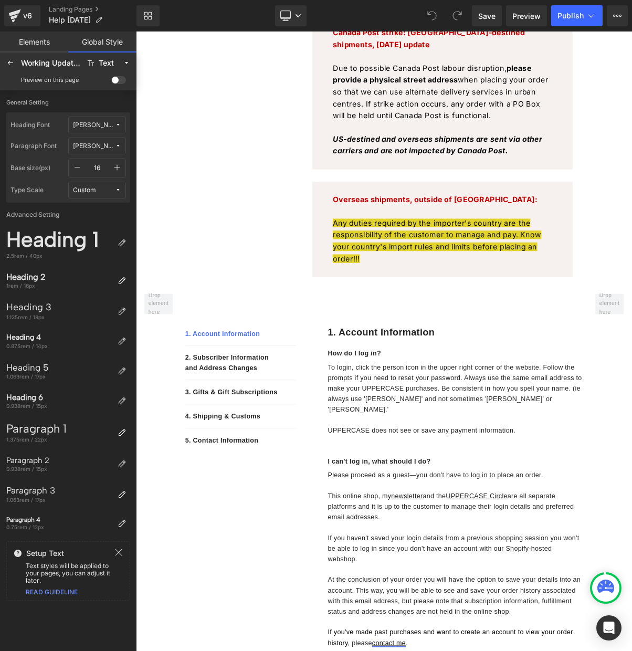
click at [108, 143] on span "[PERSON_NAME]" at bounding box center [94, 146] width 42 height 8
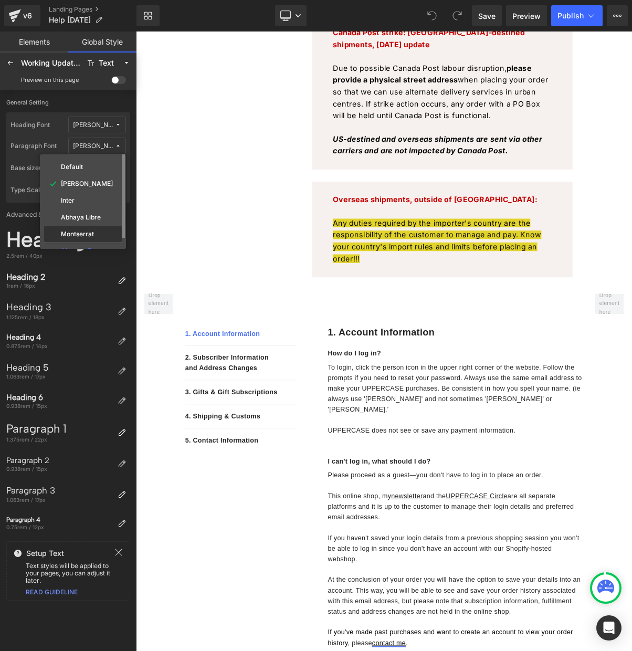
click at [86, 232] on label "Montserrat" at bounding box center [77, 234] width 33 height 7
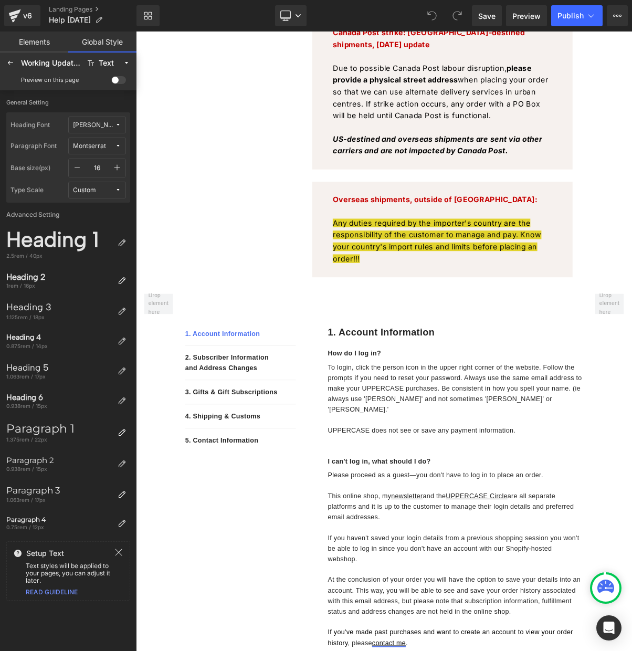
click at [97, 143] on div "Montserrat" at bounding box center [89, 146] width 33 height 8
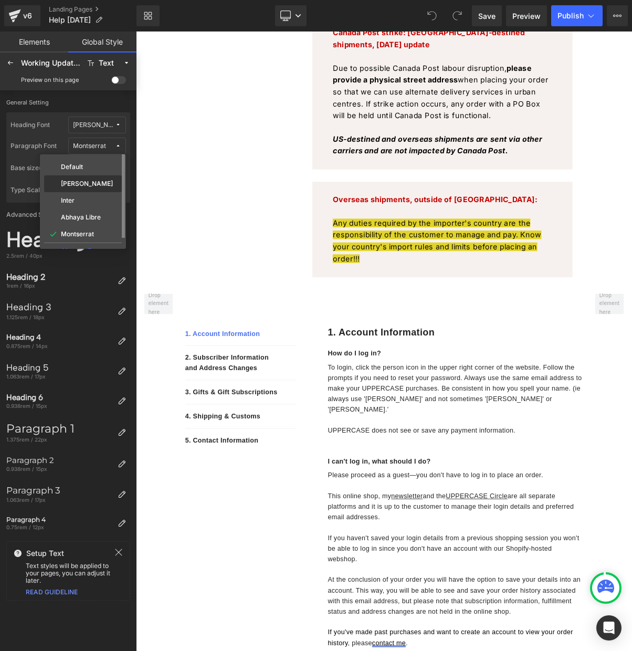
click at [86, 184] on label "[PERSON_NAME]" at bounding box center [87, 183] width 52 height 7
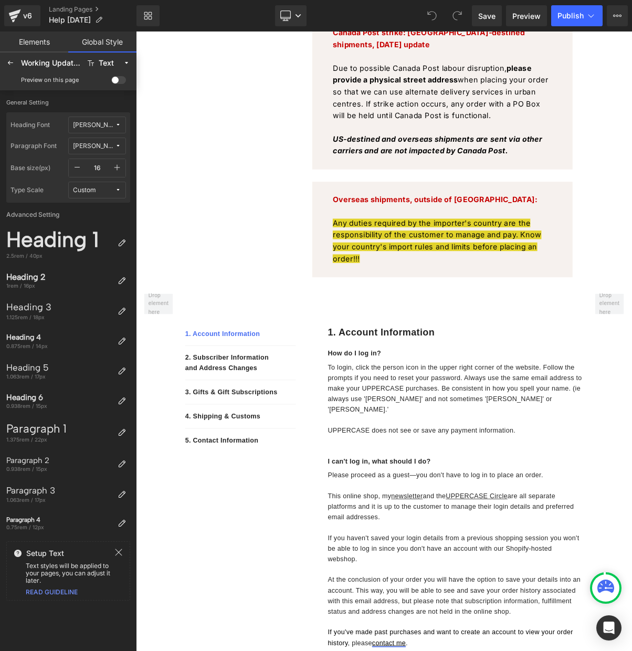
click at [116, 81] on span at bounding box center [118, 80] width 15 height 8
click at [111, 82] on input "checkbox" at bounding box center [111, 82] width 0 height 0
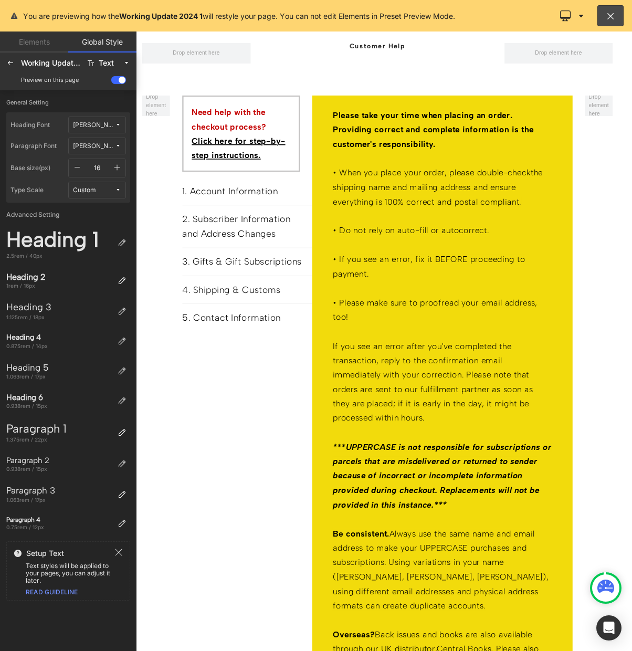
scroll to position [27, 0]
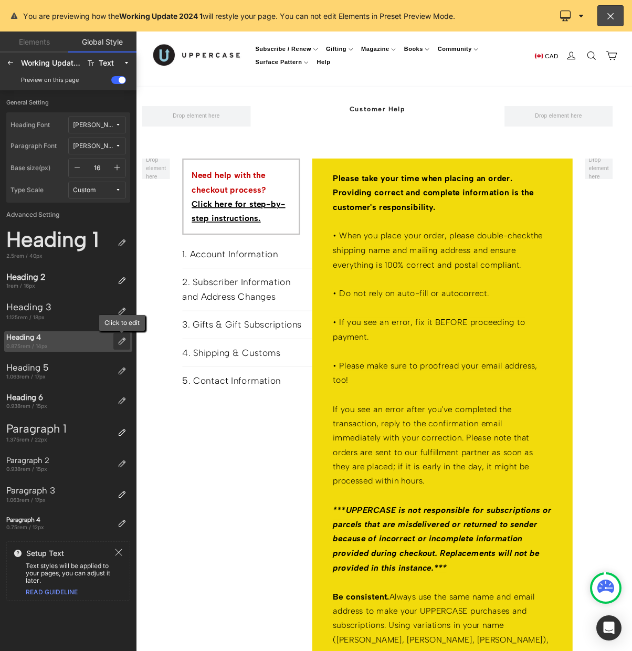
click at [121, 340] on icon at bounding box center [122, 341] width 8 height 8
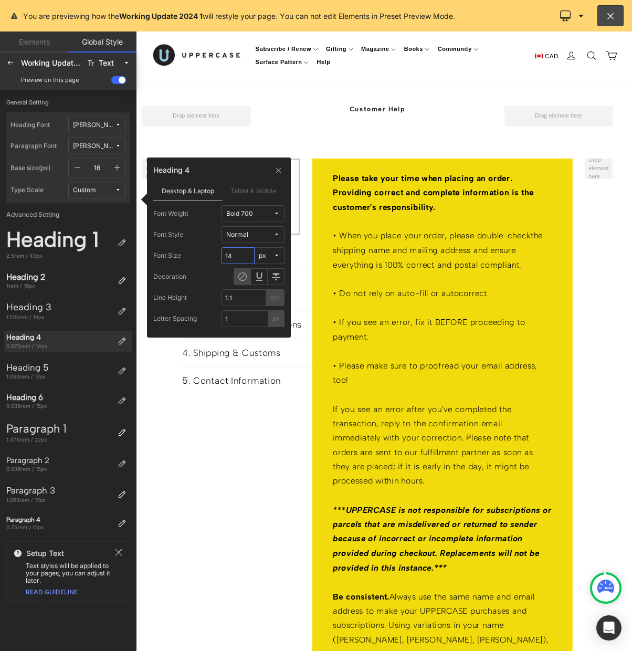
drag, startPoint x: 238, startPoint y: 254, endPoint x: 201, endPoint y: 253, distance: 36.8
click at [201, 253] on div "Font Size 14 px" at bounding box center [218, 255] width 131 height 17
type input "20"
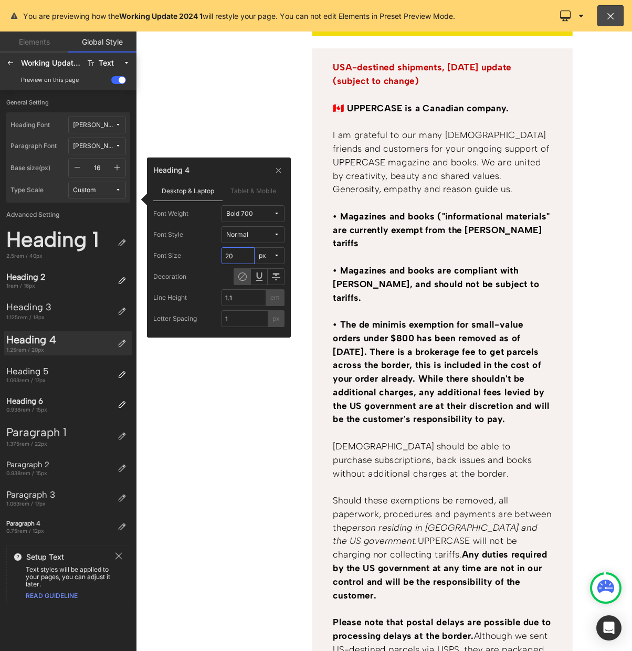
scroll to position [1111, 0]
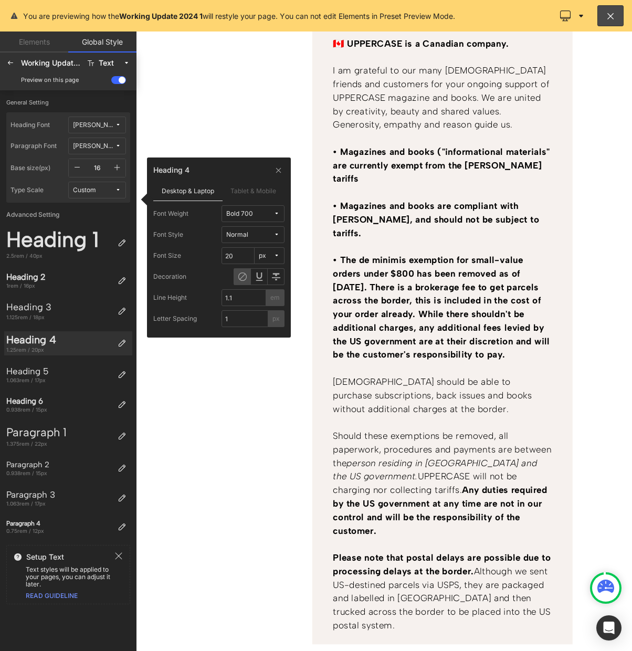
click at [207, 458] on div at bounding box center [454, 429] width 636 height 794
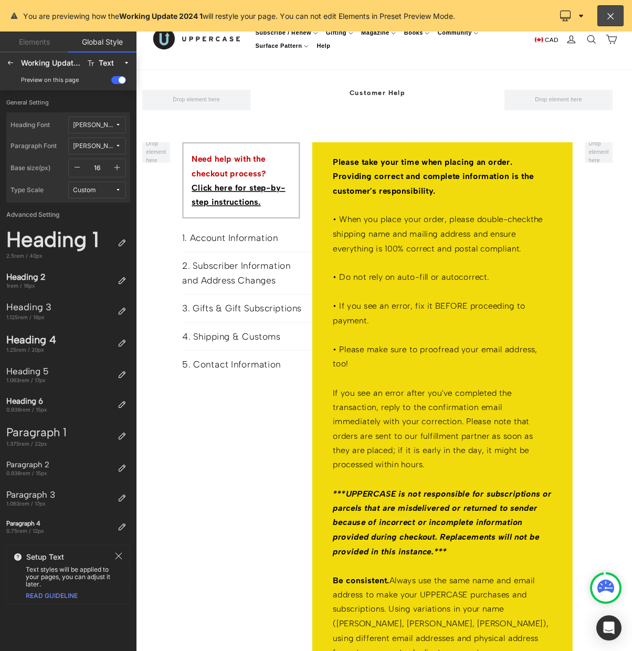
scroll to position [0, 0]
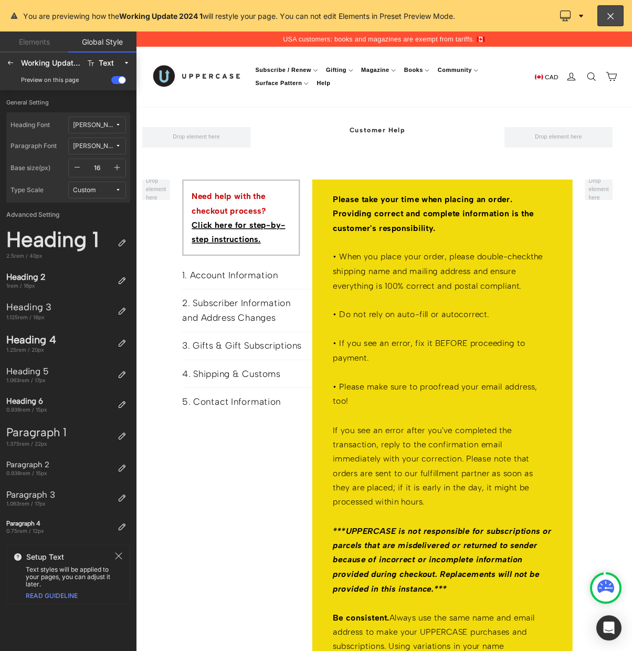
click at [434, 157] on div at bounding box center [454, 429] width 636 height 794
click at [121, 80] on span at bounding box center [118, 80] width 15 height 8
click at [111, 82] on input "checkbox" at bounding box center [111, 82] width 0 height 0
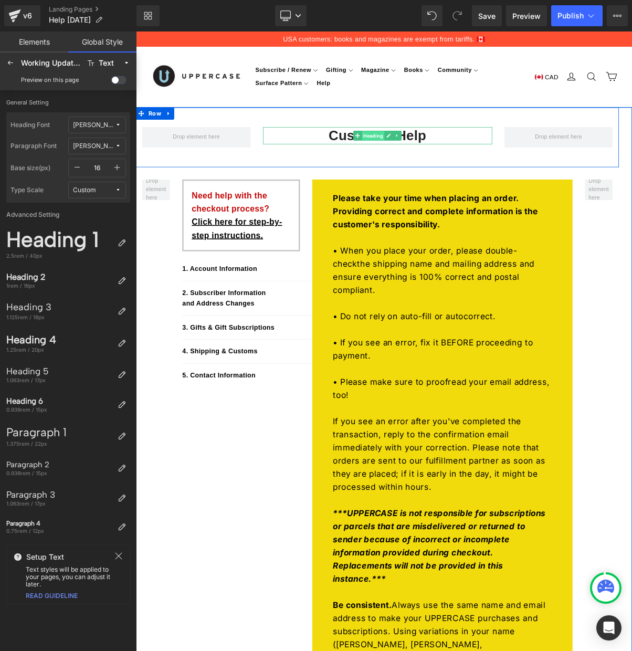
click at [435, 162] on span "Heading" at bounding box center [439, 165] width 29 height 13
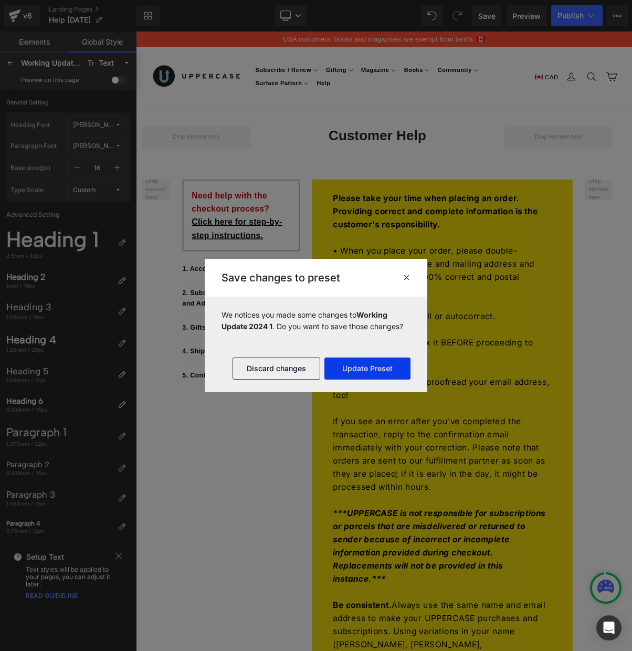
click at [366, 368] on button "Update Preset" at bounding box center [368, 369] width 86 height 22
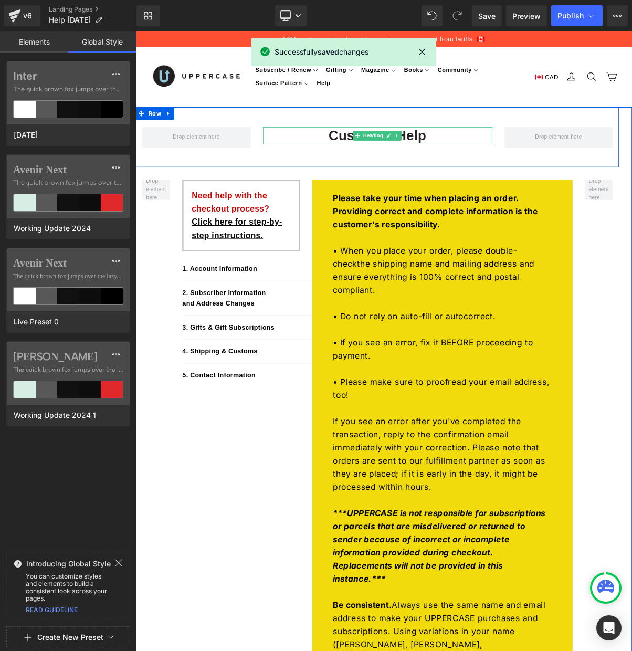
click at [392, 164] on h2 "Customer Help" at bounding box center [446, 165] width 294 height 23
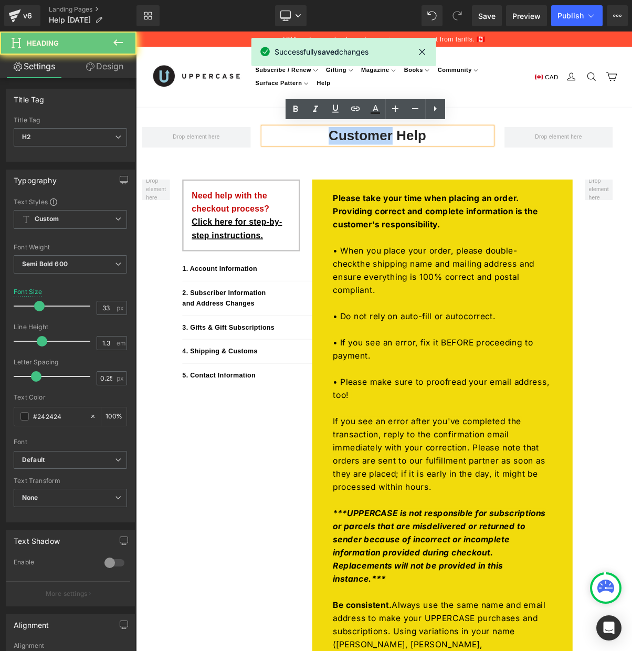
click at [392, 164] on h2 "Customer Help" at bounding box center [446, 165] width 294 height 23
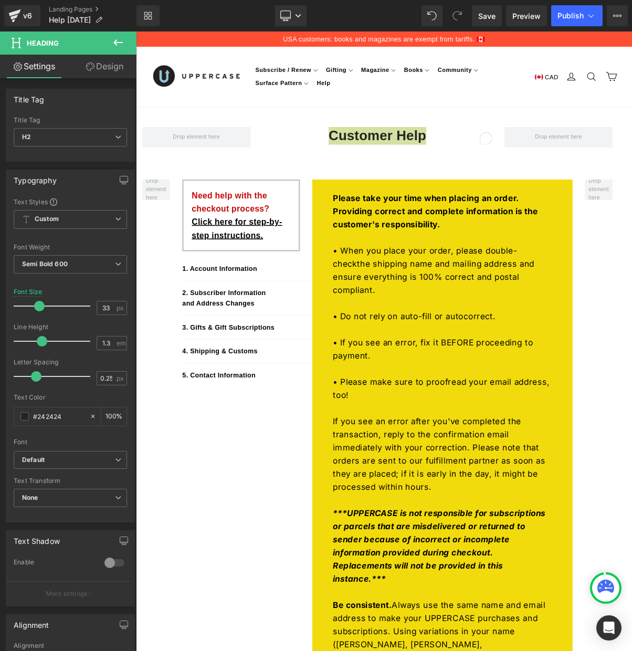
click at [116, 40] on icon at bounding box center [117, 42] width 9 height 6
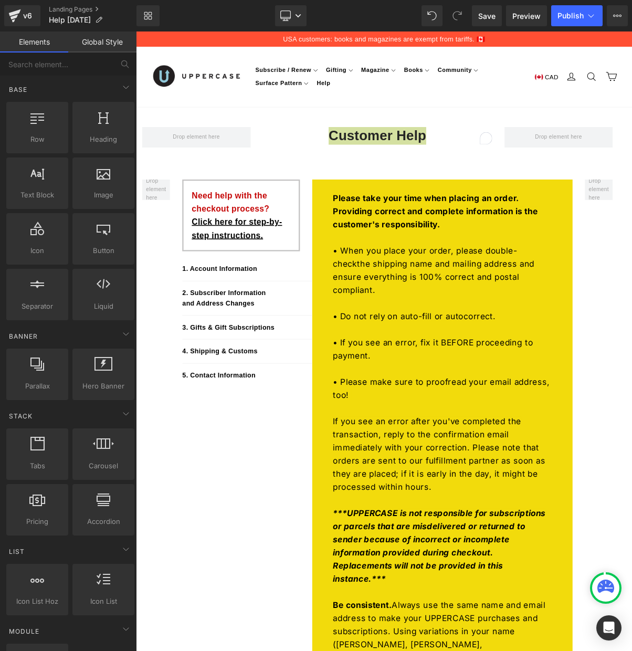
click at [95, 42] on link "Global Style" at bounding box center [102, 42] width 68 height 21
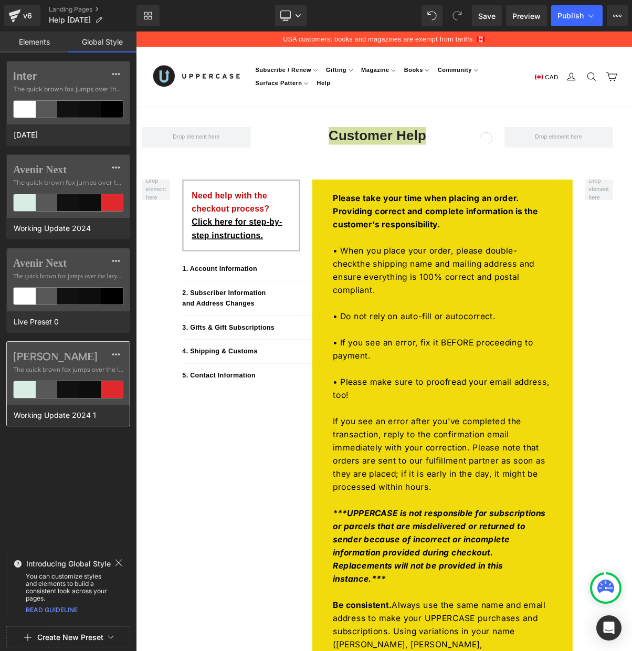
click at [71, 363] on div "Albert Sans The quick brown fox jumps over the lazy..." at bounding box center [68, 373] width 123 height 63
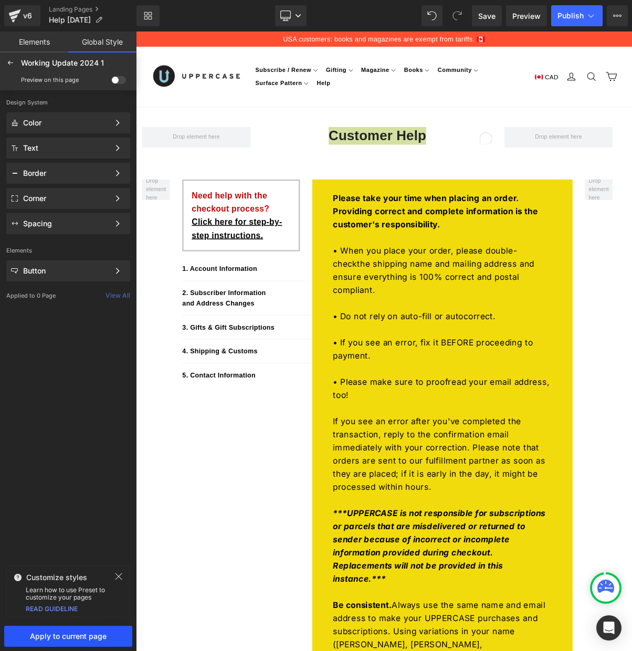
click at [71, 637] on span "Apply to current page" at bounding box center [68, 636] width 124 height 8
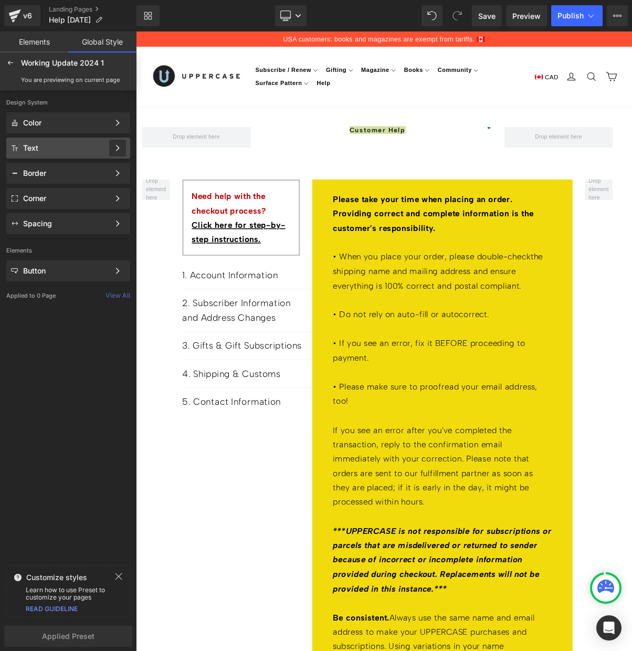
click at [116, 149] on icon at bounding box center [117, 147] width 7 height 7
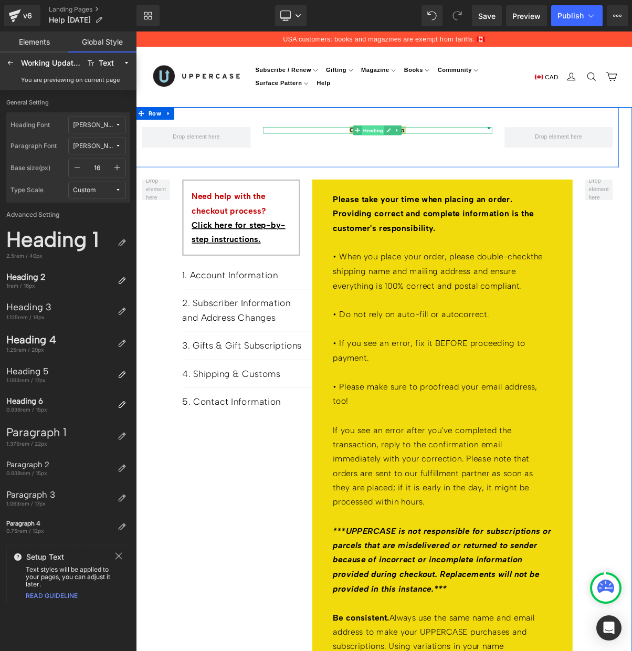
click at [447, 154] on span "Heading" at bounding box center [439, 158] width 29 height 13
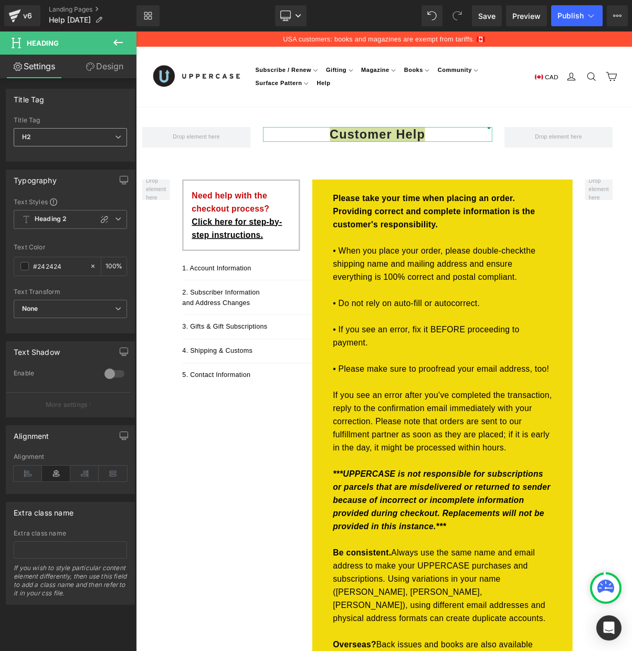
click at [89, 137] on span "H2" at bounding box center [70, 137] width 113 height 18
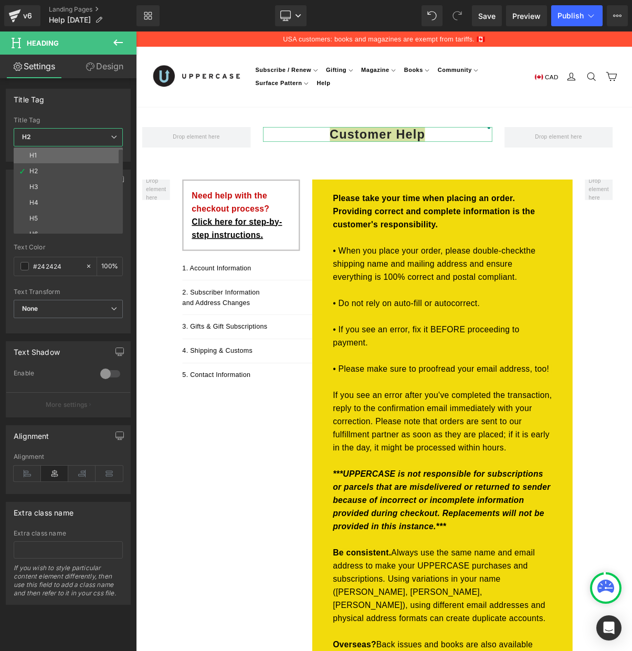
click at [63, 157] on li "H1" at bounding box center [71, 156] width 114 height 16
type input "100"
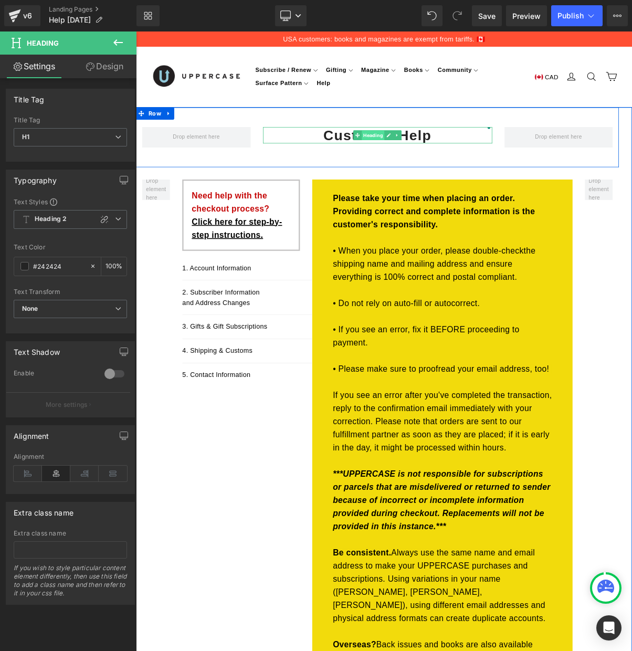
click at [429, 158] on span "Heading" at bounding box center [439, 164] width 29 height 13
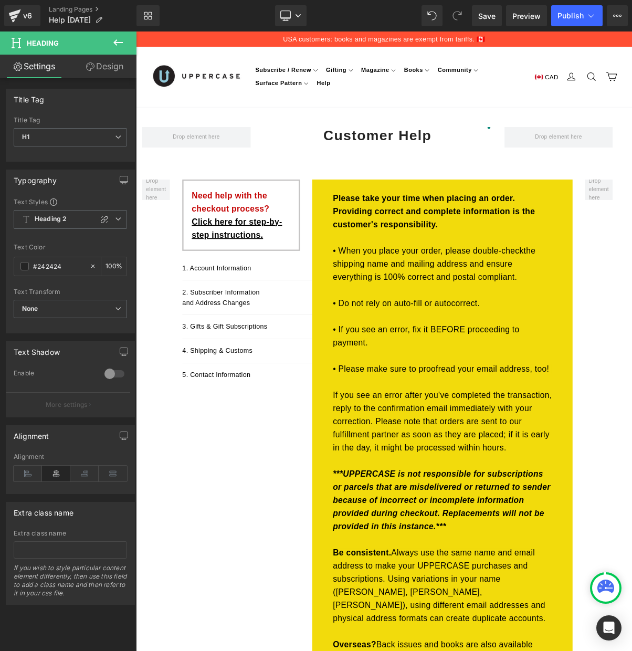
click at [117, 41] on icon at bounding box center [118, 42] width 13 height 13
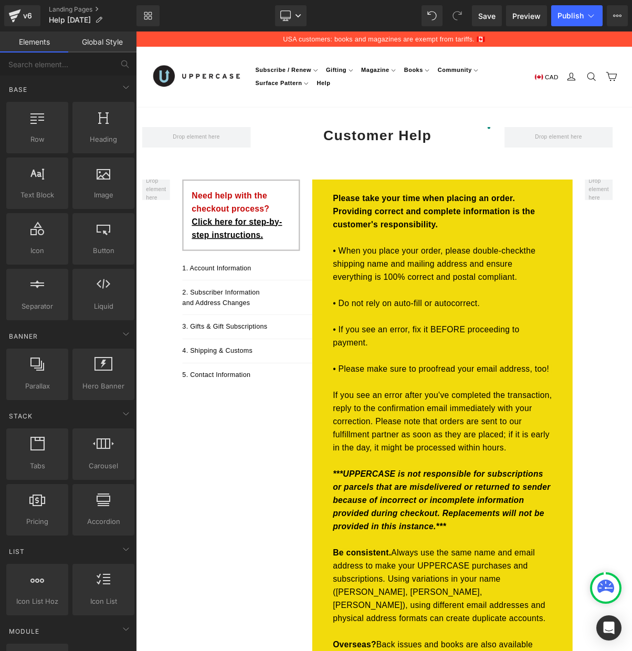
click at [115, 44] on link "Global Style" at bounding box center [102, 42] width 68 height 21
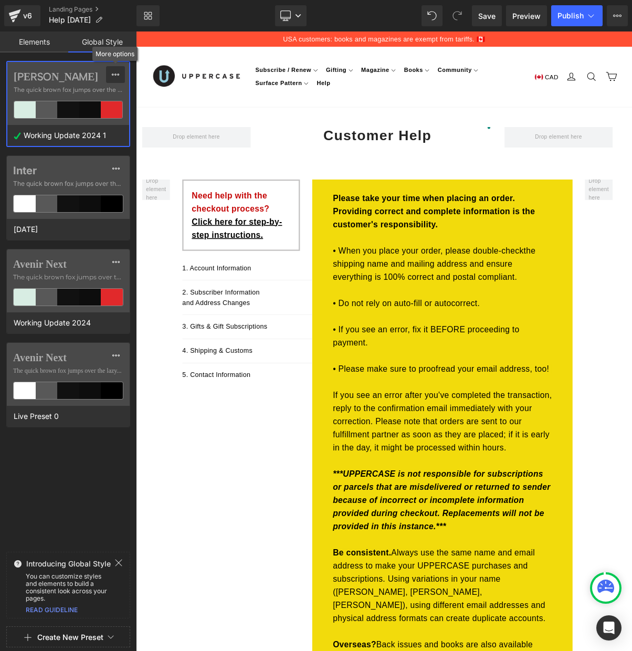
click at [112, 72] on icon at bounding box center [115, 74] width 8 height 8
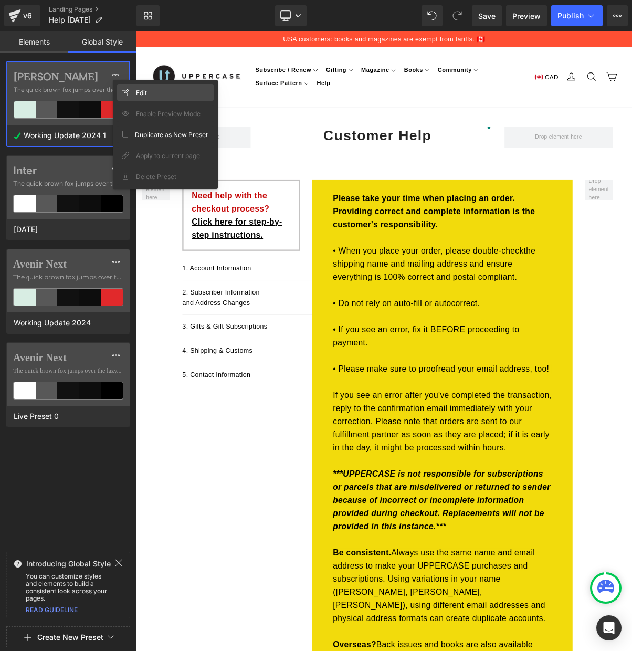
click at [137, 91] on span "Edit" at bounding box center [141, 92] width 11 height 11
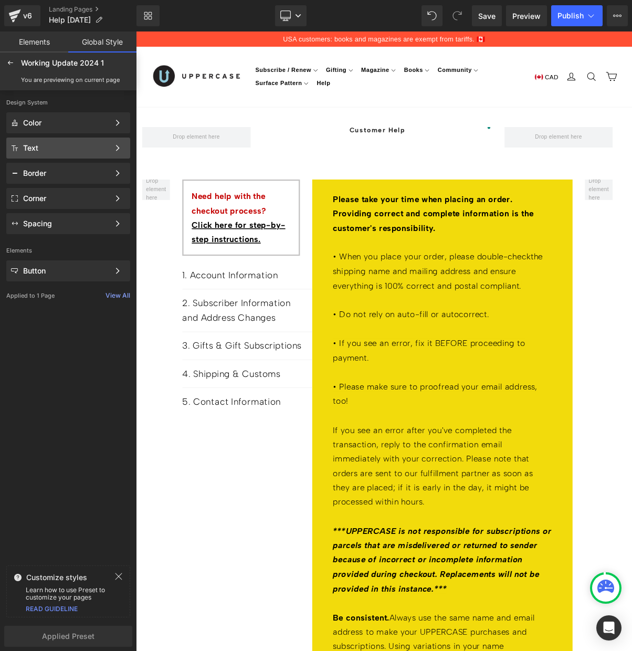
click at [54, 152] on div "Text" at bounding box center [66, 148] width 86 height 8
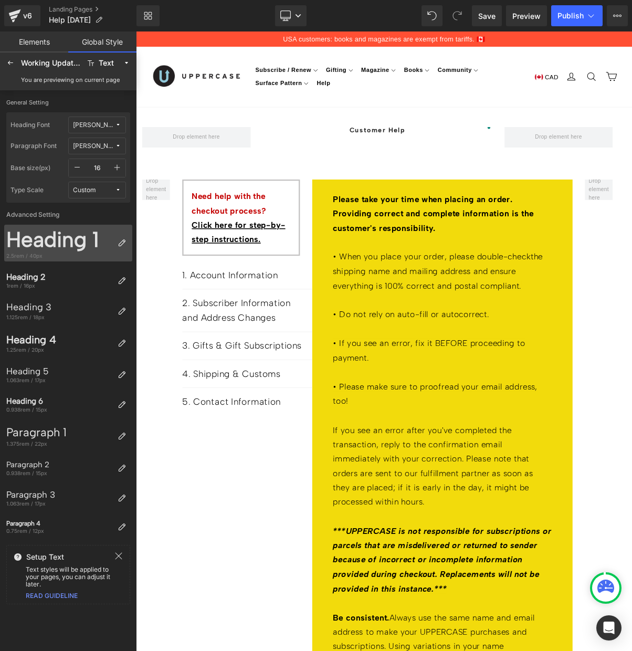
click at [76, 242] on div "Heading 1" at bounding box center [59, 239] width 107 height 25
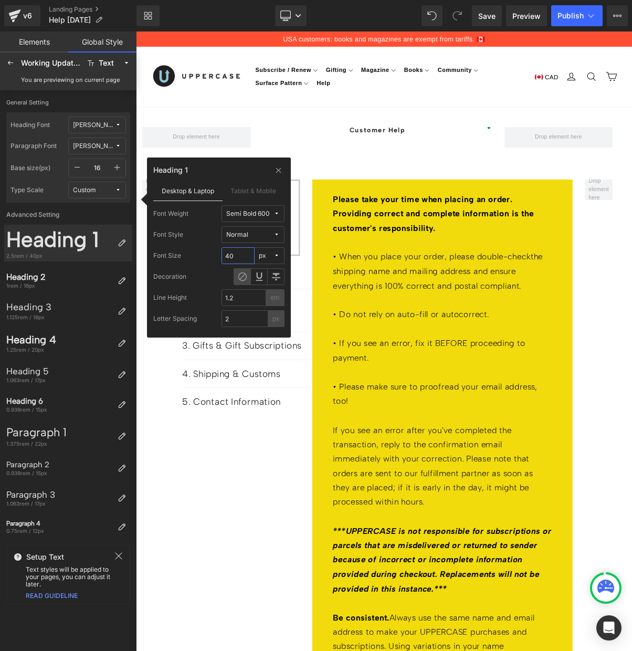
drag, startPoint x: 235, startPoint y: 258, endPoint x: 217, endPoint y: 258, distance: 18.4
click at [217, 258] on div "Font Size 40 px" at bounding box center [218, 255] width 131 height 17
type input "30"
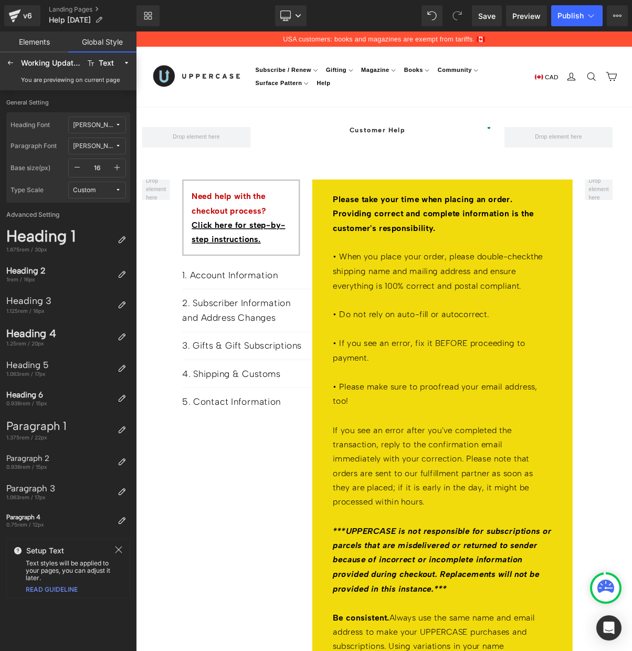
drag, startPoint x: 338, startPoint y: 161, endPoint x: 402, endPoint y: 154, distance: 64.4
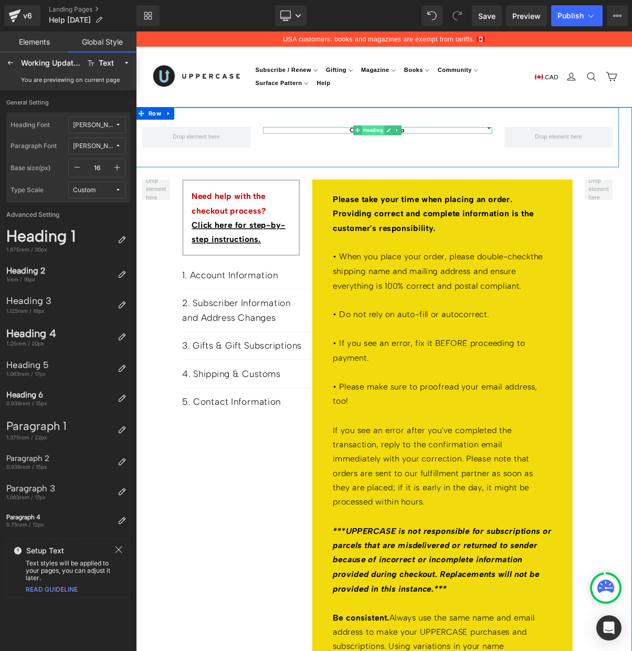
click at [443, 156] on span "Heading" at bounding box center [439, 158] width 29 height 13
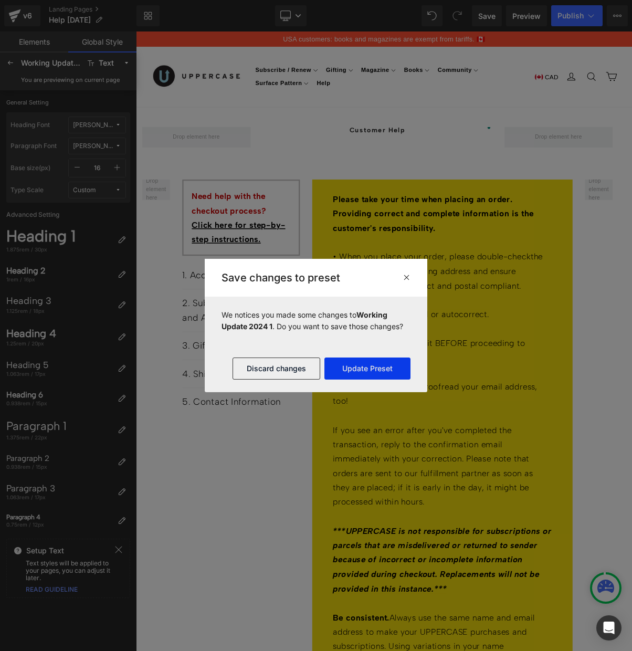
click at [351, 367] on button "Update Preset" at bounding box center [368, 369] width 86 height 22
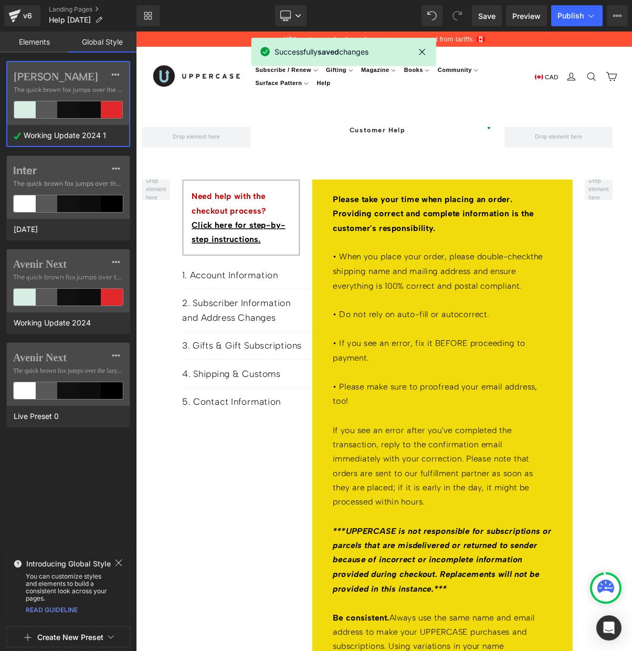
click at [425, 49] on icon at bounding box center [423, 51] width 11 height 11
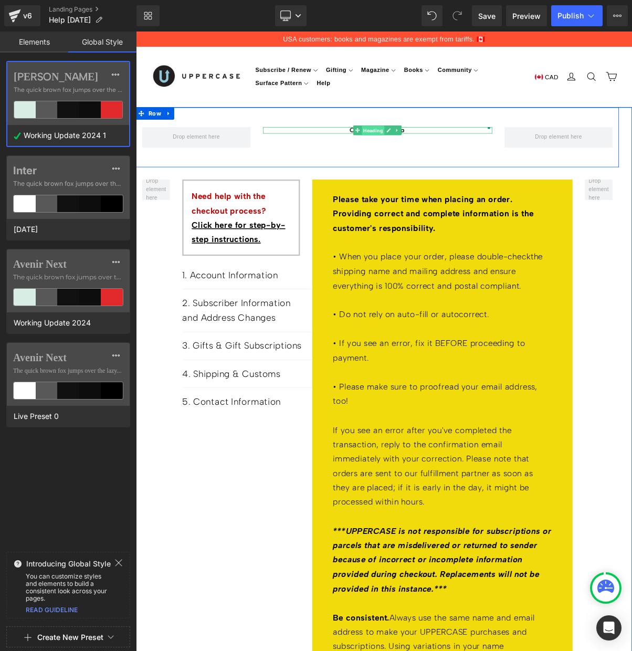
click at [449, 157] on span "Heading" at bounding box center [439, 158] width 29 height 13
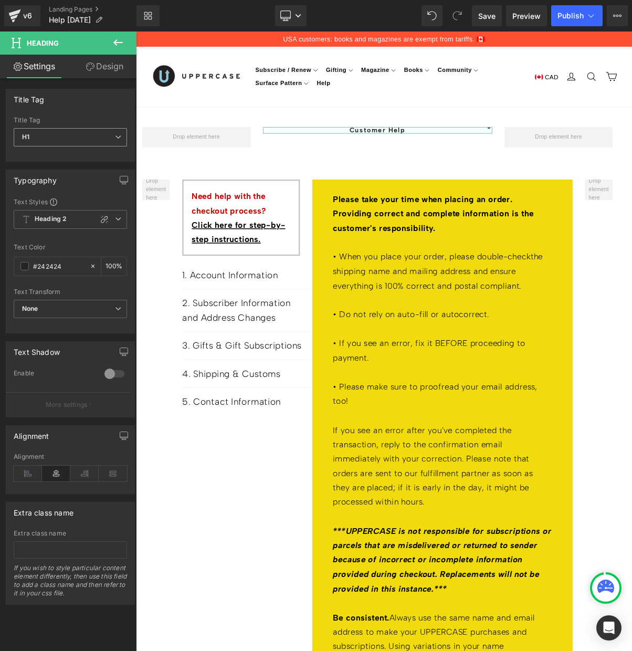
click at [67, 139] on span "H1" at bounding box center [70, 137] width 113 height 18
click at [85, 110] on div "Title Tag H1 H2 H3 H4 H5 H6 Title Tag H1 H1 H2 H3 H4 H5 H6" at bounding box center [70, 125] width 129 height 73
click at [68, 220] on span "Heading 2" at bounding box center [70, 219] width 113 height 19
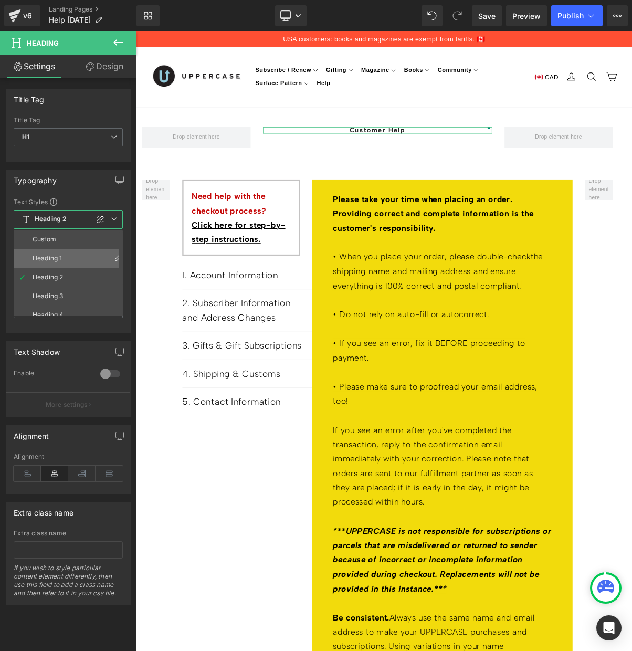
click at [57, 256] on div "Heading 1" at bounding box center [47, 258] width 29 height 7
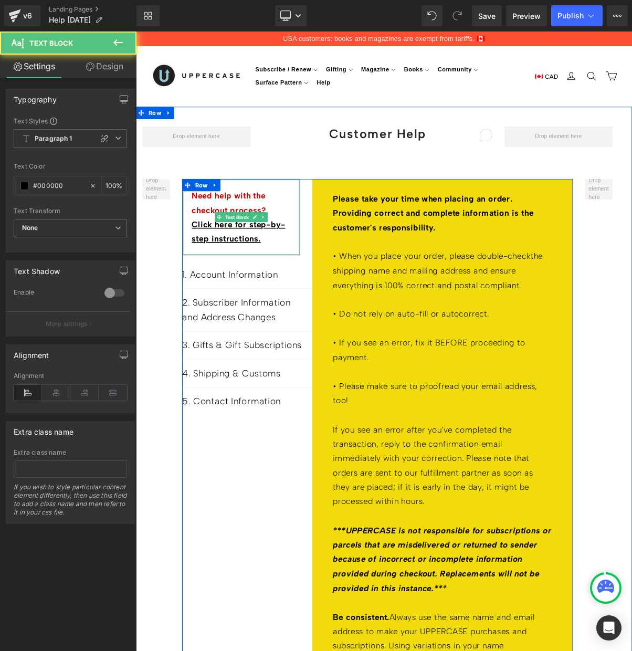
click at [239, 258] on span "Need help with the checkout process?" at bounding box center [255, 251] width 96 height 31
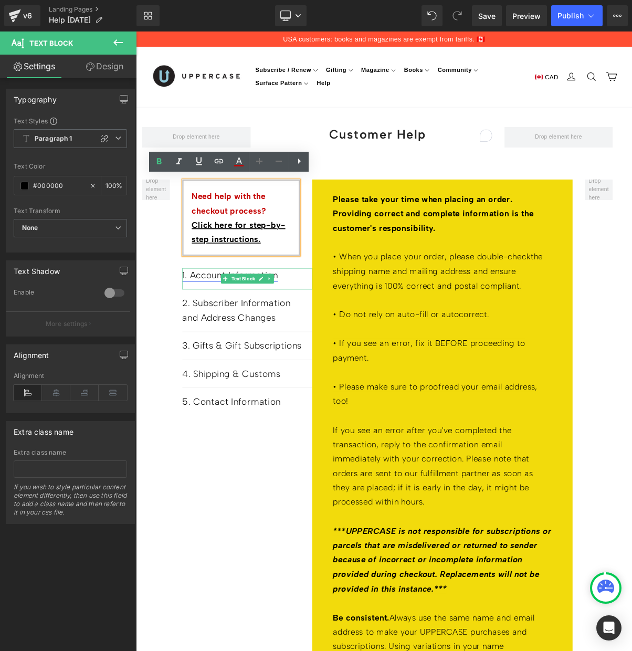
click at [241, 339] on link "1. Account Information" at bounding box center [256, 344] width 122 height 14
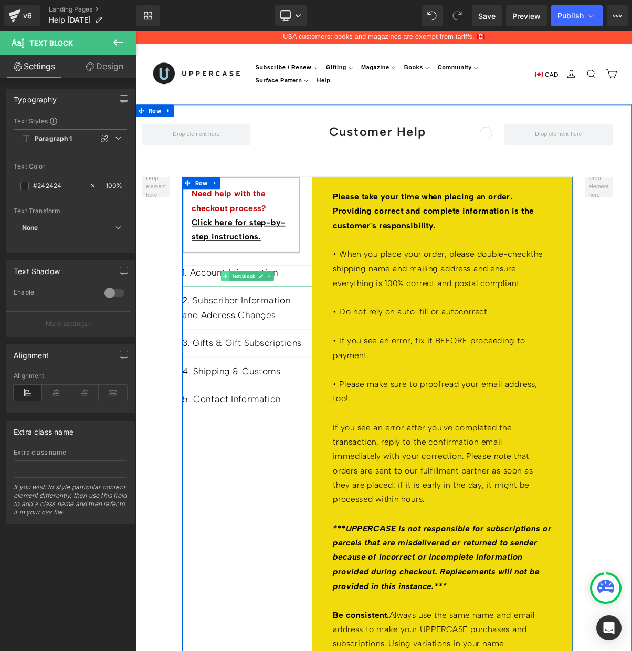
scroll to position [2, 0]
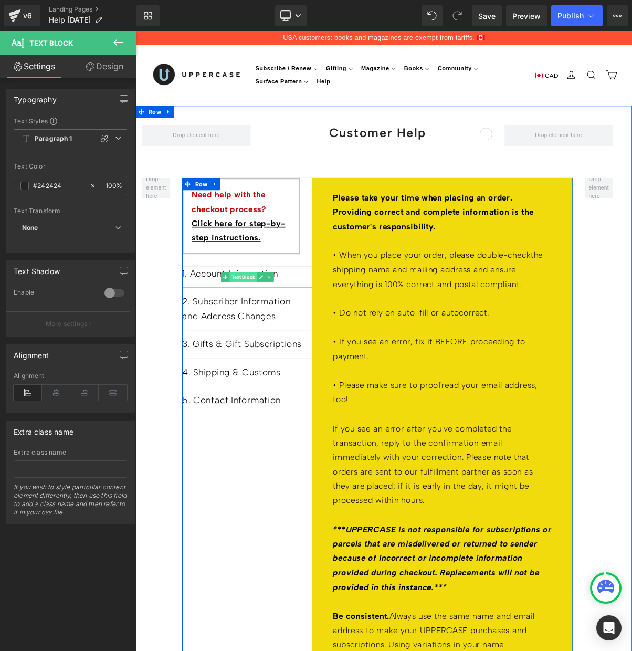
click at [277, 344] on span "Text Block" at bounding box center [273, 346] width 35 height 13
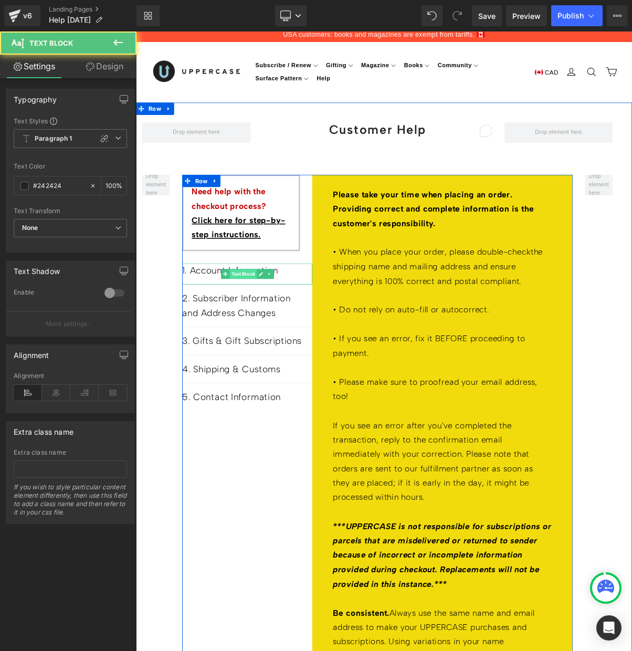
scroll to position [7, 0]
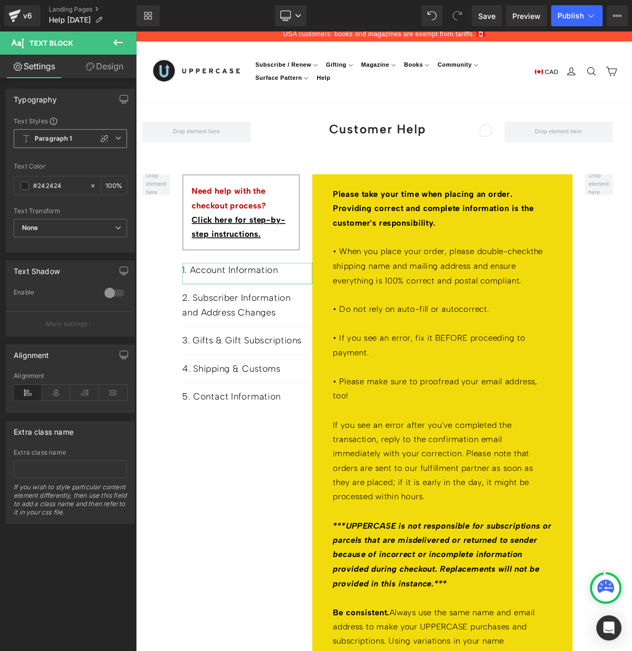
click at [71, 140] on b "Paragraph 1" at bounding box center [54, 138] width 38 height 9
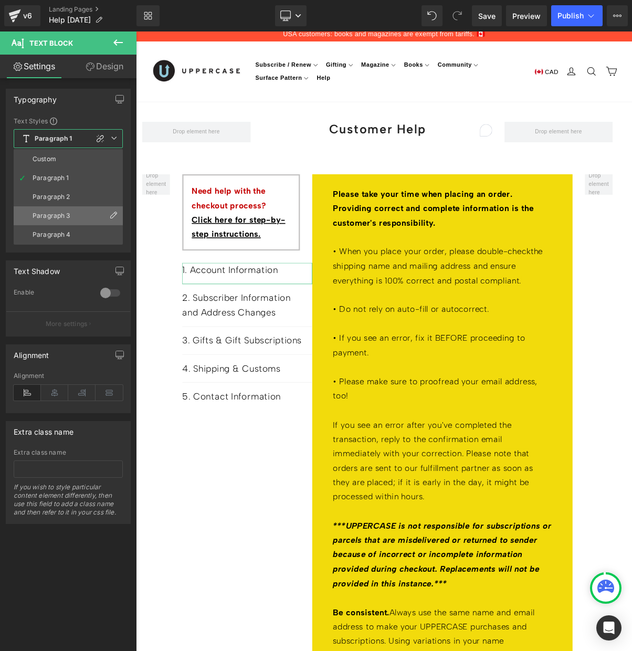
click at [62, 212] on div "Paragraph 3" at bounding box center [52, 215] width 38 height 7
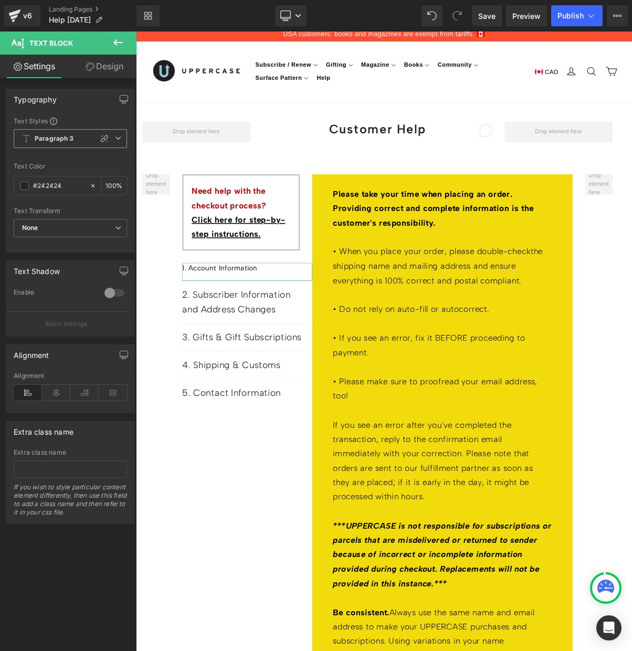
click at [66, 138] on b "Paragraph 3" at bounding box center [54, 138] width 39 height 9
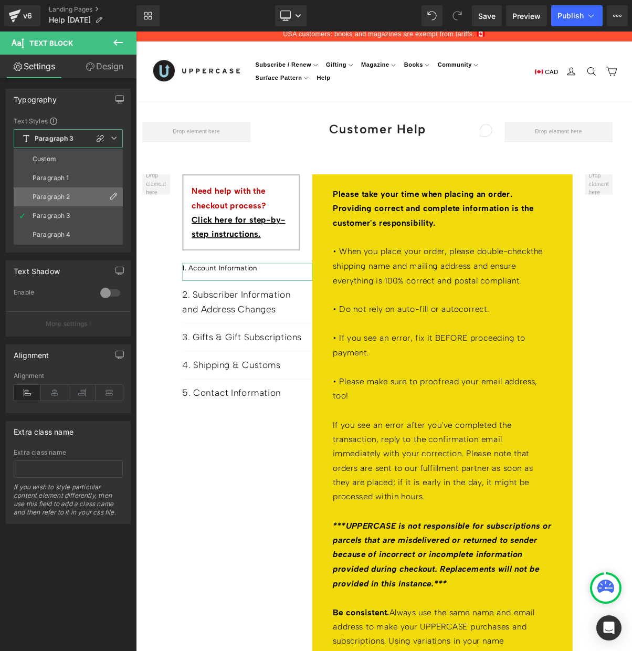
click at [65, 198] on div "Paragraph 2" at bounding box center [52, 196] width 38 height 7
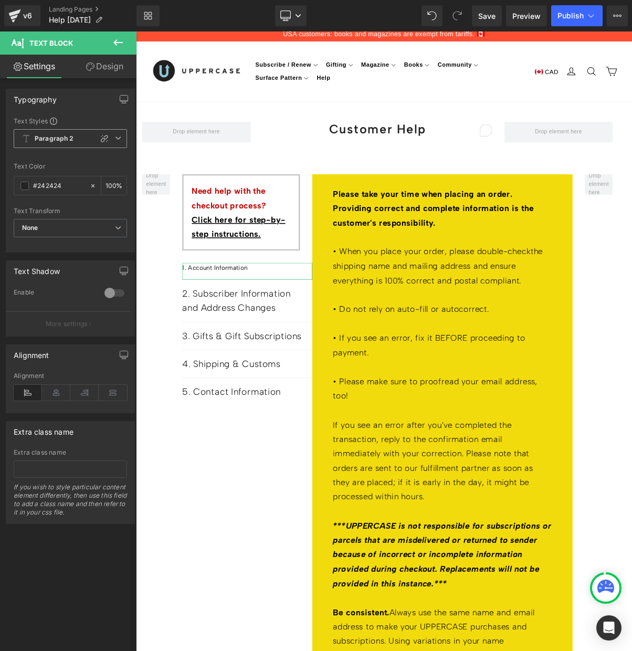
click at [67, 132] on span "Paragraph 2" at bounding box center [70, 138] width 113 height 19
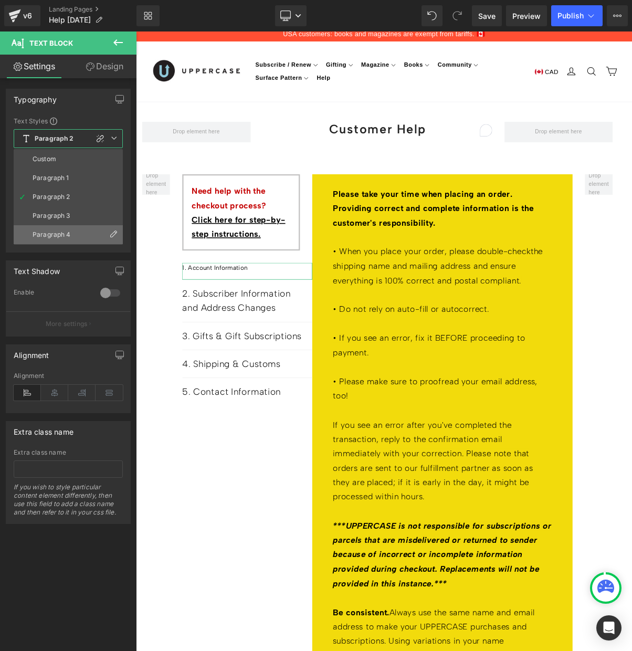
click at [61, 228] on li "Paragraph 4" at bounding box center [68, 234] width 109 height 19
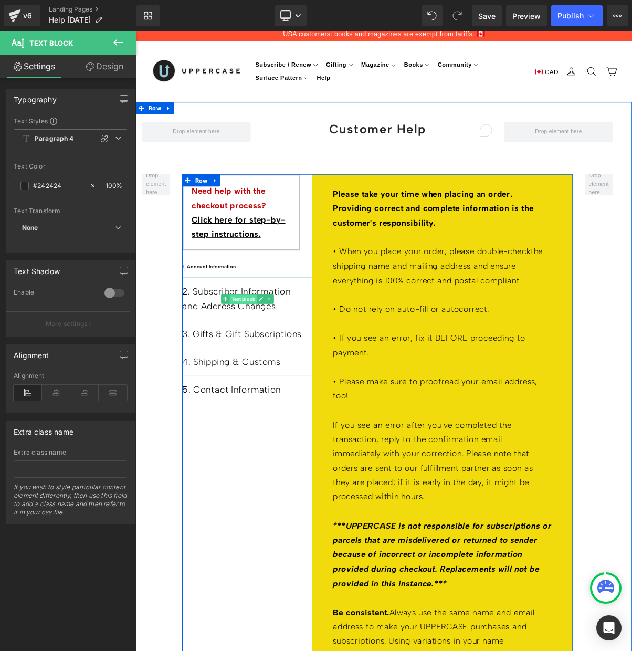
click at [271, 369] on span "Text Block" at bounding box center [273, 374] width 35 height 13
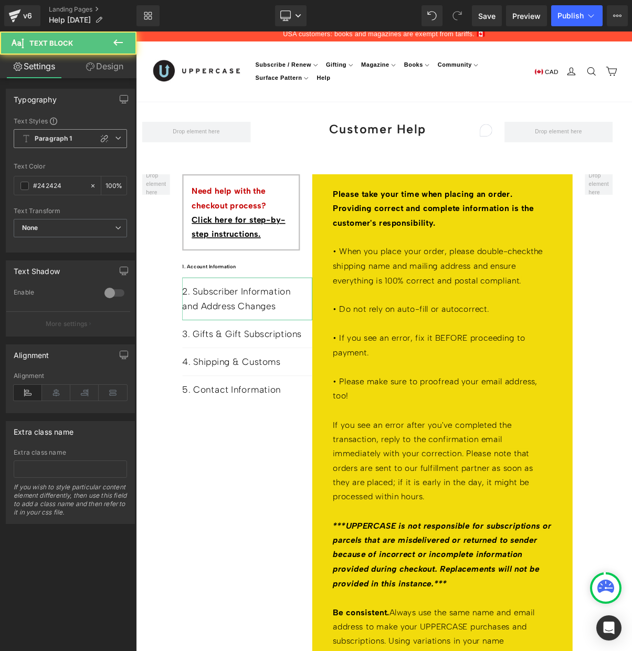
click at [78, 140] on span "Paragraph 1" at bounding box center [70, 138] width 113 height 19
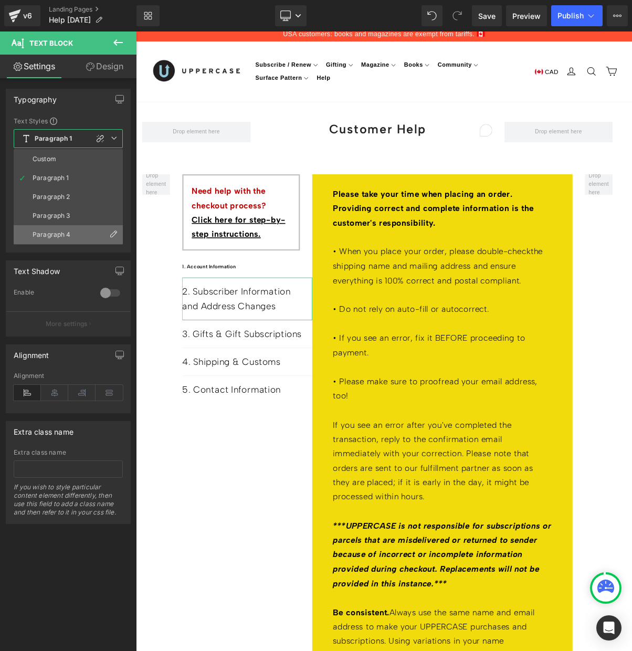
click at [72, 235] on li "Paragraph 4" at bounding box center [68, 234] width 109 height 19
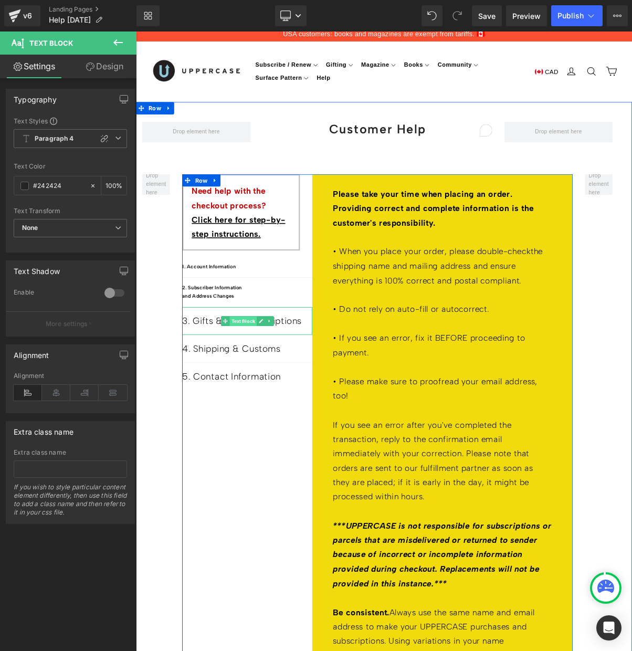
click at [272, 399] on span "Text Block" at bounding box center [273, 403] width 35 height 13
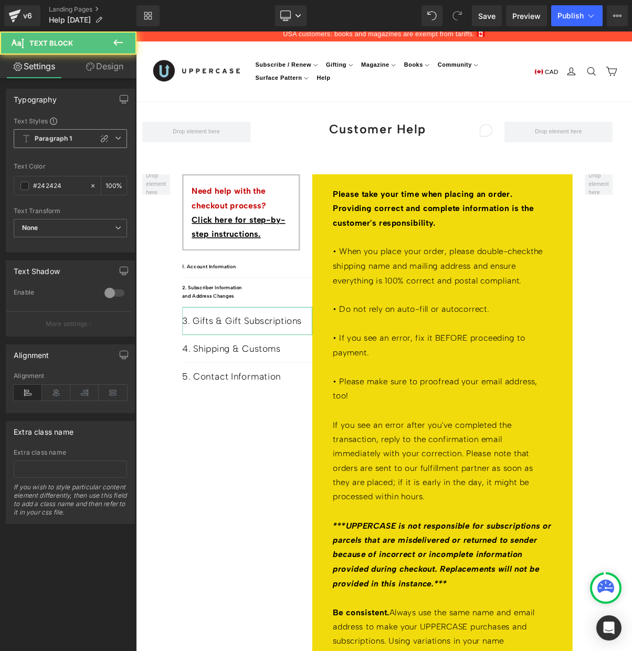
click at [71, 137] on b "Paragraph 1" at bounding box center [54, 138] width 38 height 9
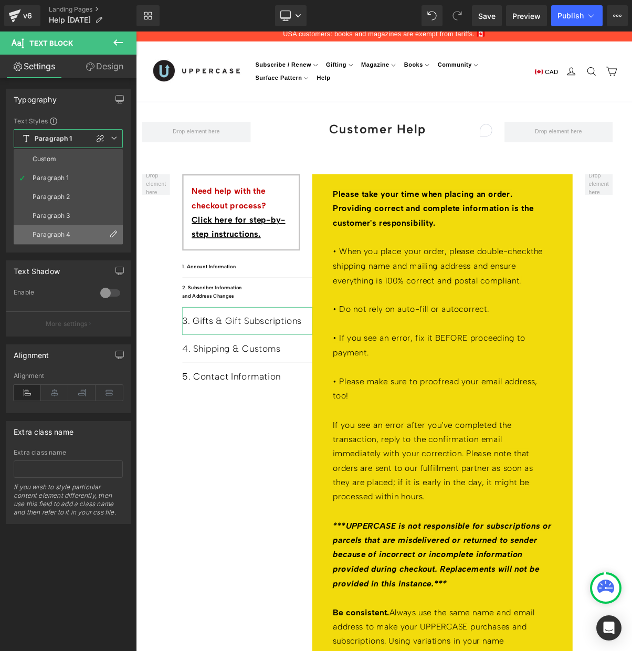
click at [61, 230] on li "Paragraph 4" at bounding box center [68, 234] width 109 height 19
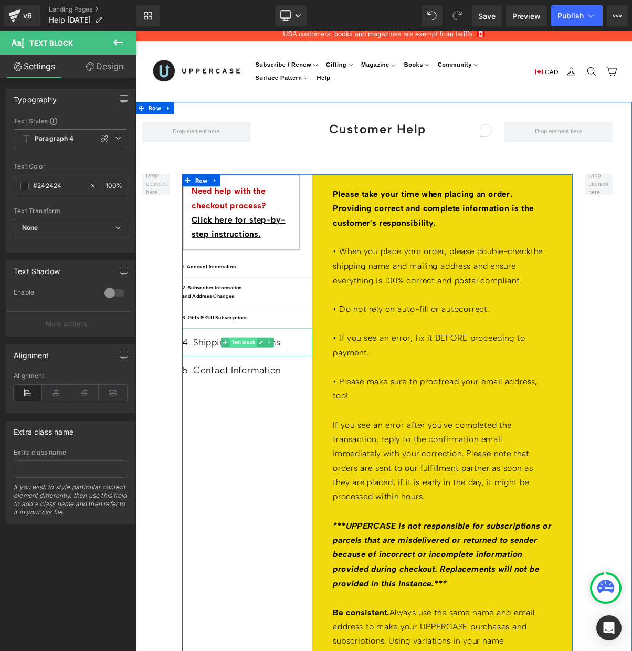
click at [256, 426] on span "Text Block" at bounding box center [273, 429] width 35 height 13
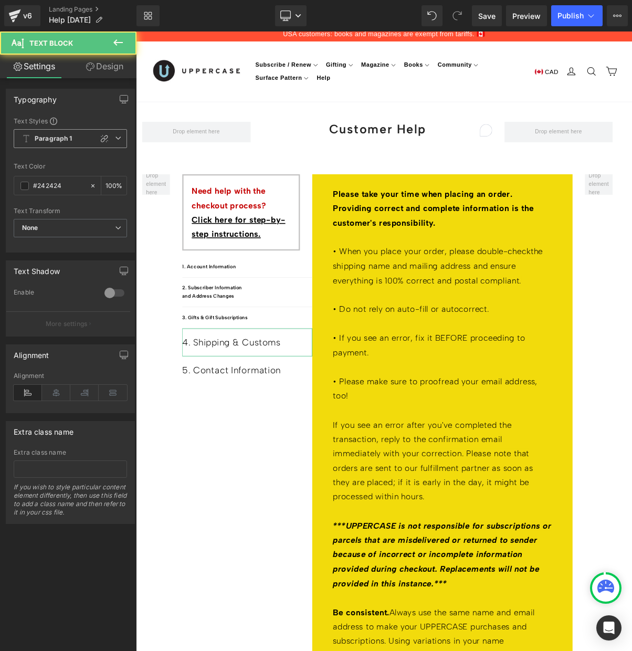
click at [75, 139] on span "Paragraph 1" at bounding box center [70, 138] width 113 height 19
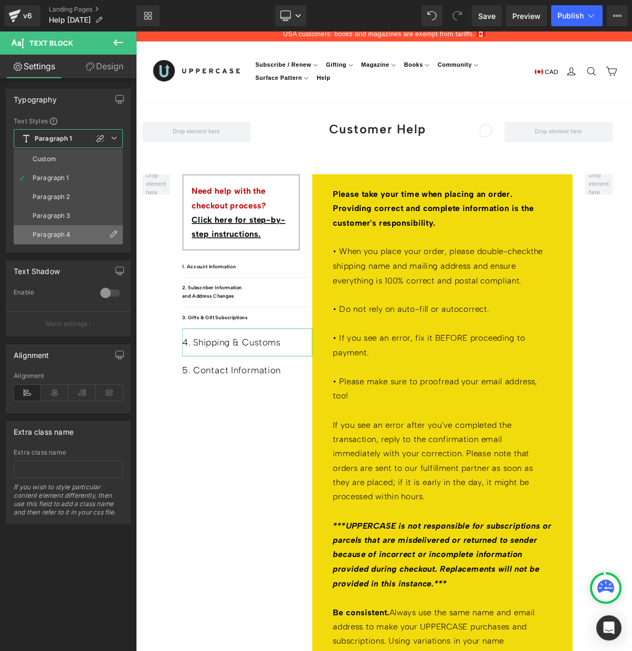
drag, startPoint x: 68, startPoint y: 230, endPoint x: 24, endPoint y: 277, distance: 65.1
click at [68, 230] on li "Paragraph 4" at bounding box center [68, 234] width 109 height 19
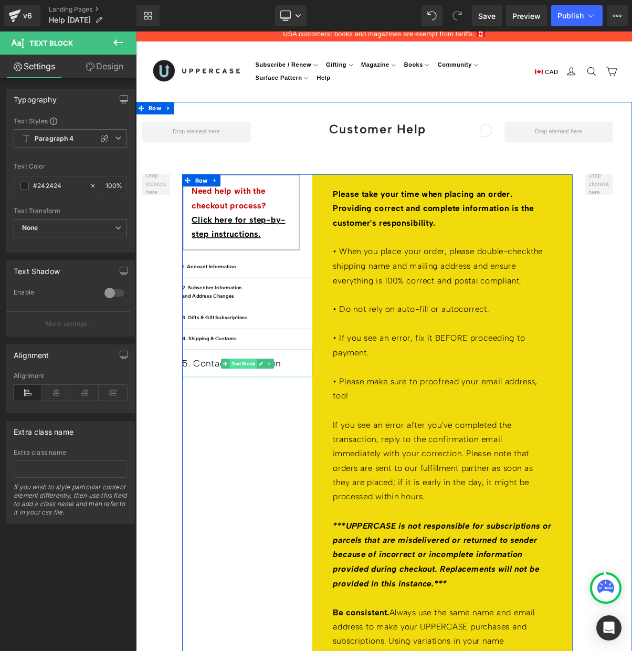
click at [261, 453] on span "Text Block" at bounding box center [273, 457] width 35 height 13
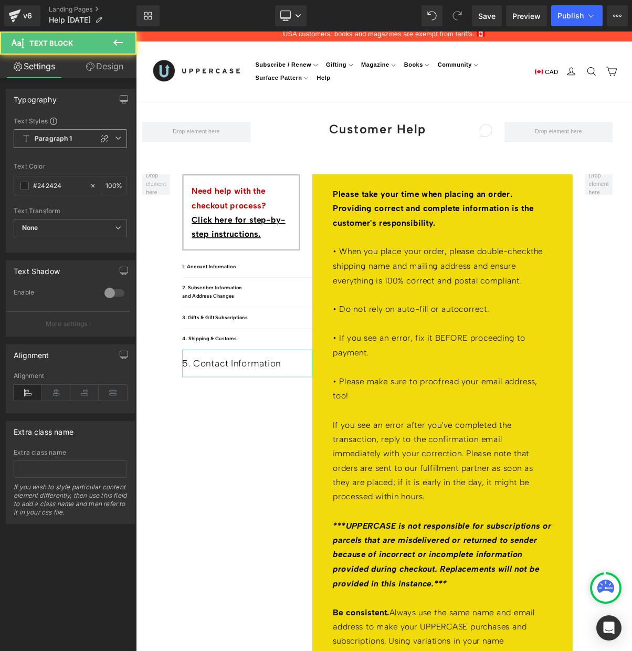
click at [68, 140] on b "Paragraph 1" at bounding box center [54, 138] width 38 height 9
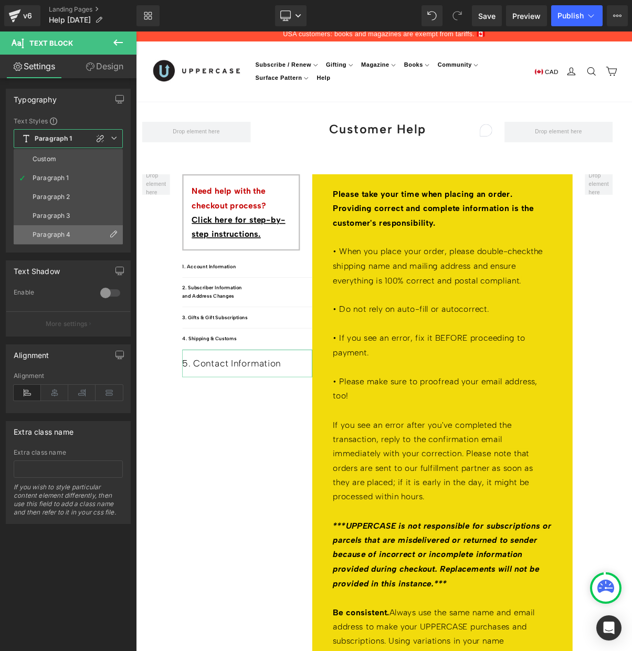
click at [68, 235] on div "Paragraph 4" at bounding box center [52, 234] width 38 height 7
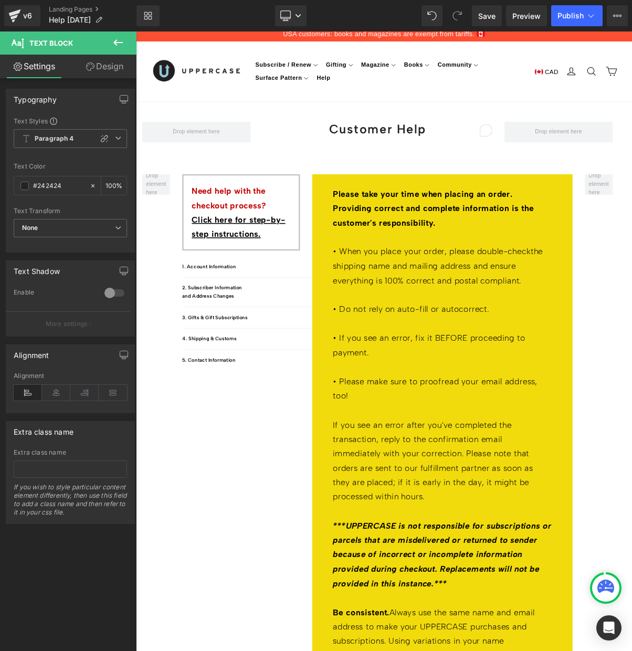
click at [118, 41] on icon at bounding box center [118, 42] width 13 height 13
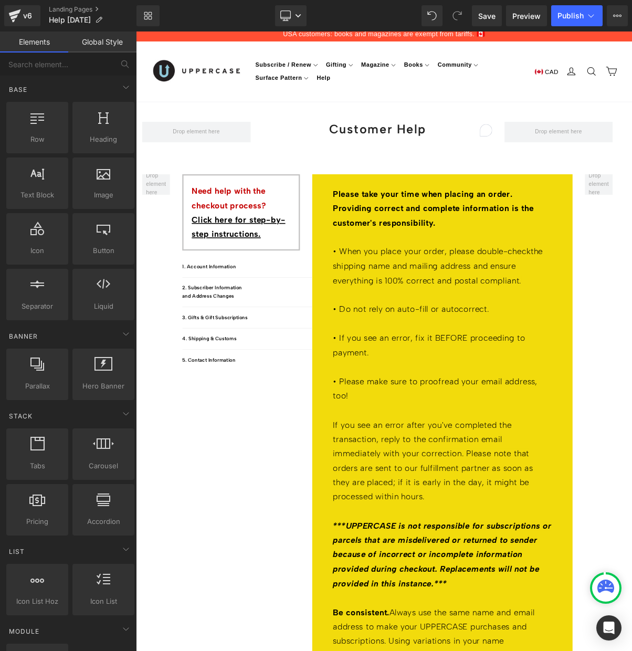
click at [106, 44] on link "Global Style" at bounding box center [102, 42] width 68 height 21
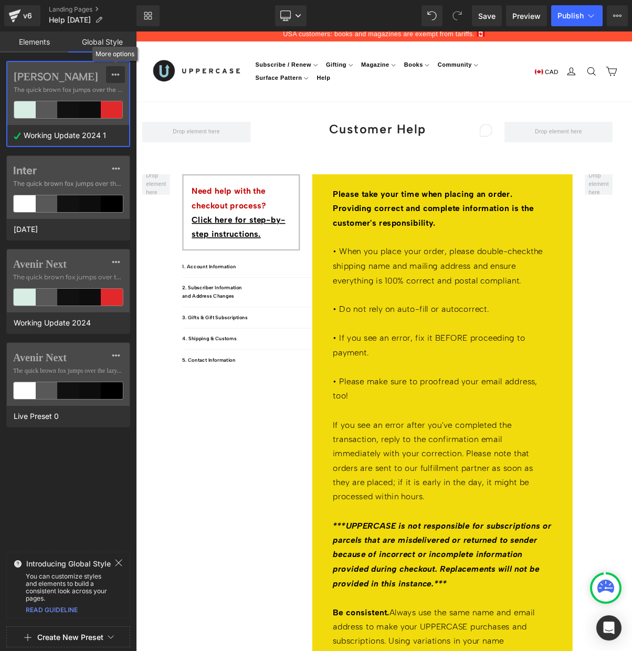
click at [117, 77] on icon at bounding box center [115, 74] width 8 height 8
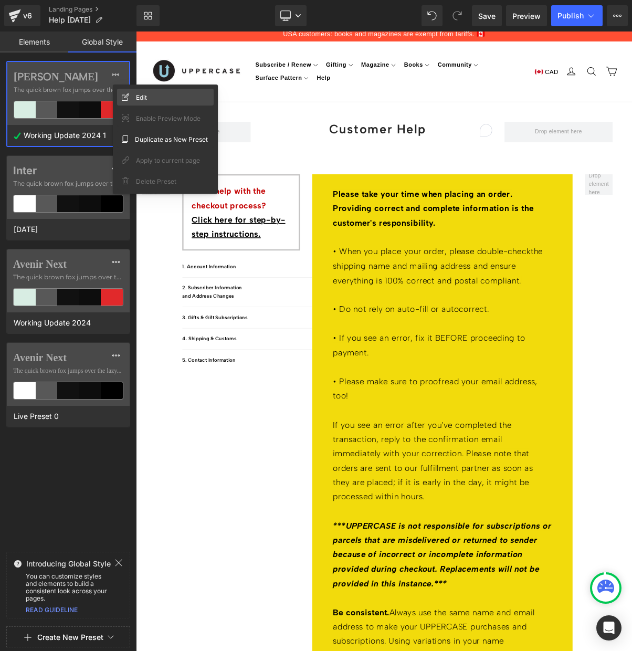
click at [144, 98] on span "Edit" at bounding box center [141, 97] width 11 height 11
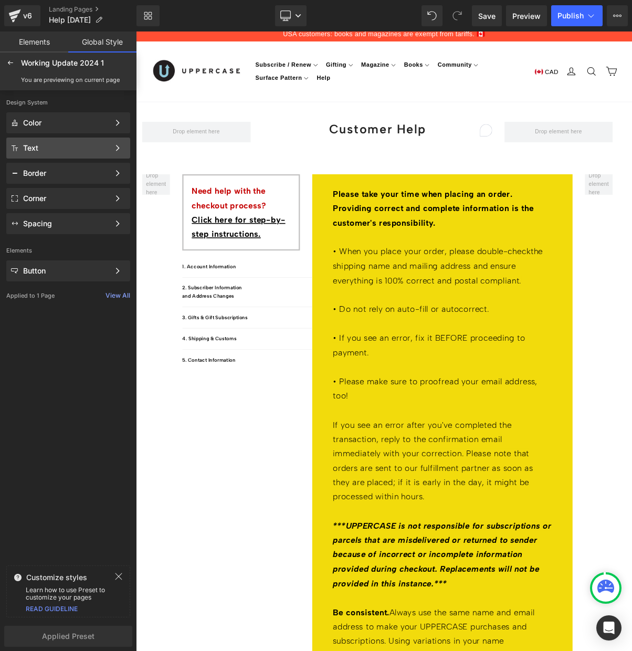
click at [66, 144] on div "Text" at bounding box center [66, 148] width 86 height 8
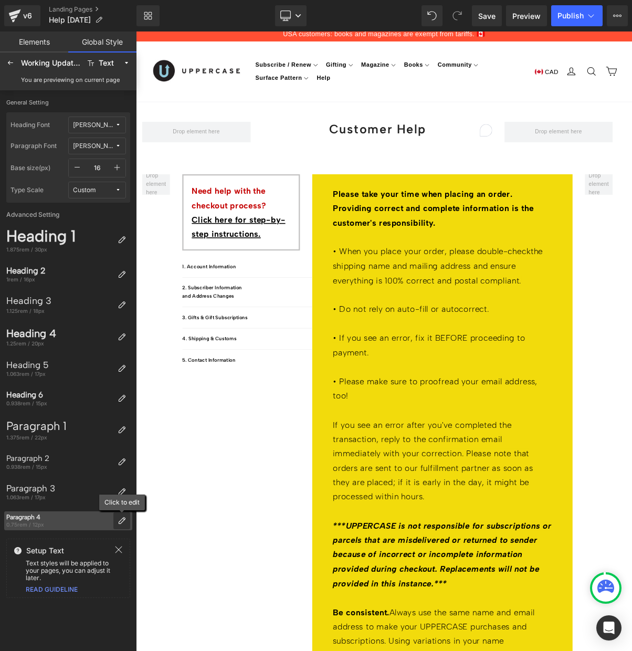
click at [123, 522] on icon at bounding box center [122, 521] width 8 height 8
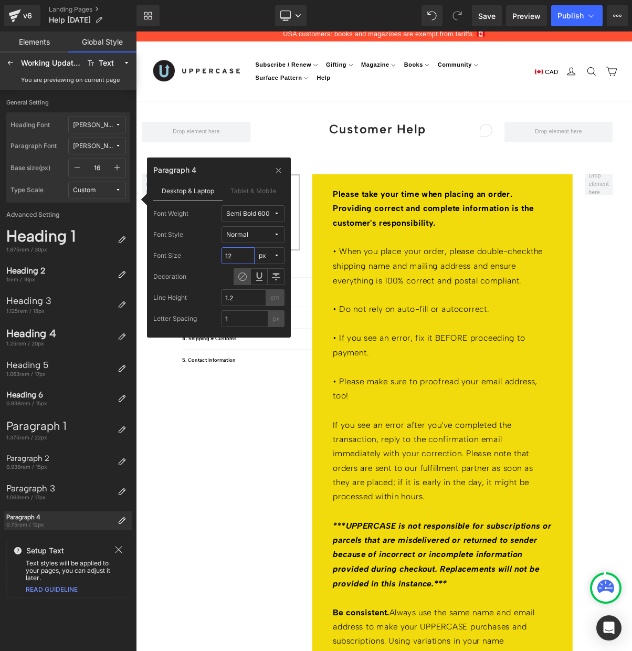
drag, startPoint x: 232, startPoint y: 255, endPoint x: 224, endPoint y: 255, distance: 7.9
click at [224, 255] on input "12" at bounding box center [238, 255] width 33 height 17
click at [256, 210] on div "Semi Bold 600" at bounding box center [248, 214] width 44 height 8
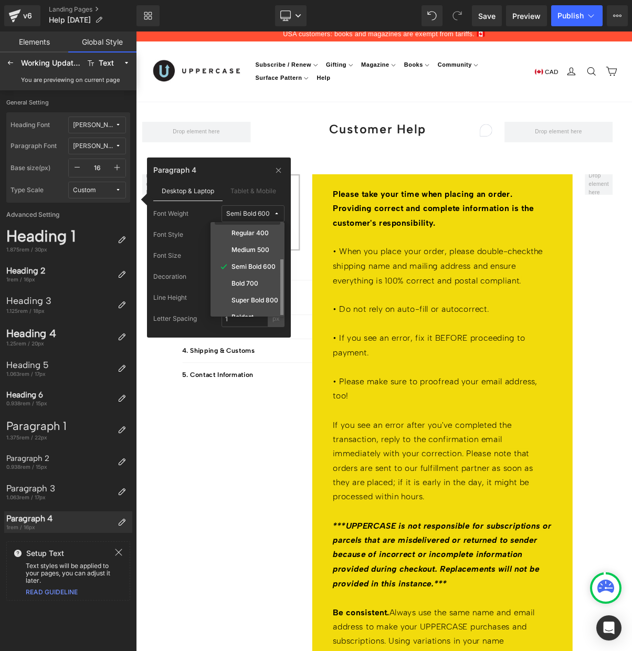
scroll to position [65, 0]
click at [250, 268] on label "Bold 700" at bounding box center [245, 270] width 27 height 7
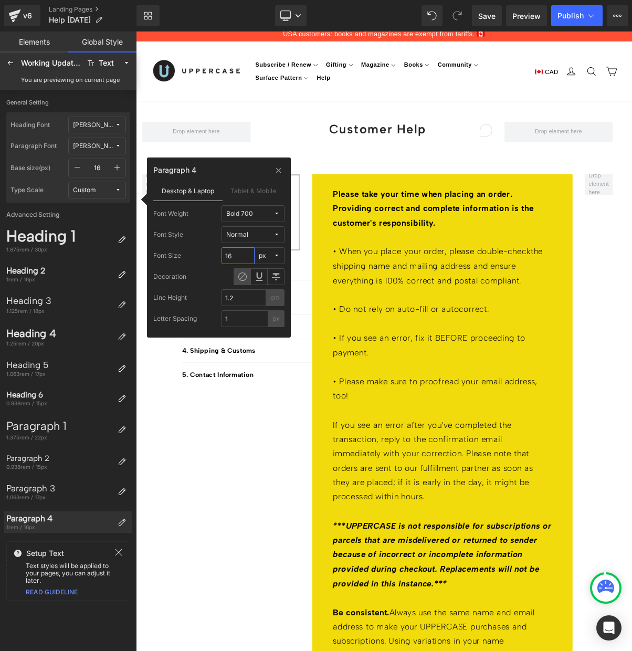
drag, startPoint x: 236, startPoint y: 255, endPoint x: 222, endPoint y: 256, distance: 13.7
click at [222, 256] on input "16" at bounding box center [238, 255] width 33 height 17
type input "18"
drag, startPoint x: 240, startPoint y: 299, endPoint x: 219, endPoint y: 300, distance: 21.0
click at [219, 300] on div "Line Height 1.2 em" at bounding box center [218, 297] width 131 height 17
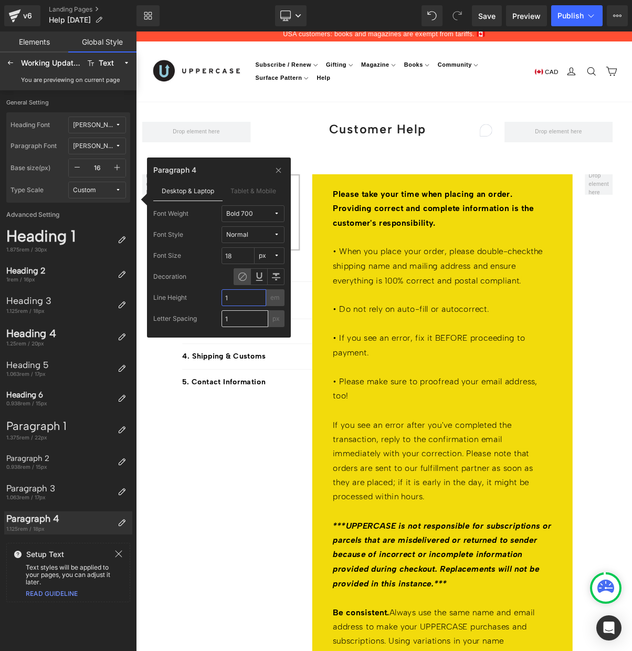
type input "1"
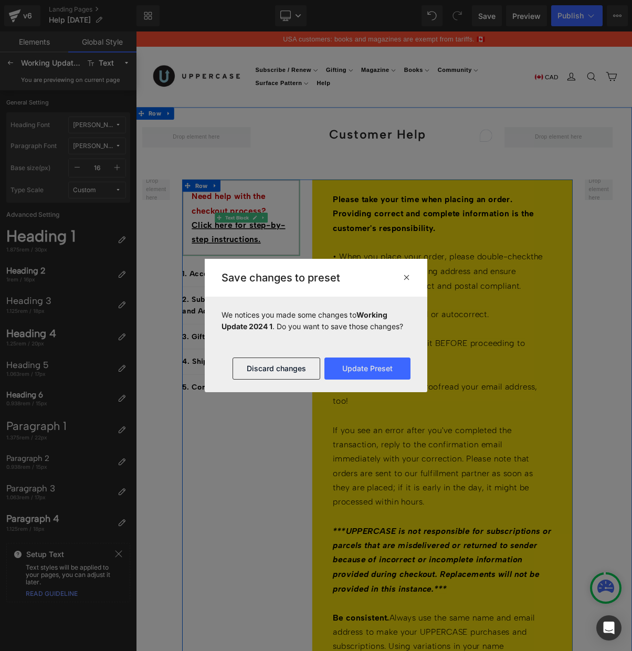
click at [244, 257] on span "Need help with the checkout process?" at bounding box center [255, 251] width 96 height 31
drag, startPoint x: 384, startPoint y: 370, endPoint x: 317, endPoint y: 434, distance: 92.1
click at [384, 370] on button "Update Preset" at bounding box center [368, 369] width 86 height 22
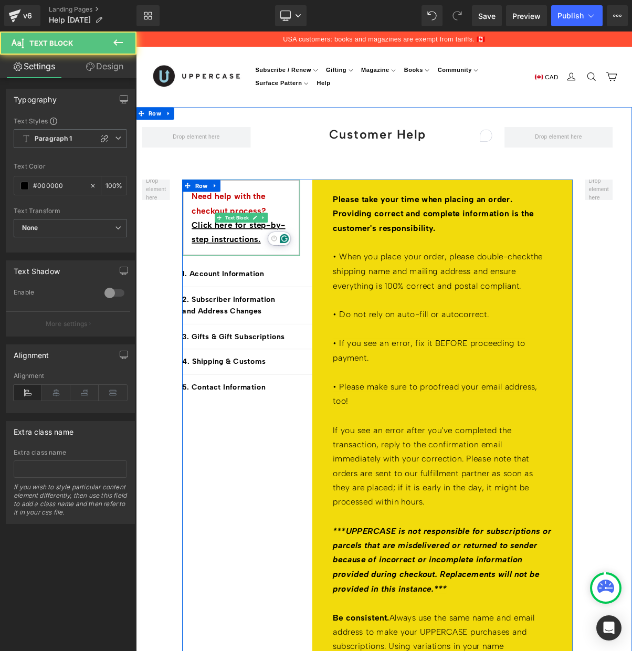
click at [265, 259] on span "Need help with the checkout process?" at bounding box center [255, 251] width 96 height 31
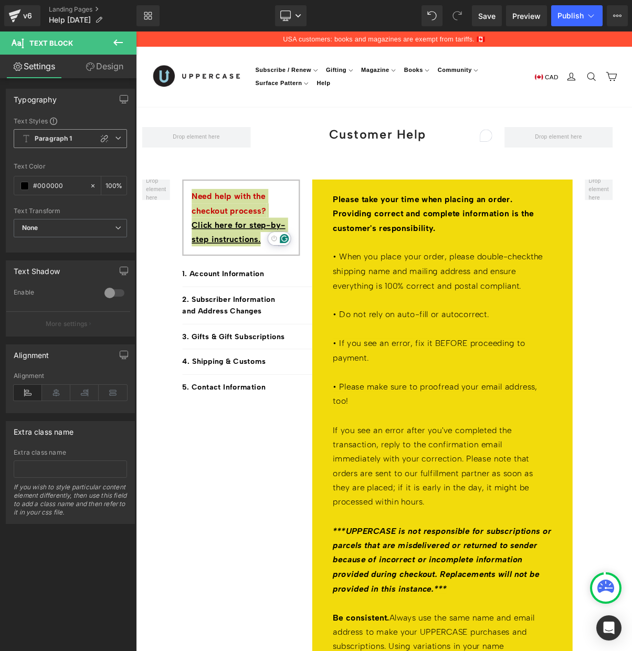
click at [74, 140] on span "Paragraph 1" at bounding box center [70, 138] width 113 height 19
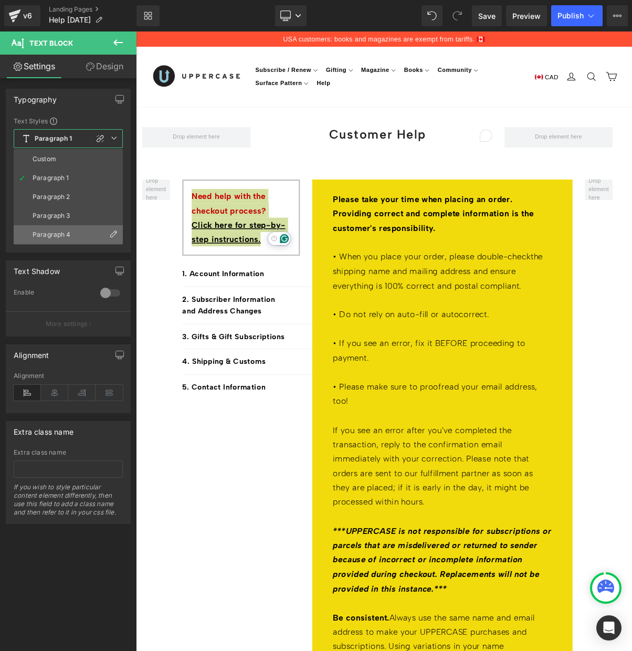
click at [53, 236] on div "Paragraph 4" at bounding box center [52, 234] width 38 height 7
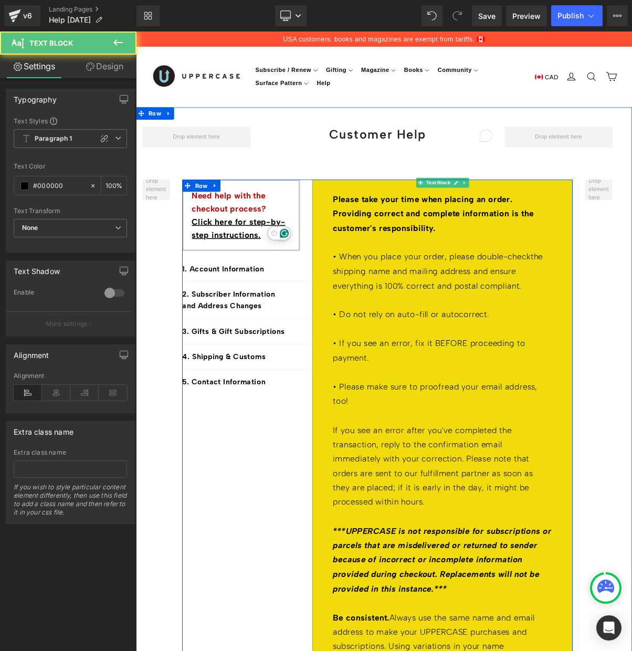
click at [472, 258] on strong "Please take your time when placing an order. Providing correct and complete inf…" at bounding box center [516, 264] width 257 height 49
click at [465, 256] on strong "Please take your time when placing an order. Providing correct and complete inf…" at bounding box center [516, 264] width 257 height 49
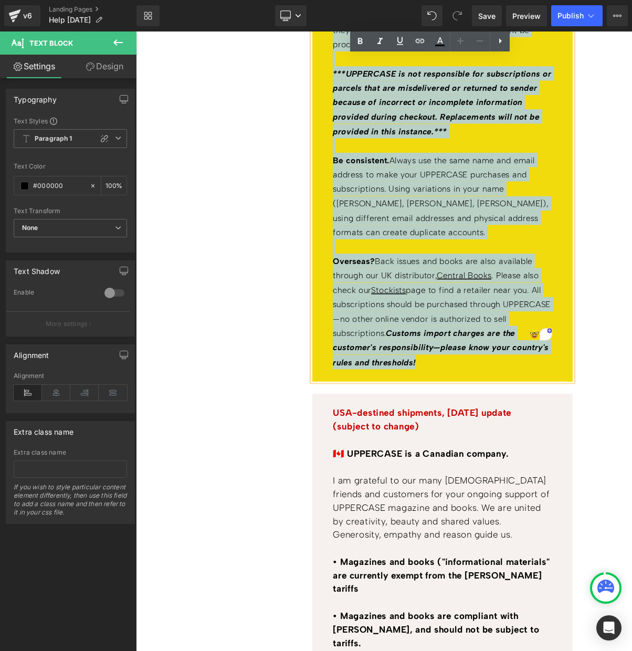
scroll to position [639, 0]
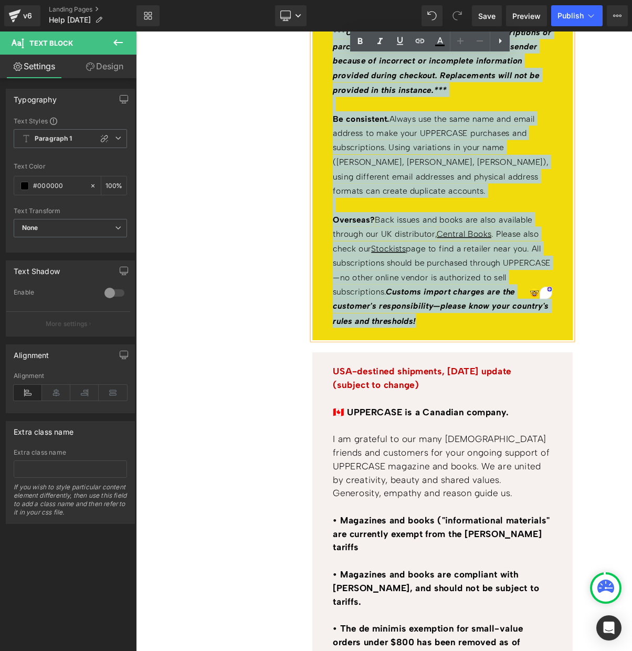
drag, startPoint x: 388, startPoint y: 242, endPoint x: 515, endPoint y: 367, distance: 177.9
click at [523, 370] on div "Please take your time when placing an order. Providing correct and complete inf…" at bounding box center [528, 4] width 333 height 845
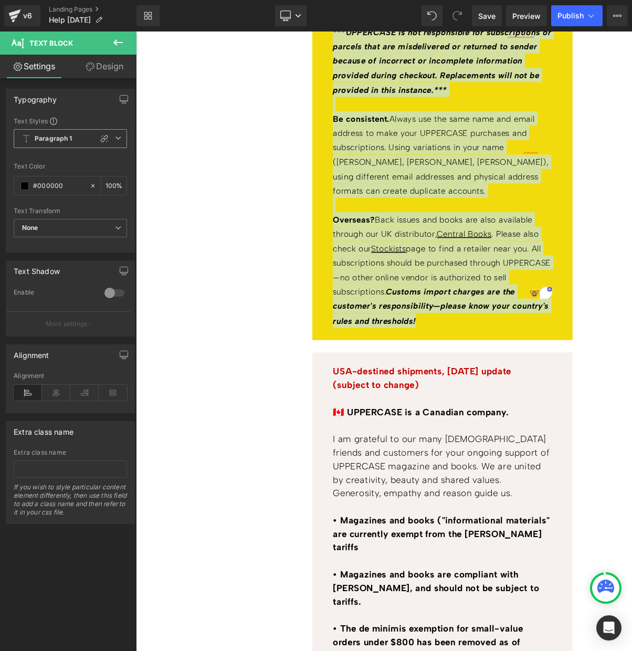
click at [64, 137] on b "Paragraph 1" at bounding box center [54, 138] width 38 height 9
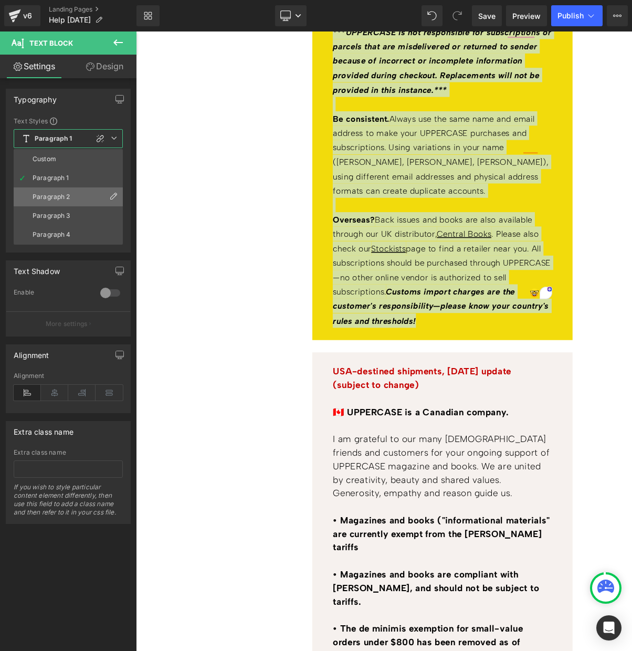
click at [61, 196] on div "Paragraph 2" at bounding box center [52, 196] width 38 height 7
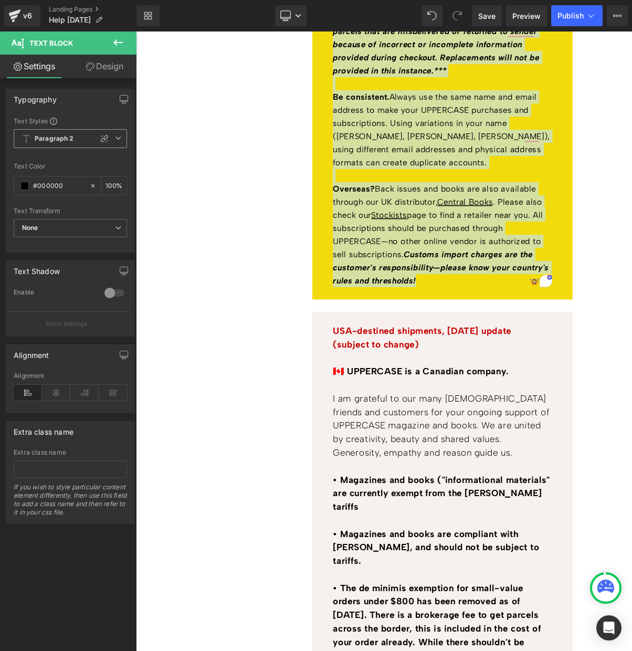
click at [63, 143] on b "Paragraph 2" at bounding box center [54, 138] width 39 height 9
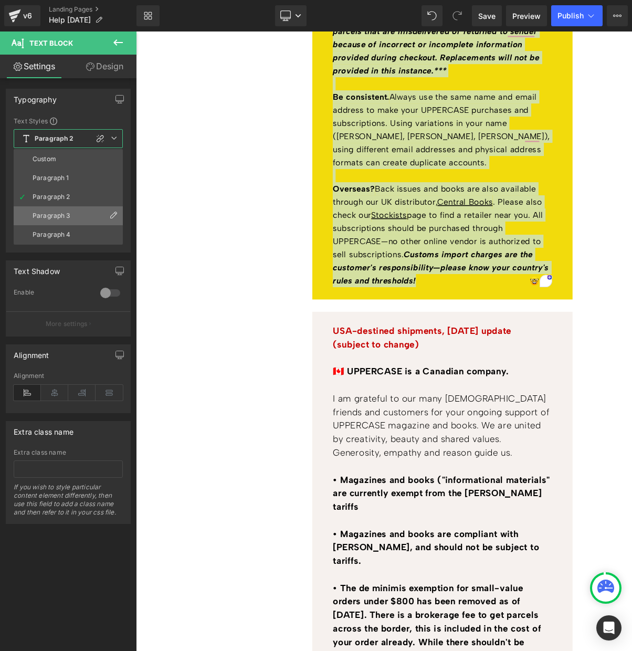
click at [62, 212] on div "Paragraph 3" at bounding box center [52, 215] width 38 height 7
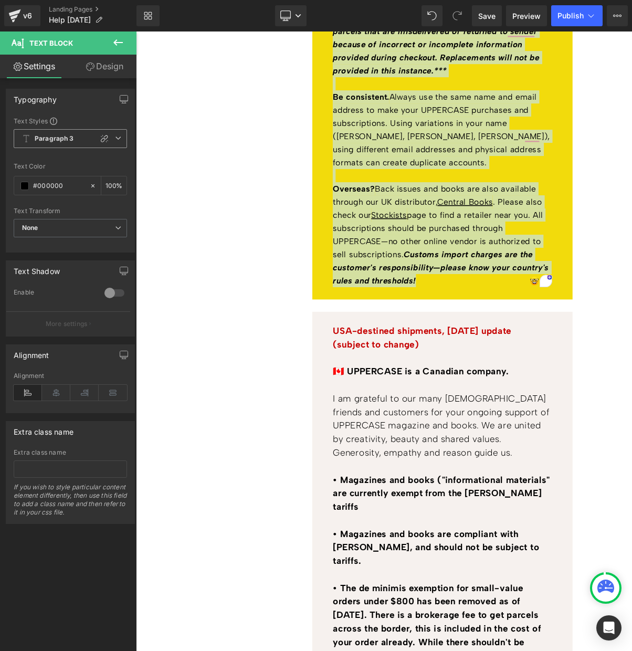
click at [61, 138] on b "Paragraph 3" at bounding box center [54, 138] width 39 height 9
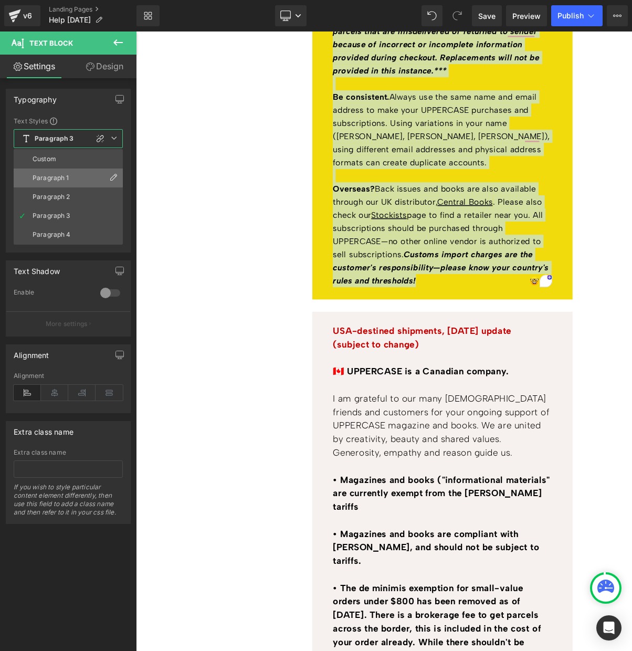
click at [61, 173] on li "Paragraph 1" at bounding box center [68, 178] width 109 height 19
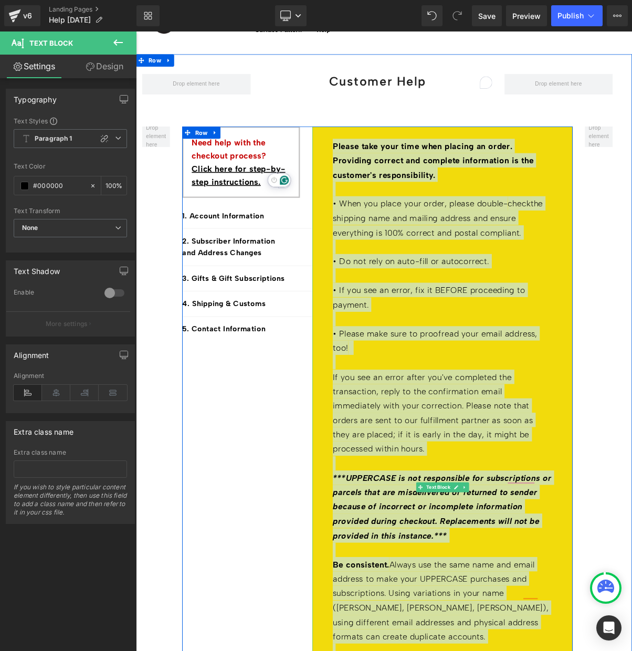
scroll to position [51, 0]
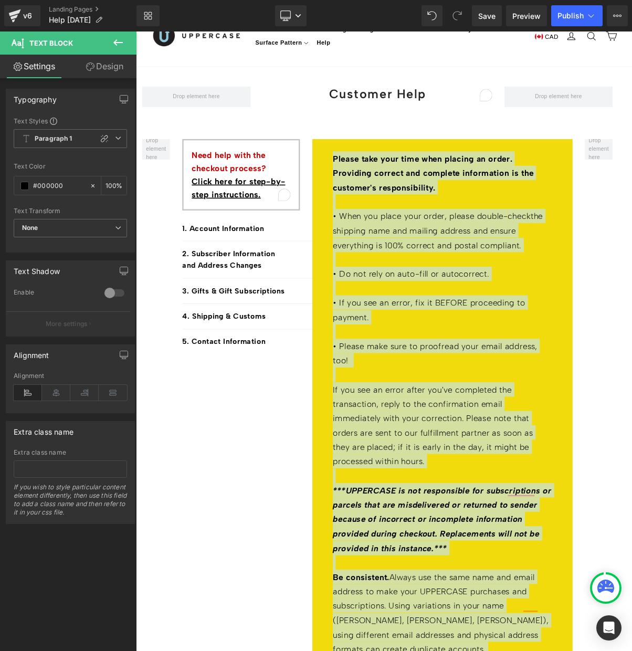
click at [120, 40] on icon at bounding box center [118, 42] width 13 height 13
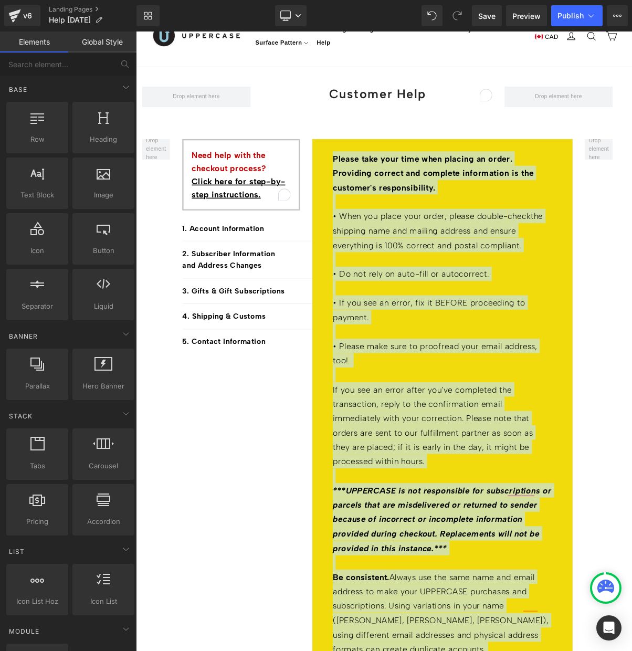
click at [103, 43] on link "Global Style" at bounding box center [102, 42] width 68 height 21
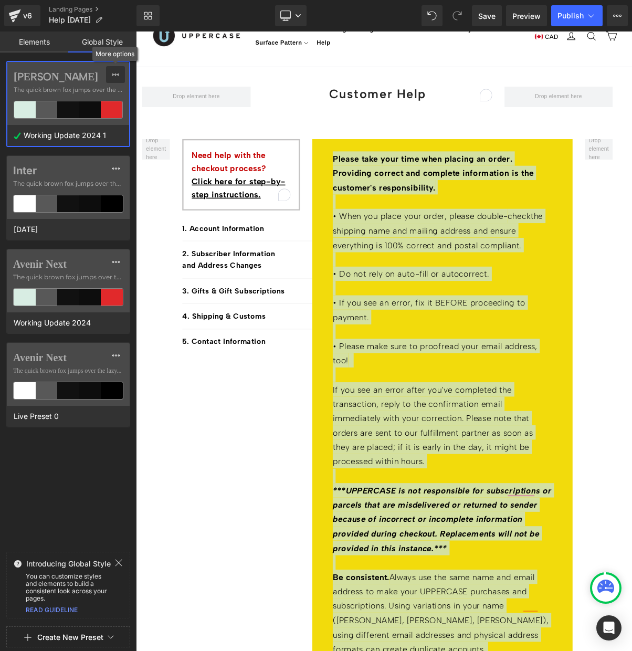
click at [113, 72] on icon at bounding box center [115, 74] width 8 height 8
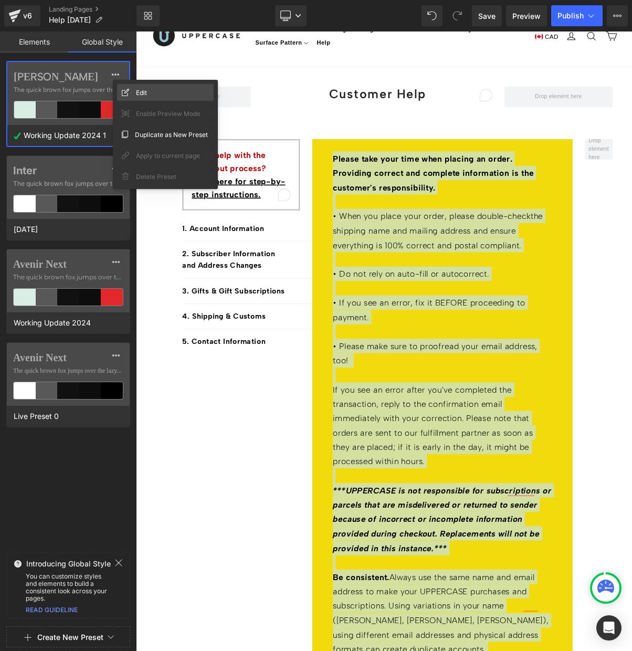
click at [139, 90] on span "Edit" at bounding box center [141, 92] width 11 height 11
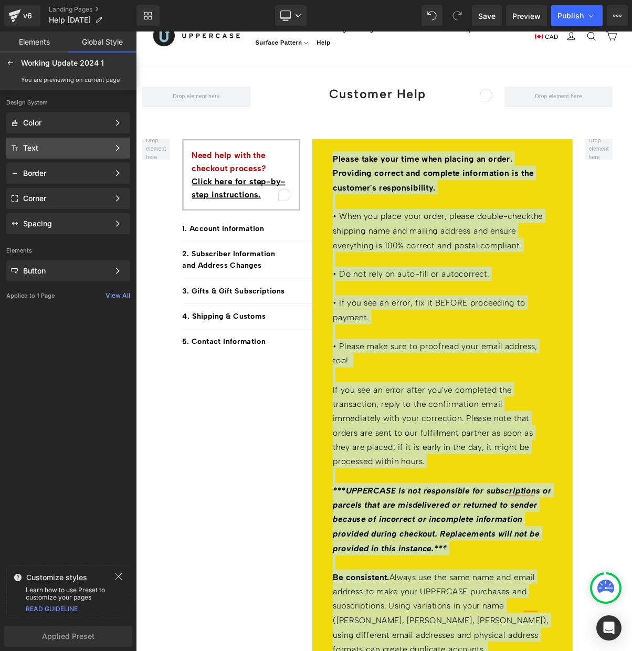
click at [39, 144] on div "Text" at bounding box center [66, 148] width 86 height 8
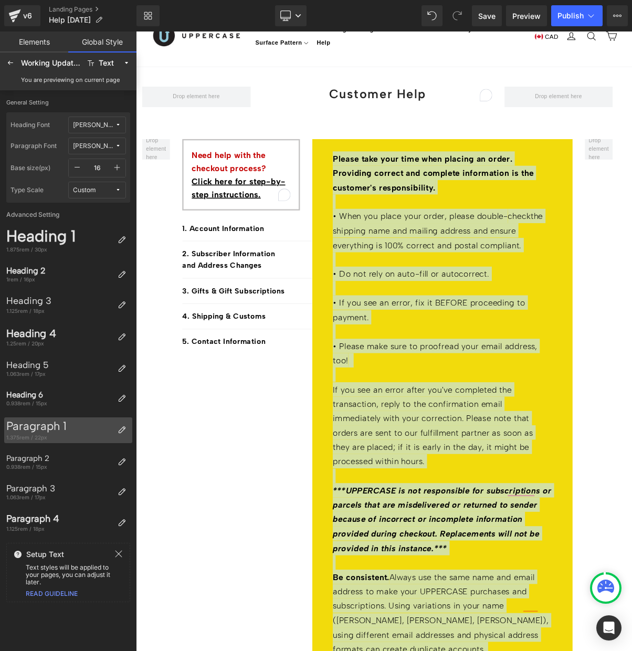
click at [57, 428] on div "Paragraph 1" at bounding box center [59, 427] width 107 height 14
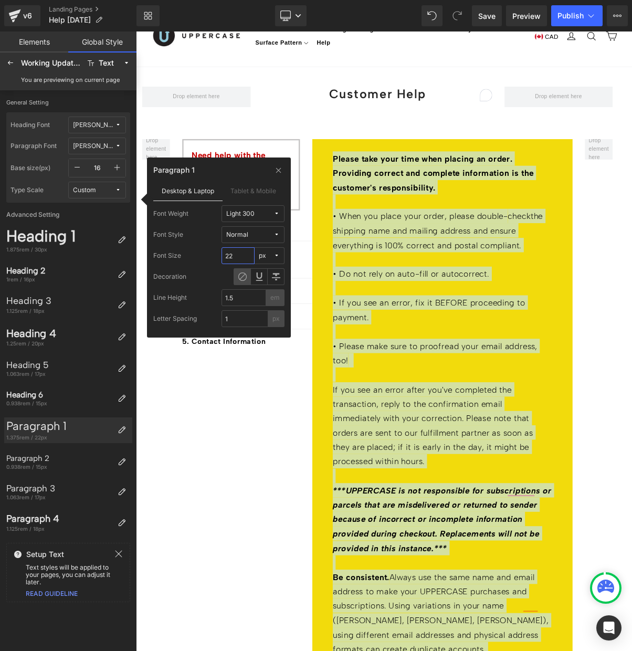
drag, startPoint x: 234, startPoint y: 255, endPoint x: 217, endPoint y: 255, distance: 16.8
click at [217, 255] on div "Font Size 22 px" at bounding box center [218, 255] width 131 height 17
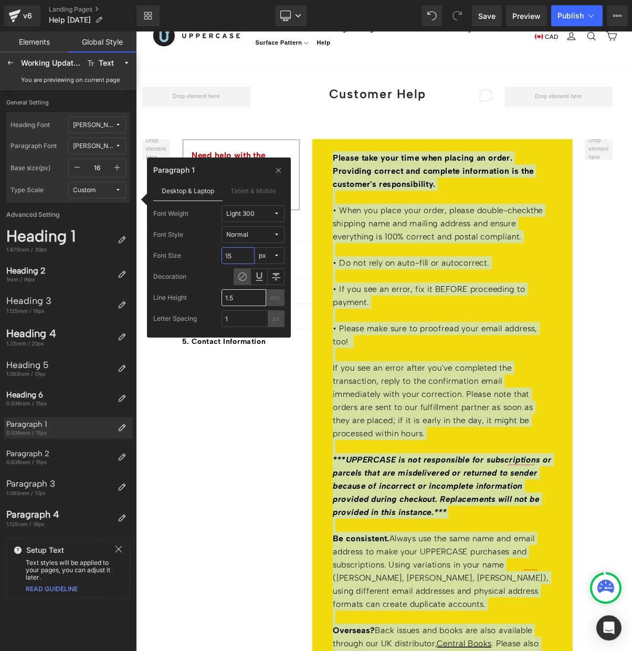
type input "15"
drag, startPoint x: 234, startPoint y: 298, endPoint x: 217, endPoint y: 298, distance: 16.8
click at [217, 298] on div "Line Height 1.5 em" at bounding box center [218, 297] width 131 height 17
type input "1"
drag, startPoint x: 235, startPoint y: 296, endPoint x: 222, endPoint y: 297, distance: 12.7
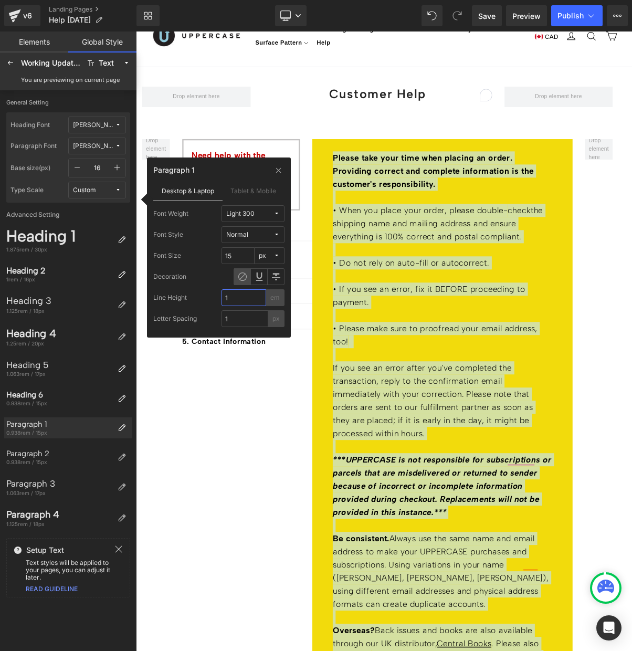
click at [222, 297] on input "1" at bounding box center [244, 297] width 45 height 17
type input ".8"
type input "0"
click at [266, 206] on button "Light 300" at bounding box center [253, 213] width 63 height 17
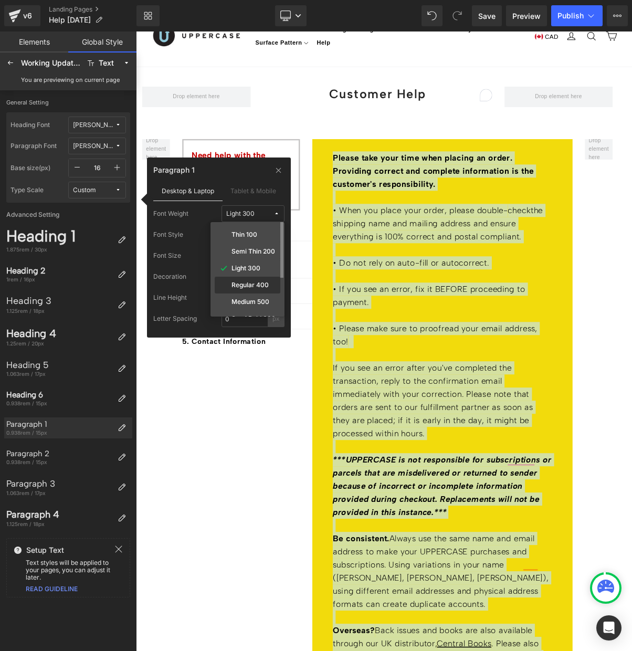
click at [251, 282] on label "Regular 400" at bounding box center [250, 285] width 37 height 7
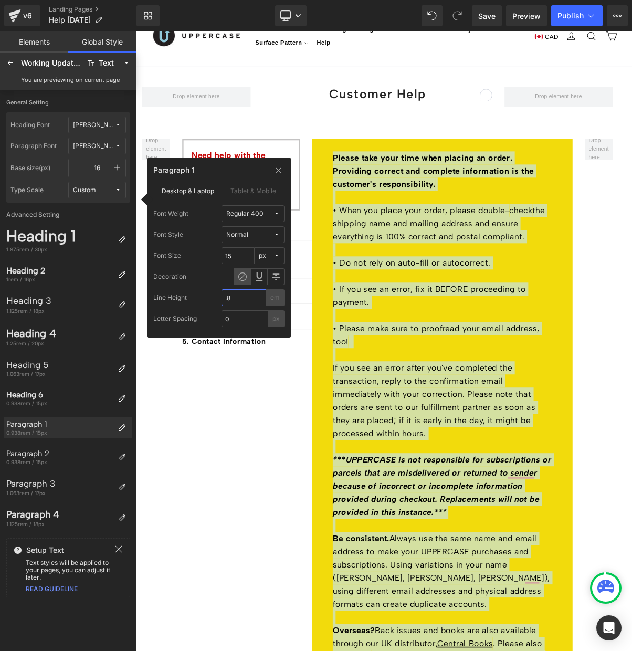
click at [236, 298] on input ".8" at bounding box center [244, 297] width 45 height 17
type input ".5"
click at [250, 190] on label "Tablet & Mobile" at bounding box center [254, 191] width 63 height 20
click at [185, 191] on label "Desktop & Laptop" at bounding box center [187, 191] width 69 height 20
click at [253, 193] on label "Tablet & Mobile" at bounding box center [254, 191] width 63 height 20
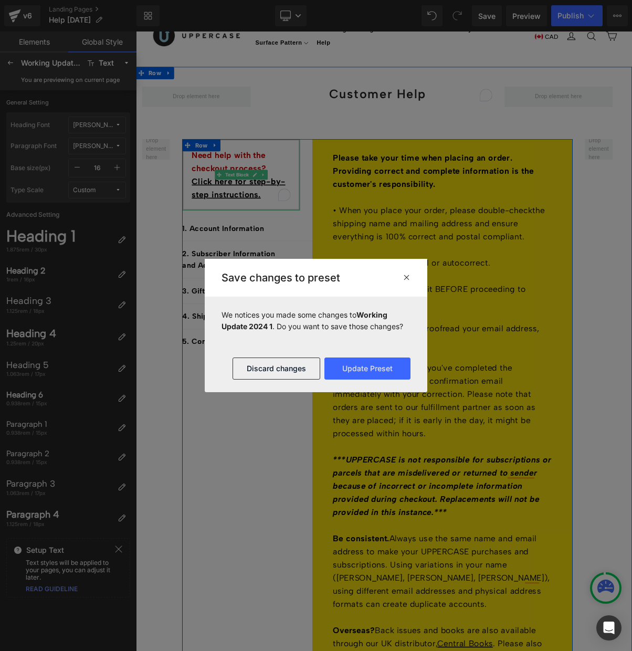
click at [272, 188] on span "Need help with the checkout process?" at bounding box center [255, 198] width 96 height 29
click at [365, 370] on button "Update Preset" at bounding box center [368, 369] width 86 height 22
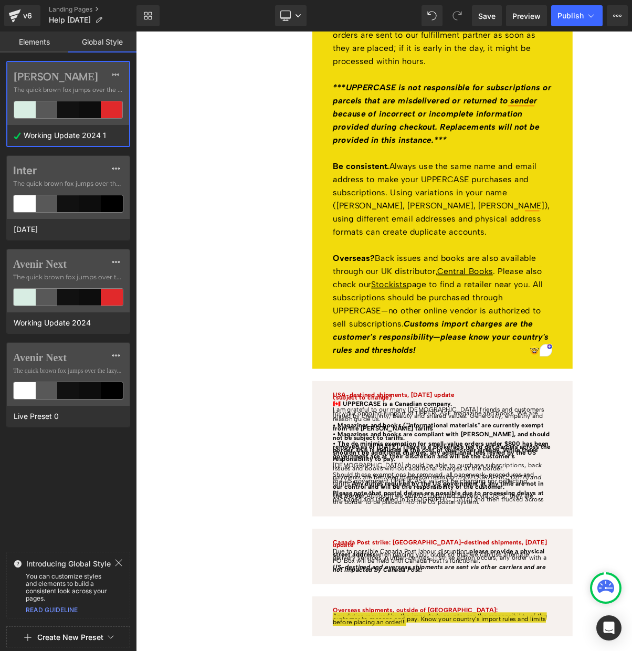
scroll to position [531, 0]
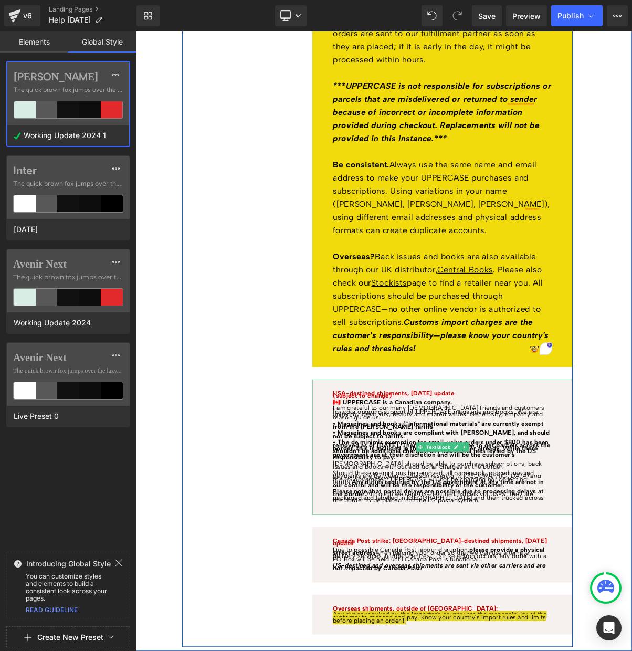
click at [437, 517] on span "🇨🇦 UPPERCASE is a Canadian company. I am grateful to our many American friends …" at bounding box center [523, 516] width 271 height 29
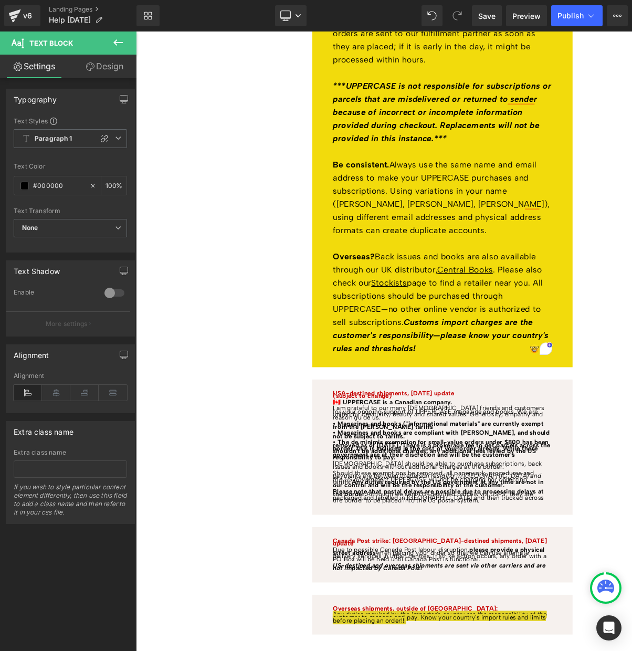
click at [118, 43] on icon at bounding box center [118, 42] width 13 height 13
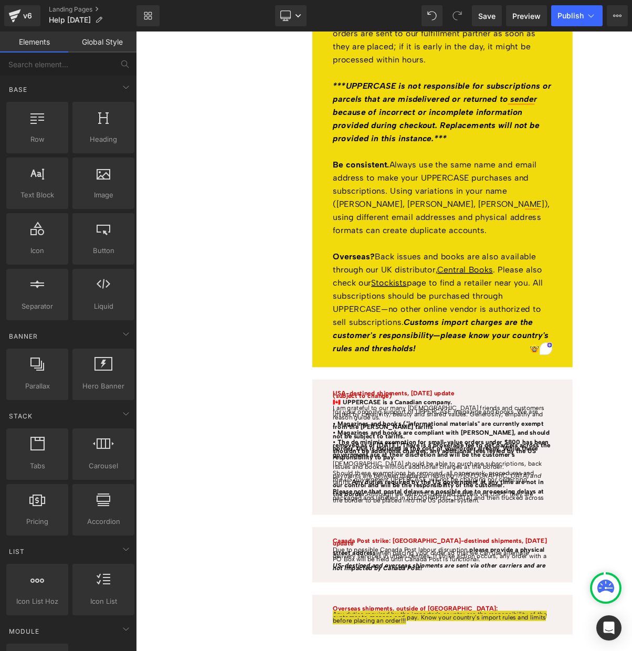
click at [107, 42] on link "Global Style" at bounding box center [102, 42] width 68 height 21
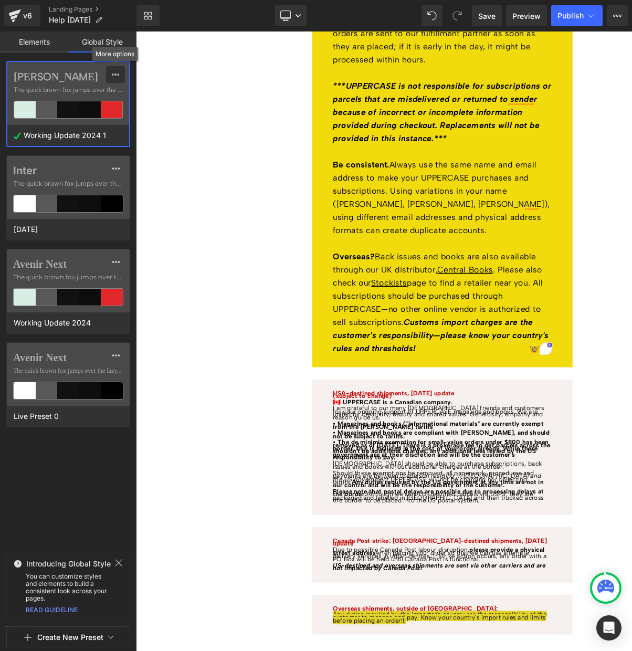
click at [117, 73] on icon at bounding box center [115, 74] width 8 height 8
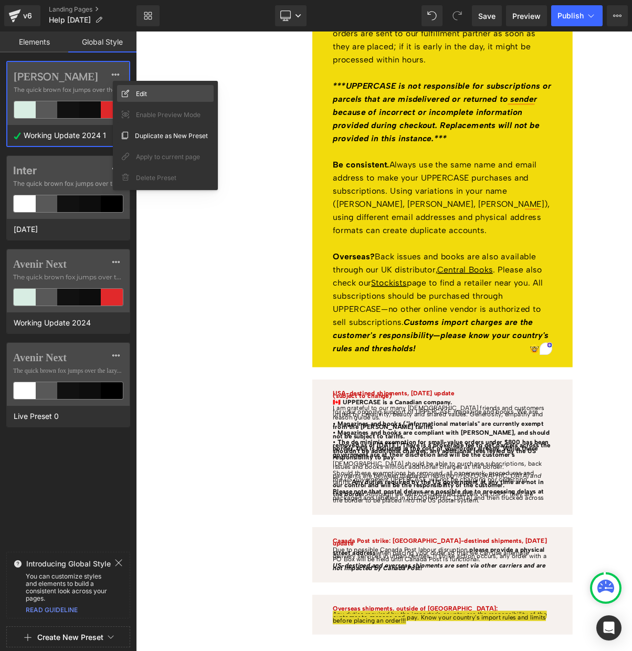
click at [137, 92] on span "Edit" at bounding box center [141, 93] width 11 height 11
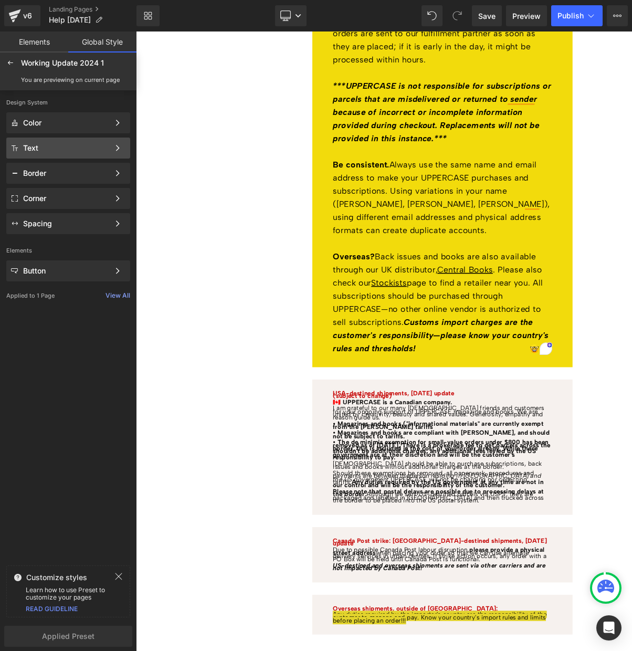
click at [56, 146] on div "Text" at bounding box center [66, 148] width 86 height 8
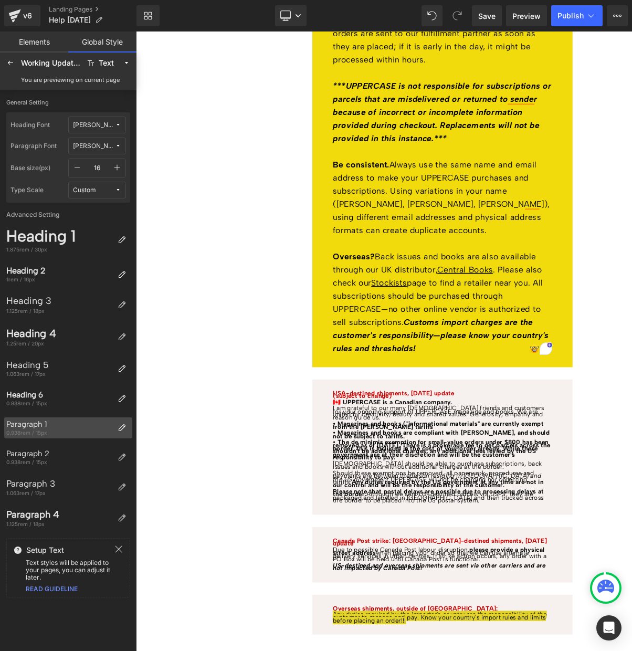
click at [31, 422] on div "Paragraph 1" at bounding box center [59, 424] width 107 height 9
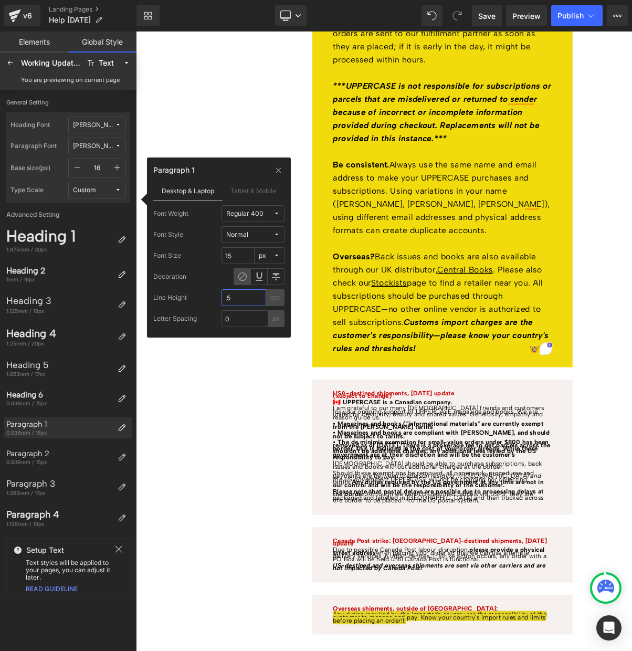
drag, startPoint x: 237, startPoint y: 297, endPoint x: 218, endPoint y: 298, distance: 18.9
click at [218, 298] on div "Line Height .5 em" at bounding box center [218, 297] width 131 height 17
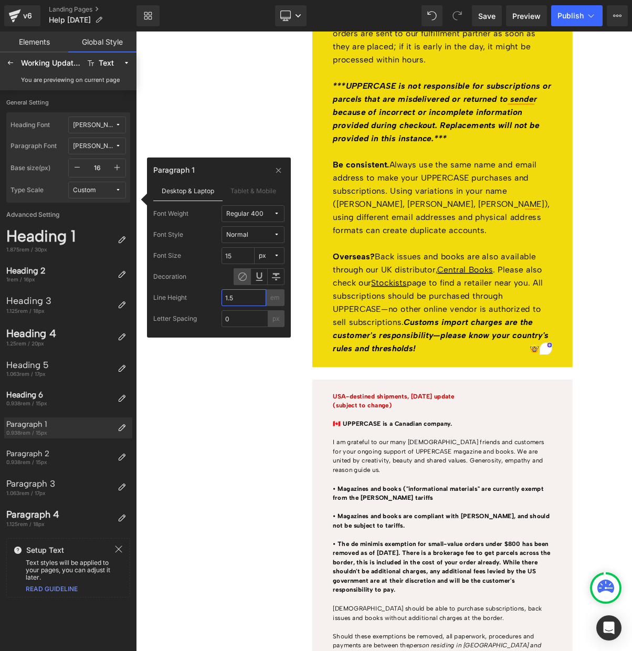
click at [238, 299] on input "1.5" at bounding box center [244, 297] width 45 height 17
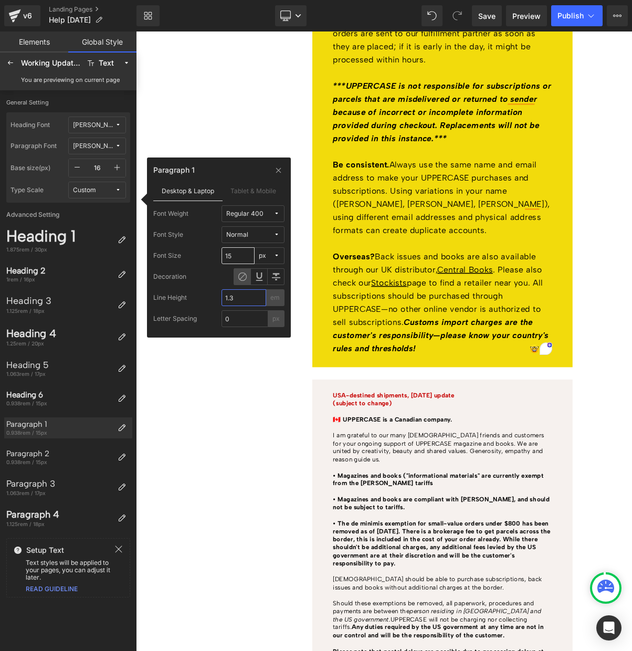
type input "1.3"
drag, startPoint x: 235, startPoint y: 253, endPoint x: 223, endPoint y: 254, distance: 11.7
click at [223, 254] on input "15" at bounding box center [238, 255] width 33 height 17
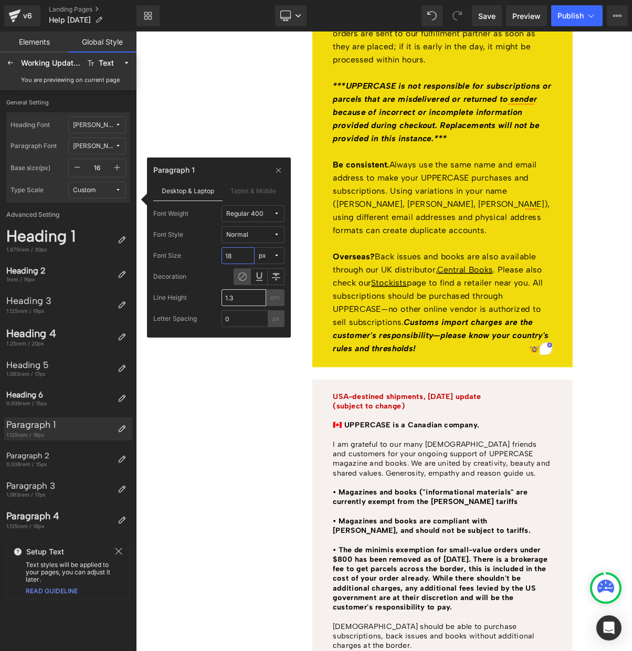
type input "18"
click at [242, 297] on input "1.3" at bounding box center [244, 297] width 45 height 17
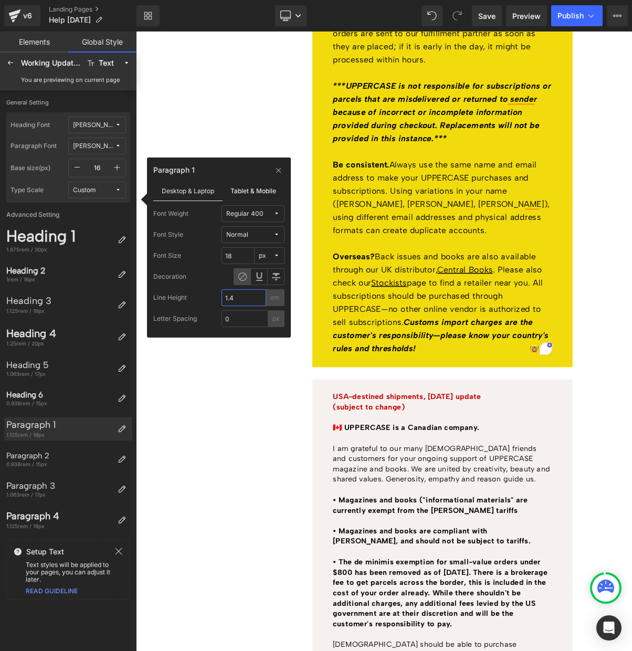
type input "1.4"
click at [256, 191] on label "Tablet & Mobile" at bounding box center [254, 191] width 63 height 20
click at [188, 189] on label "Desktop & Laptop" at bounding box center [187, 191] width 69 height 20
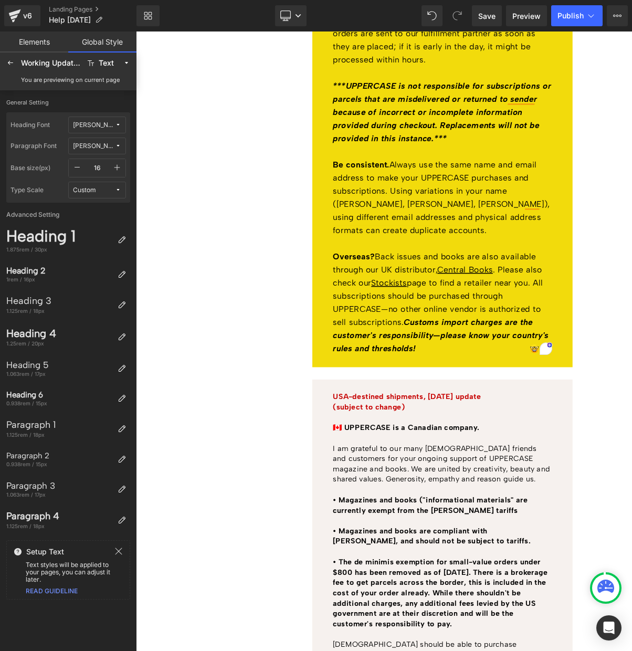
click at [99, 40] on link "Global Style" at bounding box center [102, 42] width 68 height 21
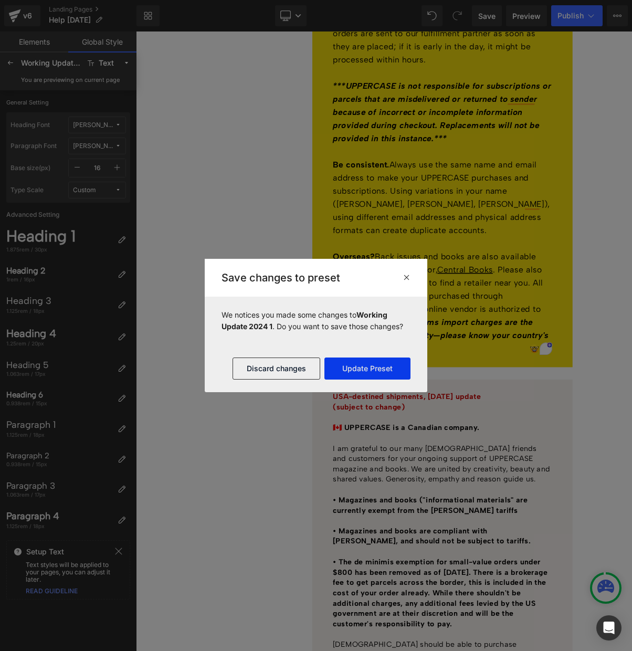
click at [371, 366] on button "Update Preset" at bounding box center [368, 369] width 86 height 22
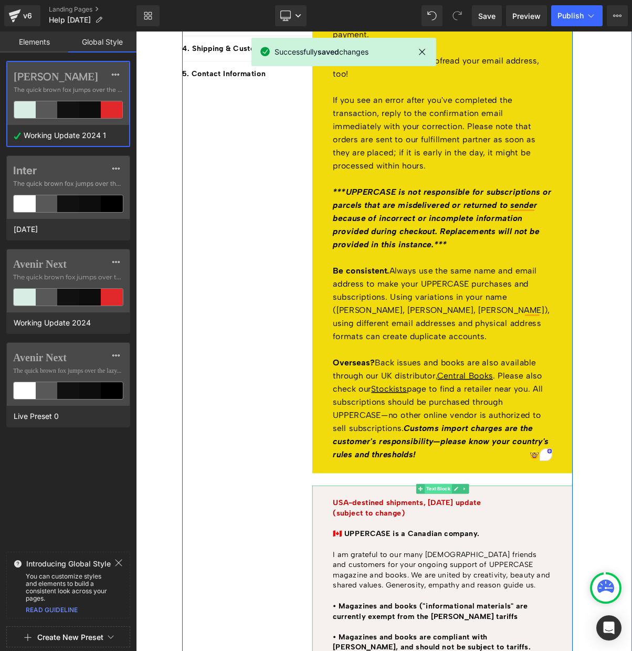
scroll to position [352, 0]
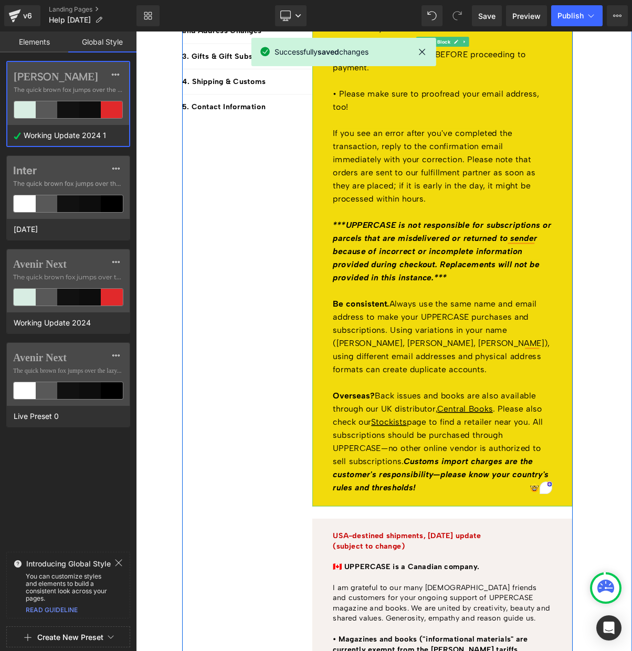
click at [517, 420] on p "Be consistent. Always use the same name and email address to make your UPPERCAS…" at bounding box center [528, 422] width 280 height 101
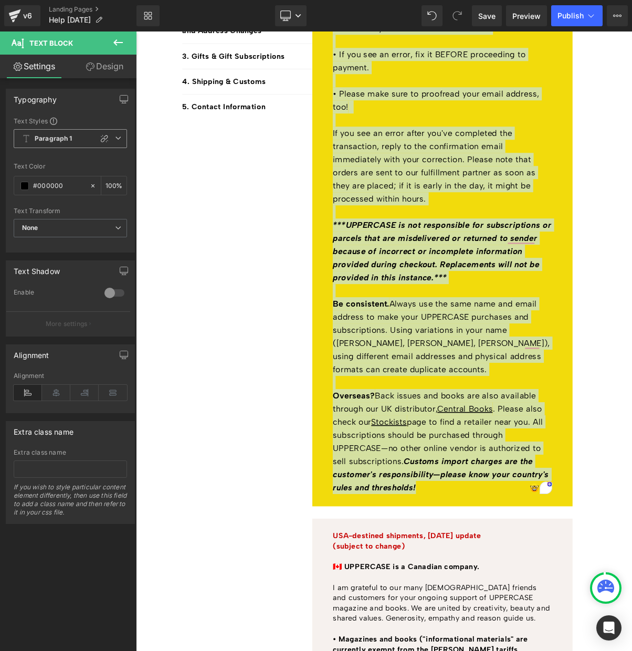
click at [70, 140] on b "Paragraph 1" at bounding box center [54, 138] width 38 height 9
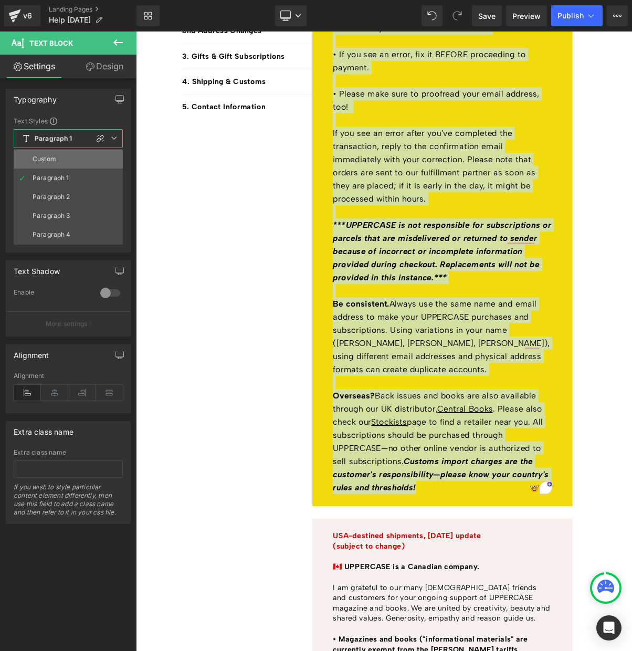
click at [60, 158] on li "Custom" at bounding box center [68, 159] width 109 height 19
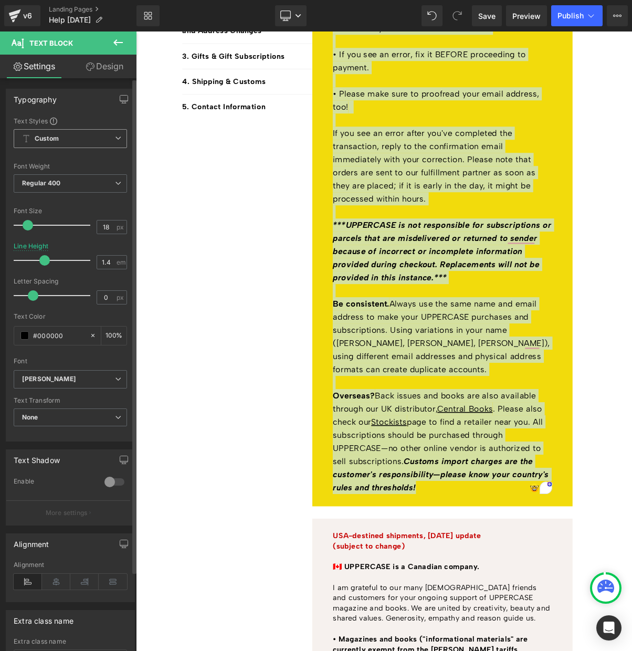
click at [61, 138] on span "Custom" at bounding box center [70, 138] width 113 height 19
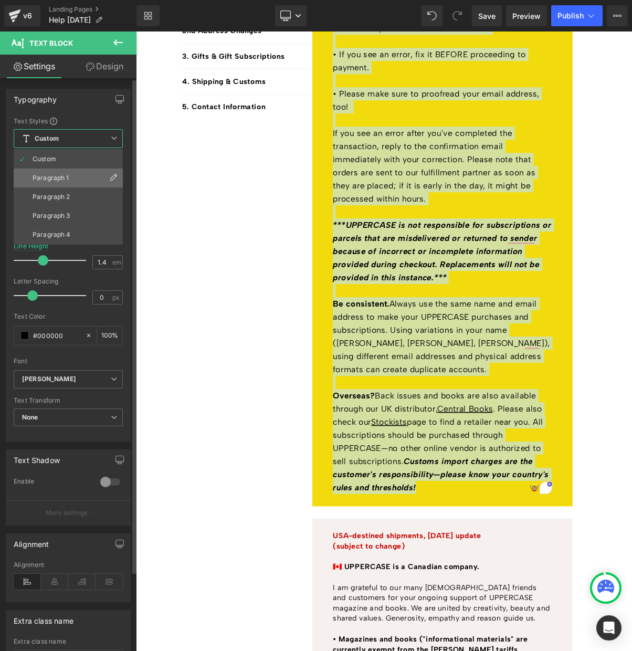
click at [58, 178] on div "Paragraph 1" at bounding box center [51, 177] width 37 height 7
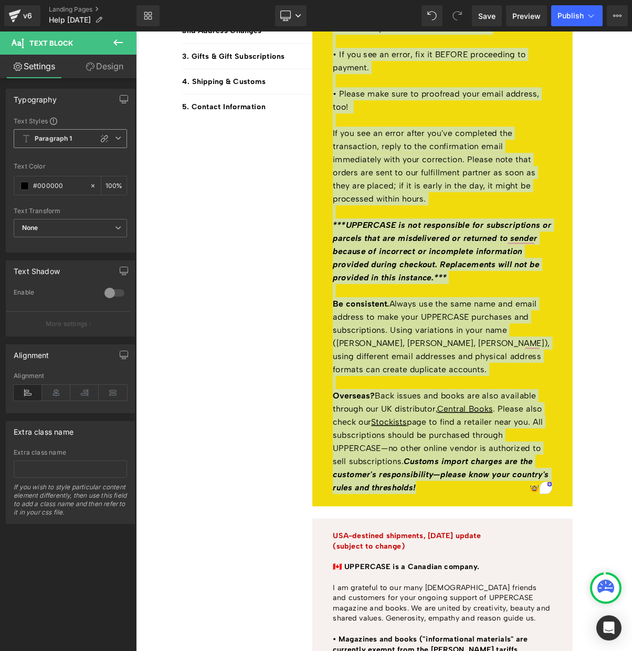
click at [59, 138] on b "Paragraph 1" at bounding box center [54, 138] width 38 height 9
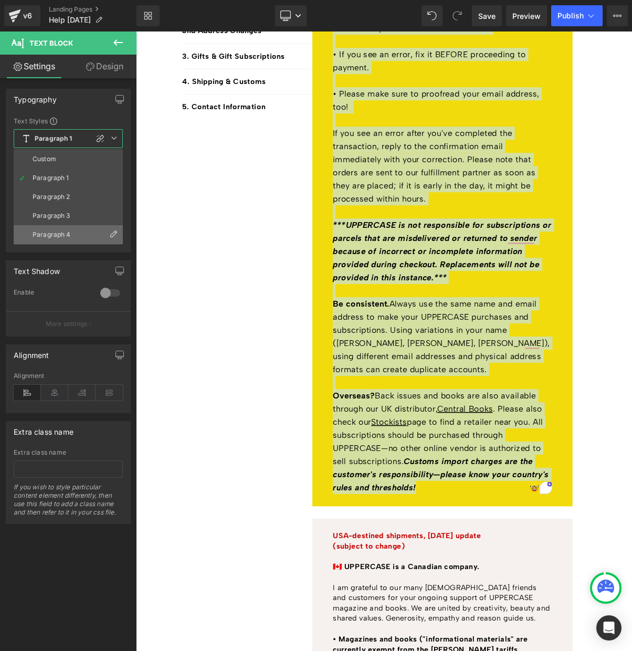
click at [67, 231] on div "Paragraph 4" at bounding box center [52, 234] width 38 height 7
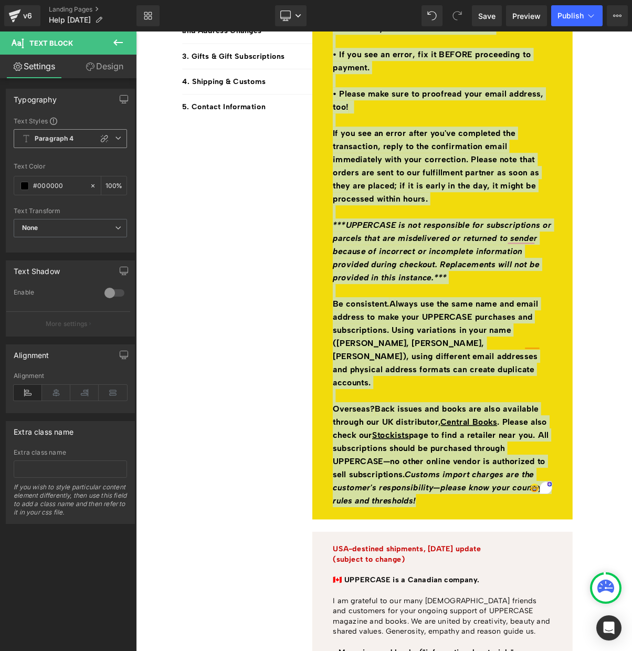
click at [51, 136] on b "Paragraph 4" at bounding box center [54, 138] width 39 height 9
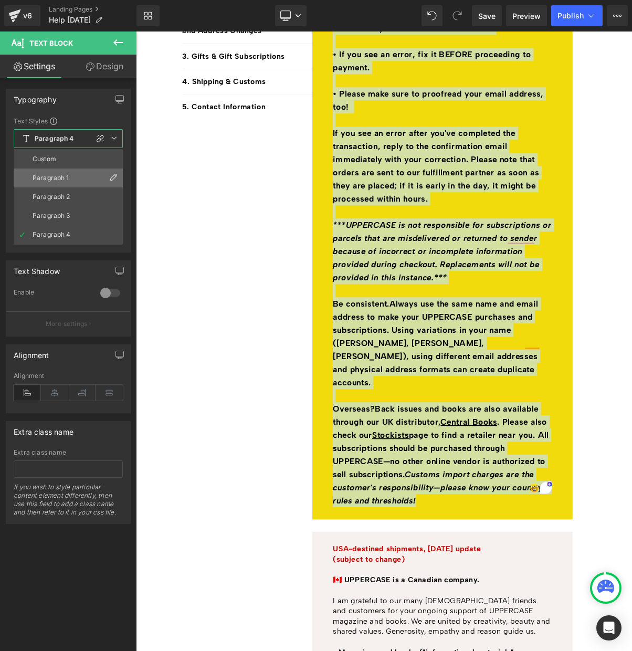
click at [53, 178] on div "Paragraph 1" at bounding box center [51, 177] width 37 height 7
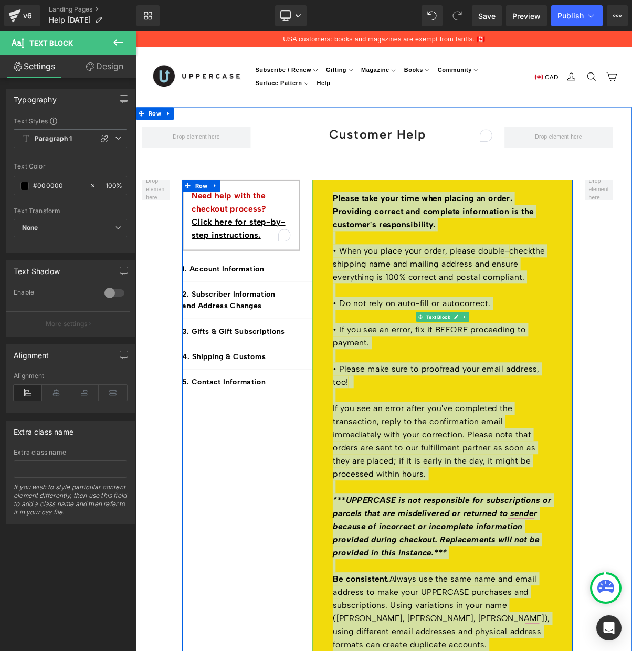
scroll to position [6, 0]
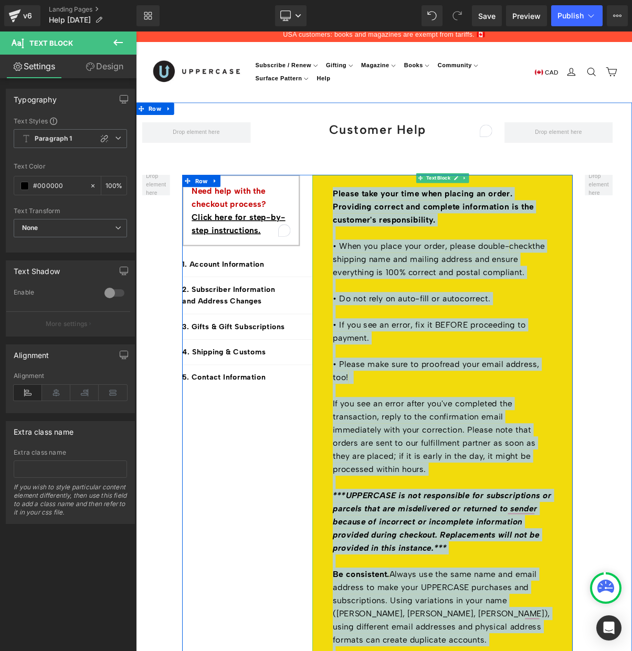
click at [461, 257] on strong "Please take your time when placing an order. Providing correct and complete inf…" at bounding box center [516, 256] width 257 height 46
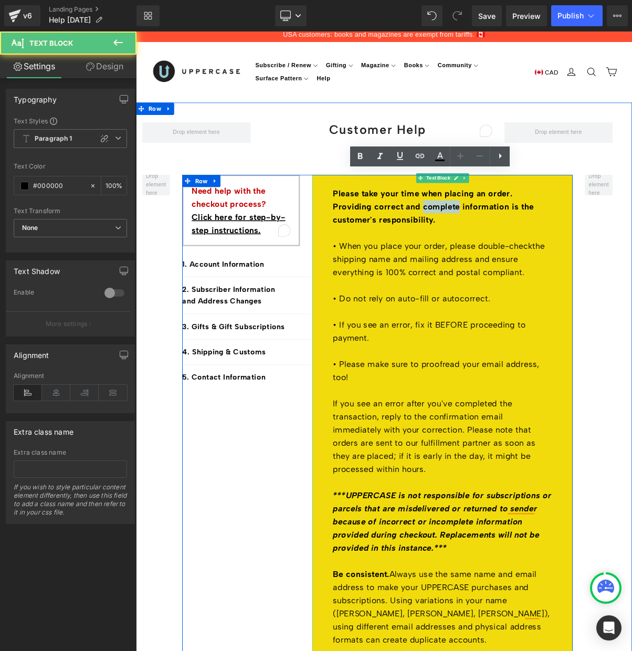
click at [461, 257] on strong "Please take your time when placing an order. Providing correct and complete inf…" at bounding box center [516, 256] width 257 height 46
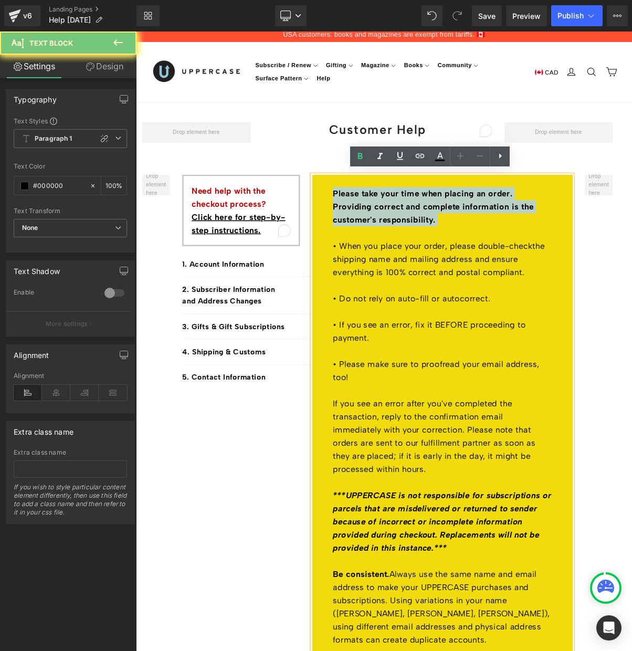
click at [461, 257] on strong "Please take your time when placing an order. Providing correct and complete inf…" at bounding box center [516, 256] width 257 height 46
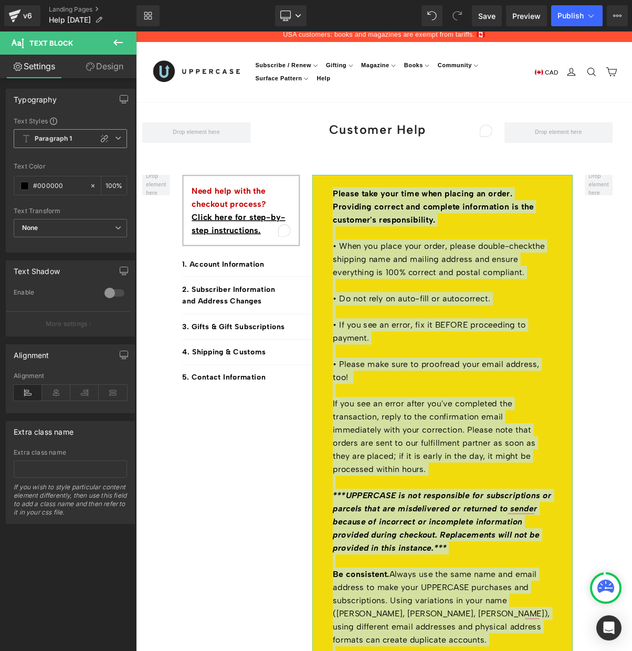
click at [48, 138] on b "Paragraph 1" at bounding box center [54, 138] width 38 height 9
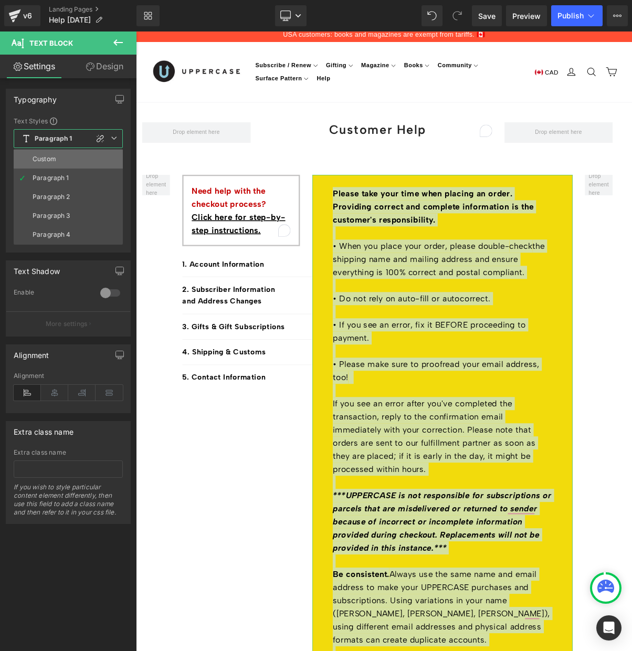
click at [45, 157] on div "Custom" at bounding box center [45, 158] width 24 height 7
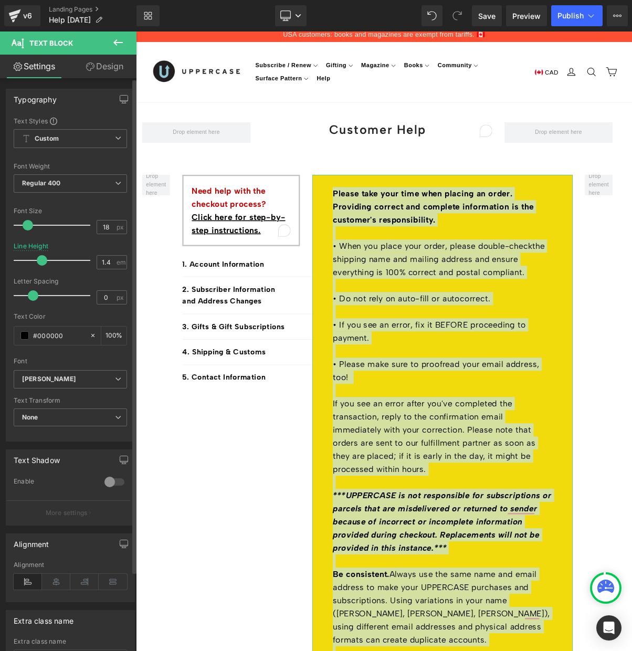
click at [38, 261] on span at bounding box center [42, 260] width 11 height 11
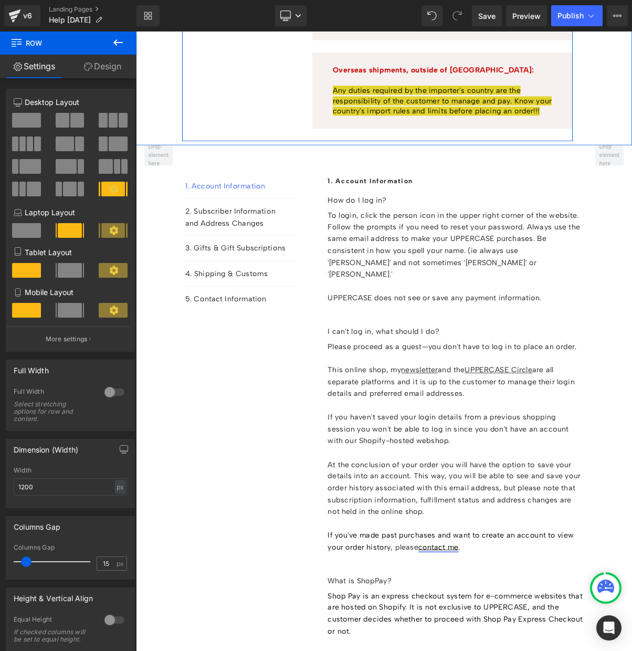
scroll to position [1749, 0]
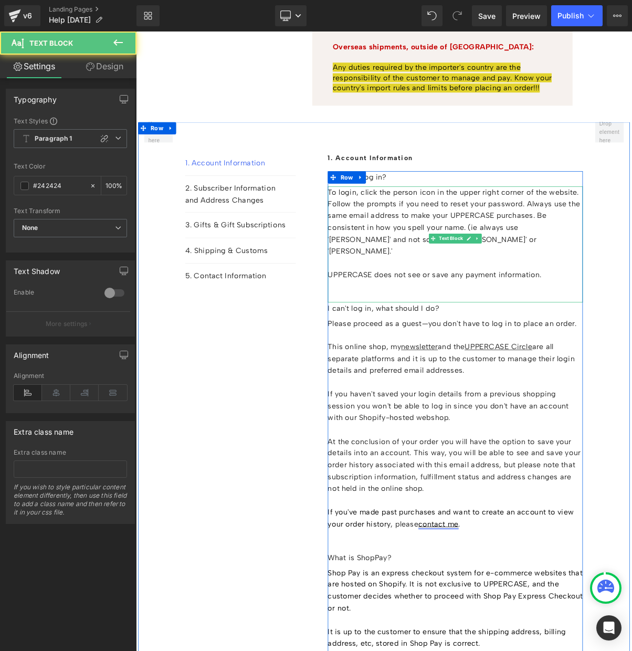
click at [438, 238] on p "To login, click the person icon in the upper right corner of the website. Follo…" at bounding box center [545, 275] width 327 height 91
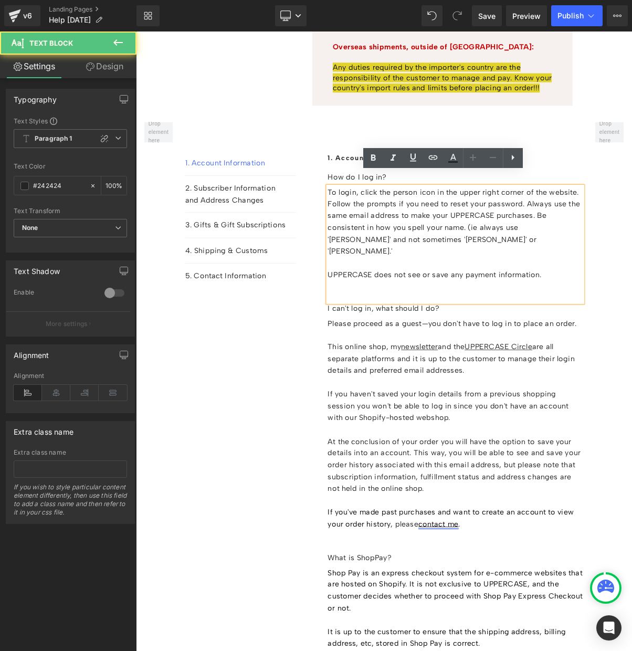
click at [446, 238] on p "To login, click the person icon in the upper right corner of the website. Follo…" at bounding box center [545, 275] width 327 height 91
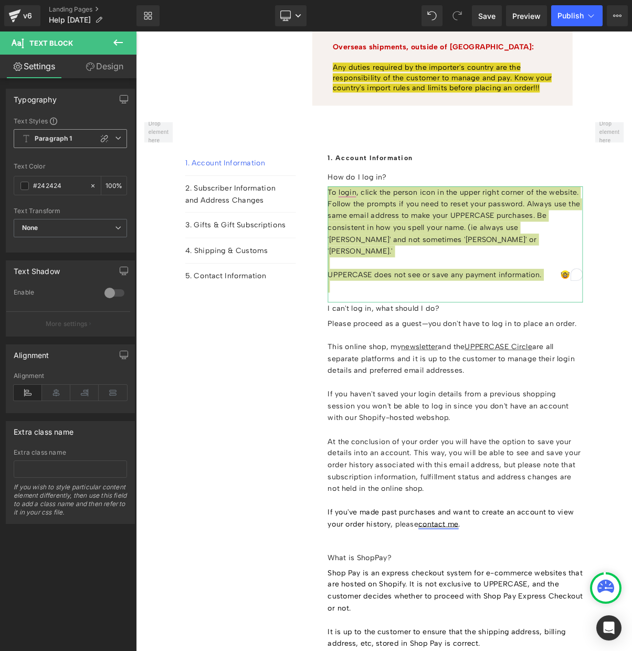
click at [60, 139] on b "Paragraph 1" at bounding box center [54, 138] width 38 height 9
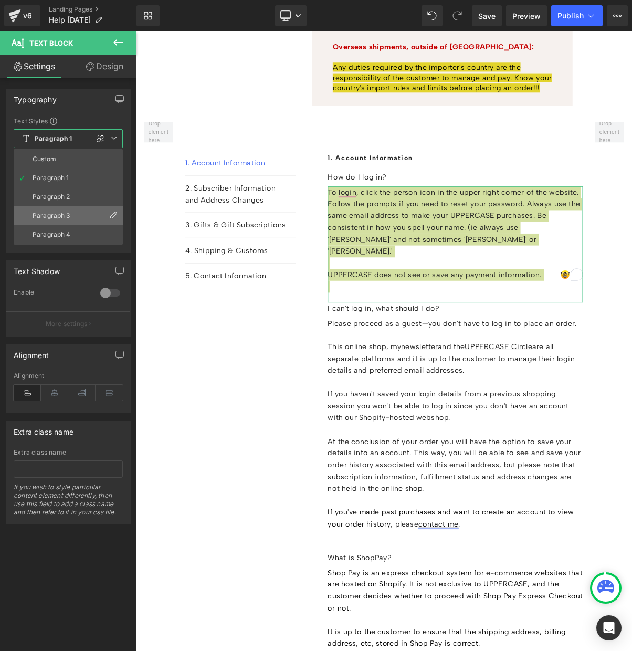
click at [68, 215] on div "Paragraph 3" at bounding box center [52, 215] width 38 height 7
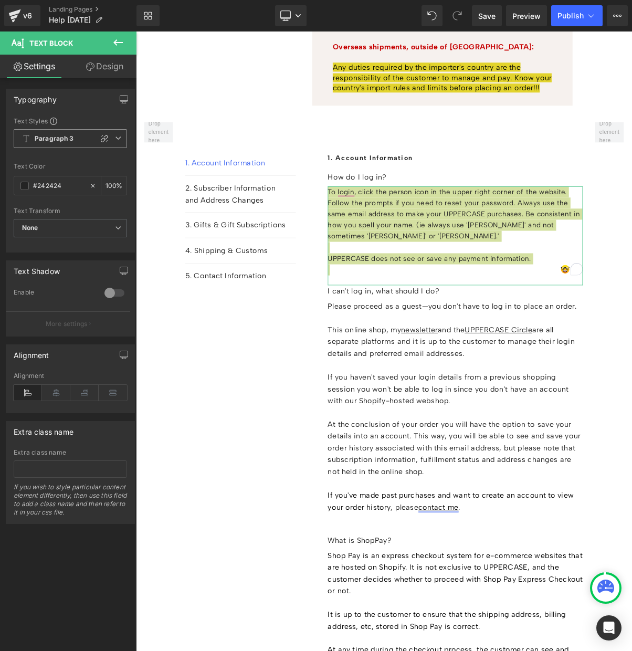
click at [44, 136] on b "Paragraph 3" at bounding box center [54, 138] width 39 height 9
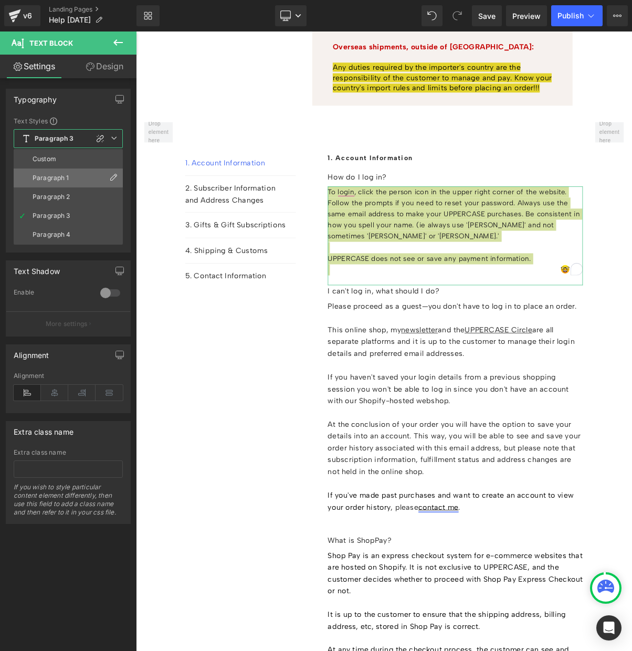
click at [50, 175] on div "Paragraph 1" at bounding box center [51, 177] width 37 height 7
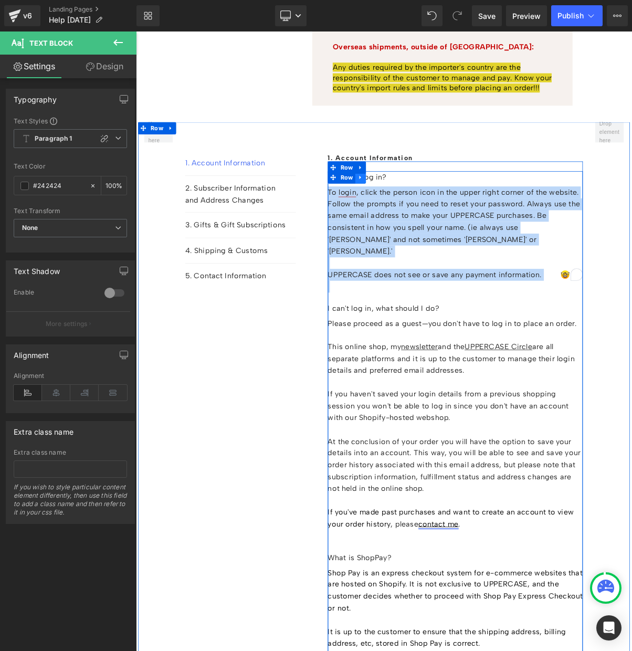
click at [418, 211] on link at bounding box center [424, 219] width 14 height 16
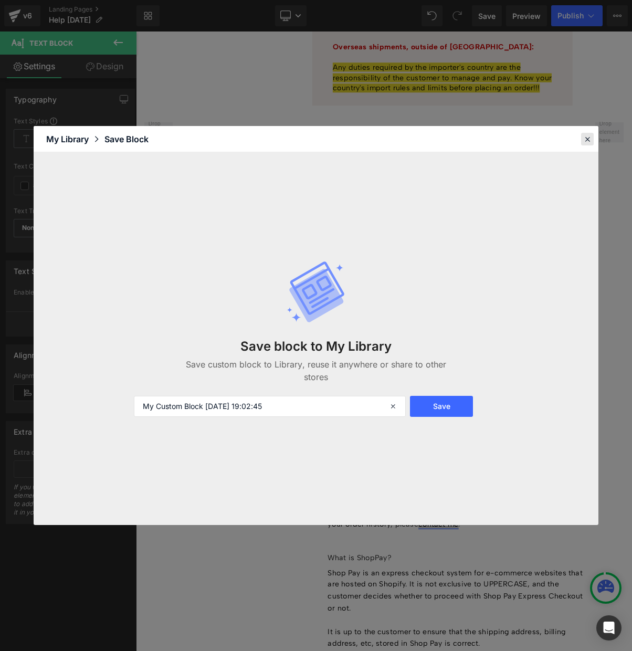
click at [588, 139] on icon at bounding box center [587, 138] width 9 height 9
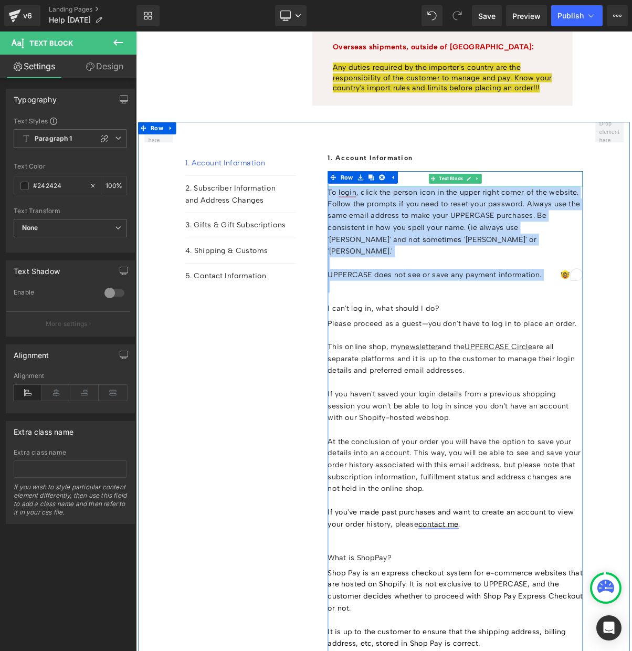
click at [494, 211] on p "How do I log in?" at bounding box center [545, 218] width 327 height 15
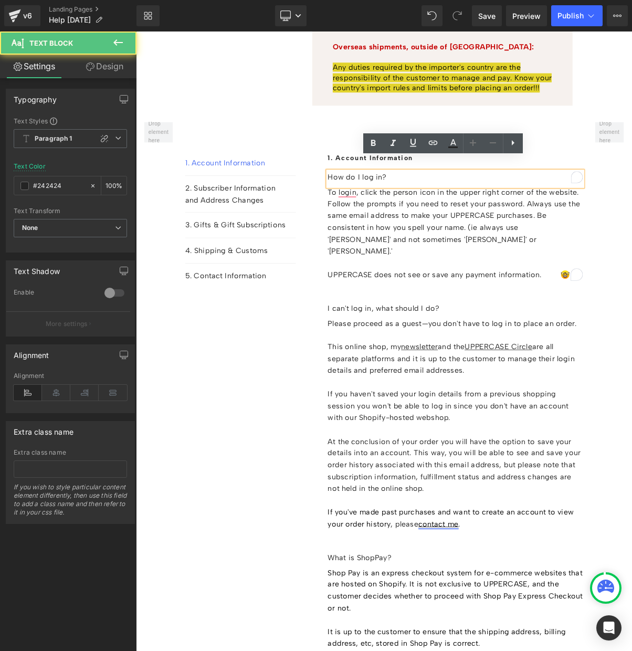
click at [397, 211] on p "How do I log in?" at bounding box center [545, 218] width 327 height 15
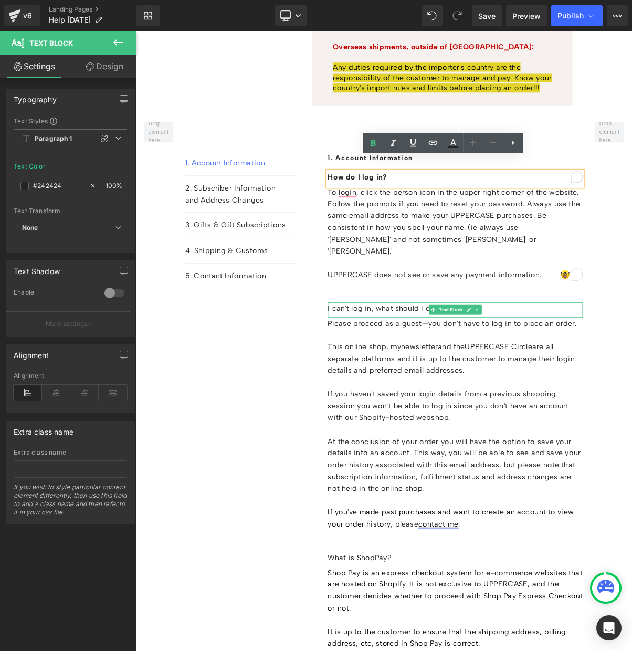
click at [432, 379] on p "I can't log in, what should I do?" at bounding box center [545, 386] width 327 height 15
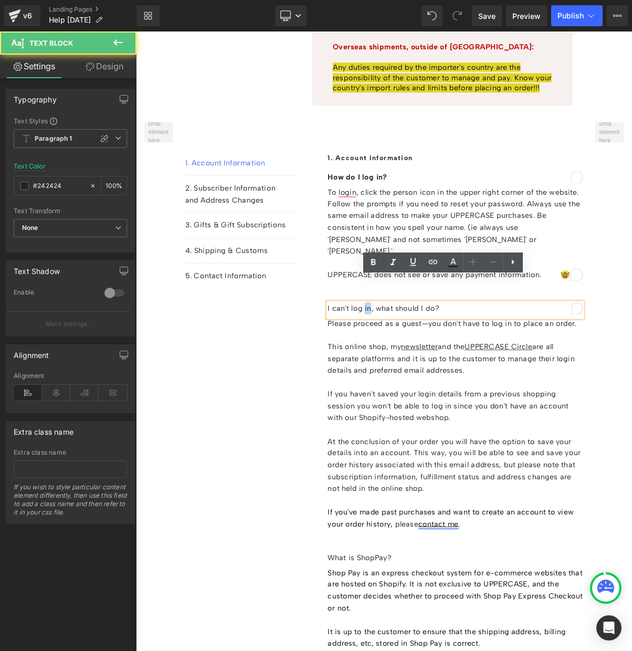
click at [432, 379] on p "I can't log in, what should I do?" at bounding box center [545, 386] width 327 height 15
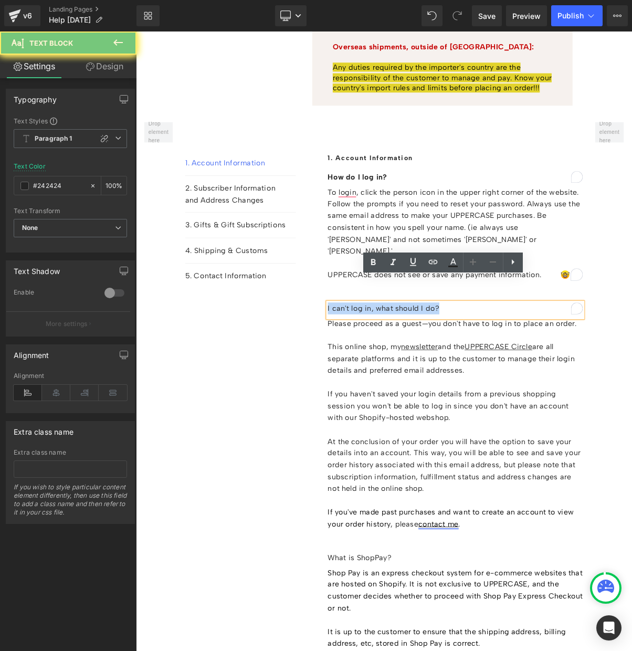
click at [432, 379] on p "I can't log in, what should I do?" at bounding box center [545, 386] width 327 height 15
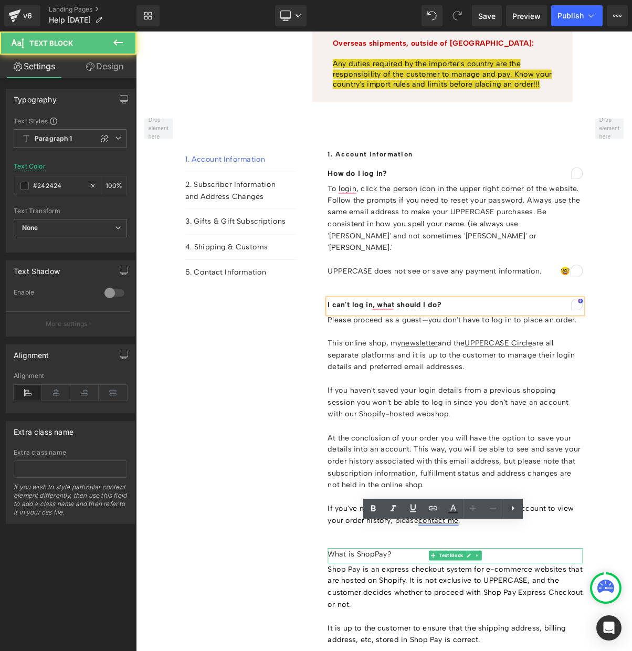
scroll to position [1752, 0]
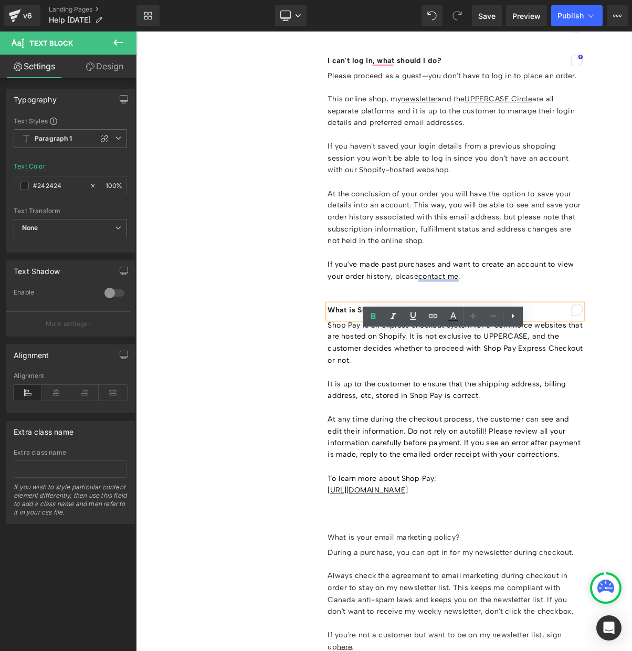
scroll to position [2067, 0]
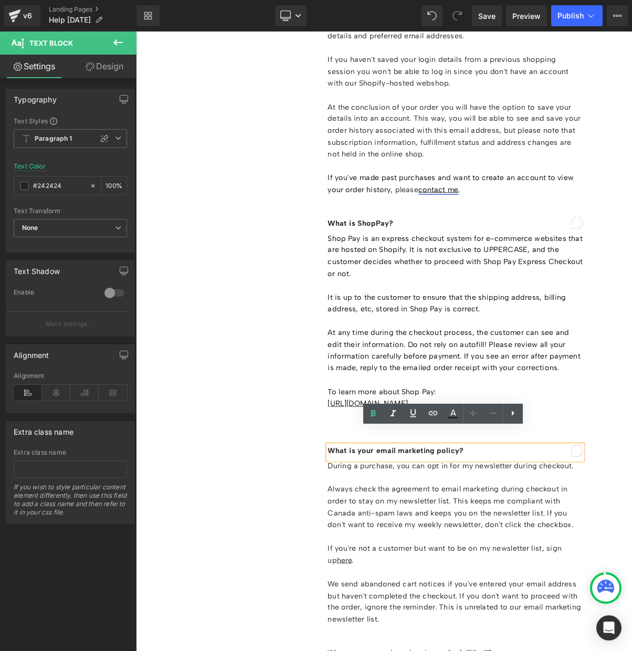
scroll to position [2366, 0]
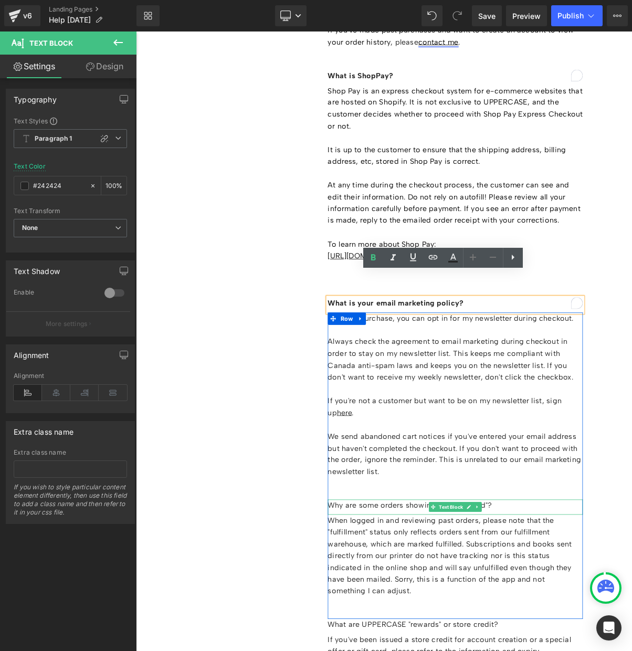
click at [422, 631] on p "Why are some orders showing as "unfulfilled"?" at bounding box center [545, 638] width 327 height 15
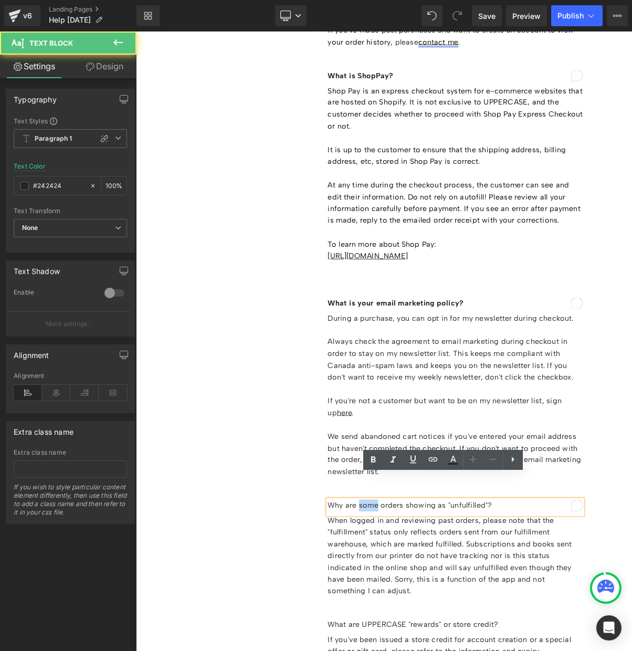
click at [422, 631] on p "Why are some orders showing as "unfulfilled"?" at bounding box center [545, 638] width 327 height 15
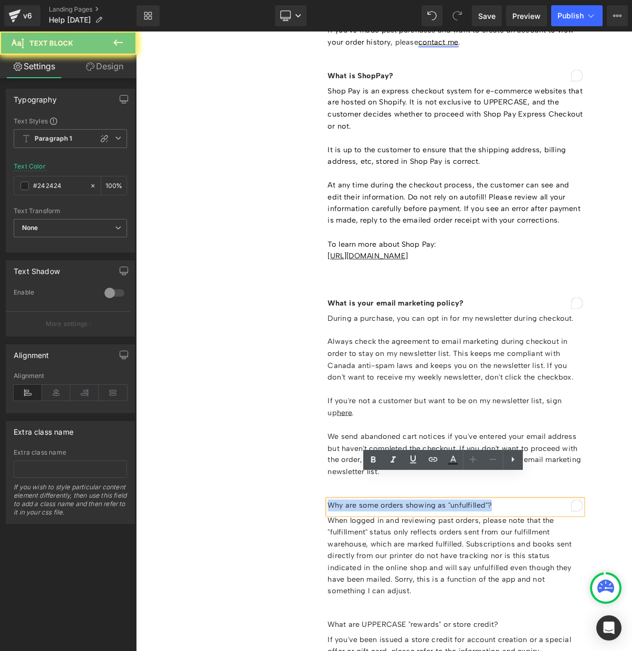
click at [422, 631] on p "Why are some orders showing as "unfulfilled"?" at bounding box center [545, 638] width 327 height 15
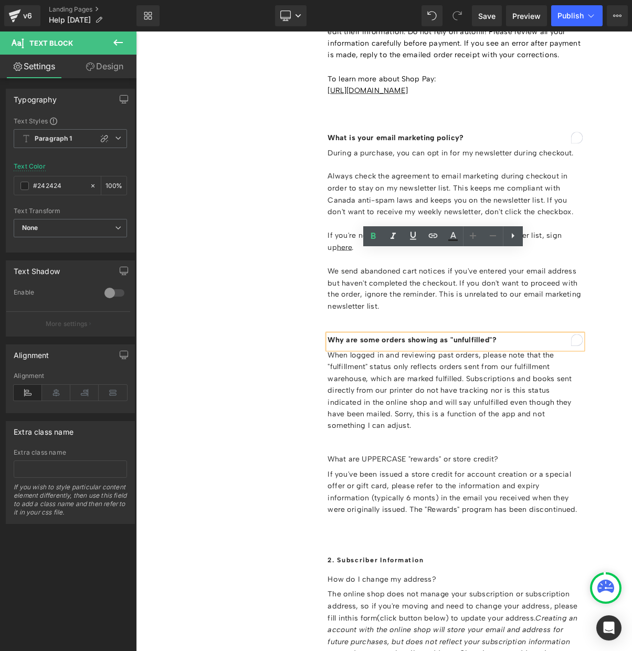
scroll to position [2652, 0]
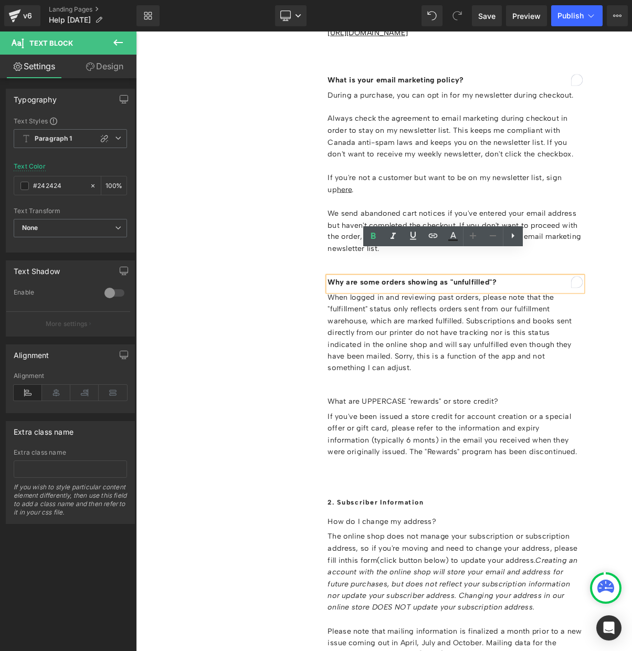
click at [414, 347] on strong "Why are some orders showing as "unfulfilled"?" at bounding box center [490, 353] width 216 height 12
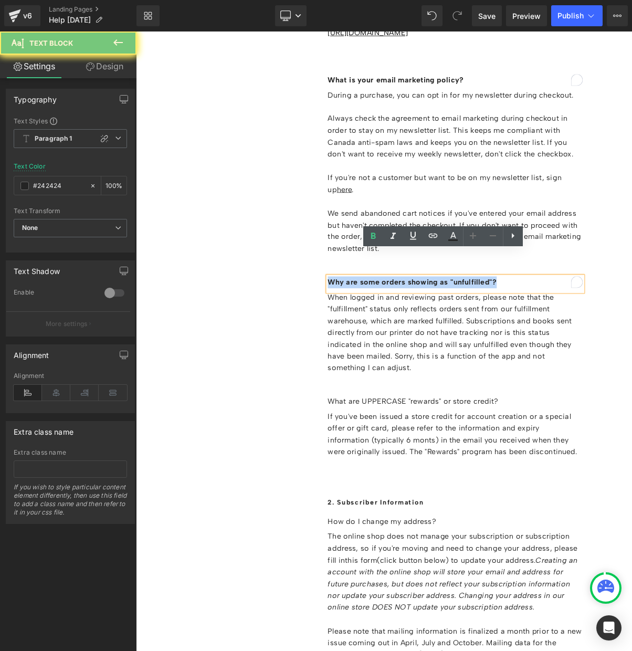
click at [414, 347] on strong "Why are some orders showing as "unfulfilled"?" at bounding box center [490, 353] width 216 height 12
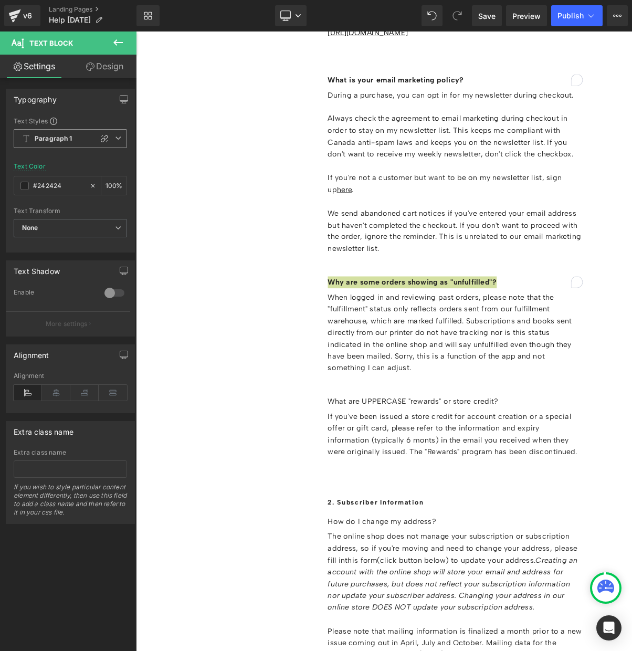
click at [51, 137] on b "Paragraph 1" at bounding box center [54, 138] width 38 height 9
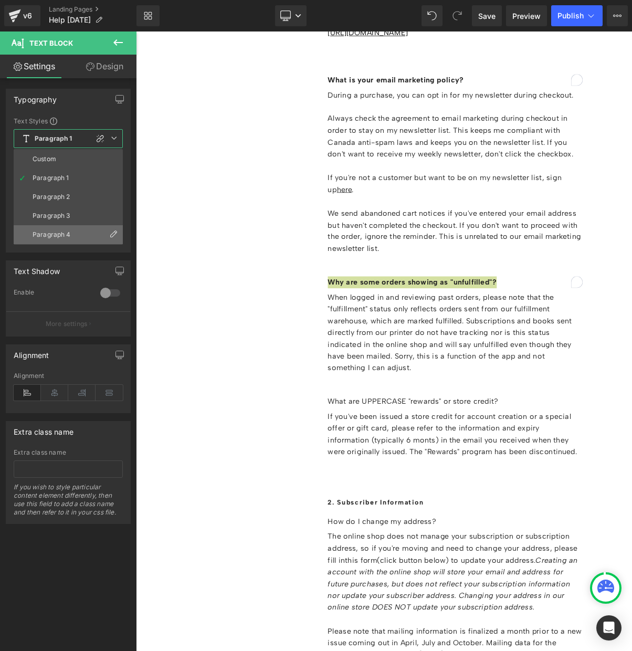
click at [55, 231] on div "Paragraph 4" at bounding box center [52, 234] width 38 height 7
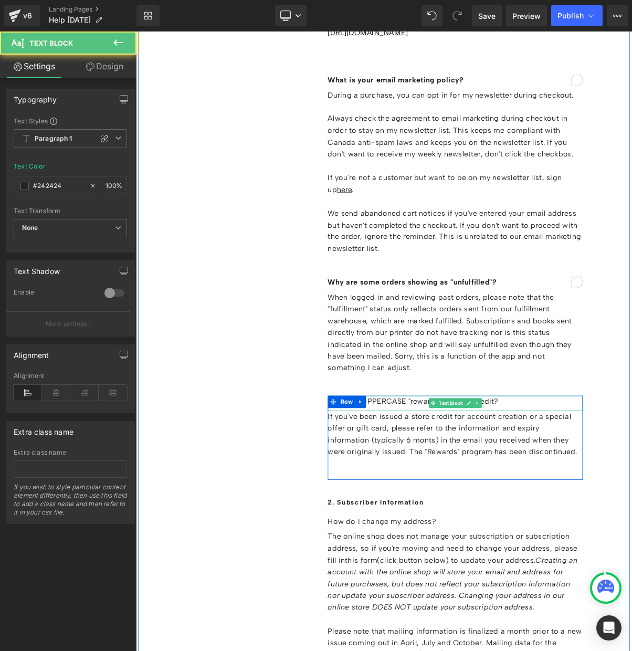
click at [477, 498] on p "What are UPPERCASE "rewards" or store credit?" at bounding box center [545, 505] width 327 height 15
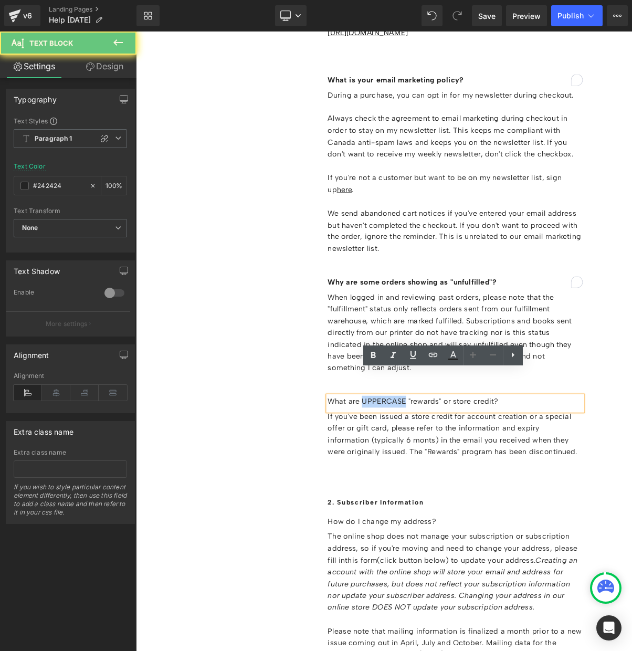
click at [477, 498] on p "What are UPPERCASE "rewards" or store credit?" at bounding box center [545, 505] width 327 height 15
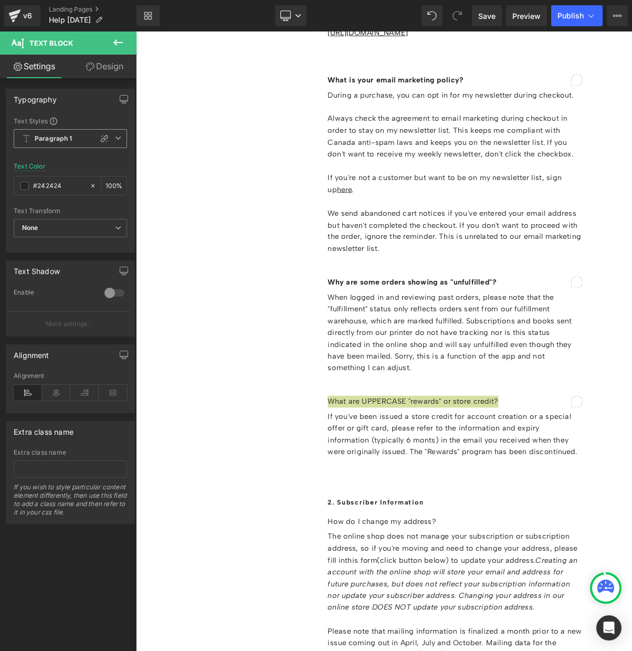
click at [69, 137] on b "Paragraph 1" at bounding box center [54, 138] width 38 height 9
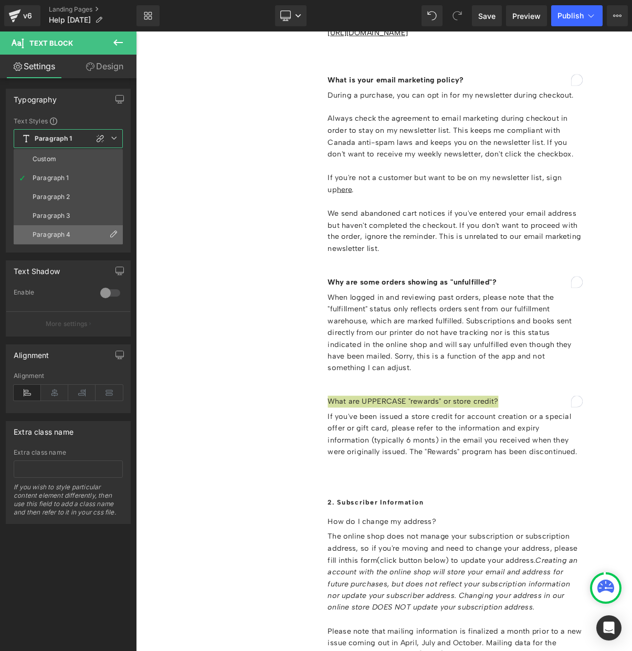
click at [56, 232] on div "Paragraph 4" at bounding box center [52, 234] width 38 height 7
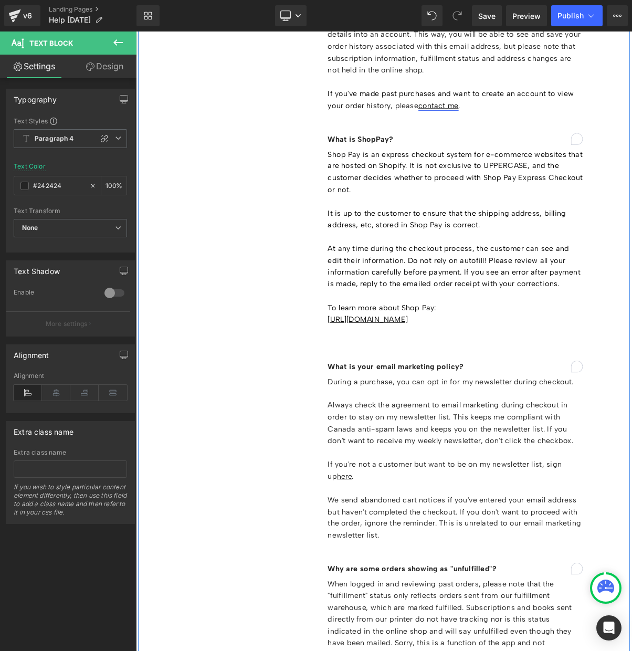
scroll to position [2240, 0]
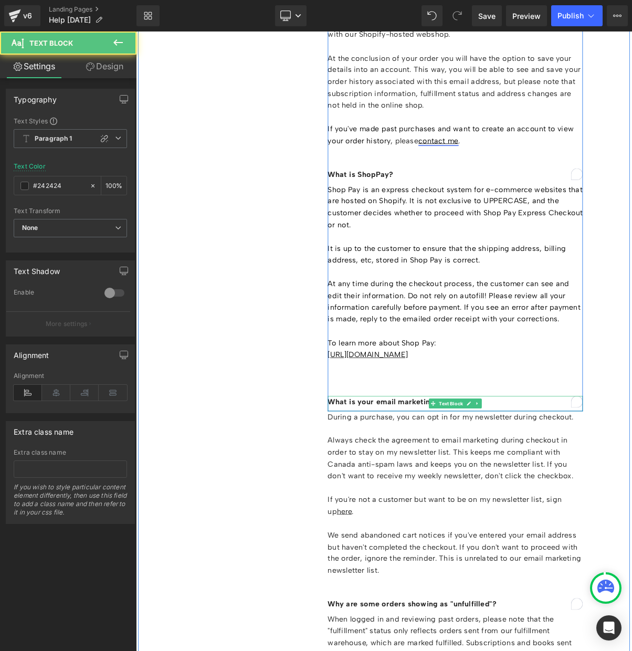
click at [448, 500] on strong "What is your email marketing policy?" at bounding box center [469, 506] width 174 height 12
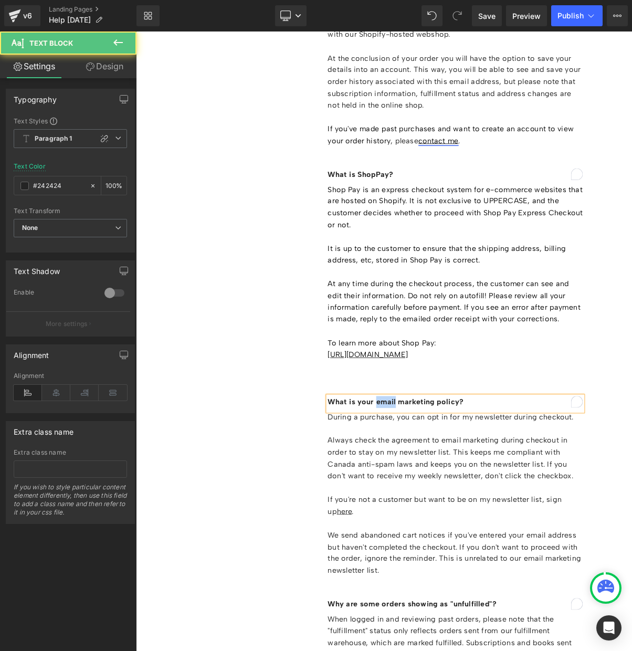
click at [448, 500] on strong "What is your email marketing policy?" at bounding box center [469, 506] width 174 height 12
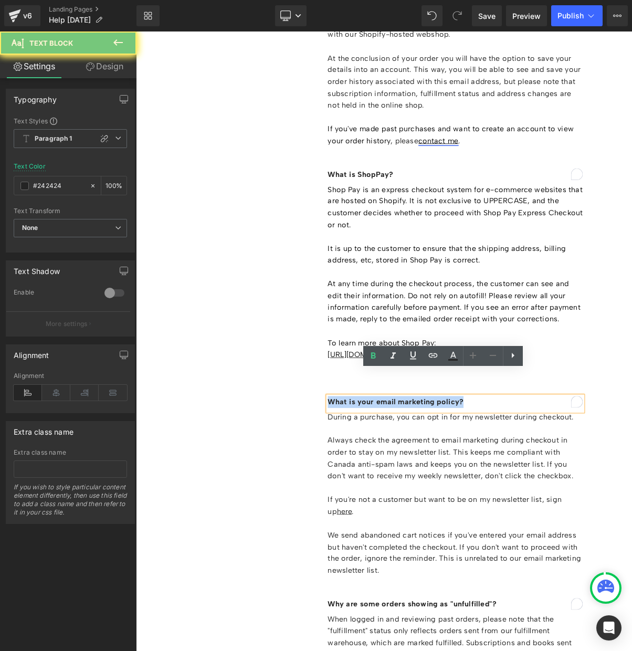
click at [448, 500] on strong "What is your email marketing policy?" at bounding box center [469, 506] width 174 height 12
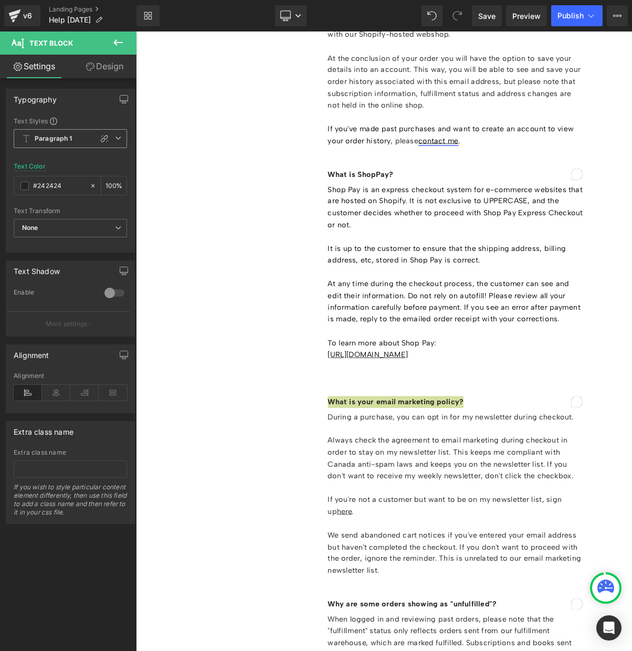
click at [52, 138] on b "Paragraph 1" at bounding box center [54, 138] width 38 height 9
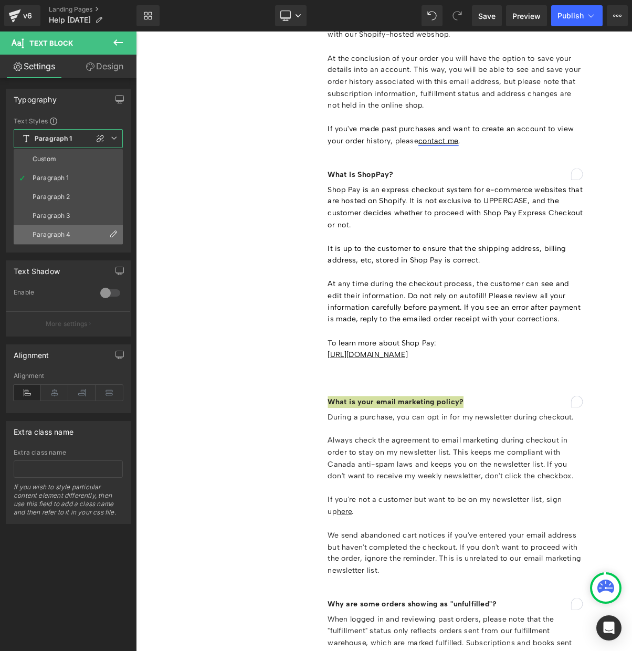
click at [60, 232] on div "Paragraph 4" at bounding box center [52, 234] width 38 height 7
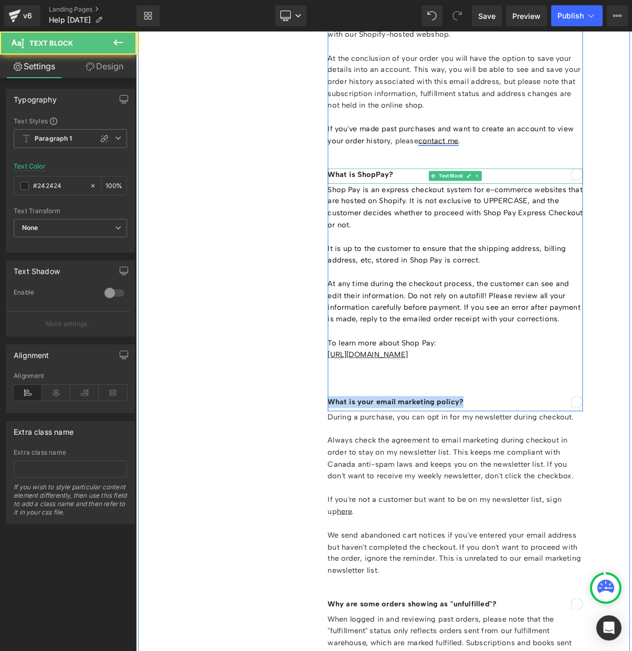
click at [414, 209] on strong "What is ShopPay?" at bounding box center [424, 215] width 84 height 12
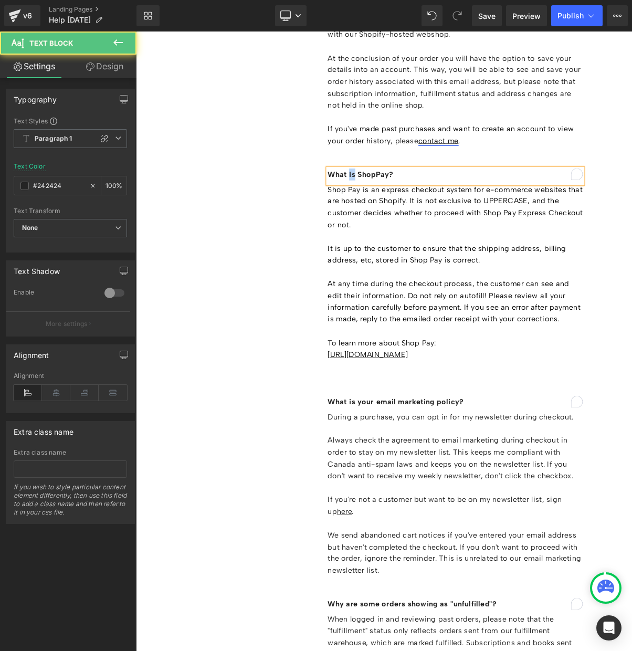
click at [414, 209] on strong "What is ShopPay?" at bounding box center [424, 215] width 84 height 12
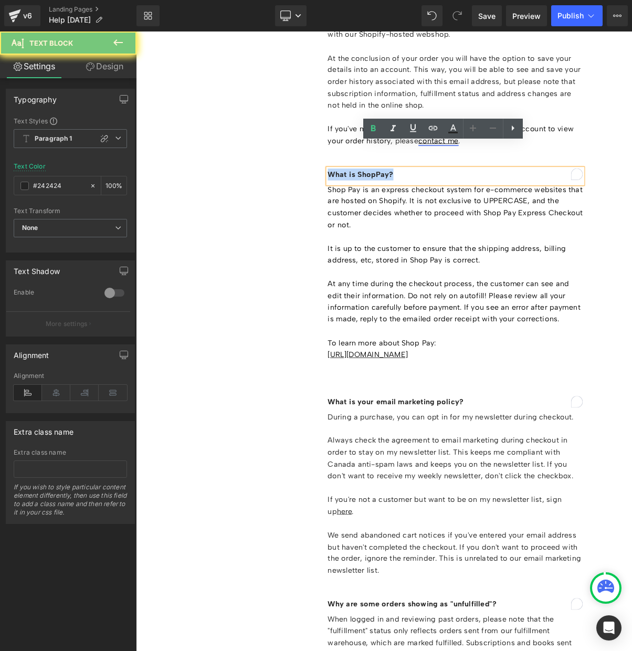
click at [413, 209] on strong "What is ShopPay?" at bounding box center [424, 215] width 84 height 12
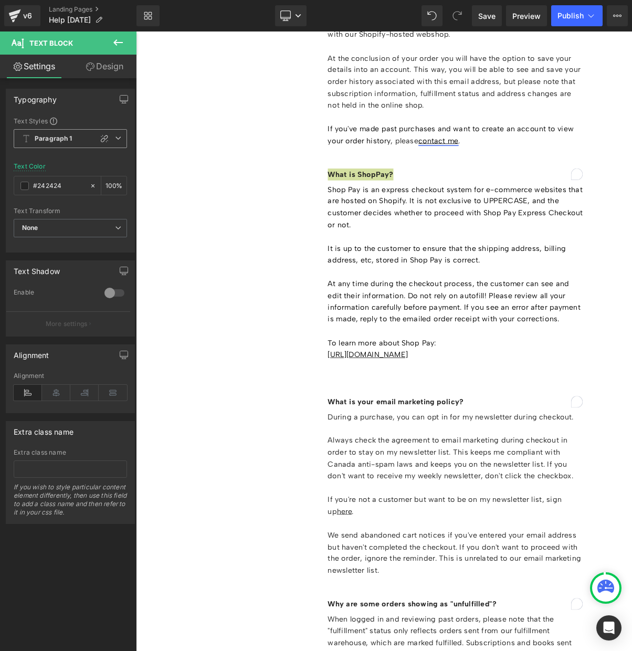
click at [61, 134] on b "Paragraph 1" at bounding box center [54, 138] width 38 height 9
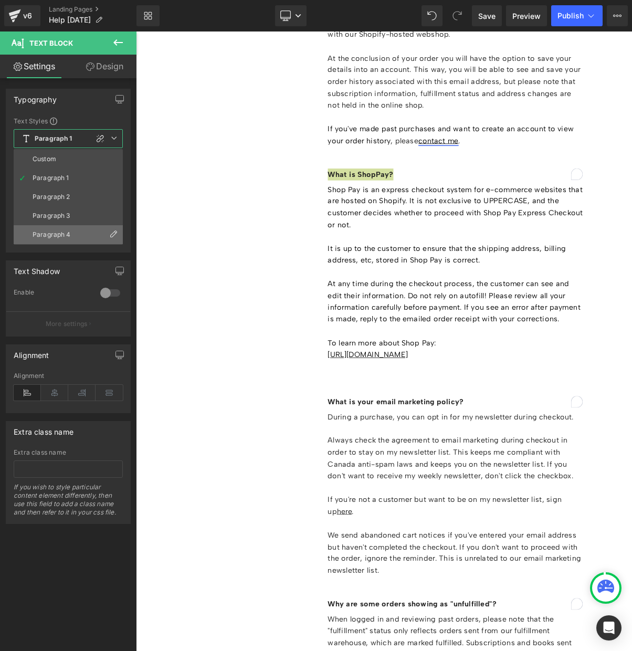
click at [61, 230] on li "Paragraph 4" at bounding box center [68, 234] width 109 height 19
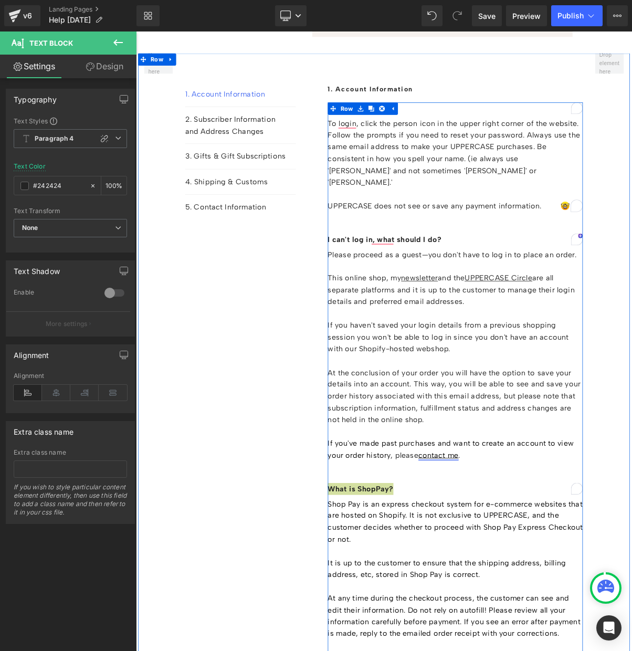
scroll to position [1801, 0]
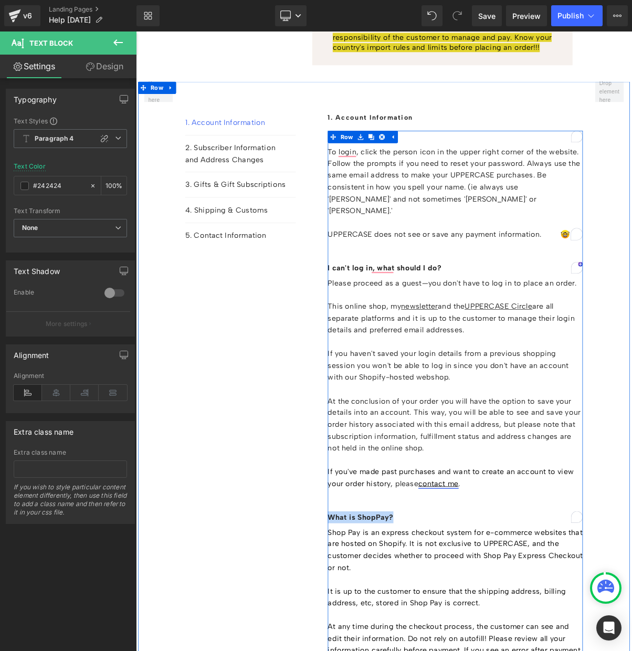
click at [401, 328] on strong "I can't log in, what should I do?" at bounding box center [455, 334] width 146 height 12
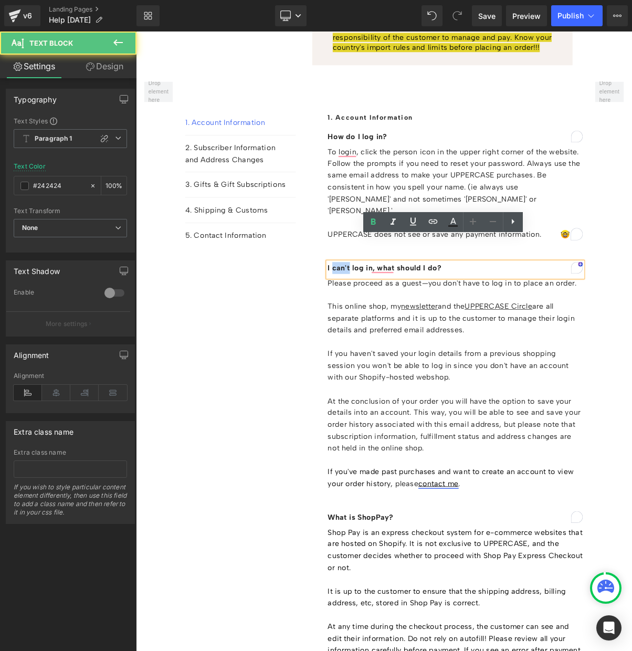
click at [401, 328] on strong "I can't log in, what should I do?" at bounding box center [455, 334] width 146 height 12
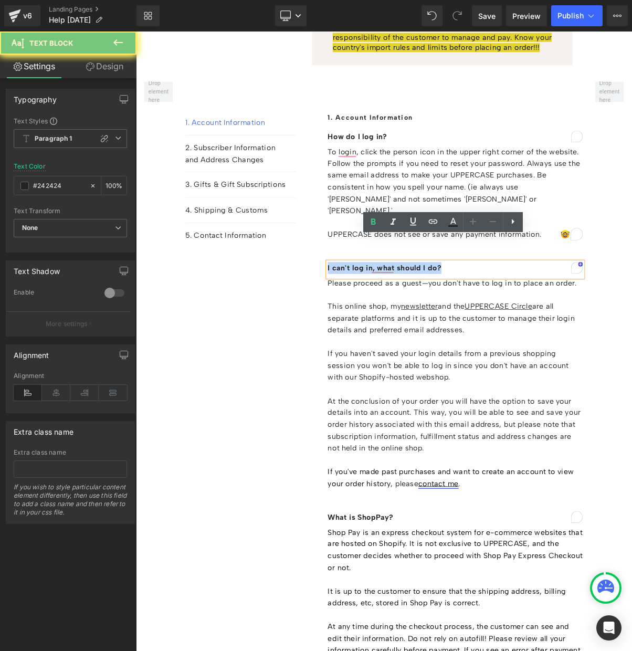
click at [401, 328] on strong "I can't log in, what should I do?" at bounding box center [455, 334] width 146 height 12
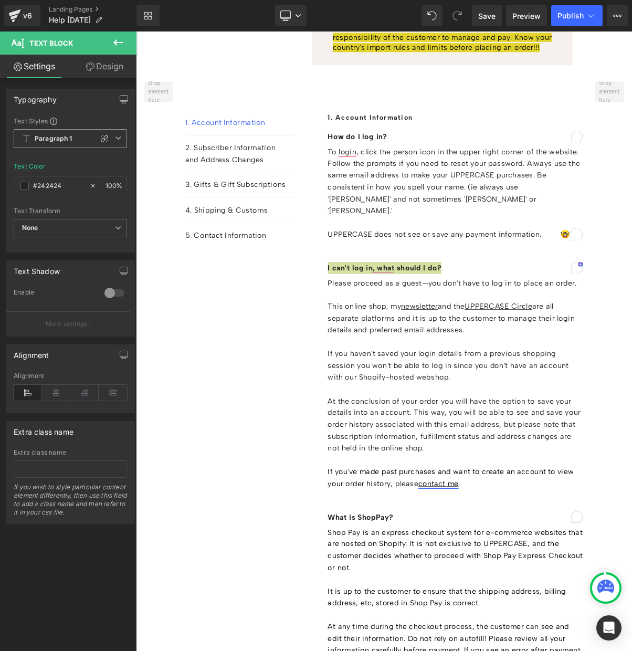
click at [78, 142] on span "Paragraph 1" at bounding box center [70, 138] width 113 height 19
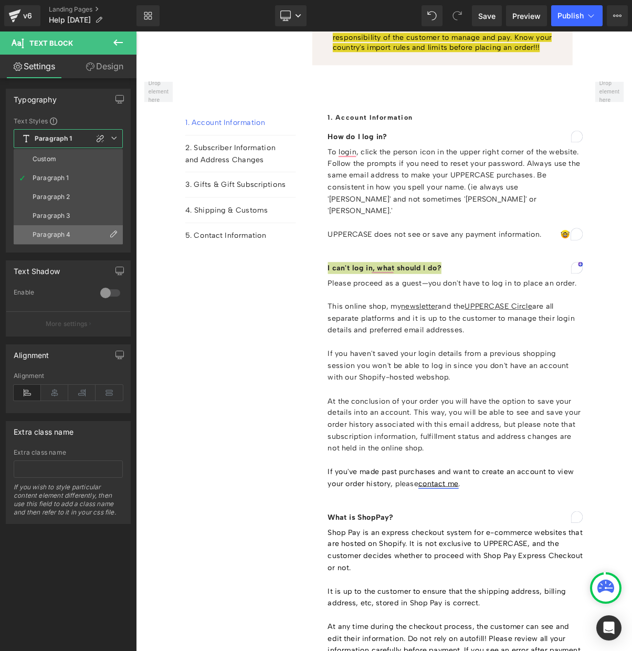
click at [63, 231] on div "Paragraph 4" at bounding box center [52, 234] width 38 height 7
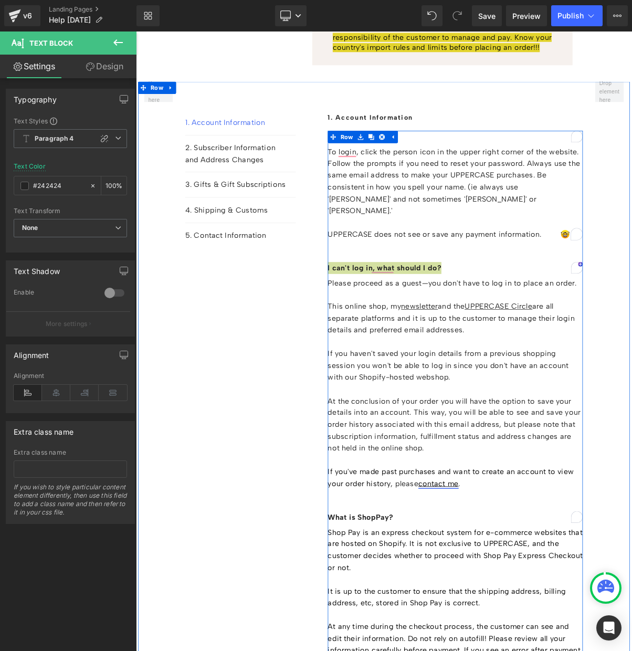
click at [392, 159] on span at bounding box center [389, 167] width 14 height 16
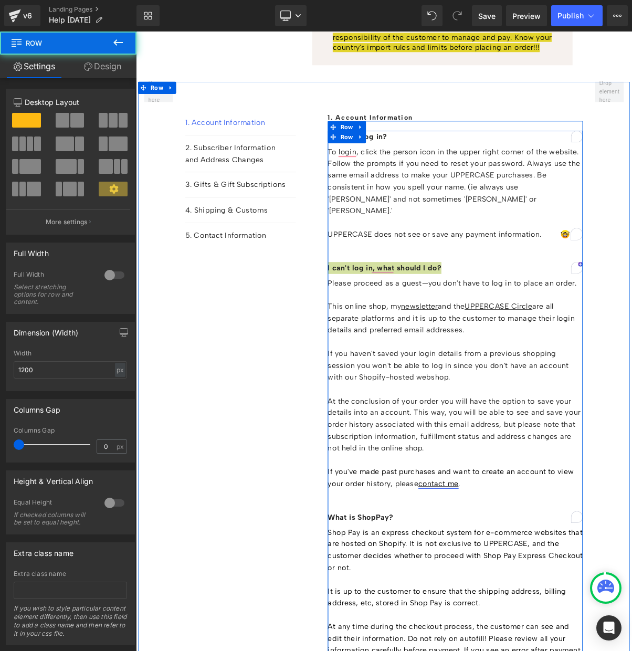
click at [392, 159] on span at bounding box center [389, 167] width 14 height 16
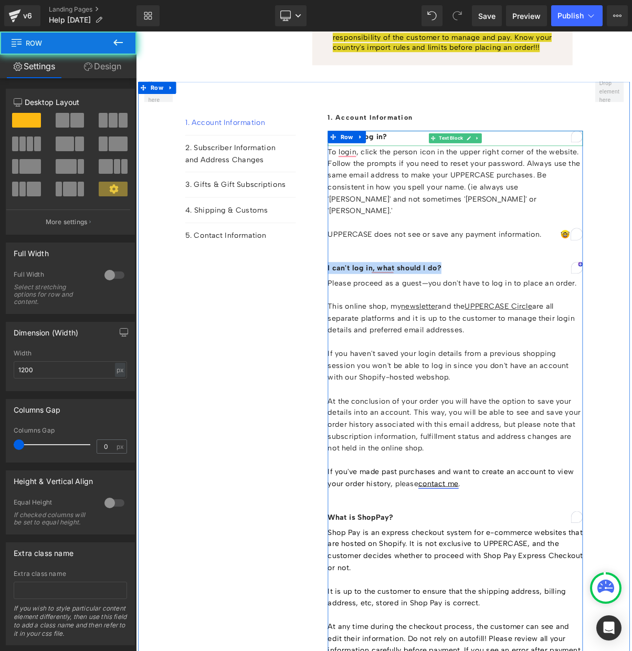
click at [449, 160] on strong "How do I log in?" at bounding box center [420, 166] width 76 height 12
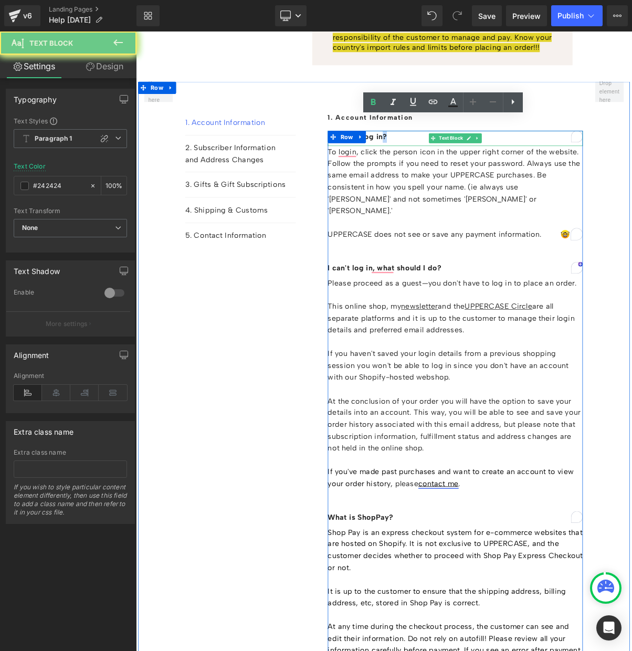
click at [449, 160] on strong "How do I log in?" at bounding box center [420, 166] width 76 height 12
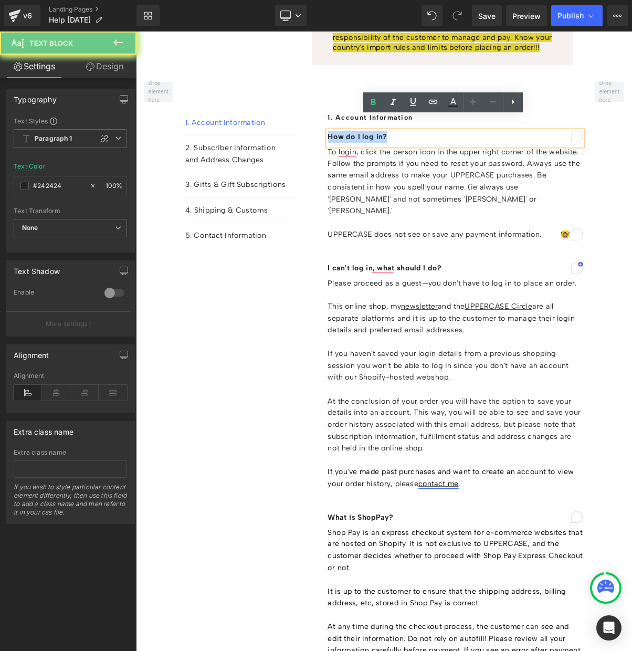
click at [449, 160] on strong "How do I log in?" at bounding box center [420, 166] width 76 height 12
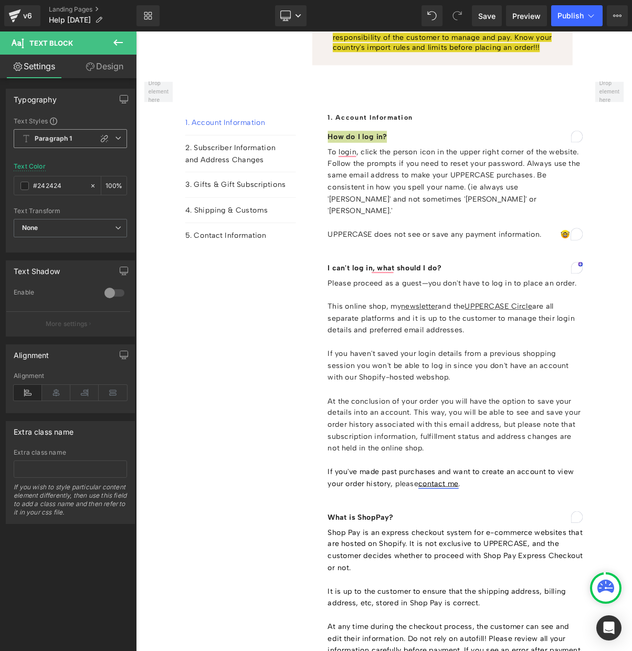
click at [56, 138] on b "Paragraph 1" at bounding box center [54, 138] width 38 height 9
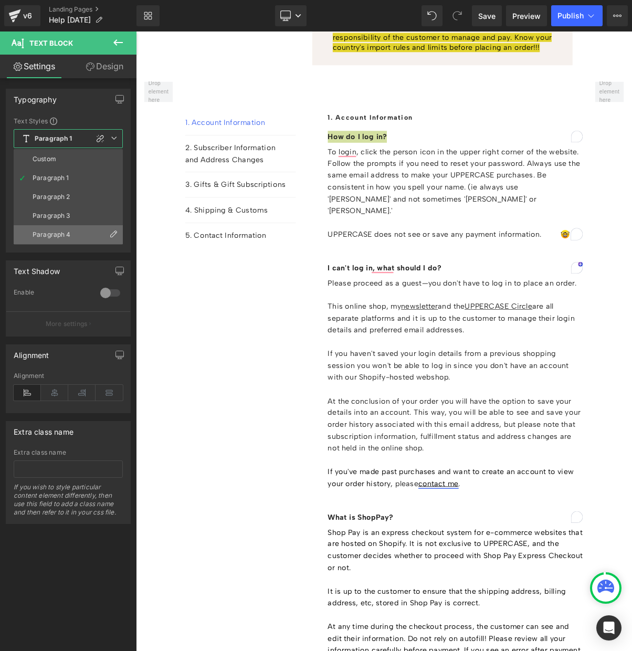
click at [53, 234] on div "Paragraph 4" at bounding box center [52, 234] width 38 height 7
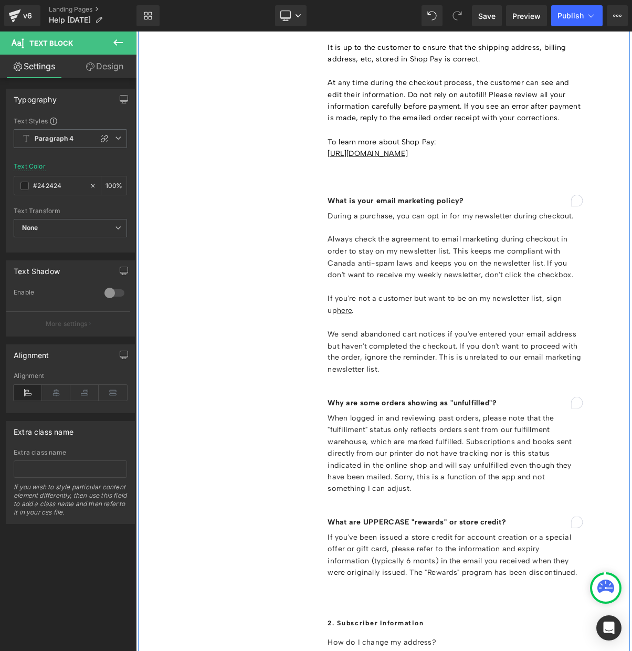
scroll to position [2979, 0]
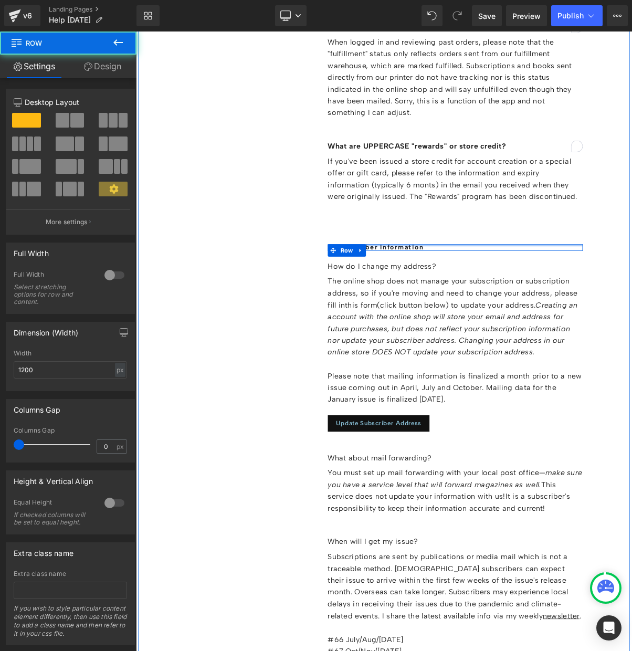
click at [458, 304] on div at bounding box center [545, 305] width 327 height 3
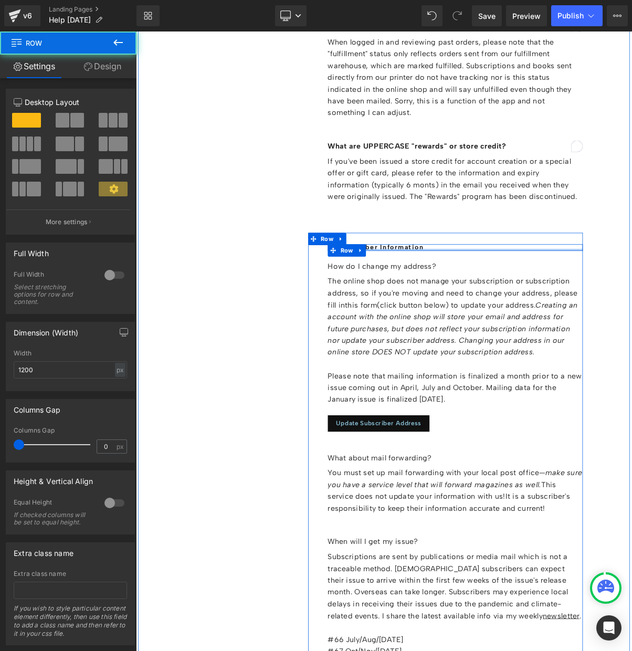
click at [458, 310] on div at bounding box center [545, 311] width 327 height 3
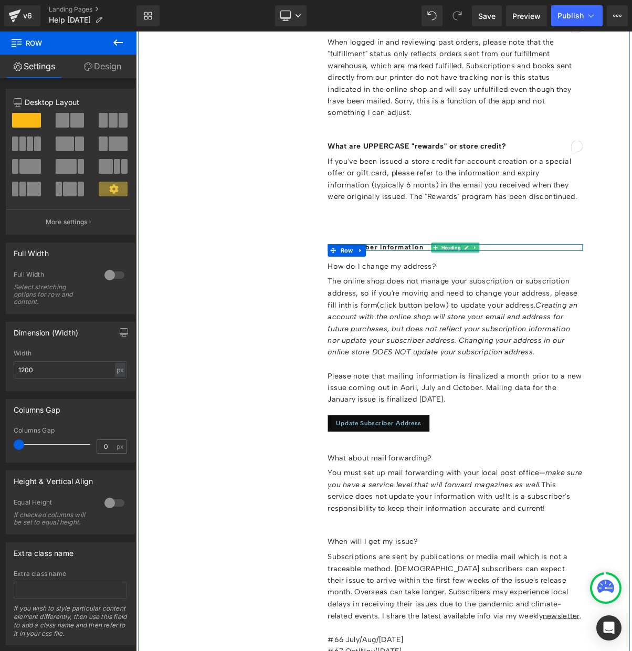
click at [471, 304] on h1 "2. Subscriber Information" at bounding box center [545, 308] width 327 height 8
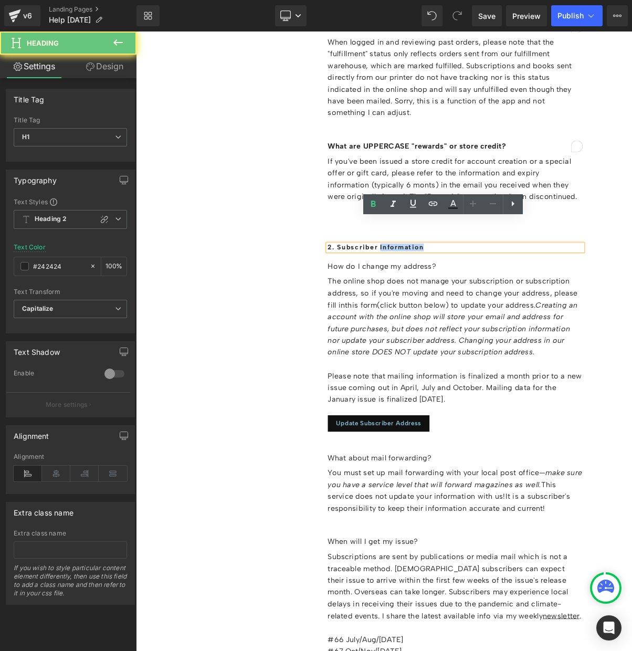
click at [471, 304] on h1 "2. Subscriber Information" at bounding box center [545, 308] width 327 height 8
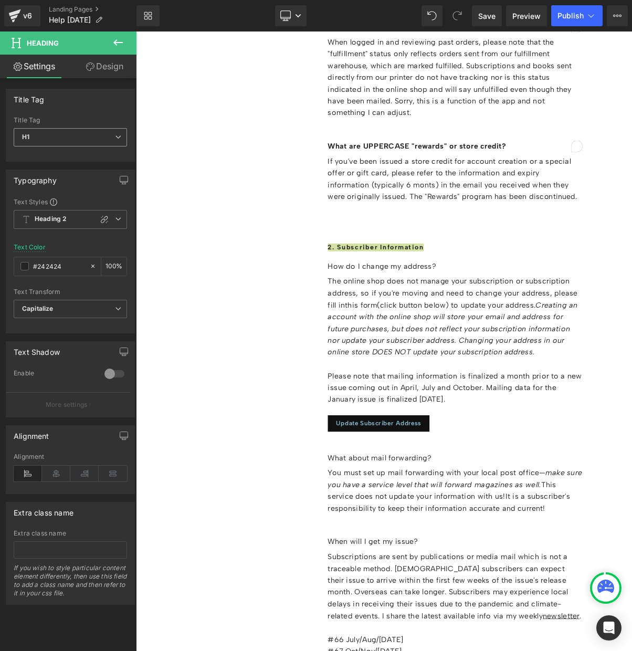
click at [54, 138] on span "H1" at bounding box center [70, 137] width 113 height 18
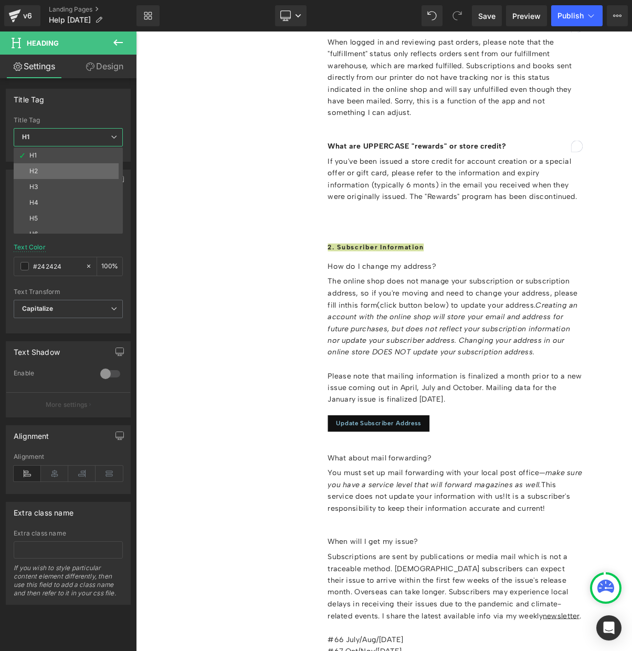
click at [53, 173] on li "H2" at bounding box center [71, 171] width 114 height 16
type input "#000000"
type input "100"
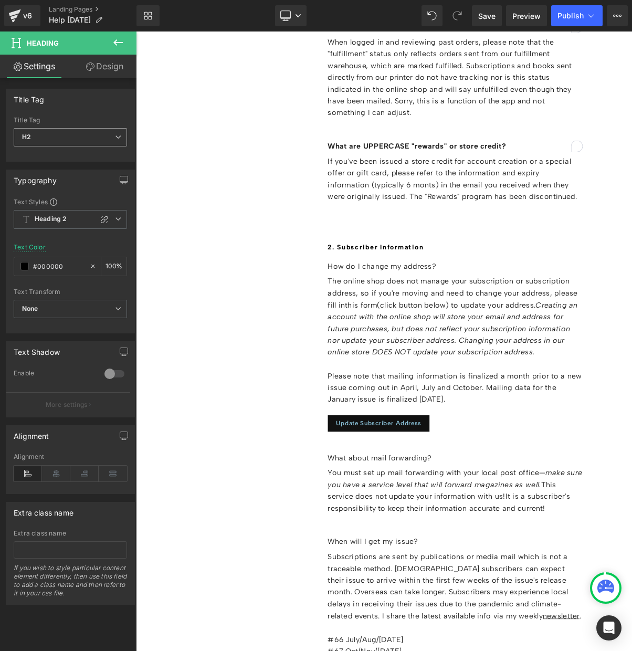
click at [51, 138] on span "H2" at bounding box center [70, 137] width 113 height 18
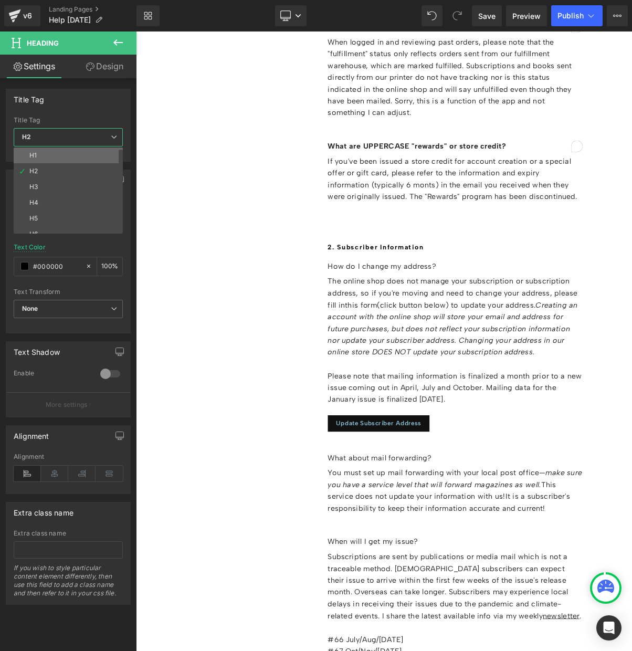
click at [51, 153] on li "H1" at bounding box center [71, 156] width 114 height 16
type input "#242424"
type input "100"
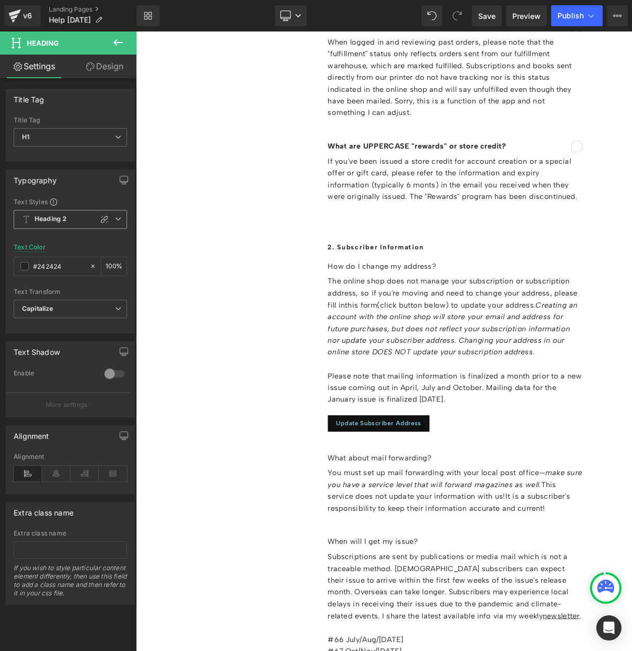
click at [66, 218] on b "Heading 2" at bounding box center [51, 219] width 32 height 9
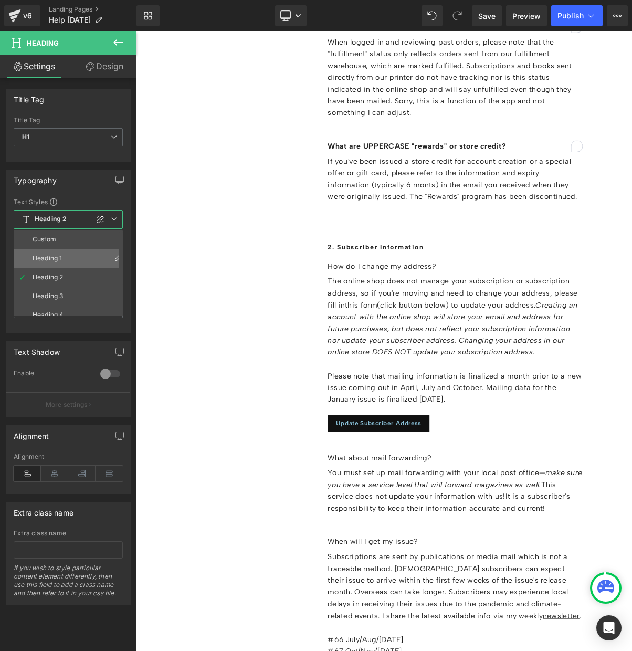
click at [63, 261] on li "Heading 1" at bounding box center [71, 258] width 114 height 19
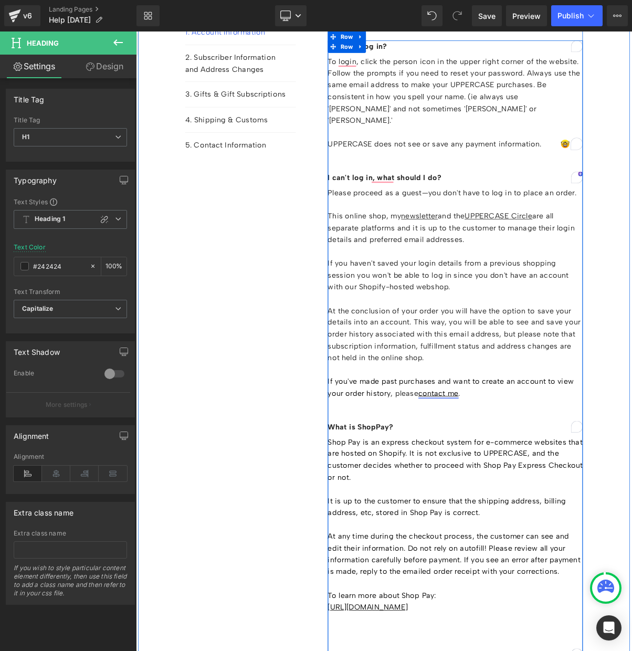
scroll to position [1741, 0]
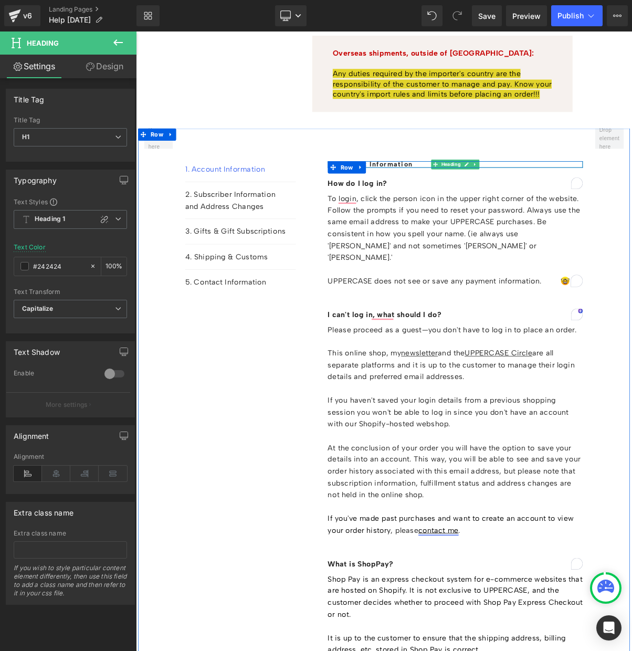
click at [463, 198] on h1 "1. Account Information" at bounding box center [545, 202] width 327 height 8
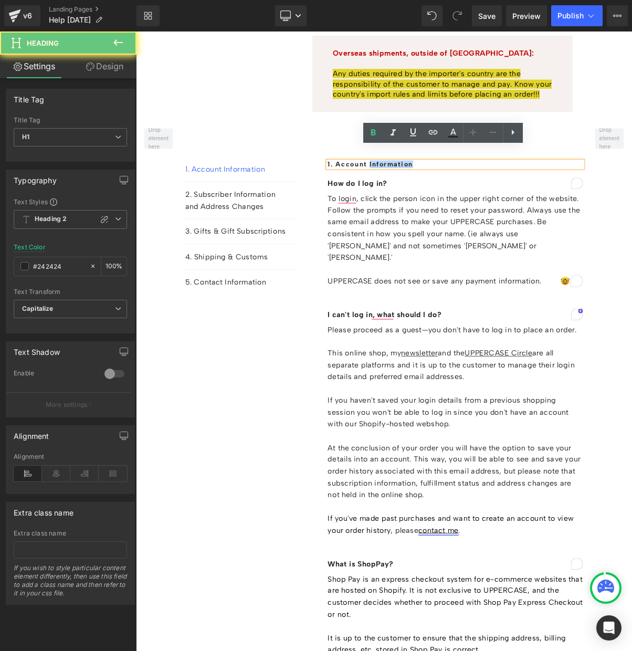
click at [463, 198] on h1 "1. Account Information" at bounding box center [545, 202] width 327 height 8
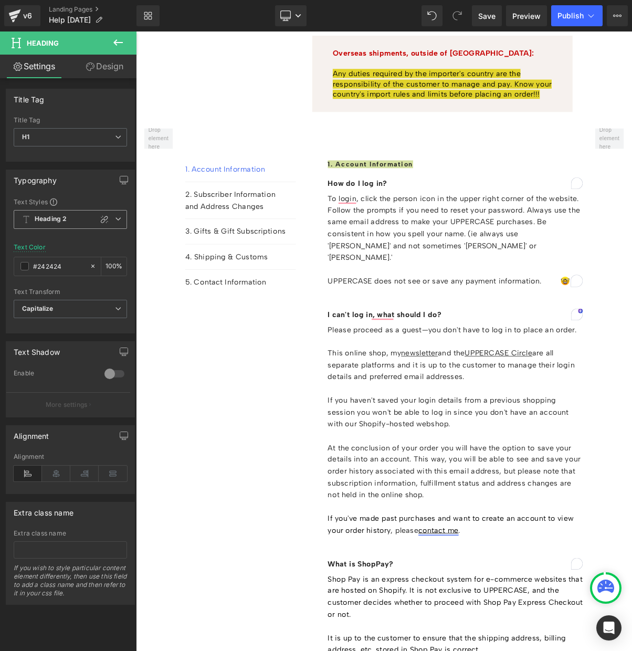
click at [48, 216] on b "Heading 2" at bounding box center [51, 219] width 32 height 9
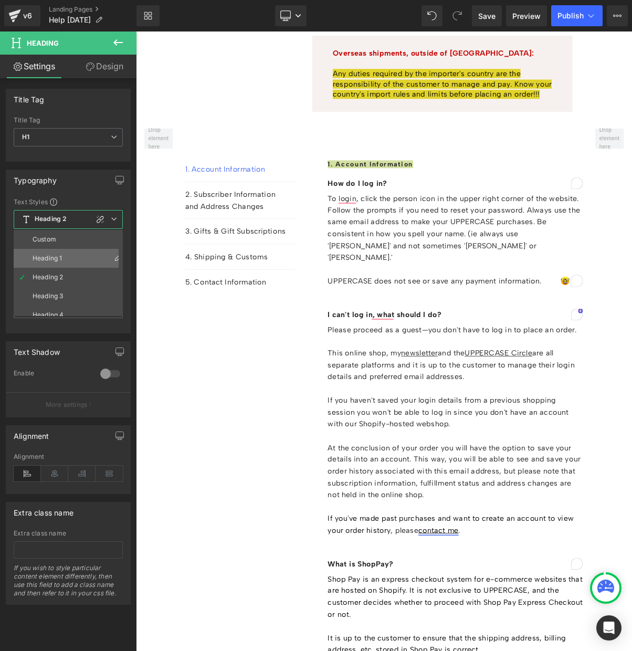
click at [57, 260] on div "Heading 1" at bounding box center [47, 258] width 29 height 7
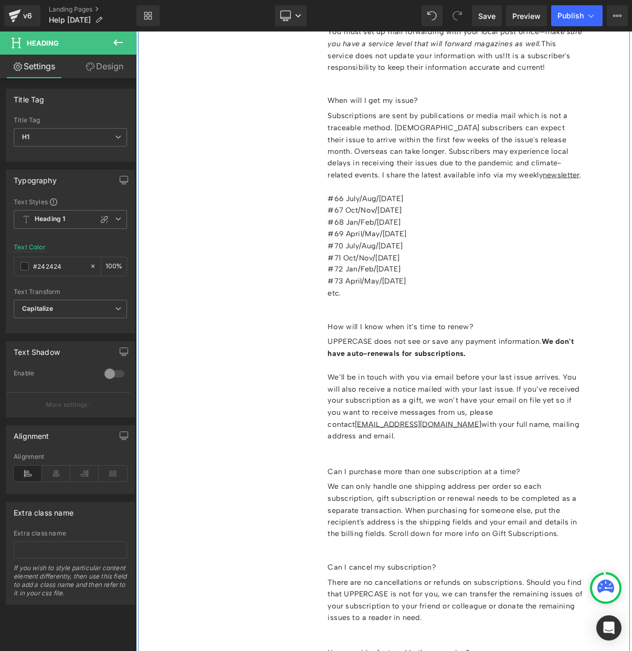
scroll to position [3614, 0]
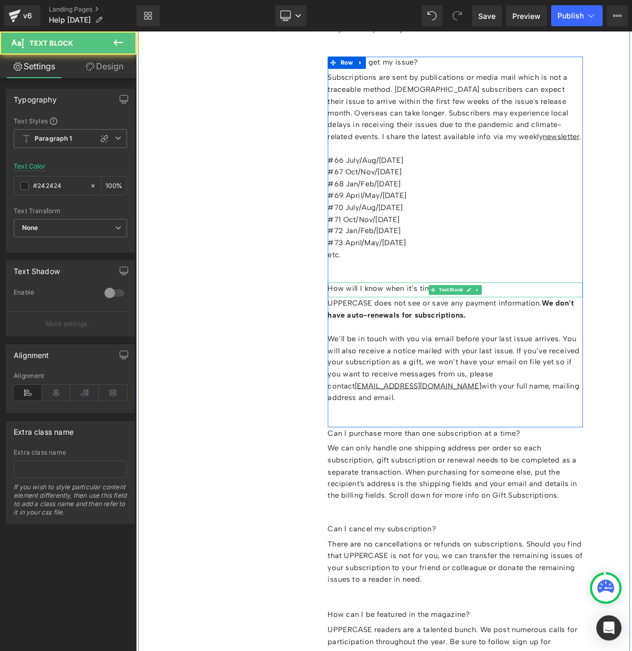
click at [439, 353] on p "How will I know when it’s time to renew?" at bounding box center [545, 360] width 327 height 15
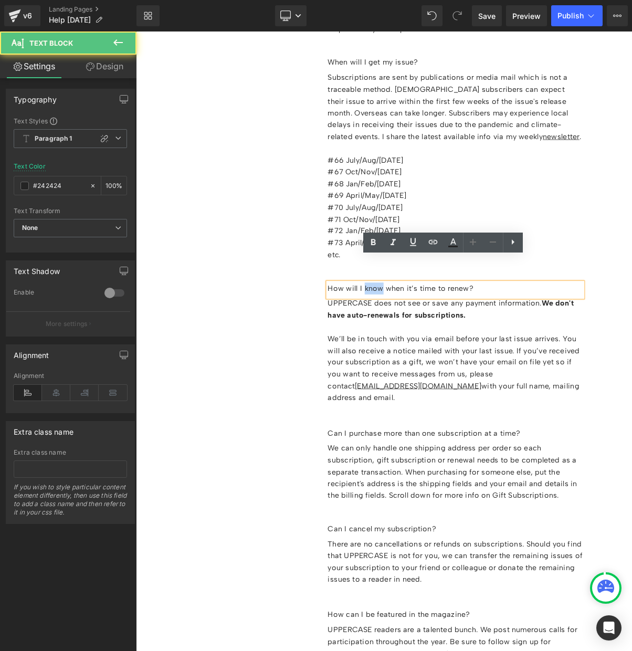
click at [439, 353] on p "How will I know when it’s time to renew?" at bounding box center [545, 360] width 327 height 15
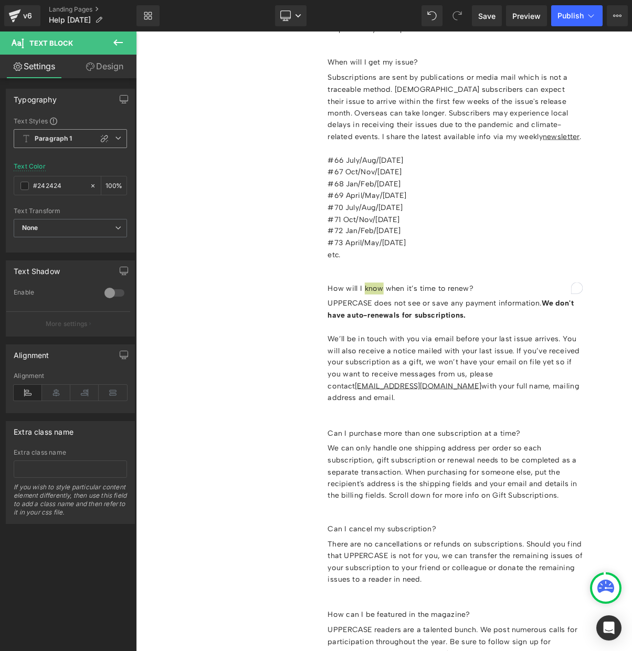
click at [59, 137] on b "Paragraph 1" at bounding box center [54, 138] width 38 height 9
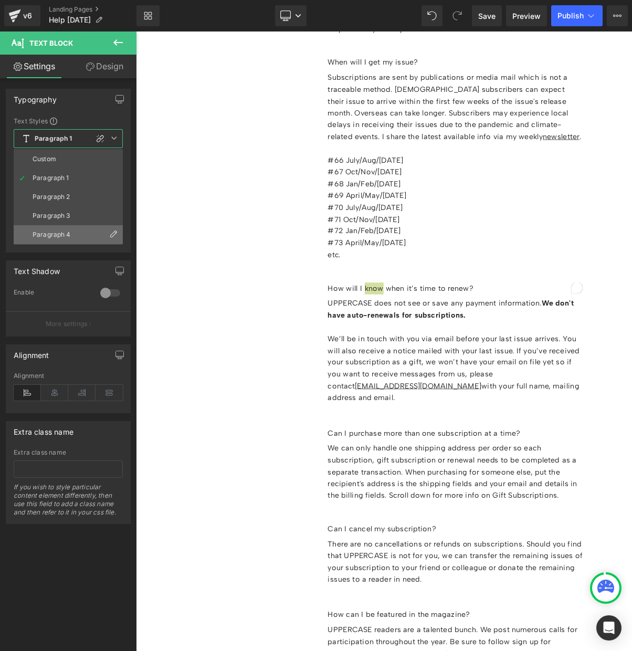
click at [57, 231] on div "Paragraph 4" at bounding box center [52, 234] width 38 height 7
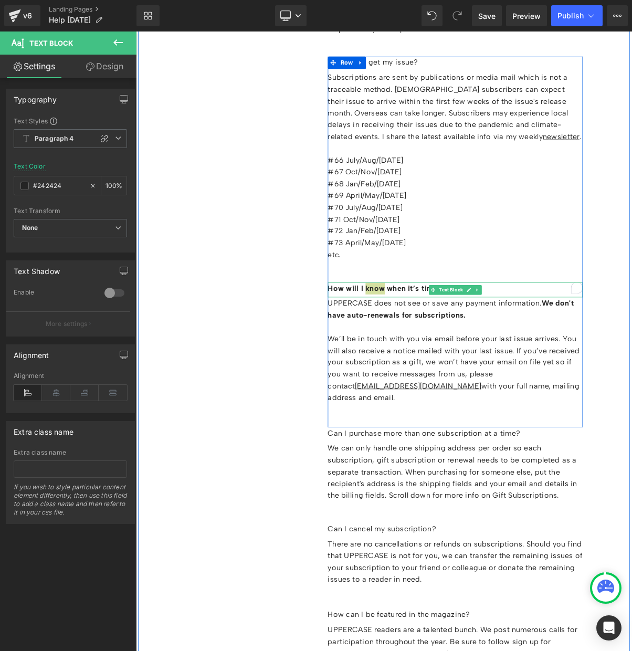
scroll to position [3432, 0]
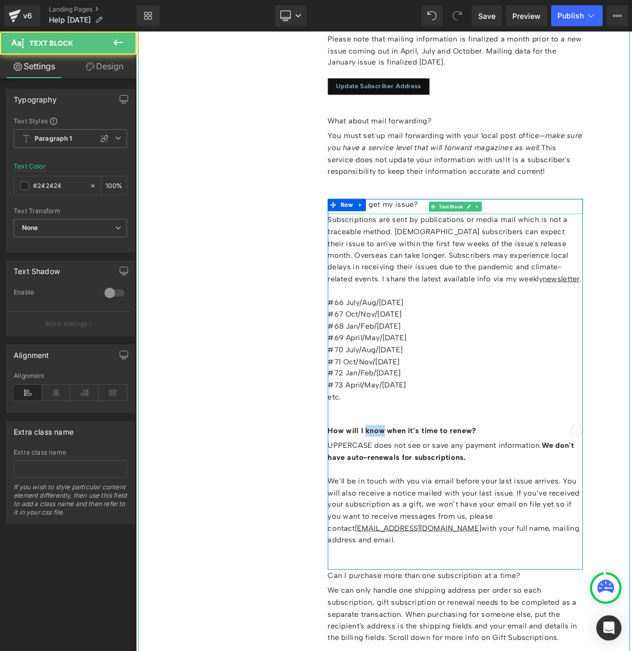
click at [448, 246] on p "When will I get my issue?" at bounding box center [545, 253] width 327 height 15
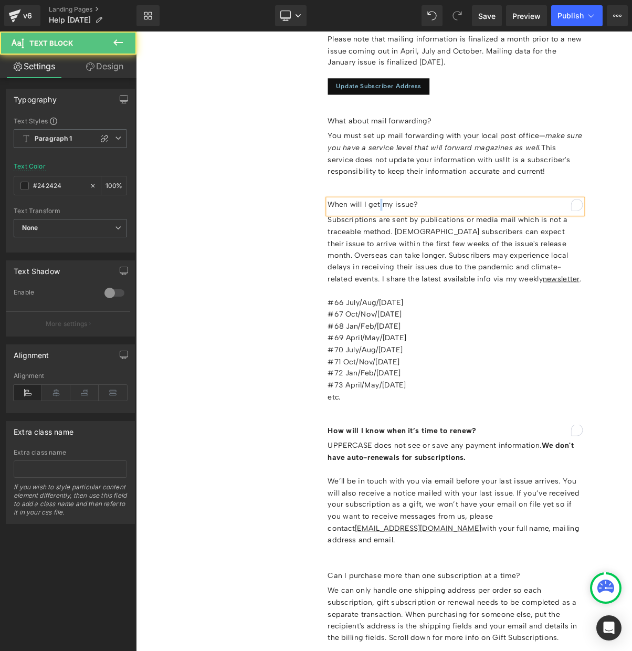
click at [448, 246] on p "When will I get my issue?" at bounding box center [545, 253] width 327 height 15
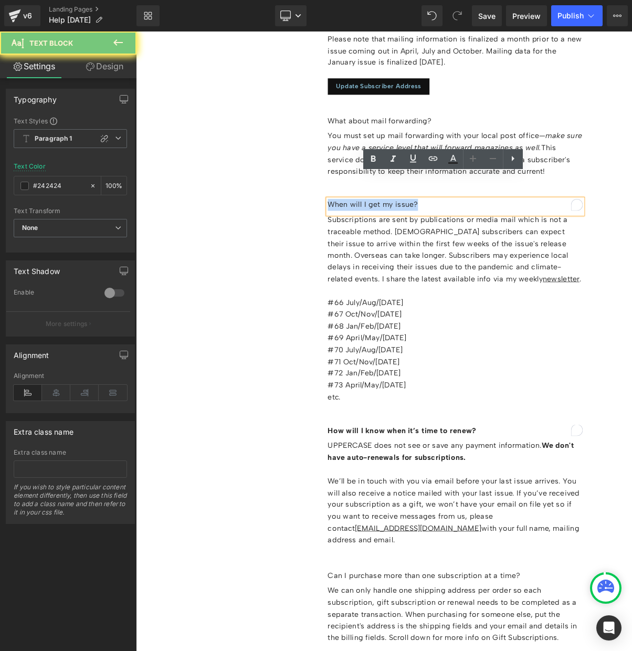
click at [448, 246] on p "When will I get my issue?" at bounding box center [545, 253] width 327 height 15
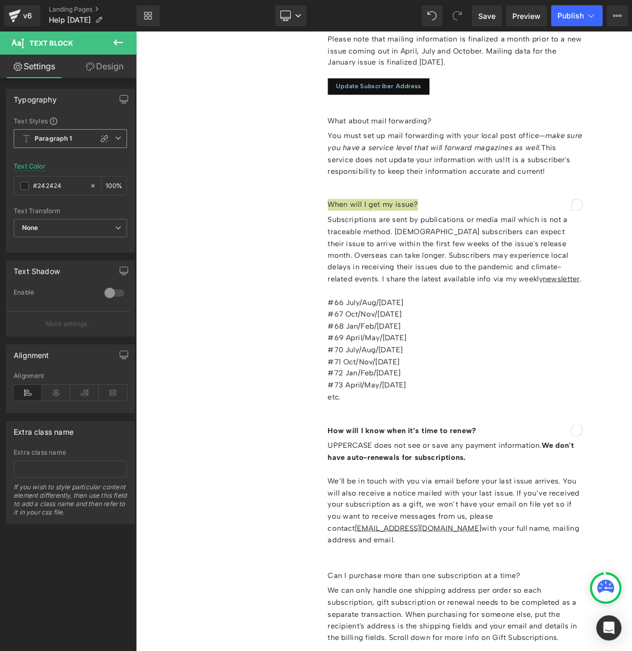
click at [68, 140] on b "Paragraph 1" at bounding box center [54, 138] width 38 height 9
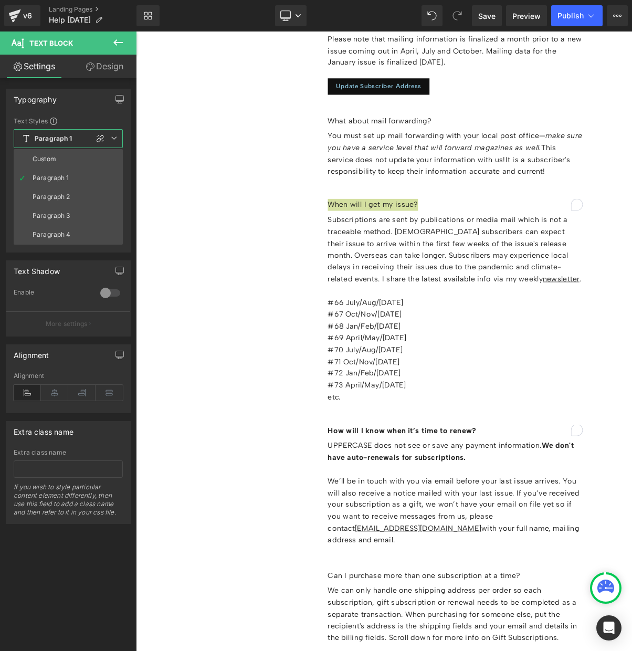
drag, startPoint x: 59, startPoint y: 234, endPoint x: 66, endPoint y: 233, distance: 7.4
click at [59, 233] on div "Paragraph 4" at bounding box center [52, 234] width 38 height 7
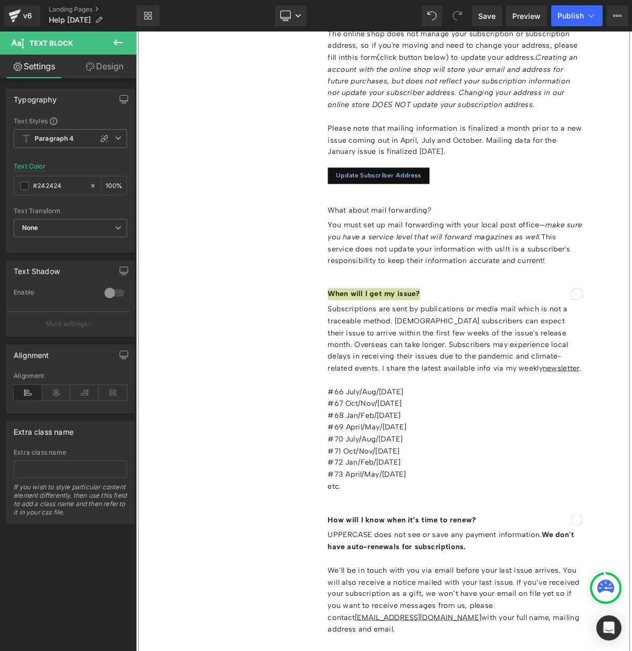
scroll to position [3216, 0]
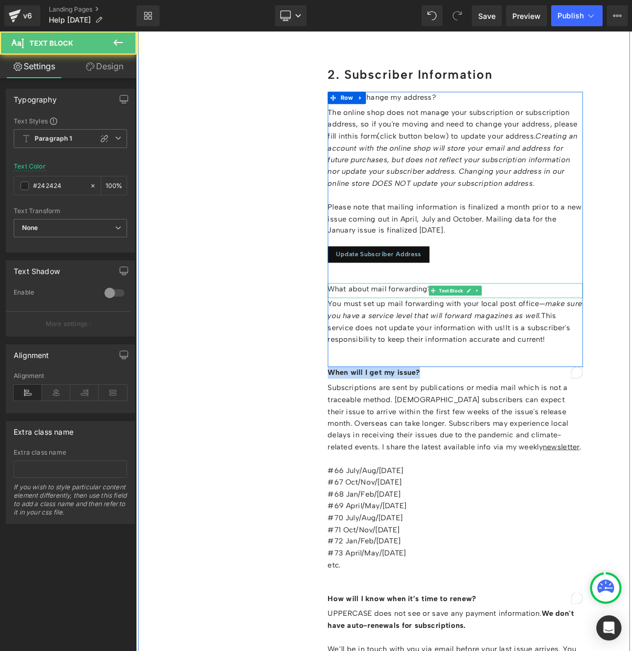
click at [404, 354] on p "What about mail forwarding?" at bounding box center [545, 361] width 327 height 15
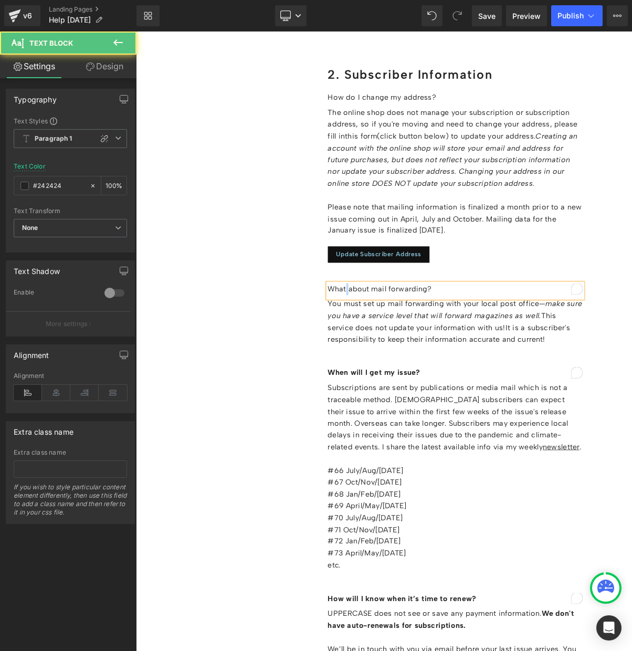
click at [404, 354] on p "What about mail forwarding?" at bounding box center [545, 361] width 327 height 15
click at [399, 354] on p "What about mail forwarding?" at bounding box center [545, 361] width 327 height 15
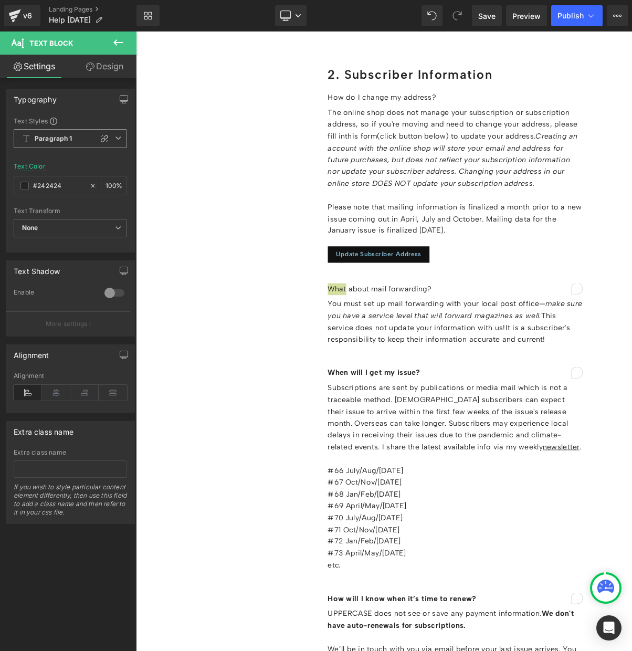
click at [53, 141] on b "Paragraph 1" at bounding box center [54, 138] width 38 height 9
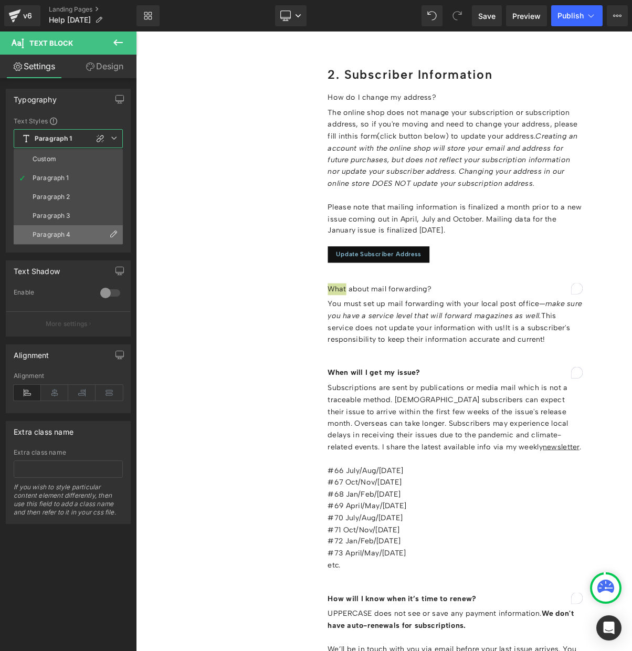
click at [54, 231] on div "Paragraph 4" at bounding box center [52, 234] width 38 height 7
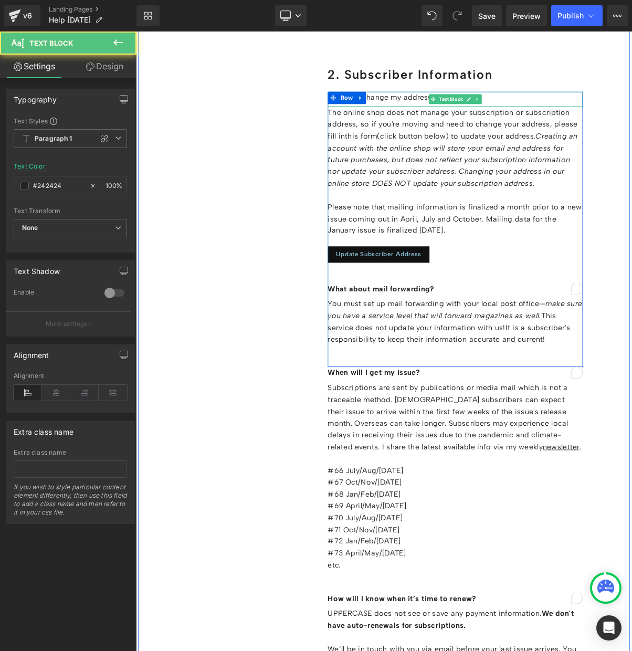
click at [443, 109] on p "How do I change my address?" at bounding box center [545, 116] width 327 height 15
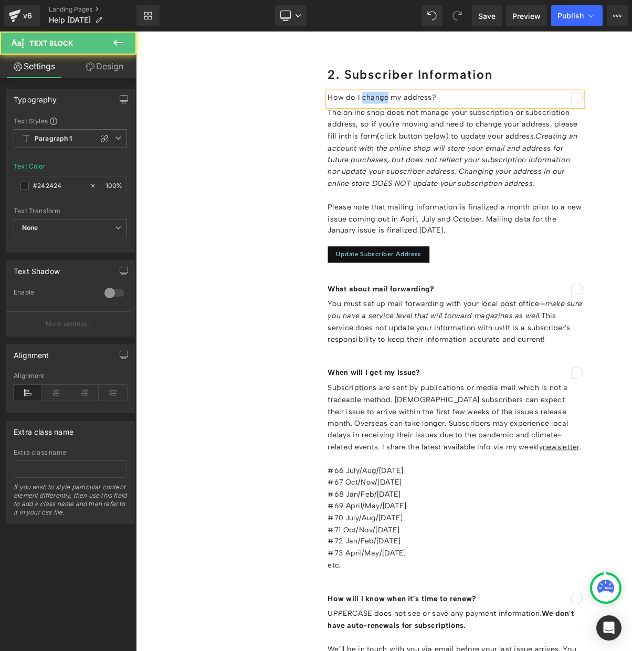
click at [443, 109] on p "How do I change my address?" at bounding box center [545, 116] width 327 height 15
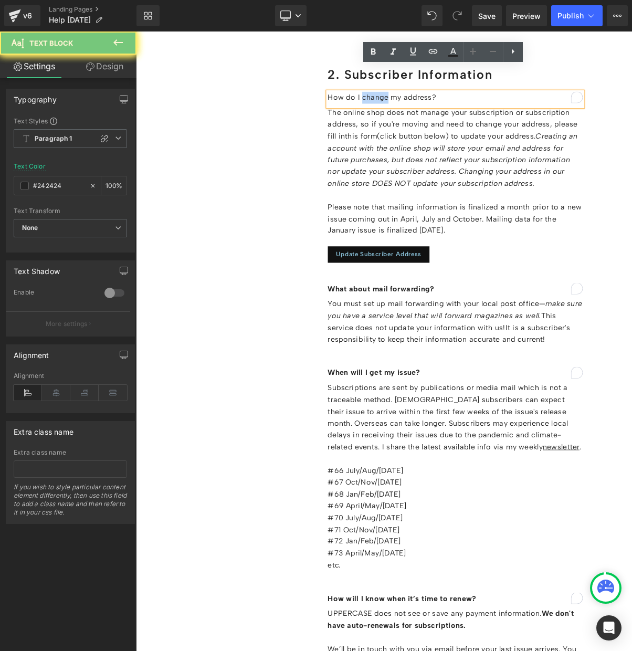
drag, startPoint x: 443, startPoint y: 86, endPoint x: 436, endPoint y: 87, distance: 6.8
click at [442, 109] on p "How do I change my address?" at bounding box center [545, 116] width 327 height 15
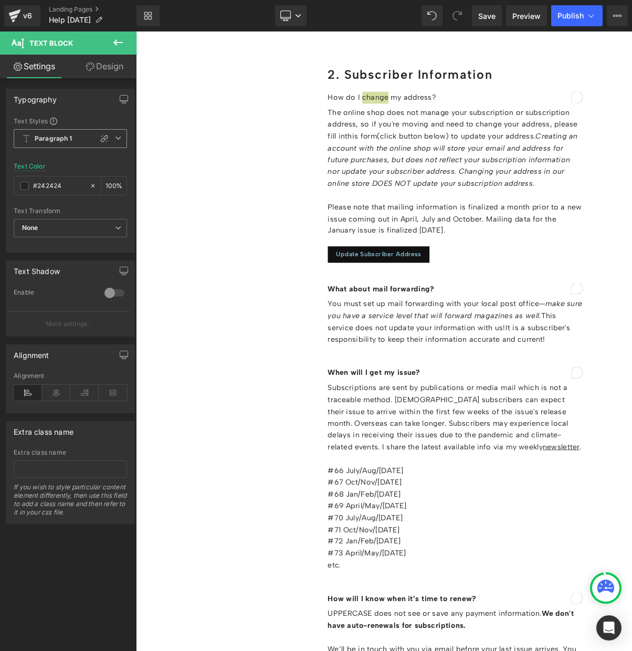
click at [50, 140] on b "Paragraph 1" at bounding box center [54, 138] width 38 height 9
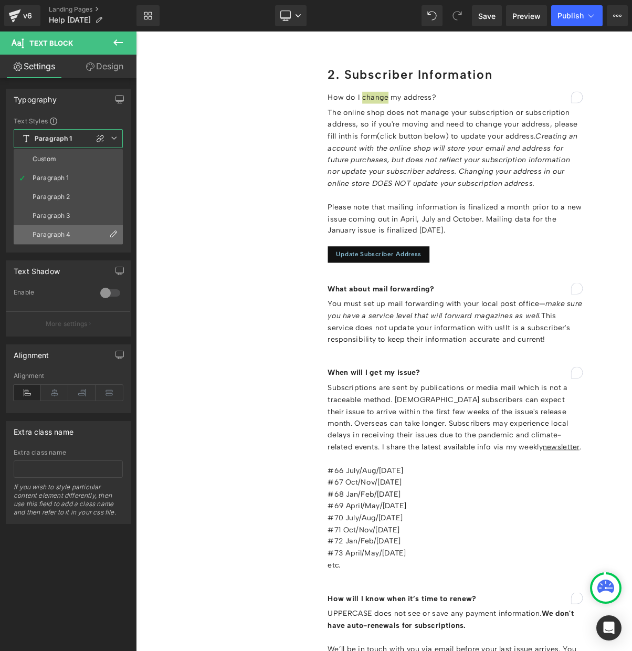
click at [54, 230] on li "Paragraph 4" at bounding box center [68, 234] width 109 height 19
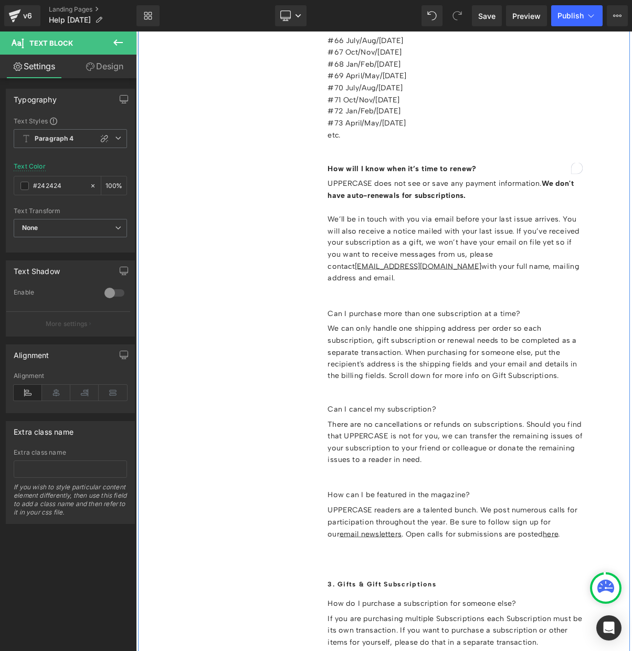
scroll to position [3796, 0]
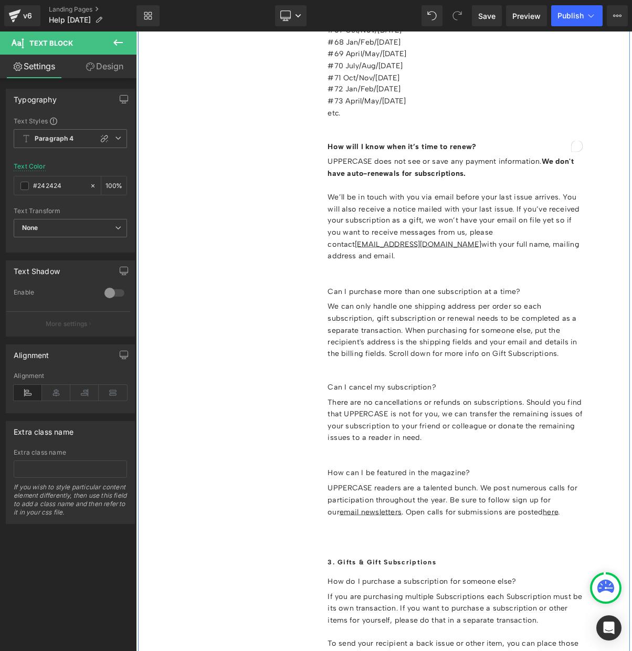
click at [429, 357] on div "Can I purchase more than one subscription at a time? Text Block We can only han…" at bounding box center [545, 473] width 327 height 233
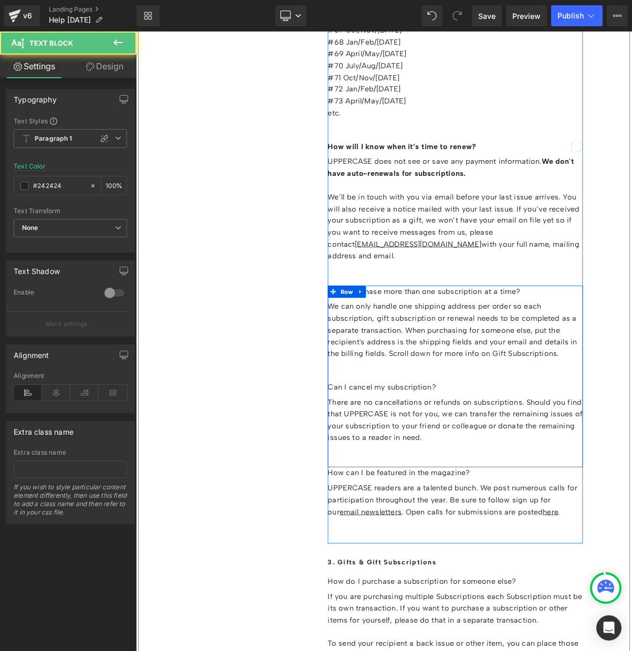
click at [429, 357] on link at bounding box center [424, 365] width 14 height 16
click at [136, 32] on link at bounding box center [136, 32] width 0 height 0
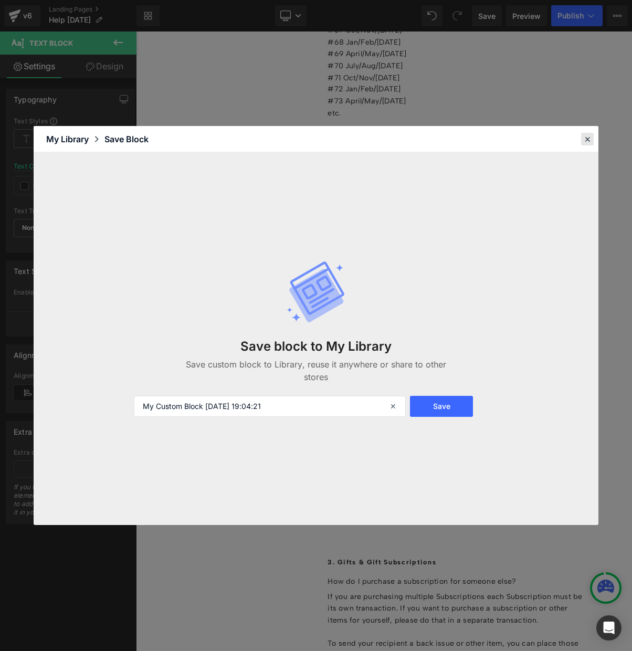
click at [589, 139] on icon at bounding box center [587, 138] width 9 height 9
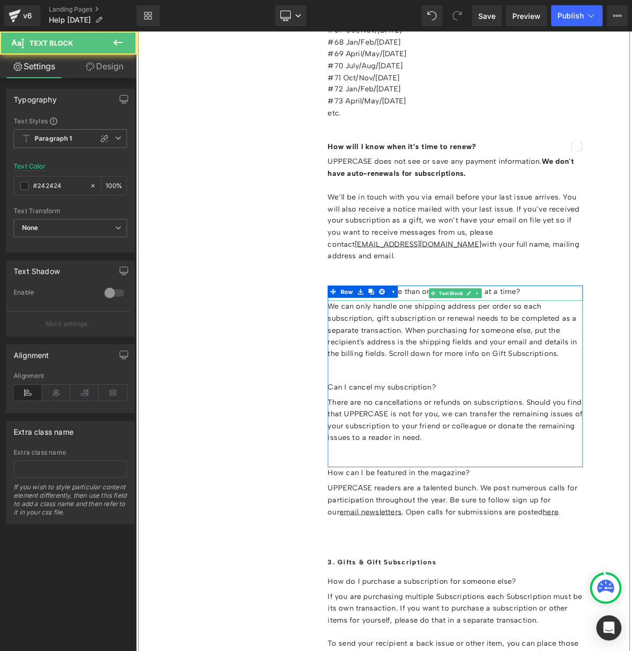
click at [507, 357] on p "Can I purchase more than one subscription at a time?" at bounding box center [545, 364] width 327 height 15
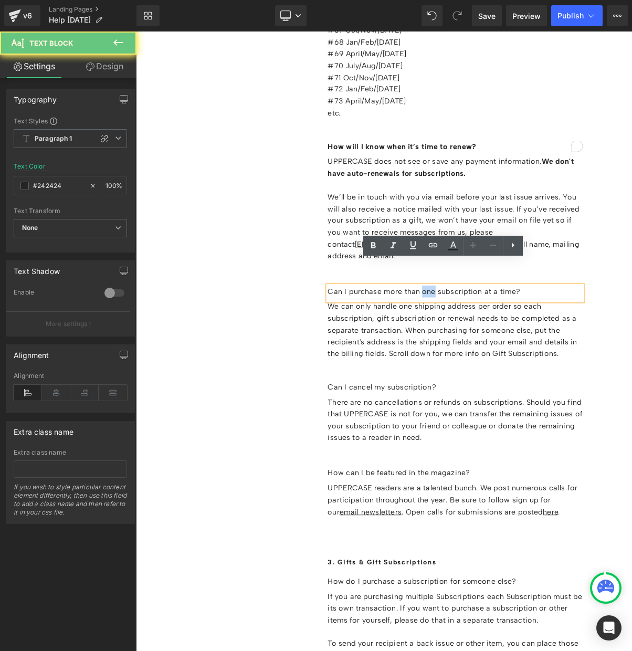
click at [507, 357] on p "Can I purchase more than one subscription at a time?" at bounding box center [545, 364] width 327 height 15
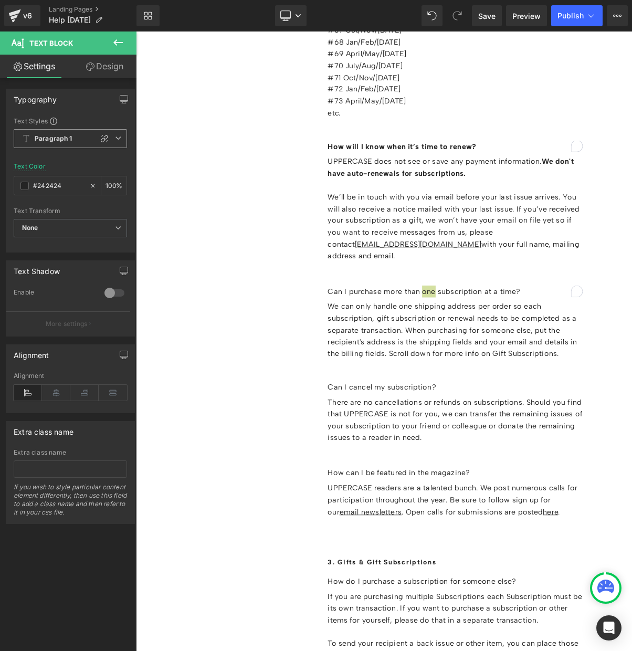
click at [46, 139] on b "Paragraph 1" at bounding box center [54, 138] width 38 height 9
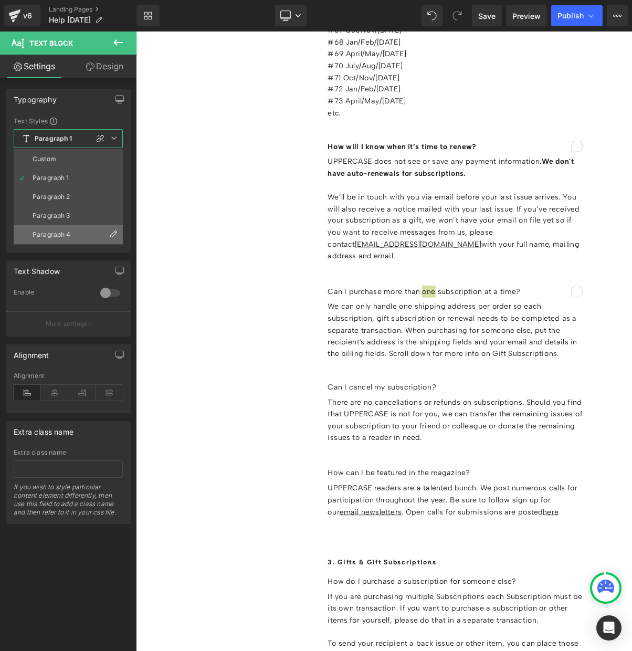
click at [58, 228] on li "Paragraph 4" at bounding box center [68, 234] width 109 height 19
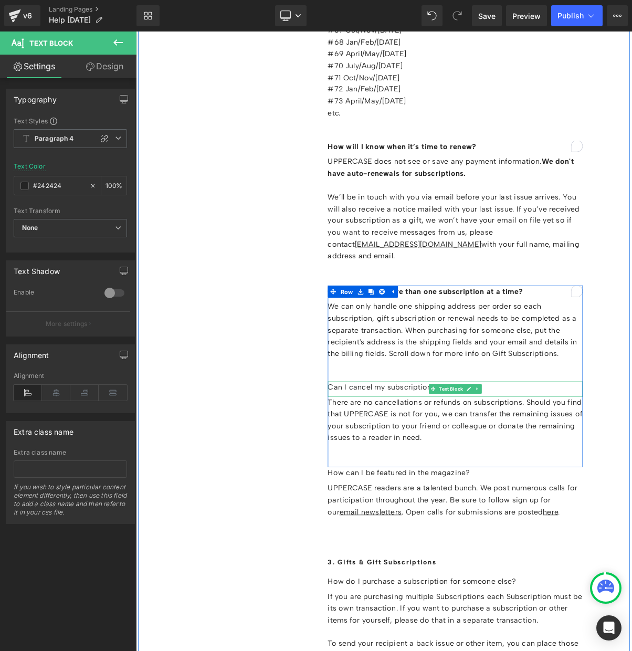
click at [458, 480] on p "Can I cancel my subscription?" at bounding box center [545, 487] width 327 height 15
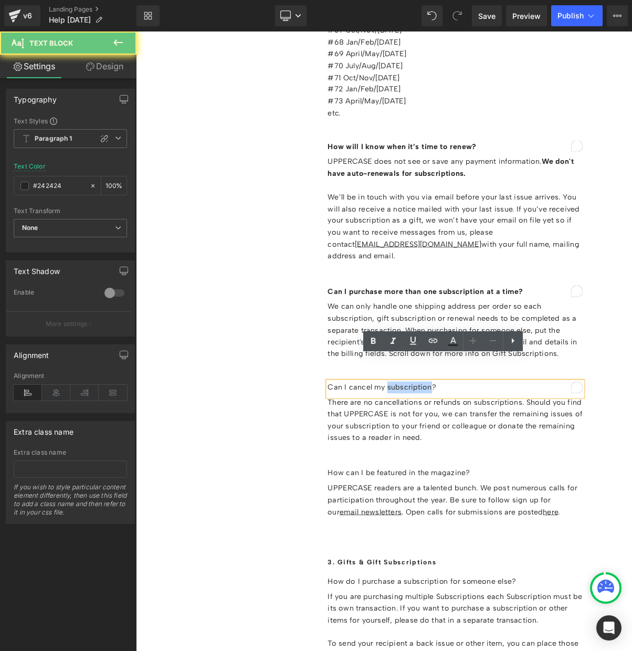
click at [458, 480] on p "Can I cancel my subscription?" at bounding box center [545, 487] width 327 height 15
click at [457, 480] on p "Can I cancel my subscription?" at bounding box center [545, 487] width 327 height 15
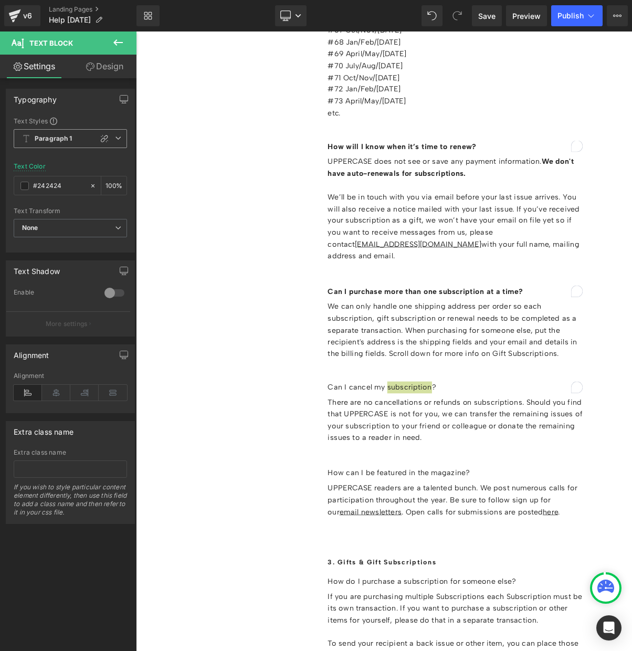
click at [65, 138] on b "Paragraph 1" at bounding box center [54, 138] width 38 height 9
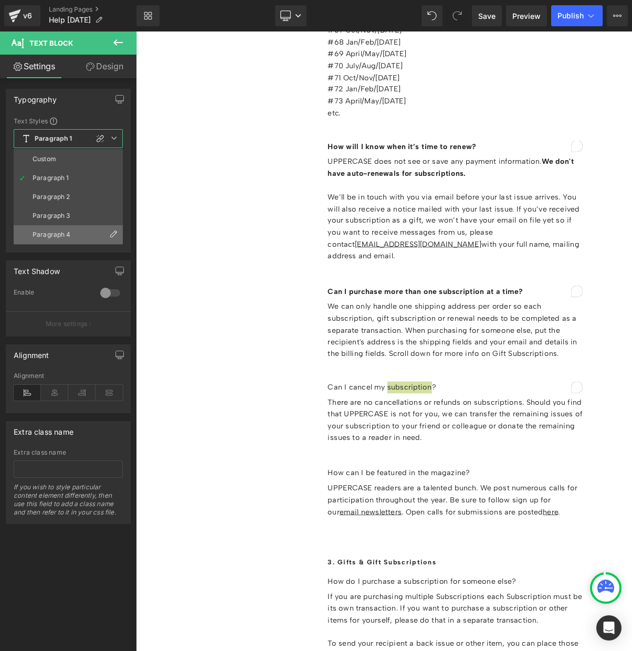
click at [63, 228] on li "Paragraph 4" at bounding box center [68, 234] width 109 height 19
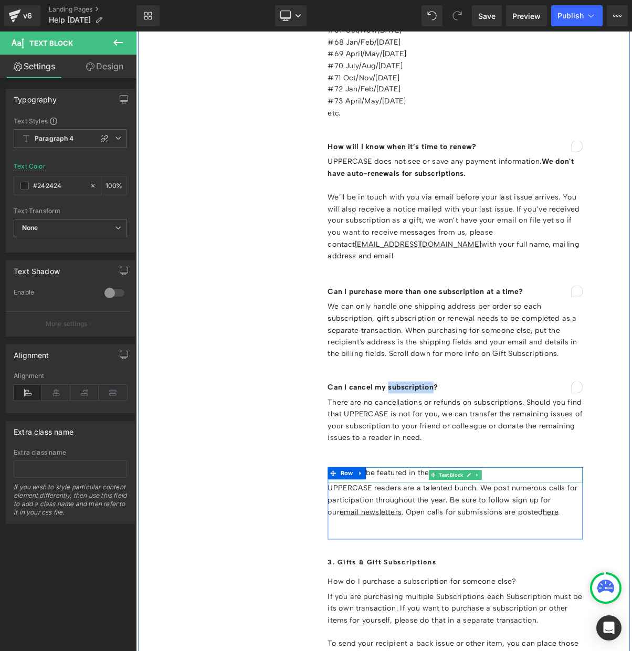
click at [472, 589] on p "How can I be featured in the magazine?" at bounding box center [545, 596] width 327 height 15
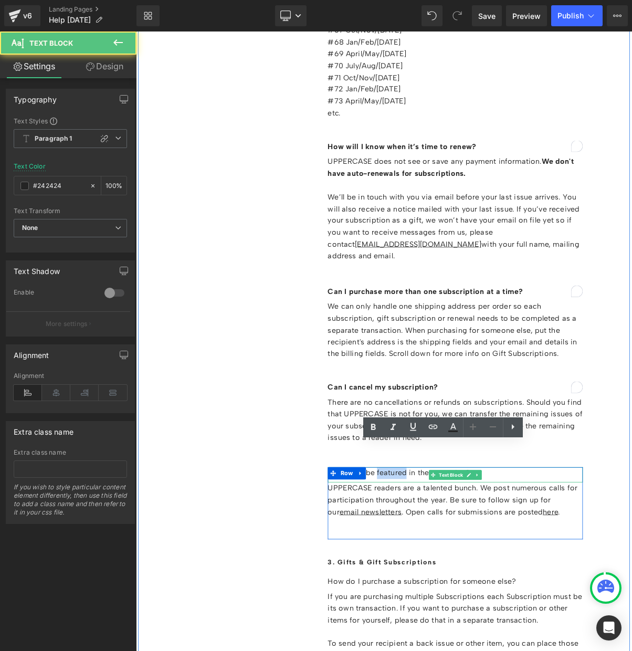
click at [472, 589] on p "How can I be featured in the magazine?" at bounding box center [545, 596] width 327 height 15
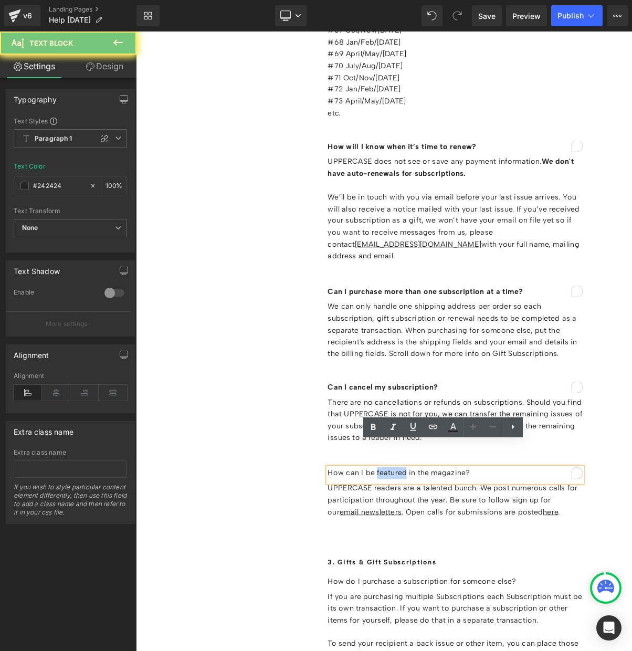
click at [472, 589] on p "How can I be featured in the magazine?" at bounding box center [545, 596] width 327 height 15
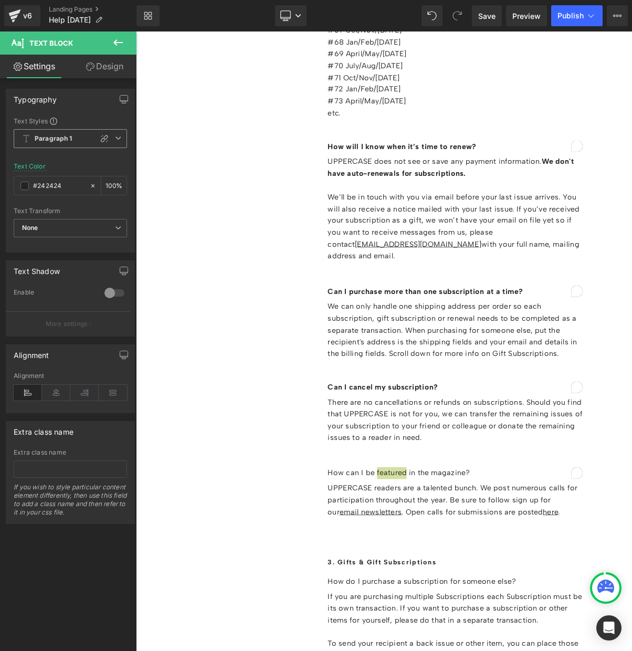
click at [74, 139] on span "Paragraph 1" at bounding box center [70, 138] width 113 height 19
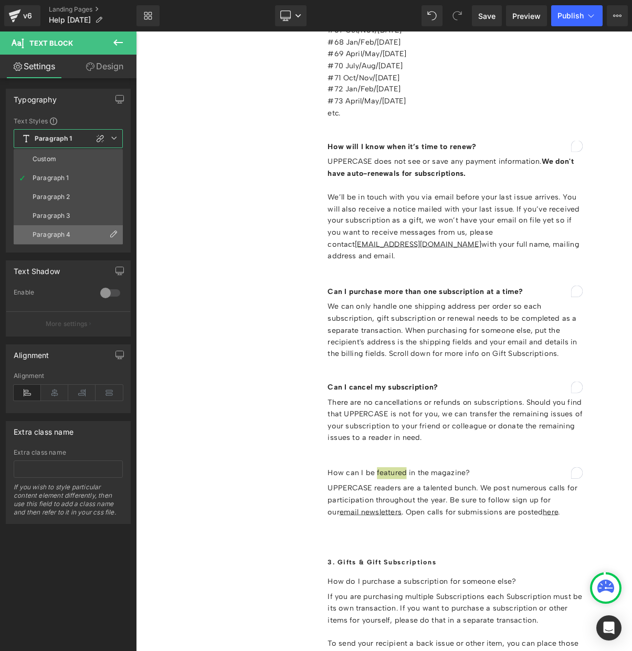
click at [64, 230] on li "Paragraph 4" at bounding box center [68, 234] width 109 height 19
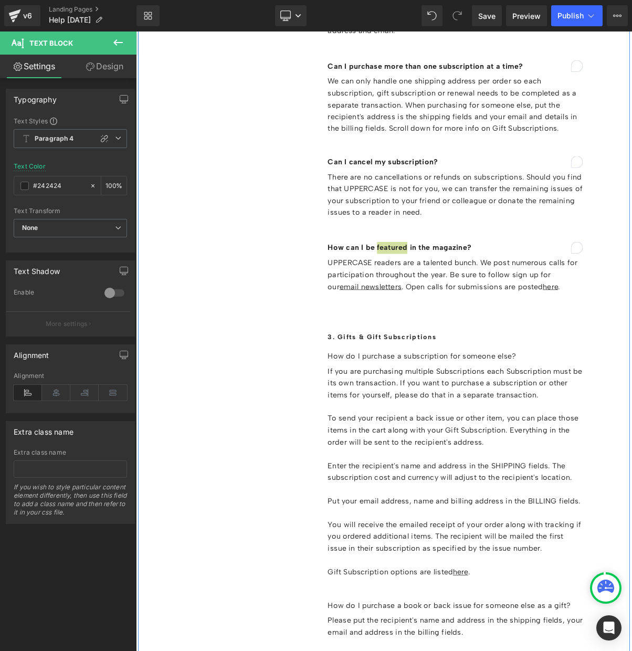
scroll to position [4101, 0]
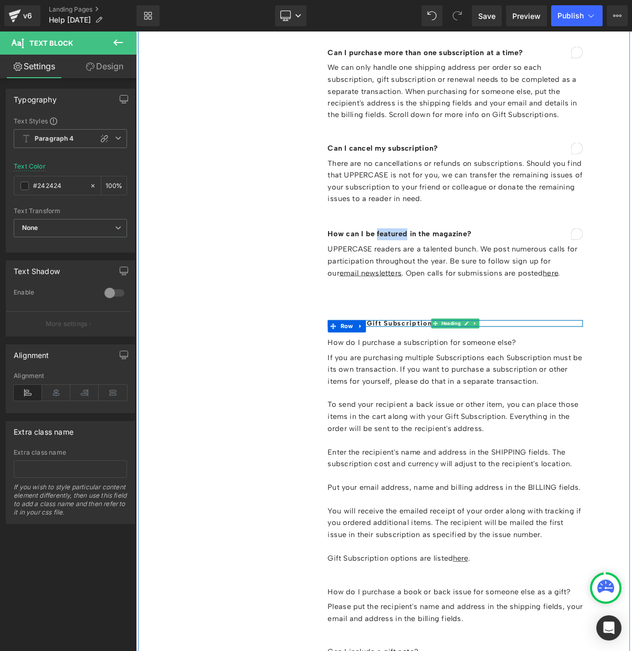
click at [450, 401] on h1 "3. Gifts & Gift Subscriptions" at bounding box center [545, 405] width 327 height 8
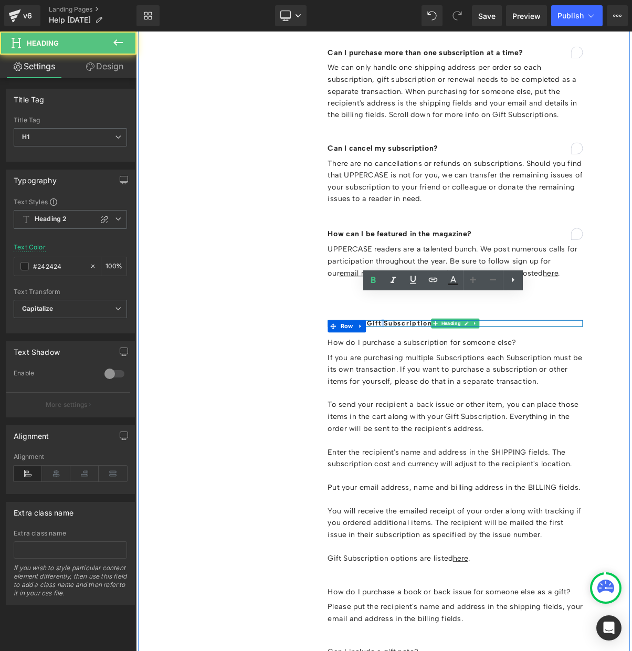
click at [450, 401] on h1 "3. Gifts & Gift Subscriptions" at bounding box center [545, 405] width 327 height 8
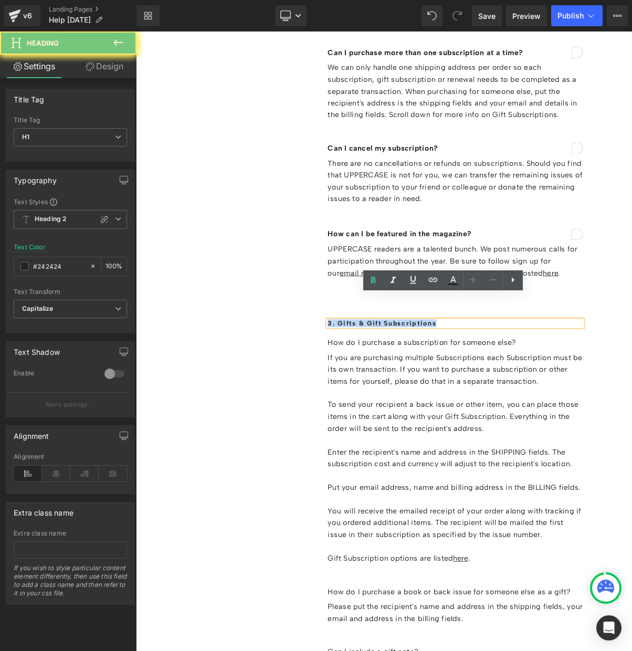
click at [450, 401] on h1 "3. Gifts & Gift Subscriptions" at bounding box center [545, 405] width 327 height 8
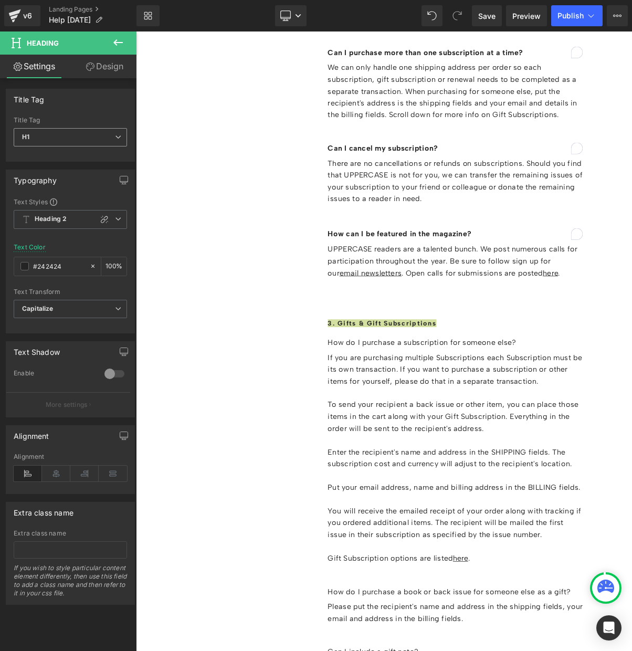
click at [64, 137] on span "H1" at bounding box center [70, 137] width 113 height 18
click at [87, 117] on div "Title Tag" at bounding box center [70, 120] width 113 height 7
click at [47, 220] on b "Heading 2" at bounding box center [51, 219] width 32 height 9
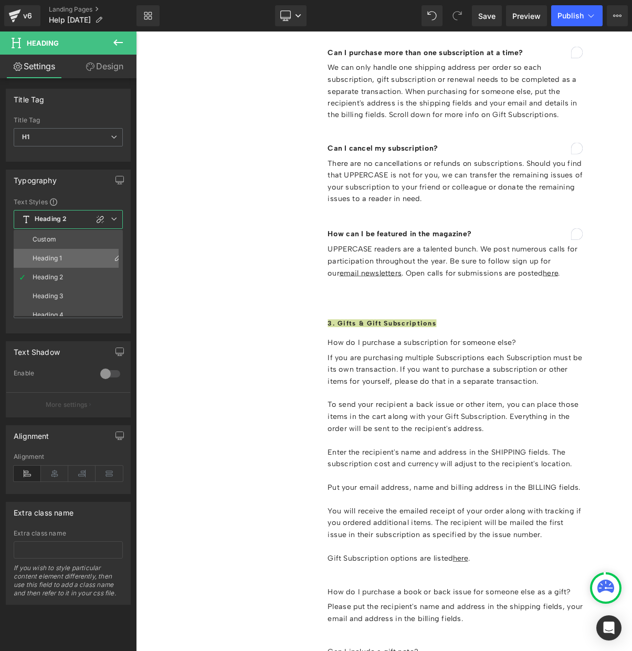
click at [63, 259] on li "Heading 1" at bounding box center [71, 258] width 114 height 19
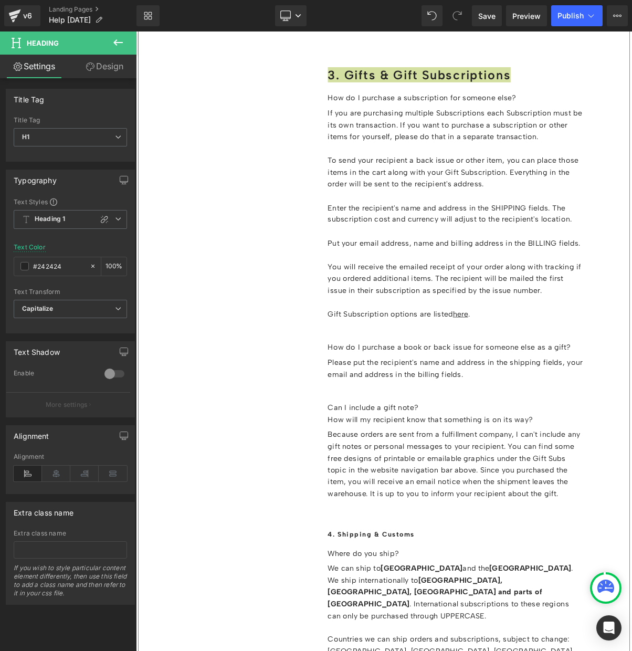
scroll to position [4368, 0]
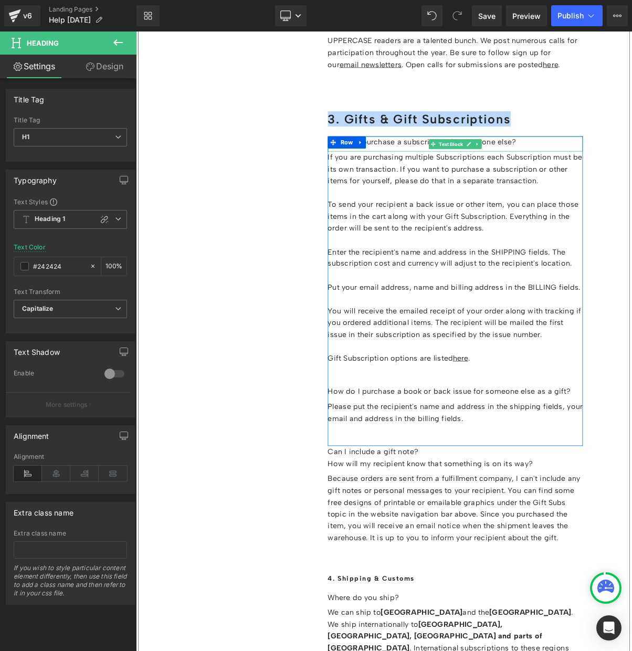
click at [486, 166] on p "How do I purchase a subscription for someone else?" at bounding box center [545, 173] width 327 height 15
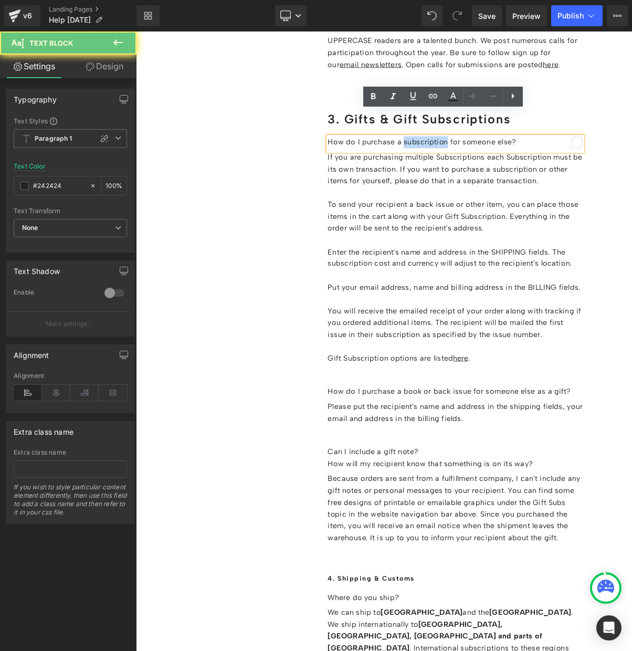
click at [486, 166] on p "How do I purchase a subscription for someone else?" at bounding box center [545, 173] width 327 height 15
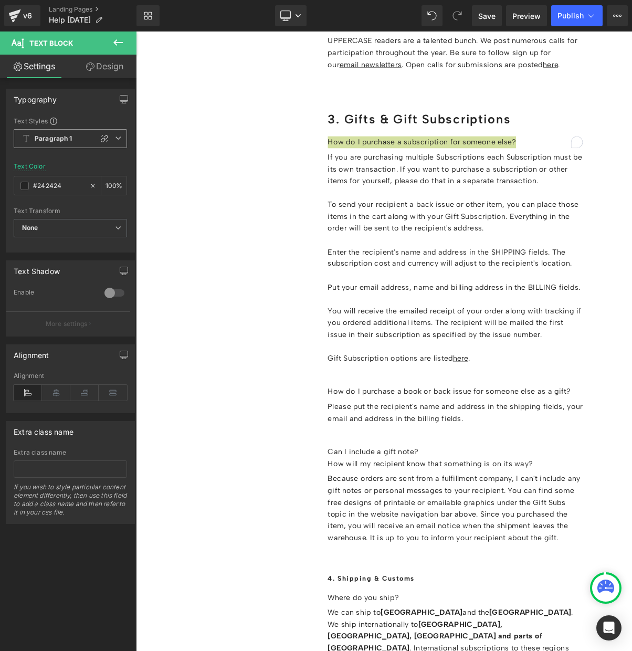
click at [44, 141] on b "Paragraph 1" at bounding box center [54, 138] width 38 height 9
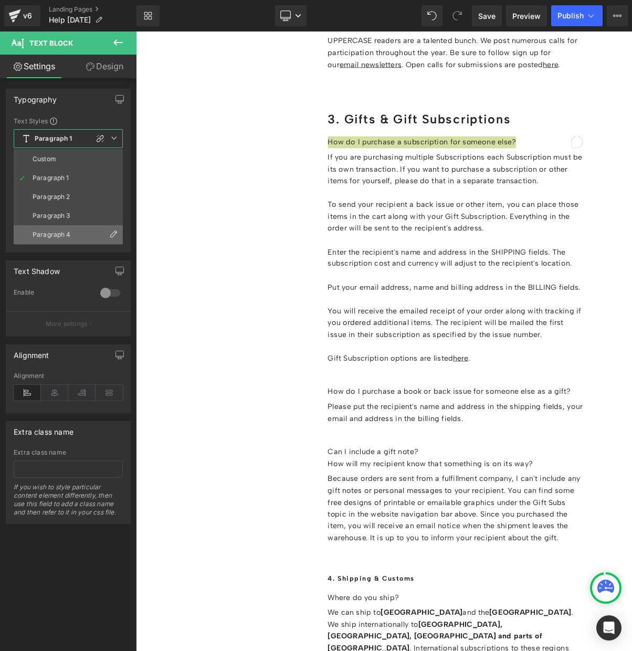
click at [64, 240] on li "Paragraph 4" at bounding box center [68, 234] width 109 height 19
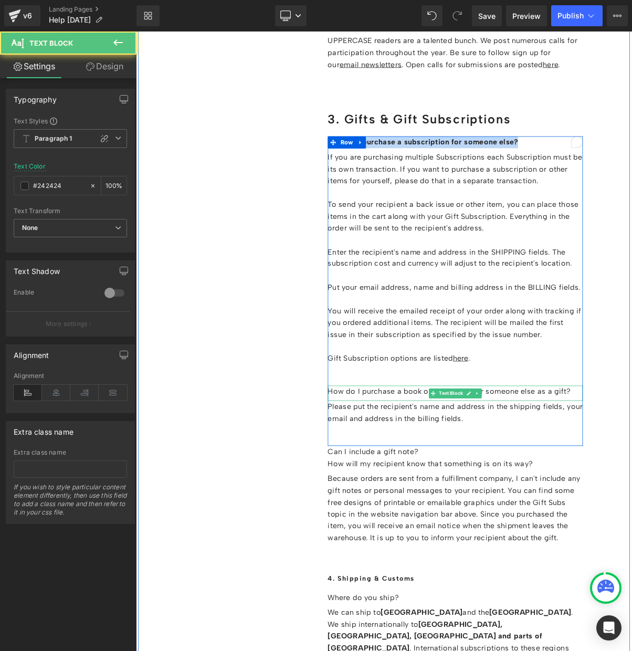
click at [441, 485] on p "How do I purchase a book or back issue for someone else as a gift?" at bounding box center [545, 492] width 327 height 15
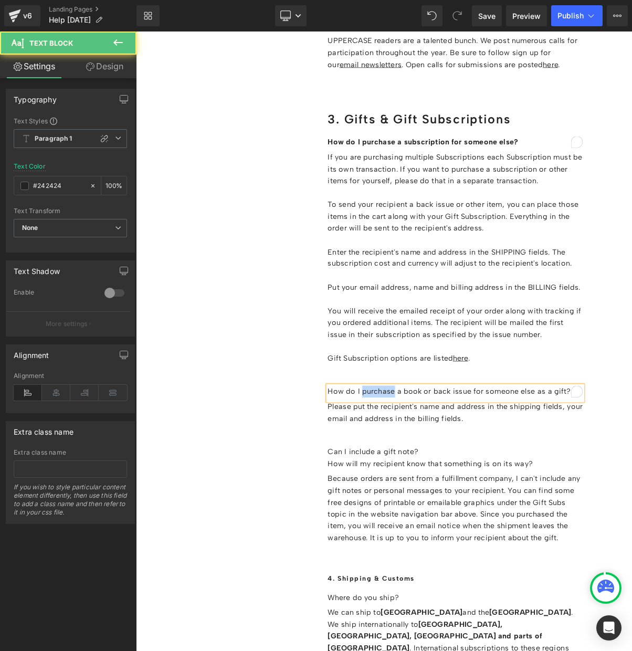
click at [441, 485] on p "How do I purchase a book or back issue for someone else as a gift?" at bounding box center [545, 492] width 327 height 15
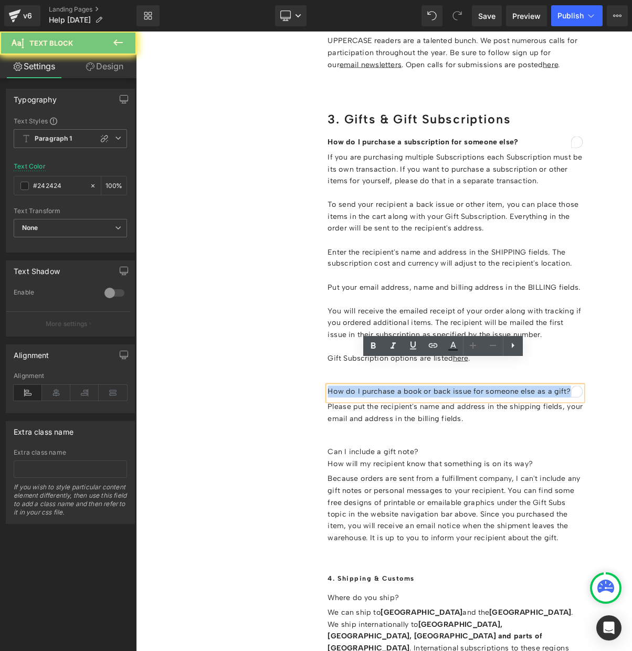
click at [441, 485] on p "How do I purchase a book or back issue for someone else as a gift?" at bounding box center [545, 492] width 327 height 15
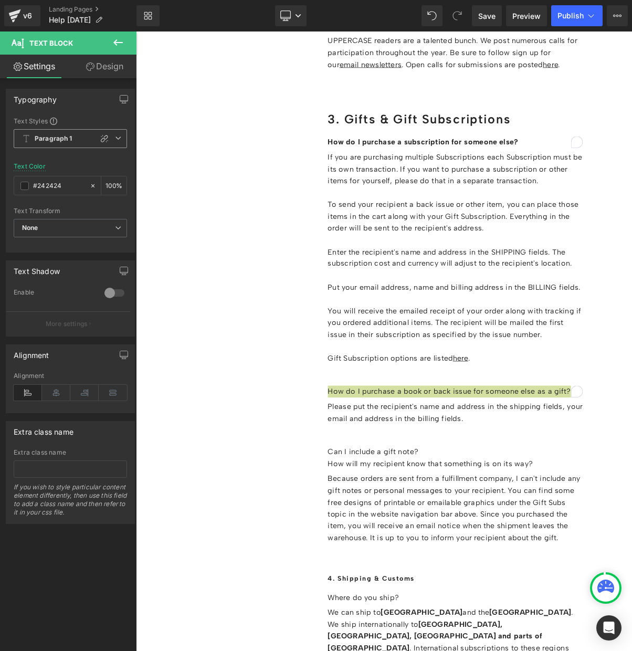
click at [70, 139] on b "Paragraph 1" at bounding box center [54, 138] width 38 height 9
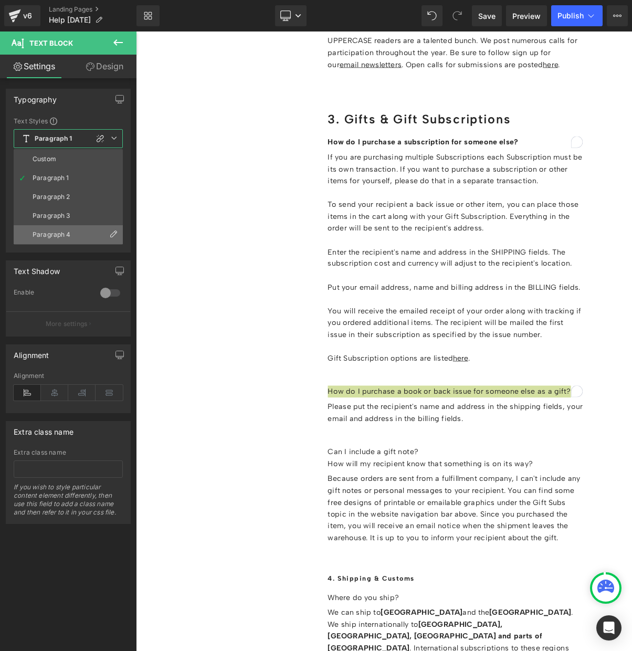
click at [58, 231] on div "Paragraph 4" at bounding box center [52, 234] width 38 height 7
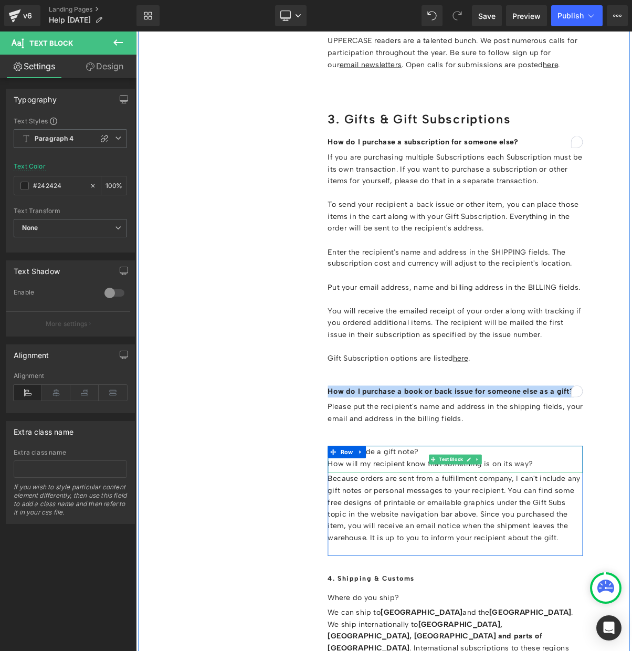
click at [466, 563] on p "Can I include a gift note? How will my recipient know that something is on its …" at bounding box center [545, 578] width 327 height 30
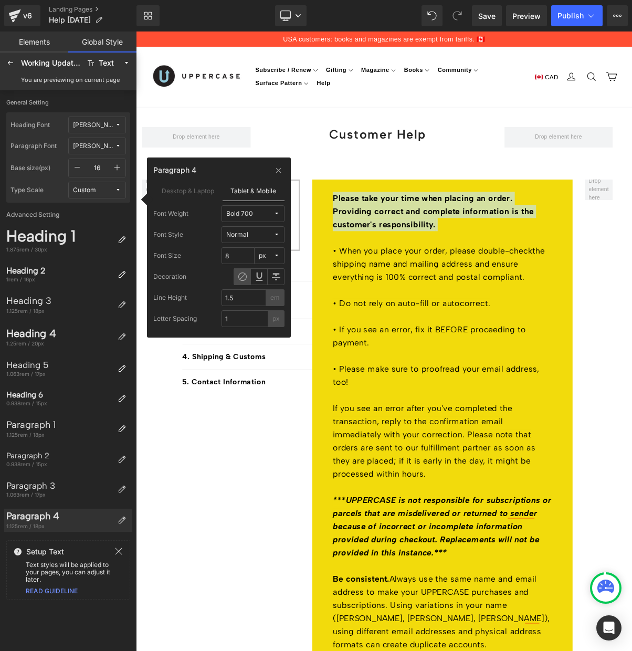
click at [182, 188] on label "Desktop & Laptop" at bounding box center [187, 191] width 69 height 20
click at [32, 397] on div "Heading 6" at bounding box center [59, 394] width 107 height 9
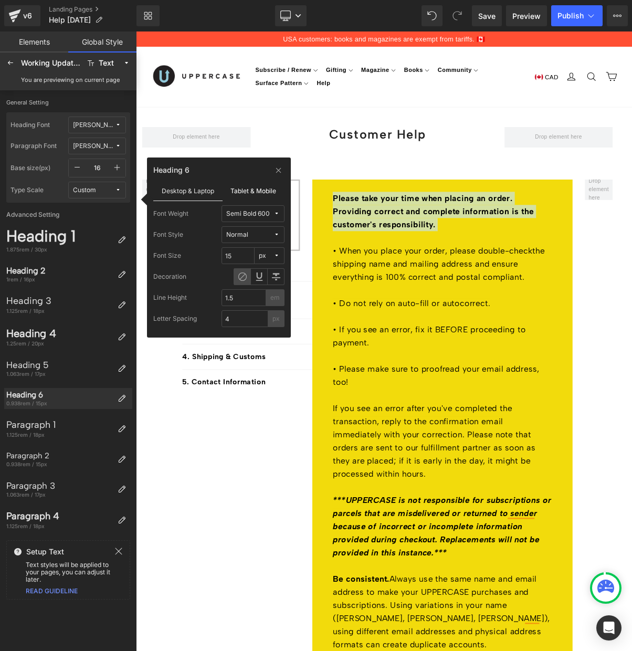
click at [259, 190] on label "Tablet & Mobile" at bounding box center [254, 191] width 63 height 20
click at [190, 192] on label "Desktop & Laptop" at bounding box center [187, 191] width 69 height 20
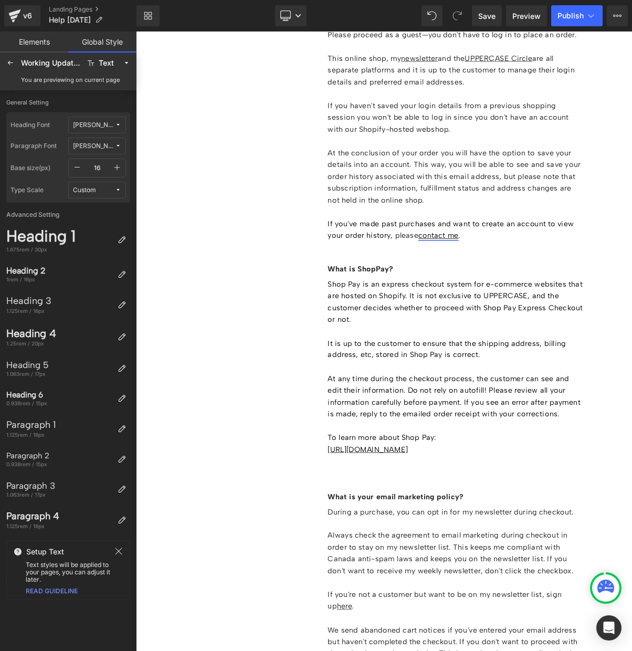
scroll to position [2179, 0]
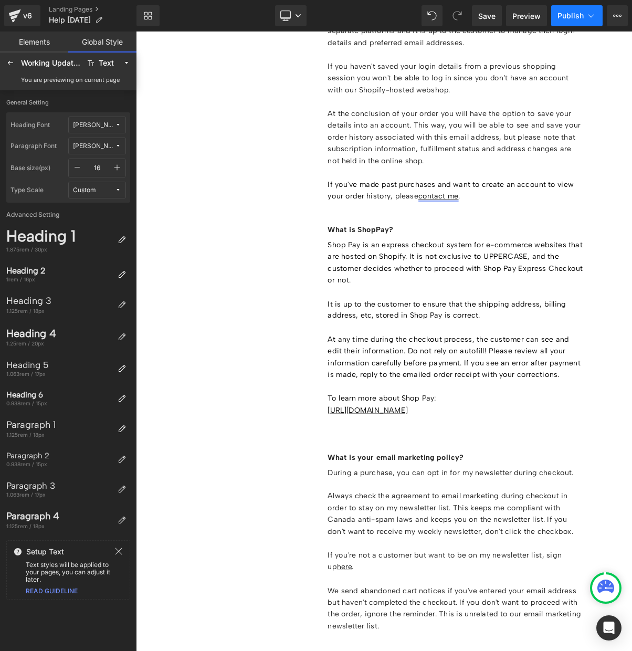
click at [574, 15] on span "Publish" at bounding box center [571, 16] width 26 height 8
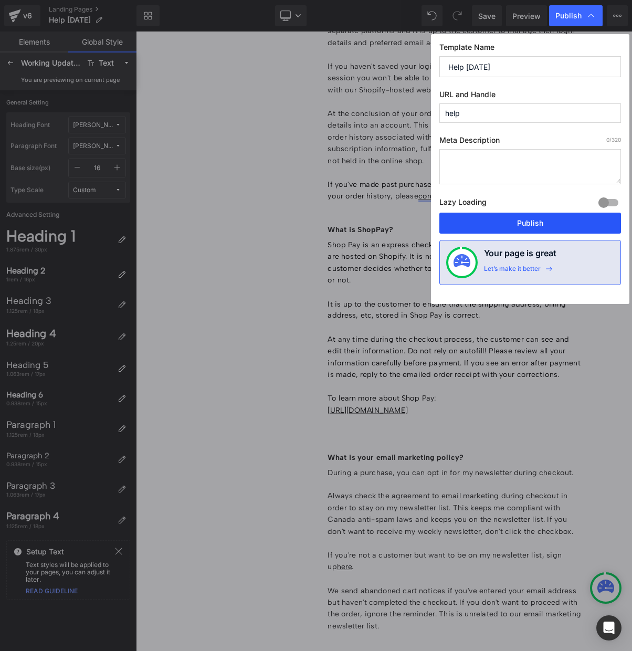
click at [527, 222] on button "Publish" at bounding box center [531, 223] width 182 height 21
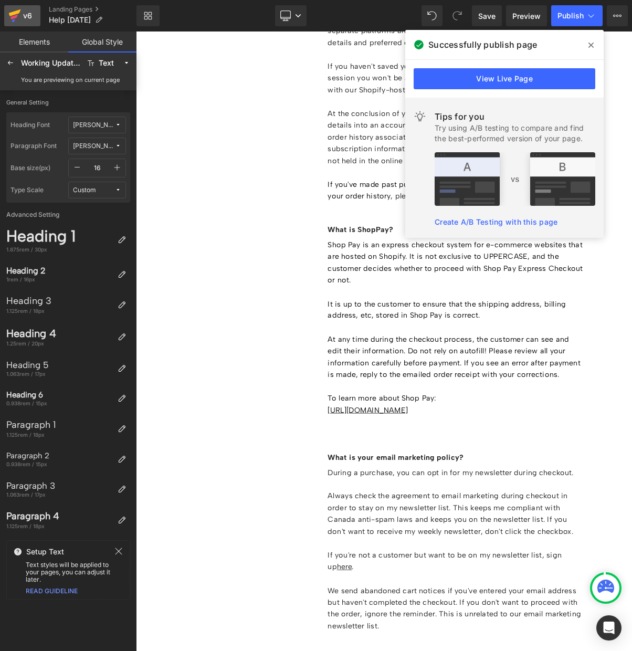
click at [15, 14] on icon at bounding box center [15, 12] width 12 height 7
